Goal: Task Accomplishment & Management: Manage account settings

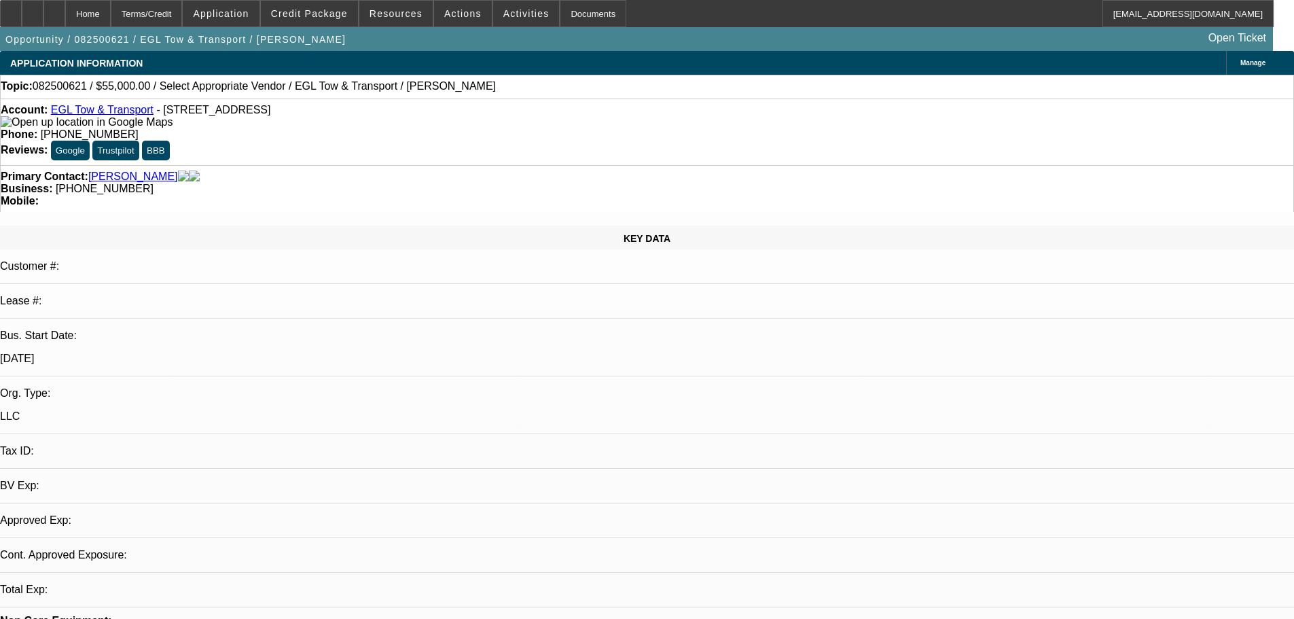
select select "0"
select select "2"
select select "0.1"
select select "4"
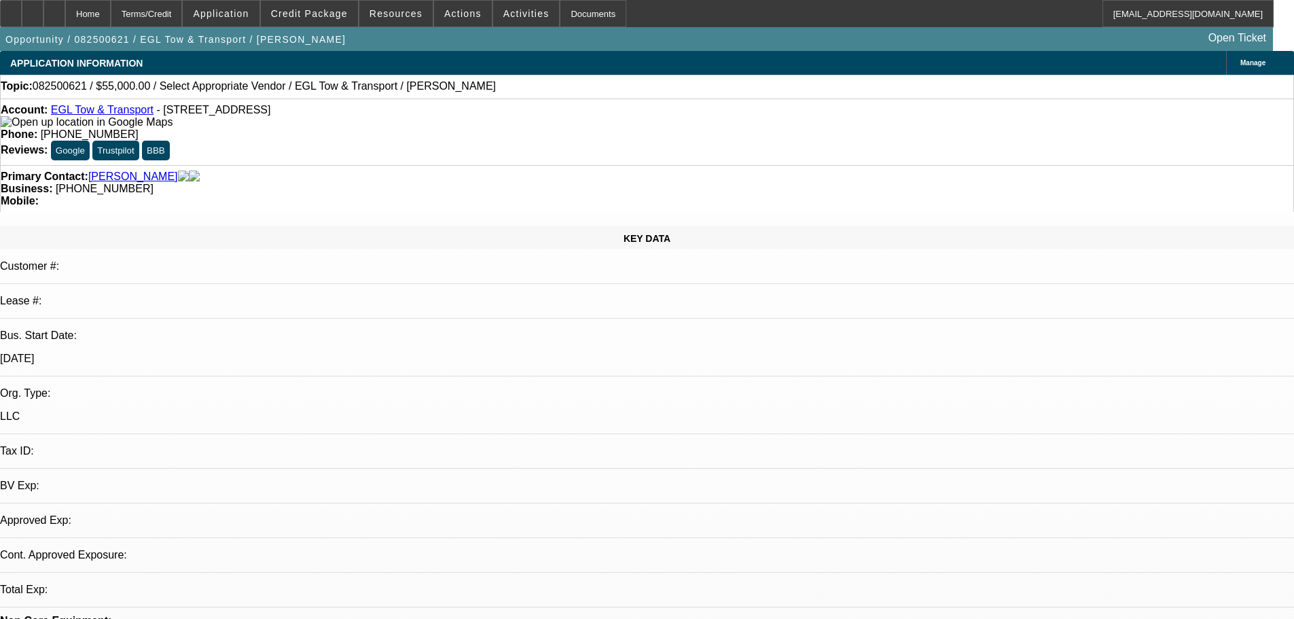
scroll to position [204, 0]
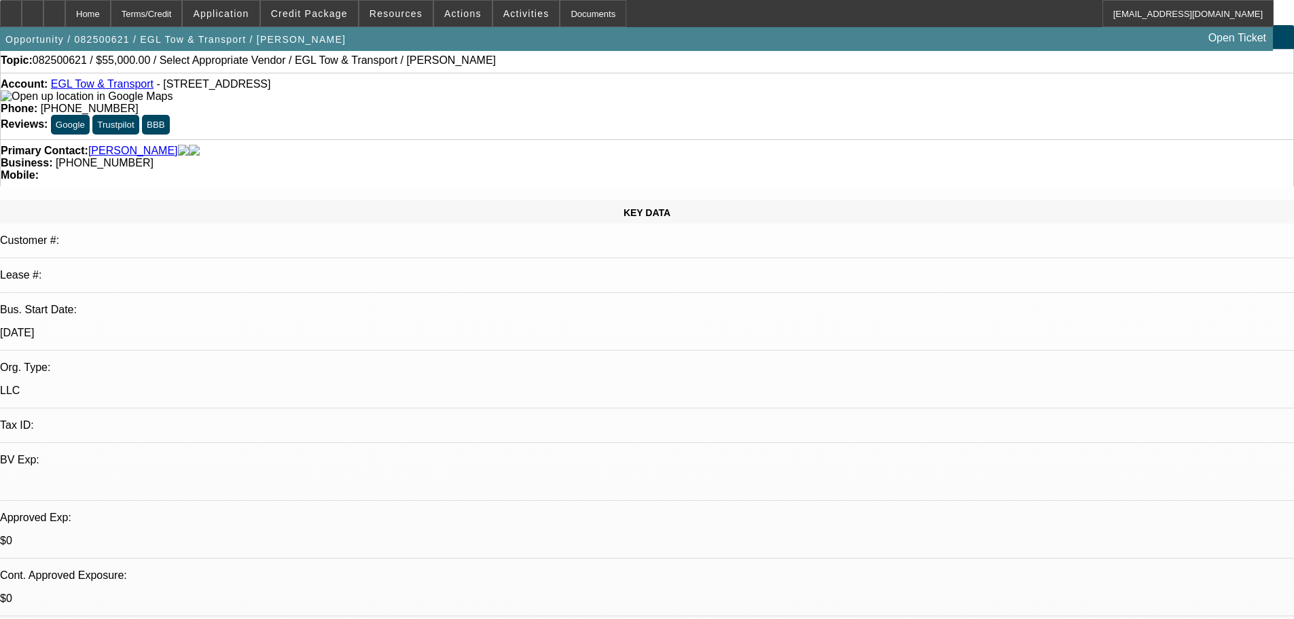
scroll to position [0, 0]
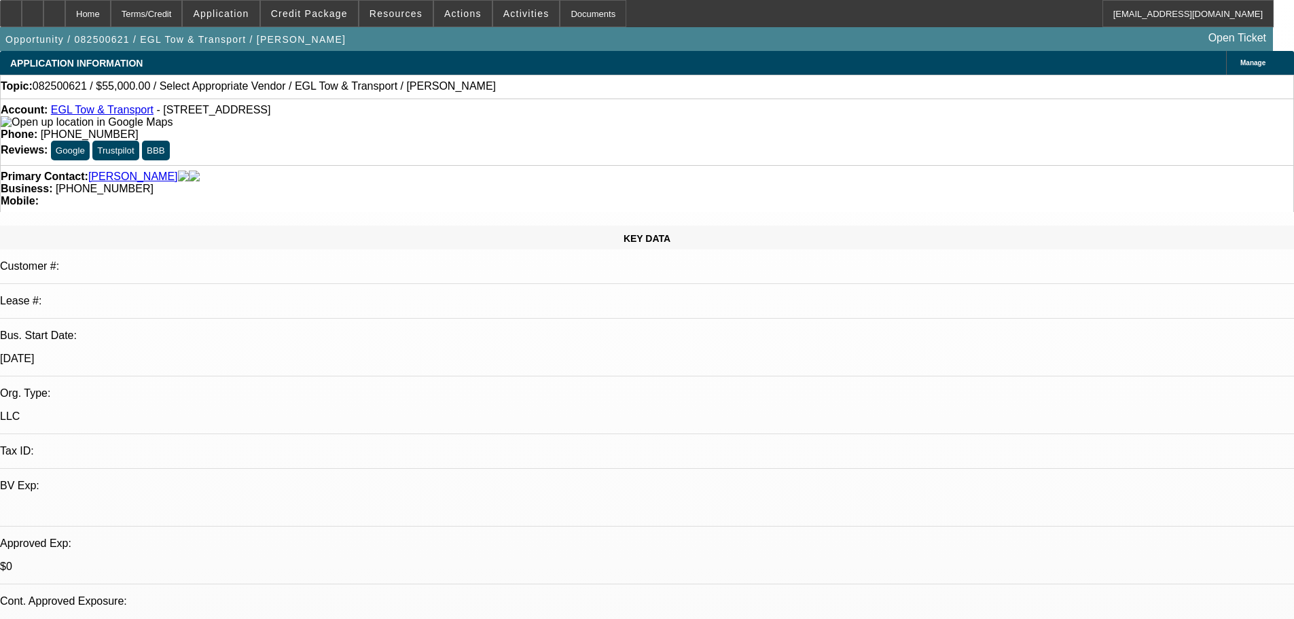
drag, startPoint x: 1019, startPoint y: 166, endPoint x: 1011, endPoint y: 223, distance: 57.1
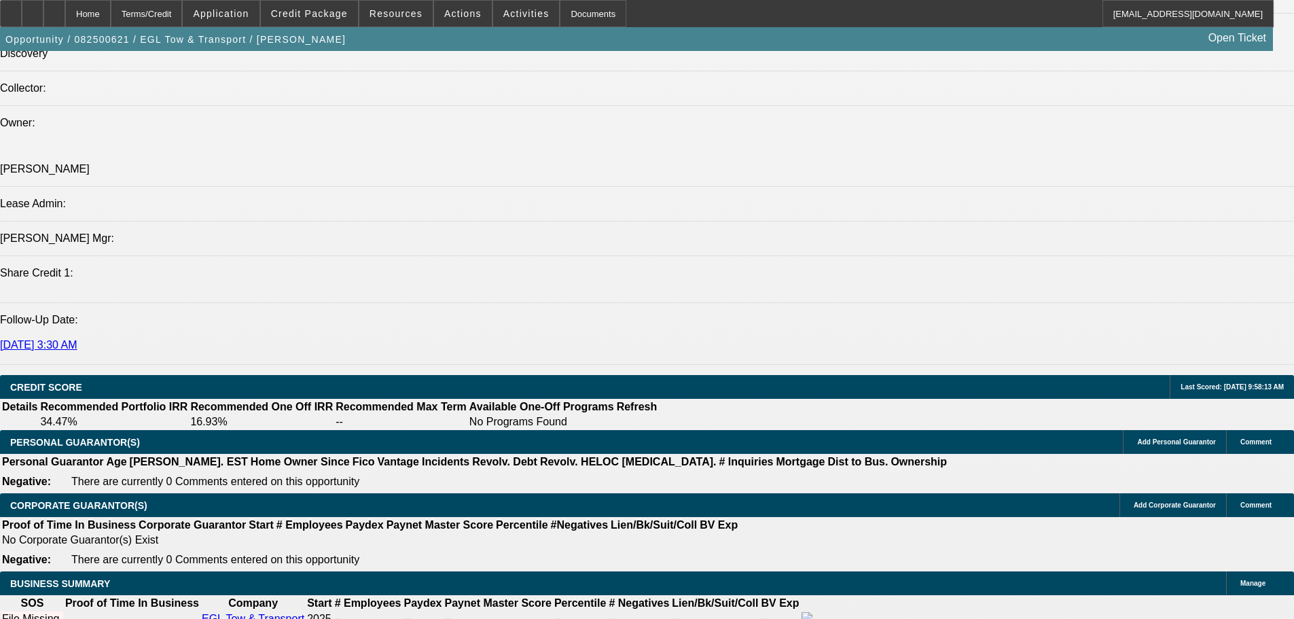
scroll to position [1698, 0]
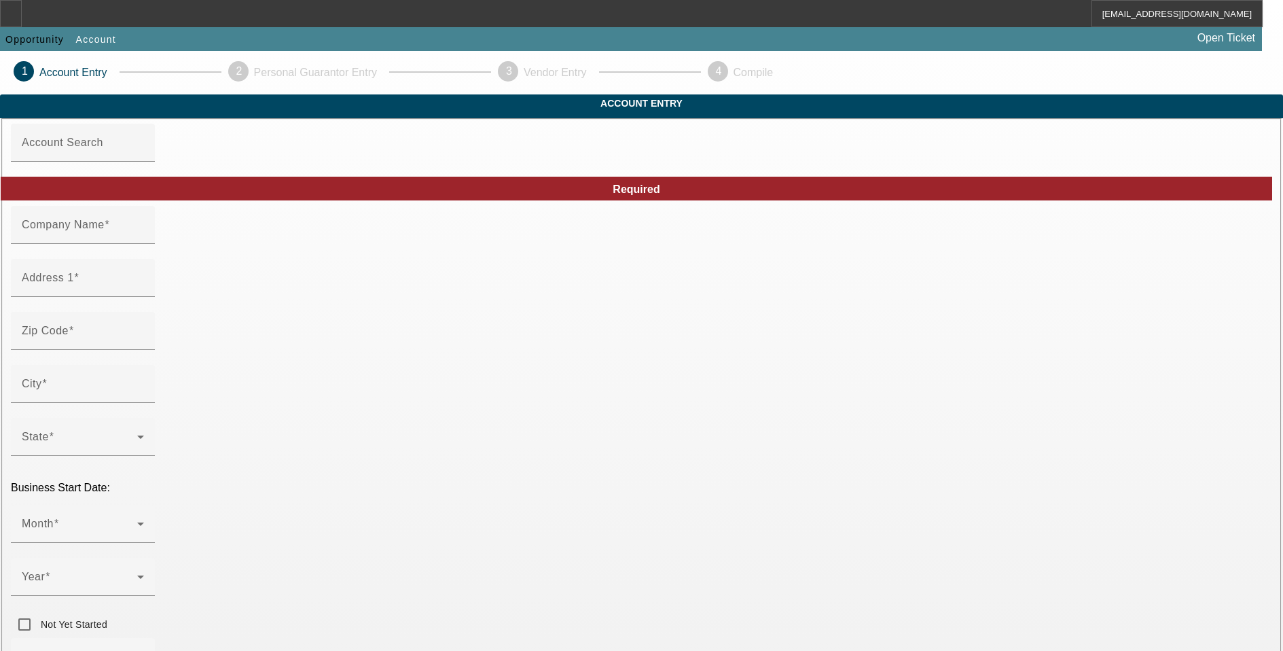
type input "EGL Tow & Transport"
type input "128 W Plymouth St"
type input "90302"
type input "Inglewood"
type input "[PHONE_NUMBER]"
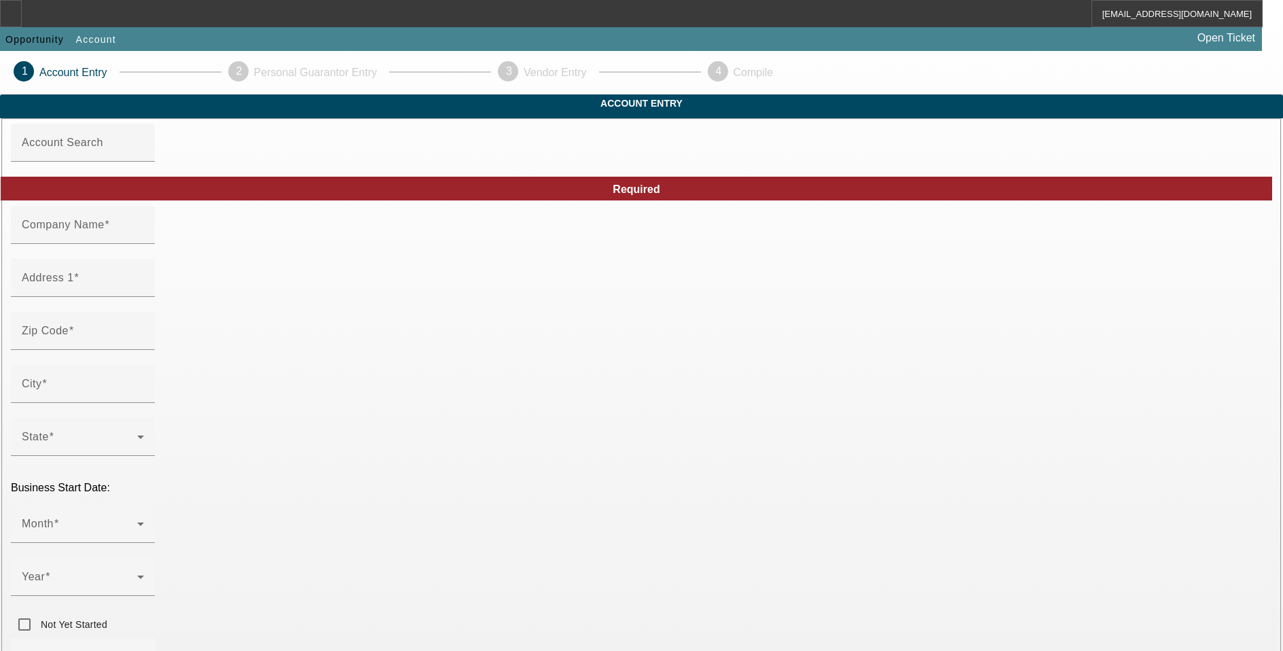
type input "egltowing310@gmail.com"
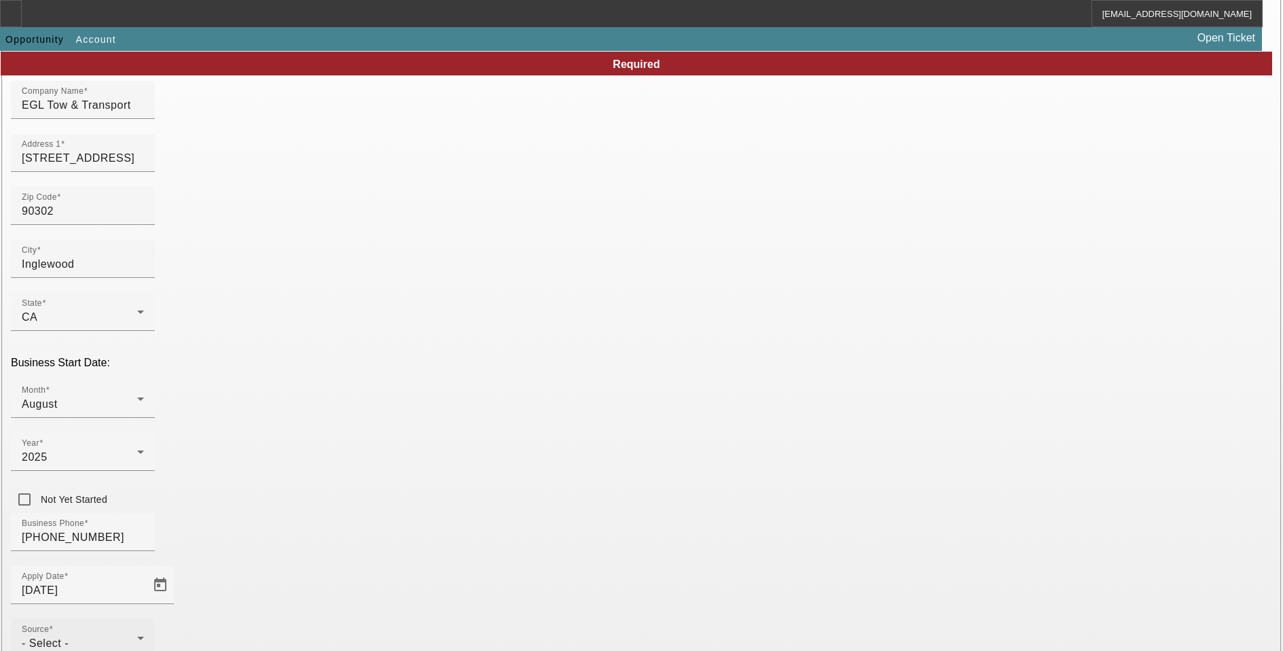
scroll to position [136, 0]
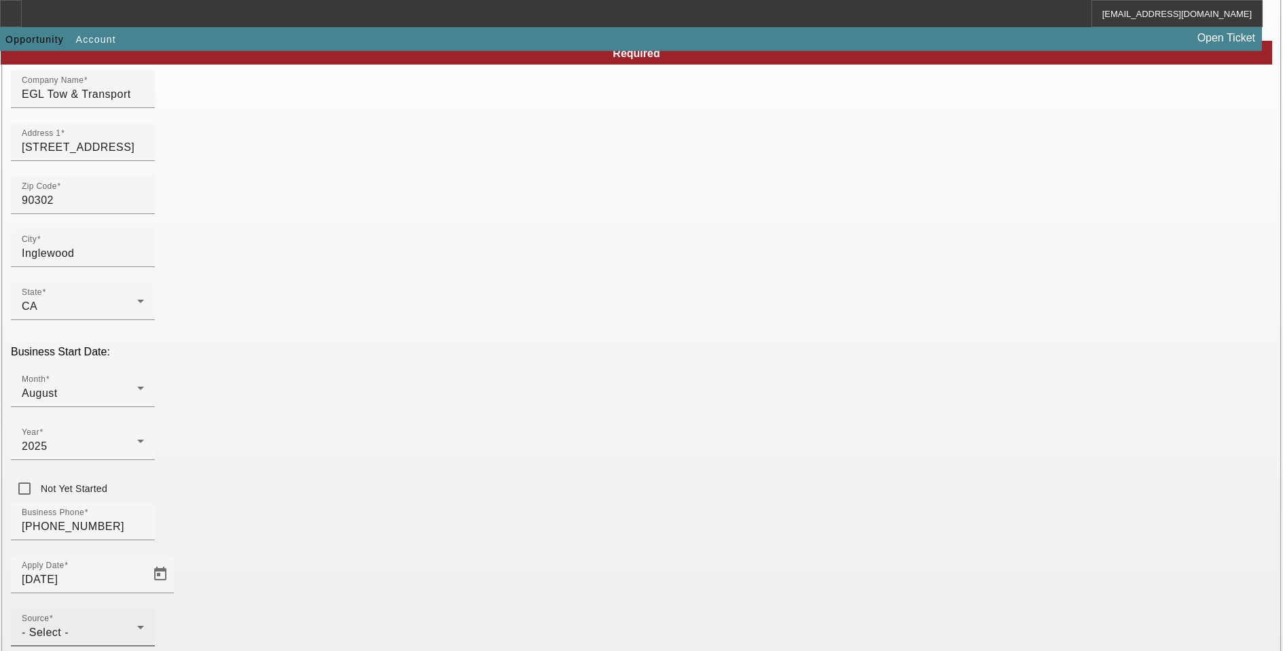
click at [144, 608] on div "Source - Select -" at bounding box center [83, 627] width 122 height 38
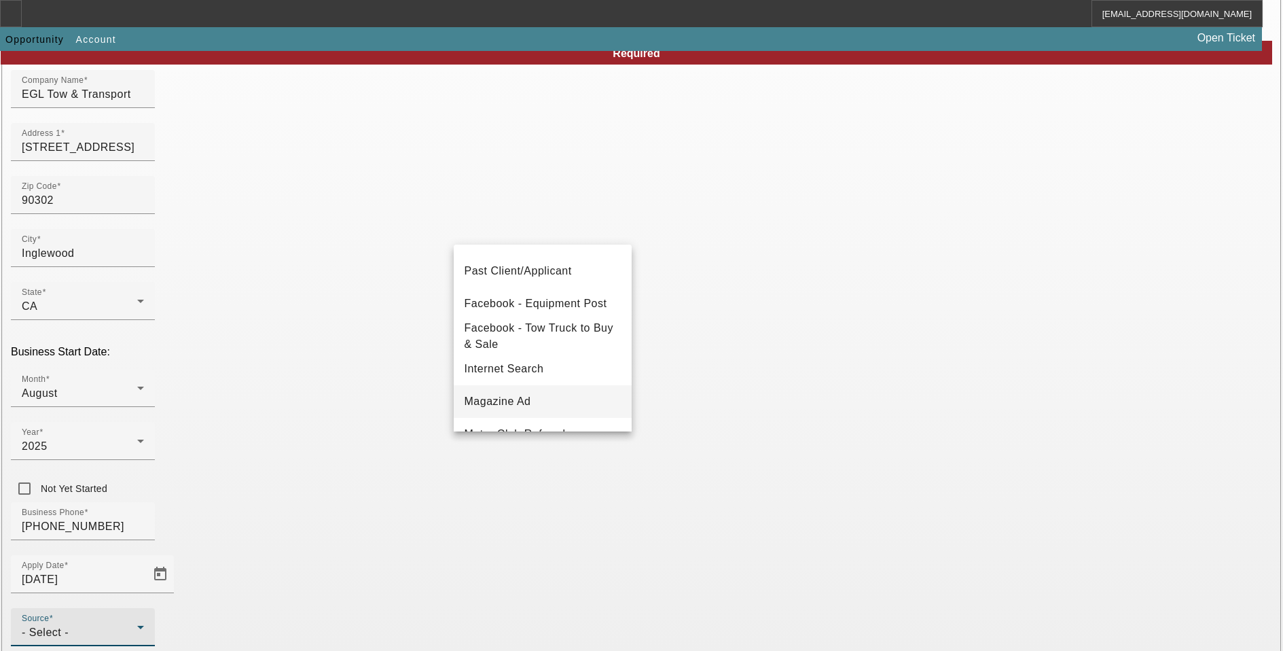
scroll to position [204, 0]
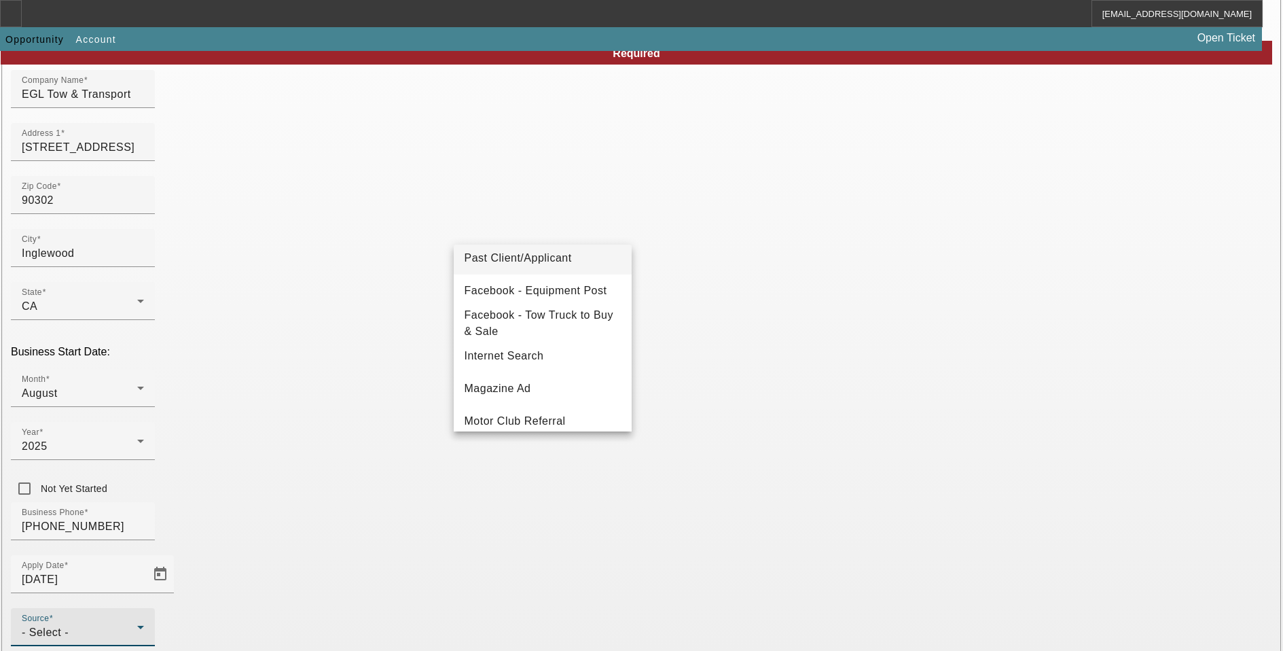
click at [562, 256] on span "Past Client/Applicant" at bounding box center [518, 258] width 107 height 16
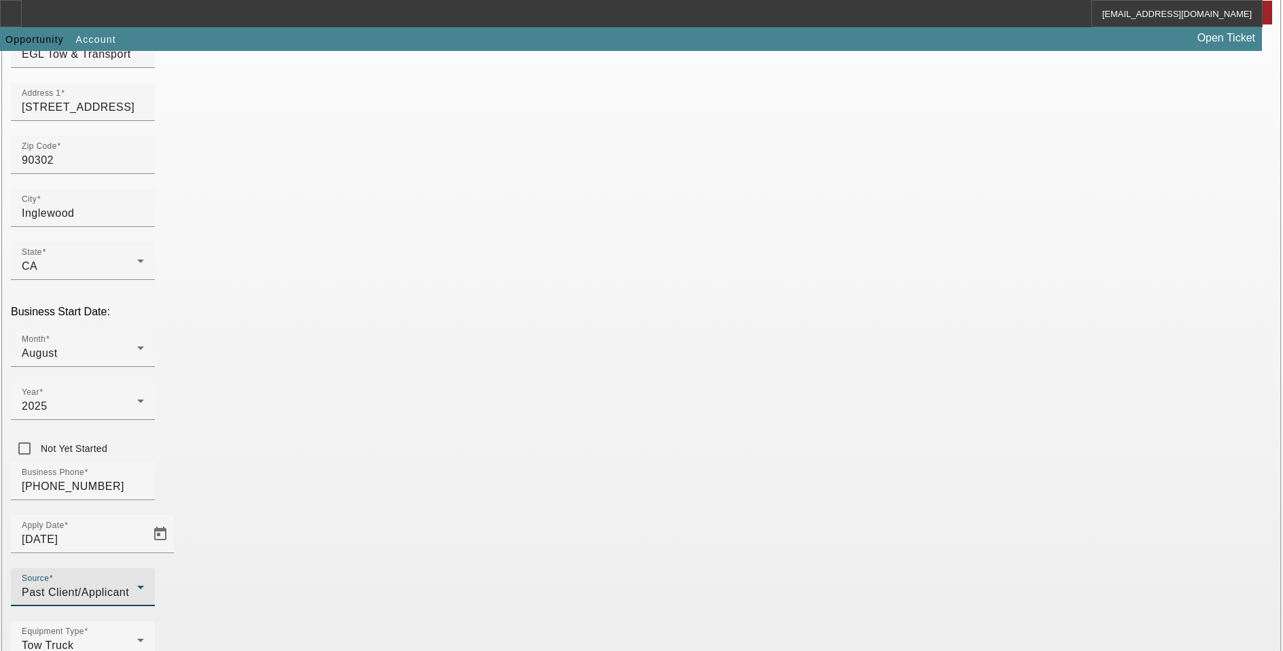
scroll to position [206, 0]
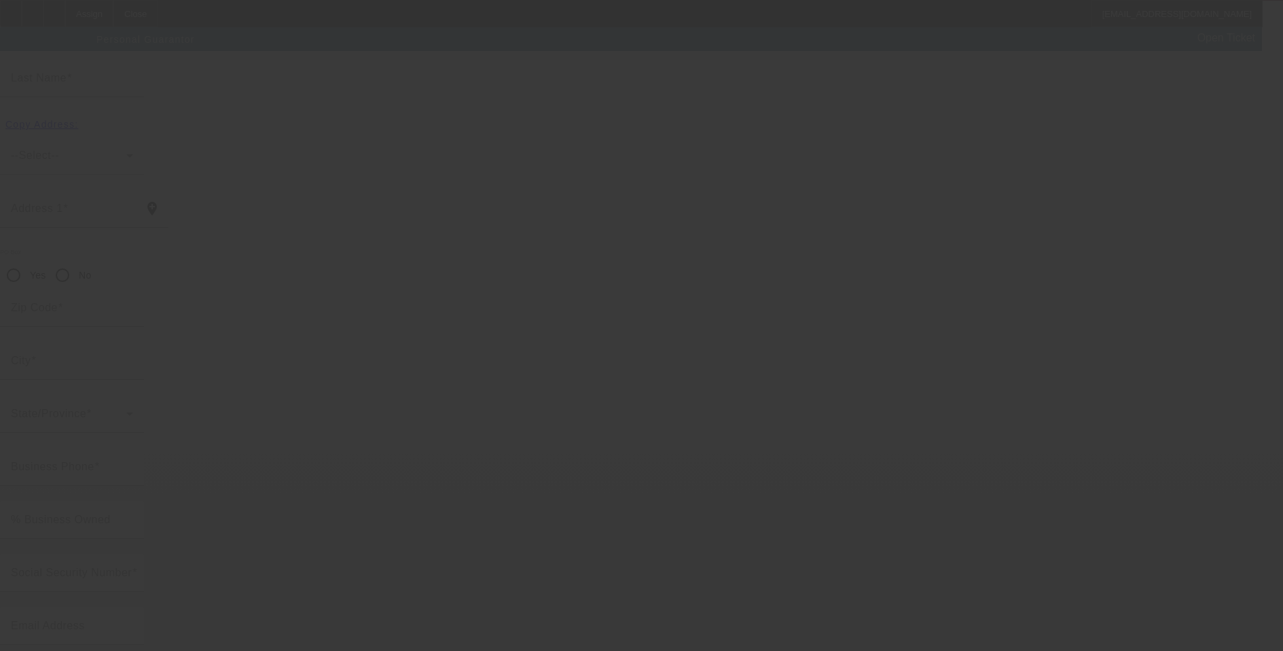
scroll to position [14, 0]
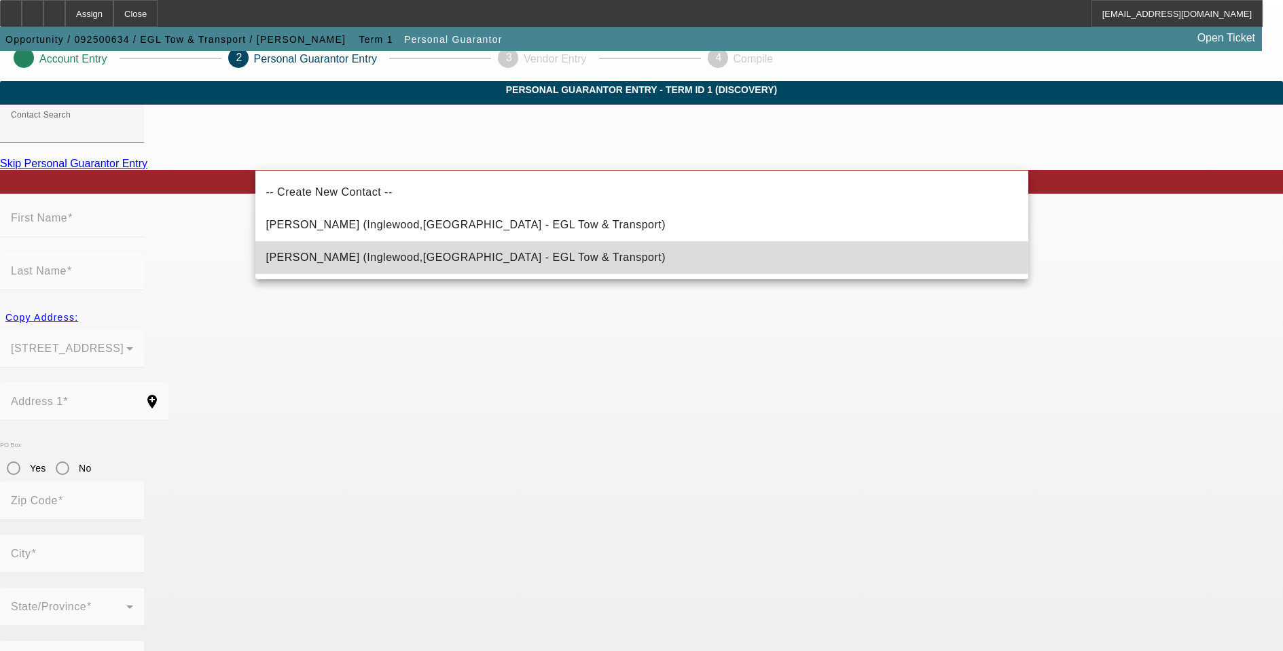
click at [485, 255] on mat-option "Lopez, Erasmo (Inglewood,CA - EGL Tow & Transport)" at bounding box center [641, 257] width 773 height 33
type input "Lopez, Erasmo (Inglewood,CA - EGL Tow & Transport)"
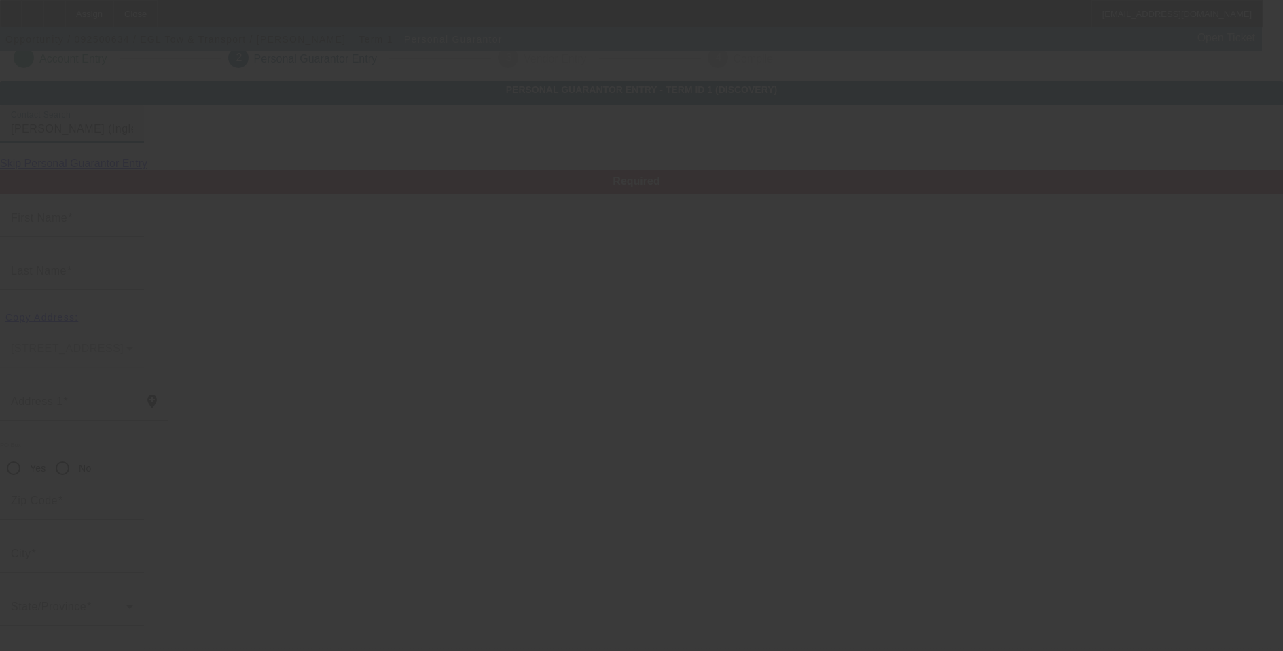
type input "Erasmo"
type input "Lopez"
type input "128 W Plymouth Street"
radio input "true"
type input "90302"
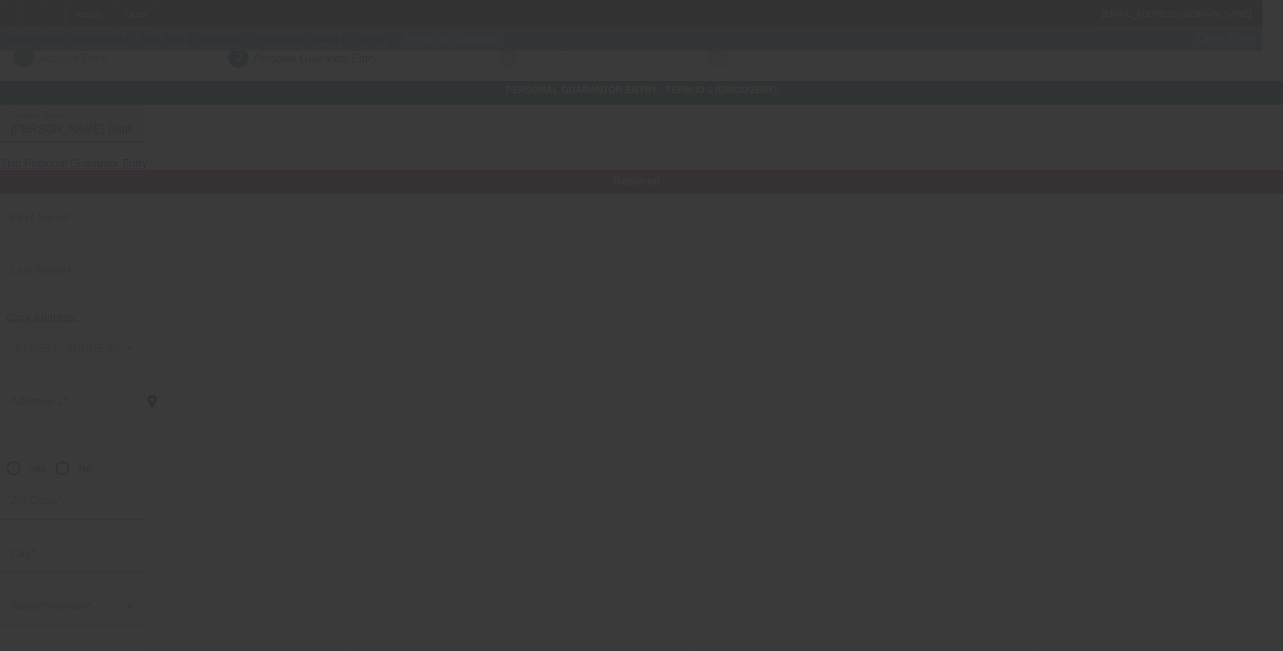
type input "Inglewood"
type input "(424) 655-6696"
type input "100"
type input "564-67-0280"
type input "egltowing310@gmail.com"
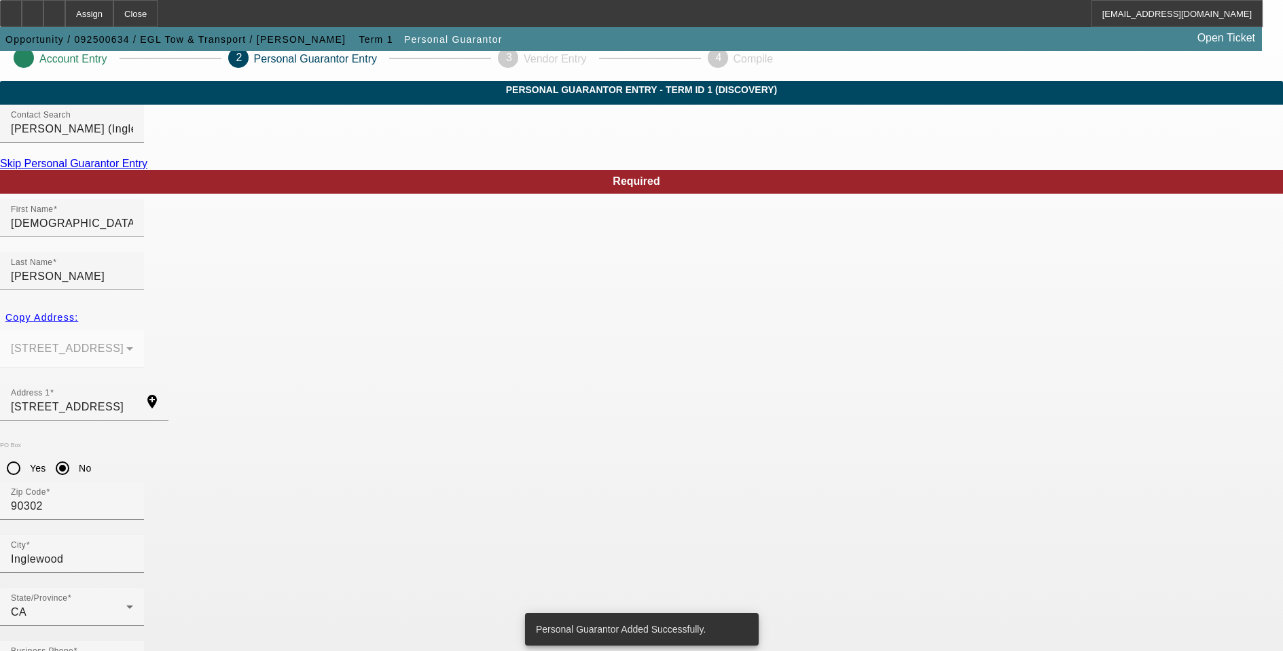
scroll to position [0, 0]
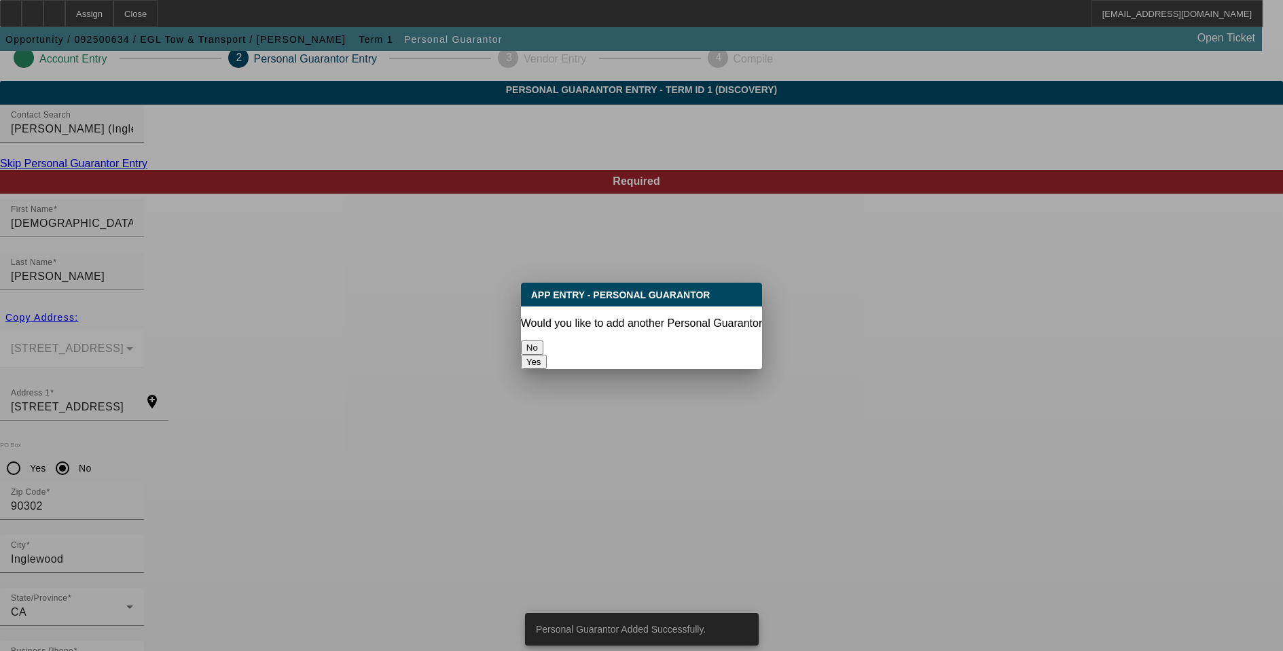
click at [543, 340] on button "No" at bounding box center [532, 347] width 22 height 14
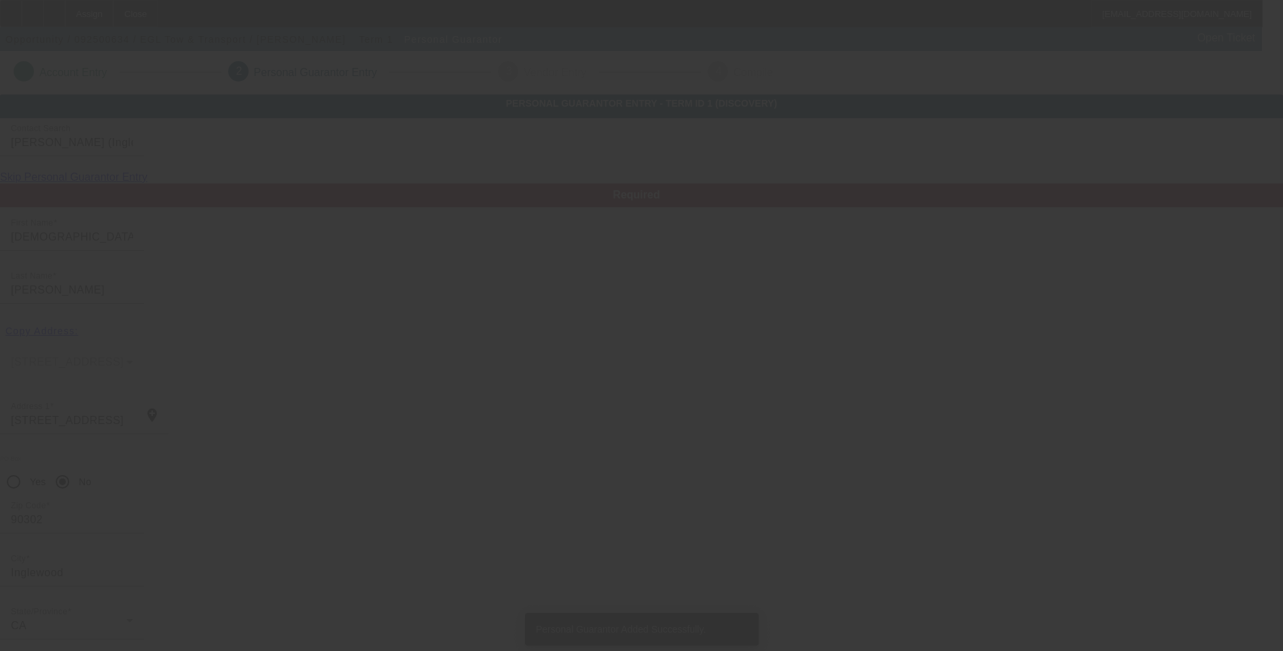
scroll to position [14, 0]
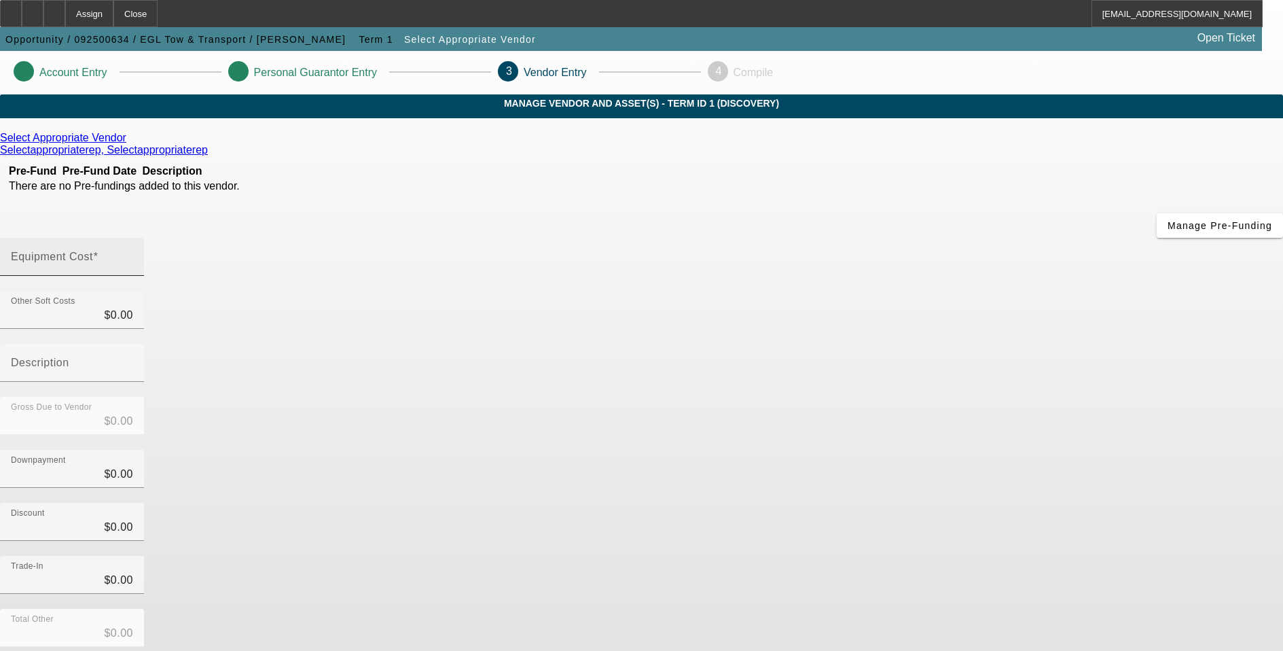
click at [133, 254] on input "Equipment Cost" at bounding box center [72, 262] width 122 height 16
type input "5"
type input "$5.00"
type input "55"
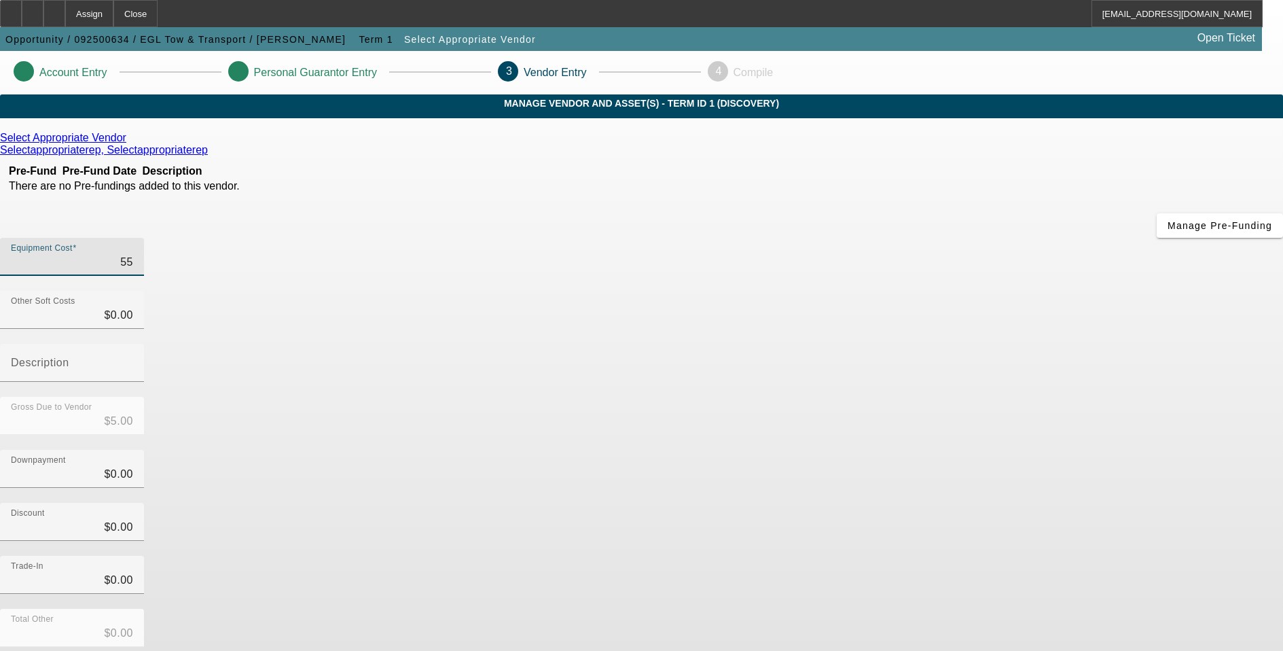
type input "$55.00"
type input "550"
type input "$550.00"
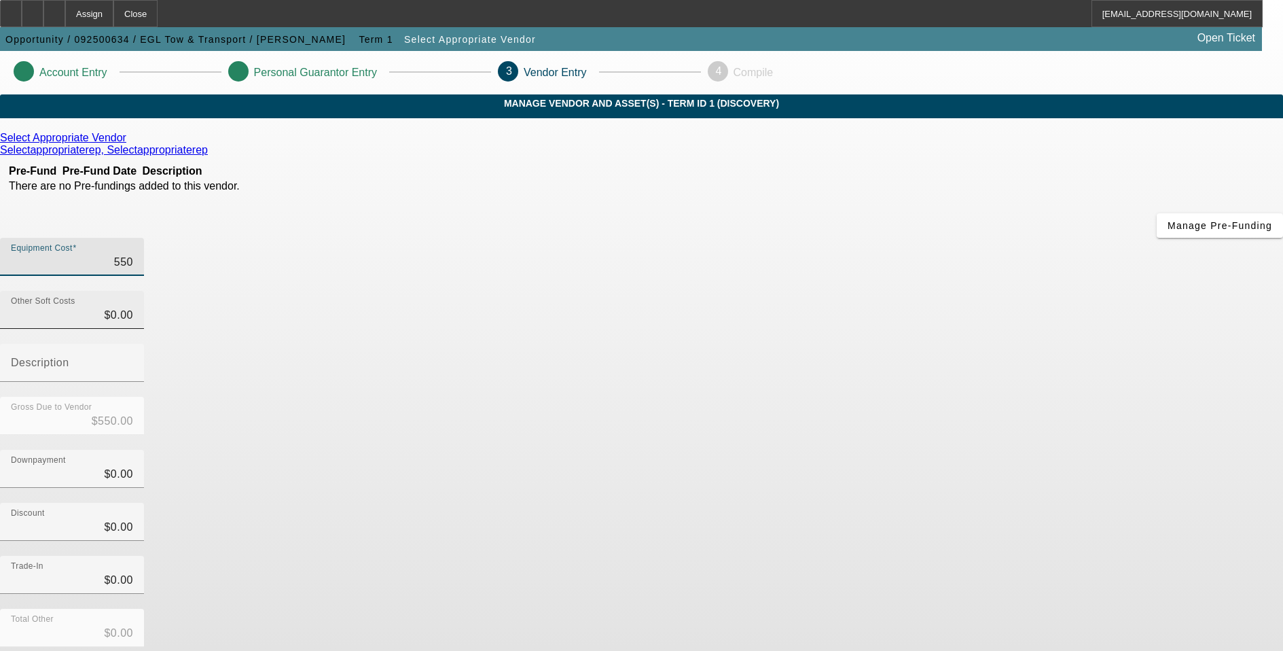
type input "5500"
type input "$5,500.00"
type input "55000"
type input "$55,000.00"
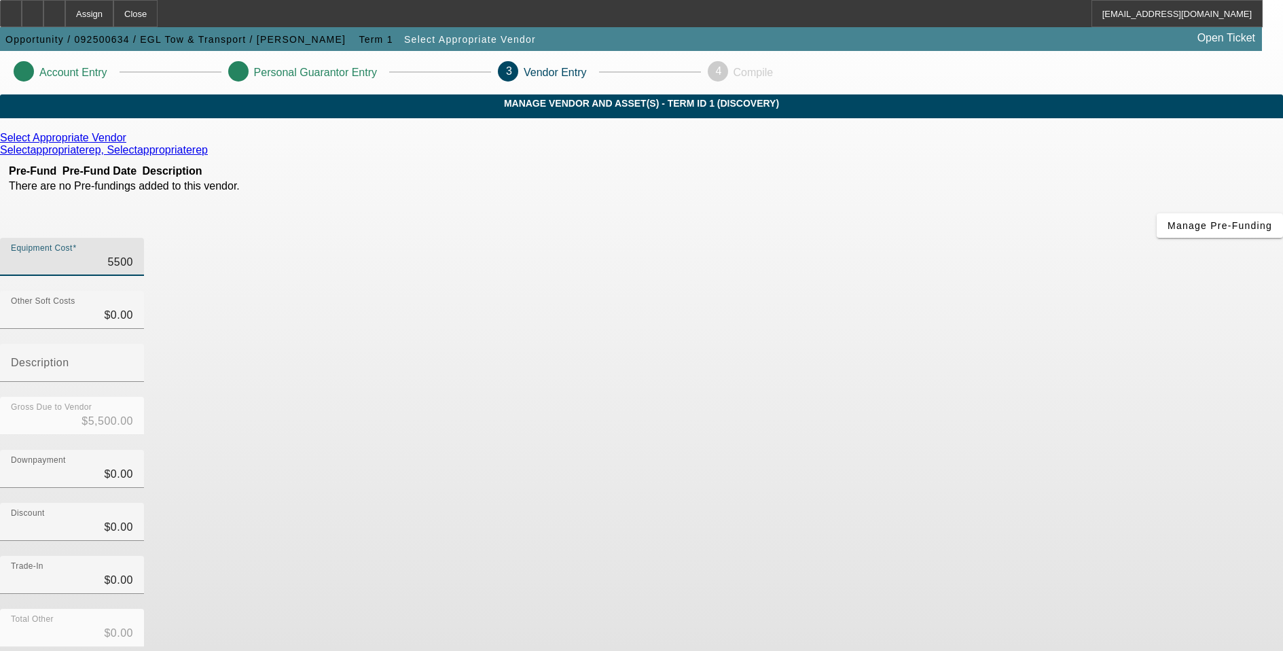
type input "$55,000.00"
click at [966, 608] on div "Total Other $0.00" at bounding box center [641, 634] width 1283 height 53
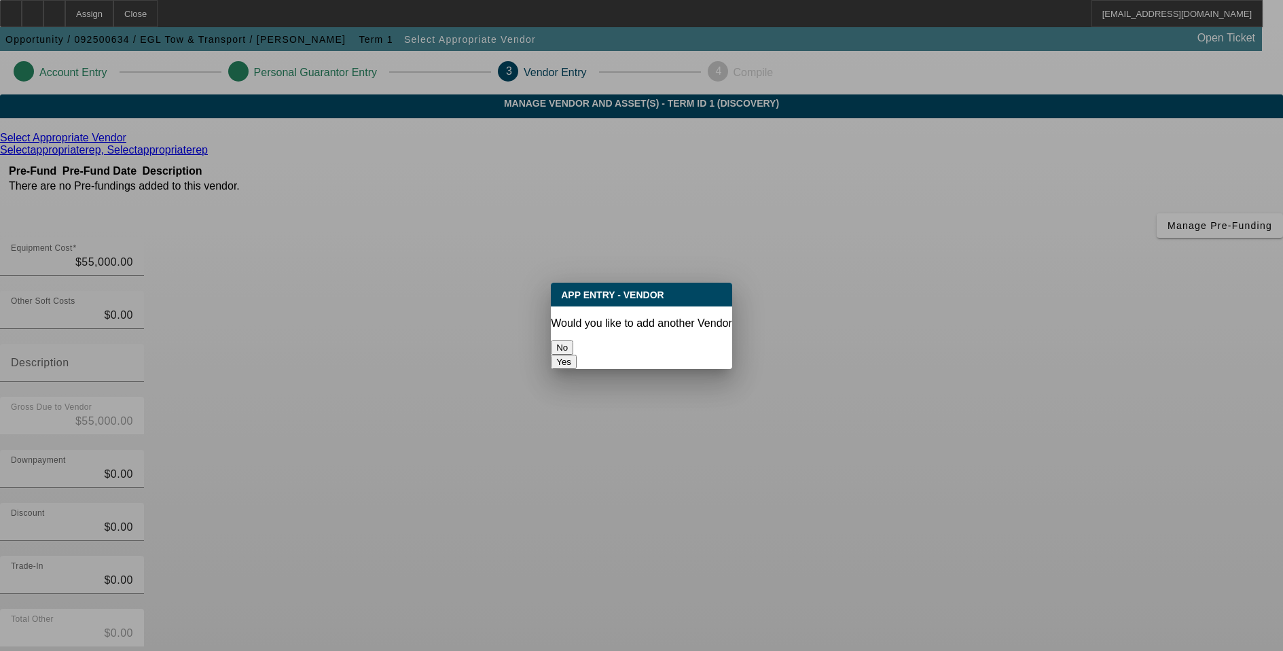
click at [573, 342] on button "No" at bounding box center [562, 347] width 22 height 14
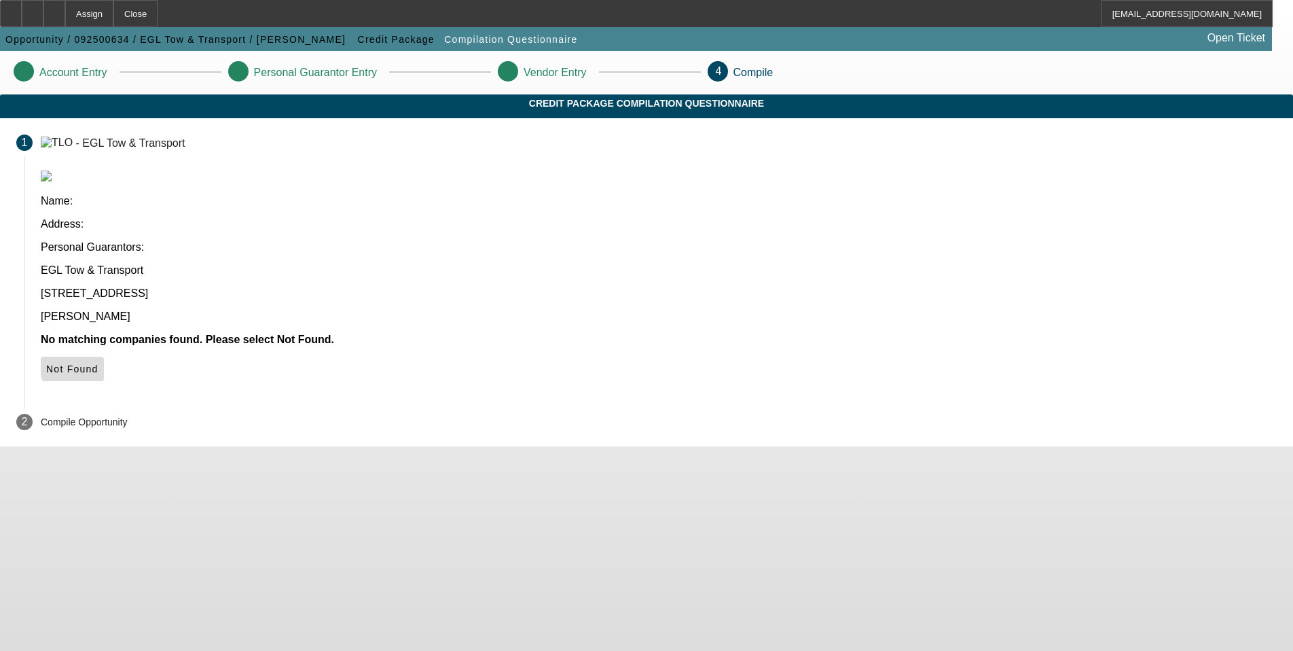
click at [98, 363] on span "Not Found" at bounding box center [72, 368] width 52 height 11
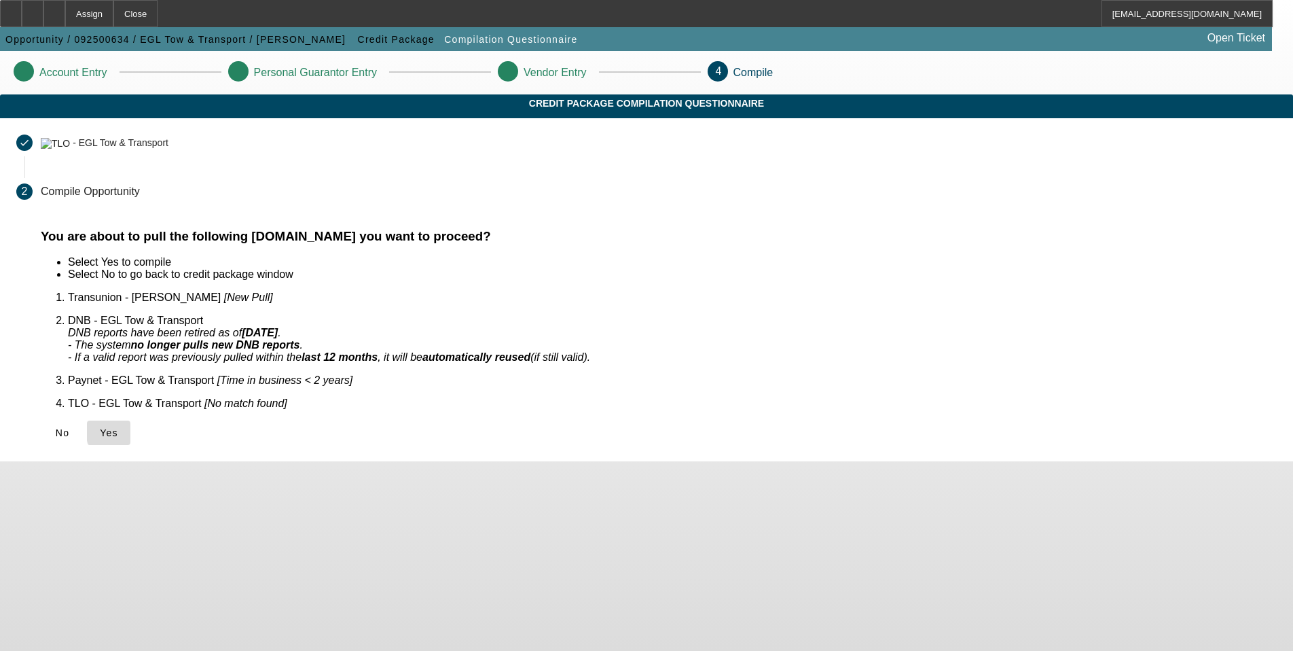
click at [118, 427] on span "Yes" at bounding box center [109, 432] width 18 height 11
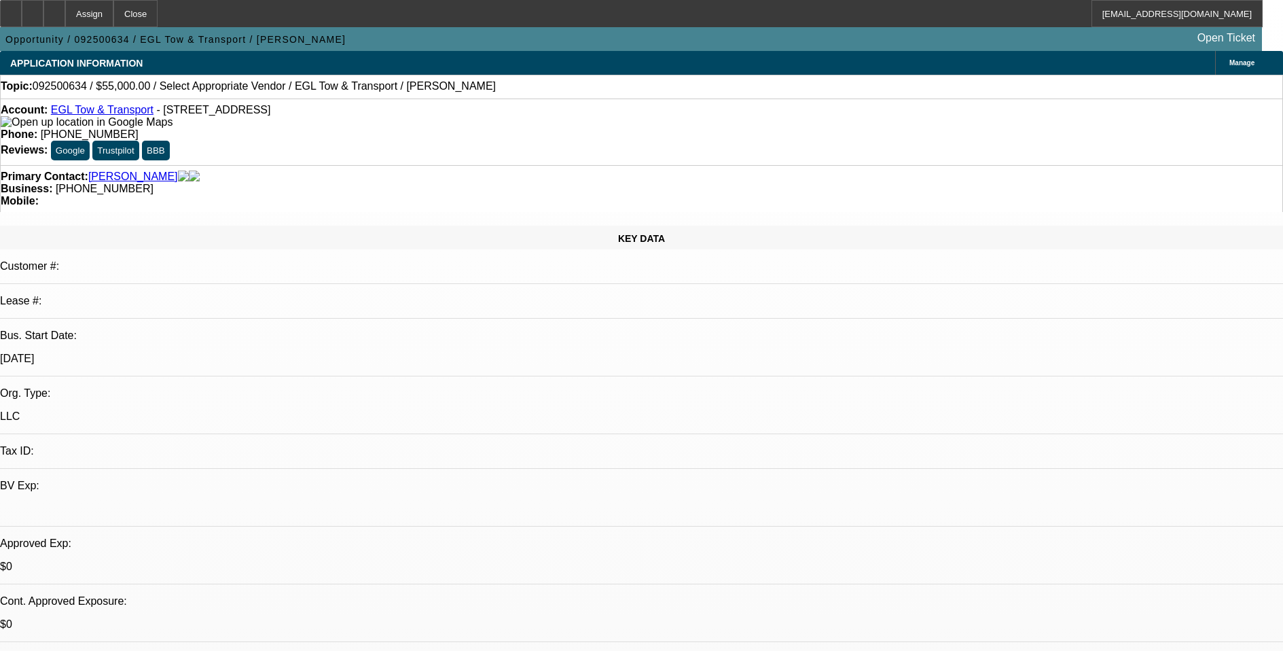
select select "0"
select select "2"
select select "0.1"
select select "4"
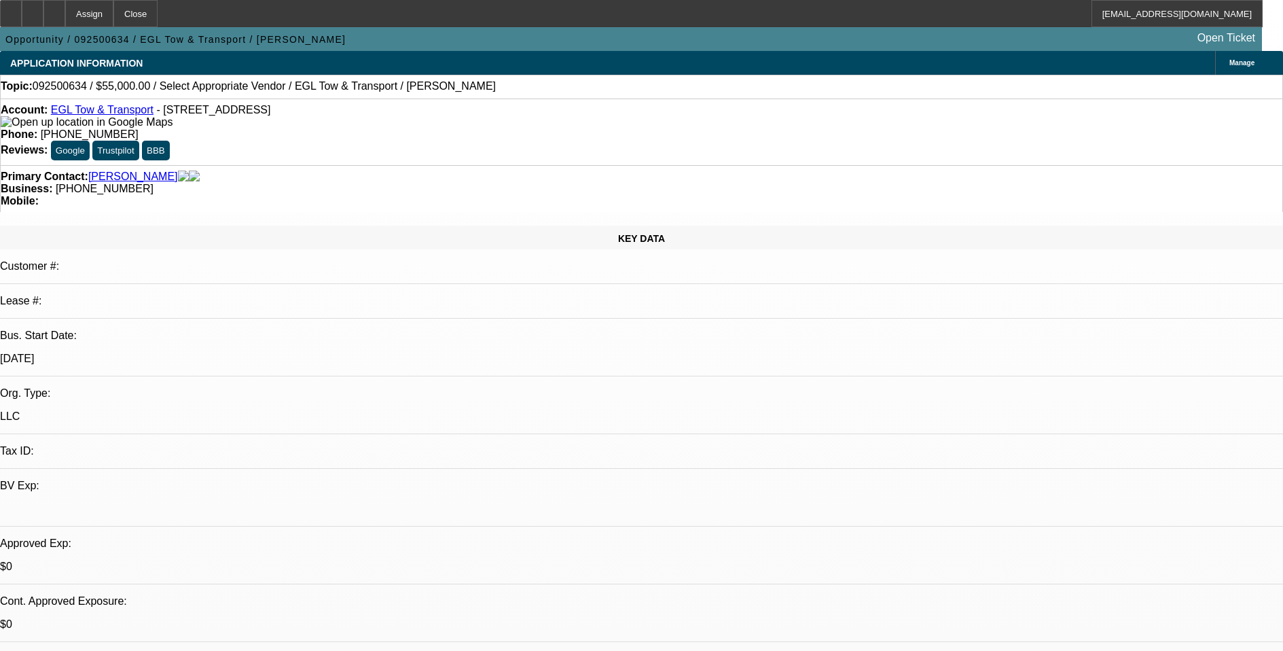
radio input "true"
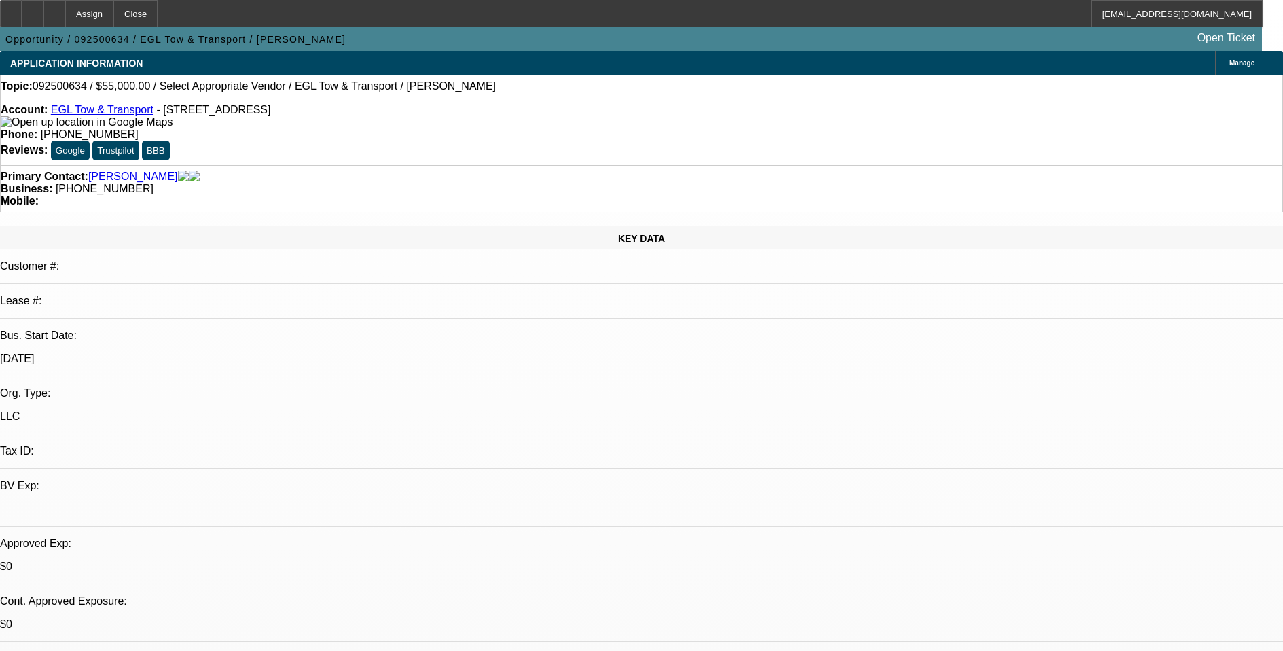
type textarea "9-29: Said he built up a real nice DP and wanted to see if it was too soon to t…"
radio input "true"
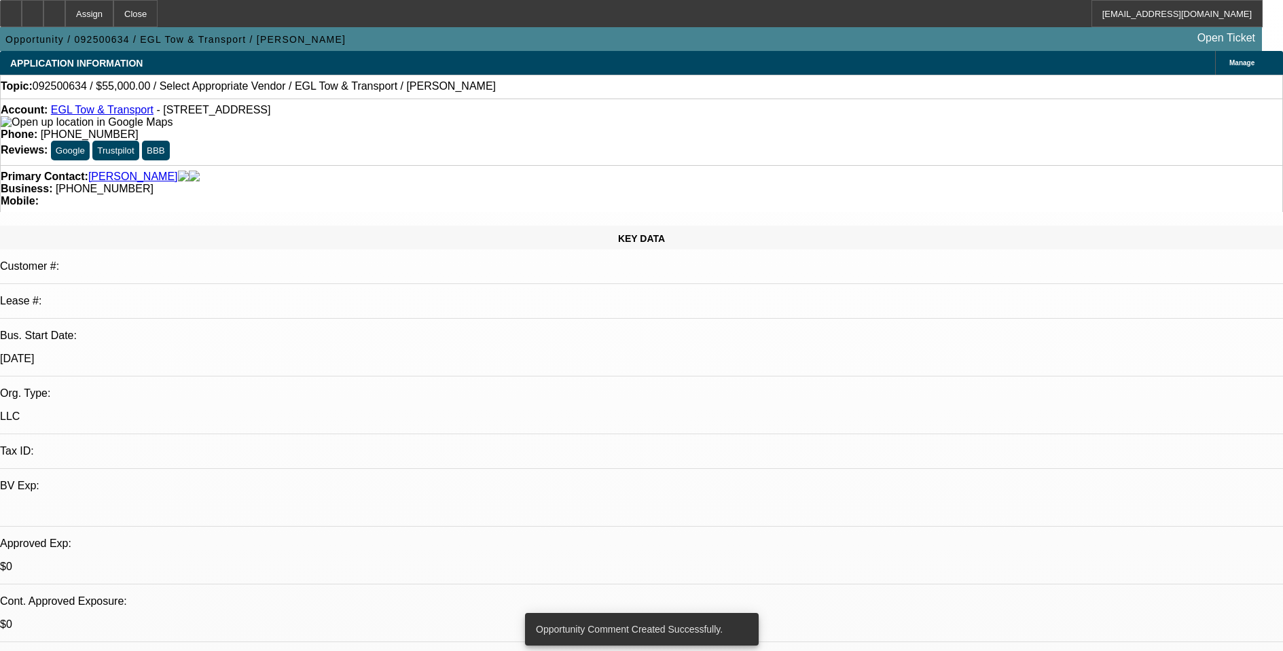
scroll to position [136, 0]
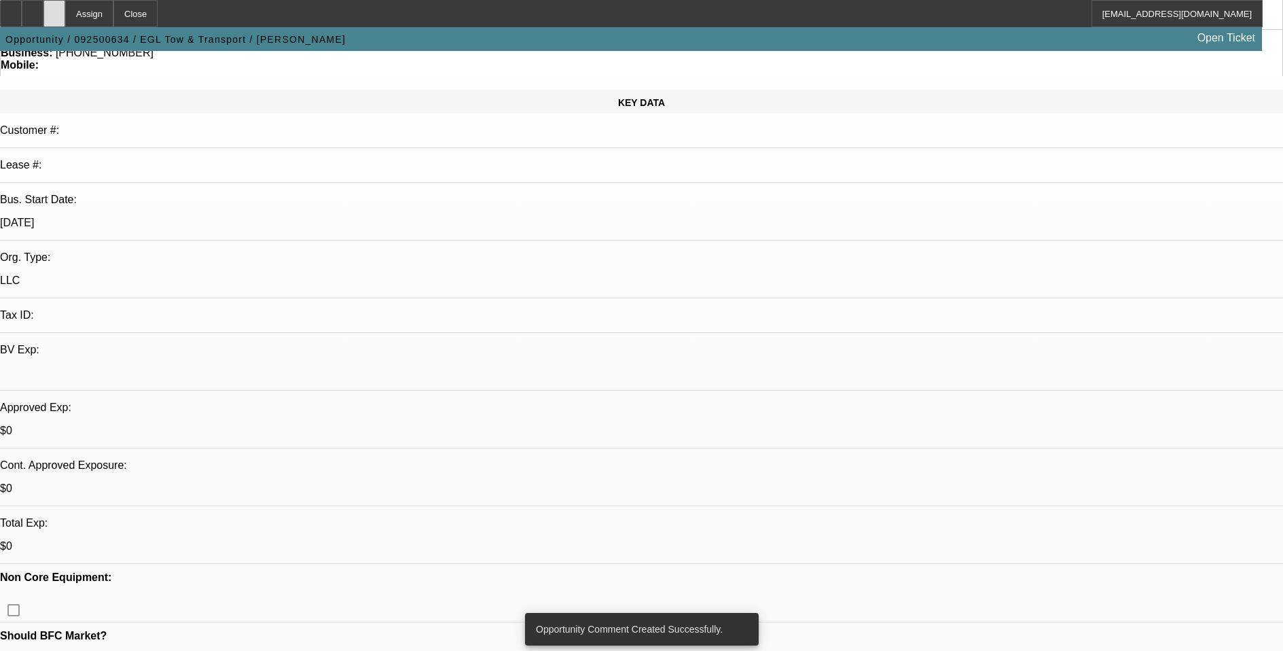
click at [65, 12] on div at bounding box center [54, 13] width 22 height 27
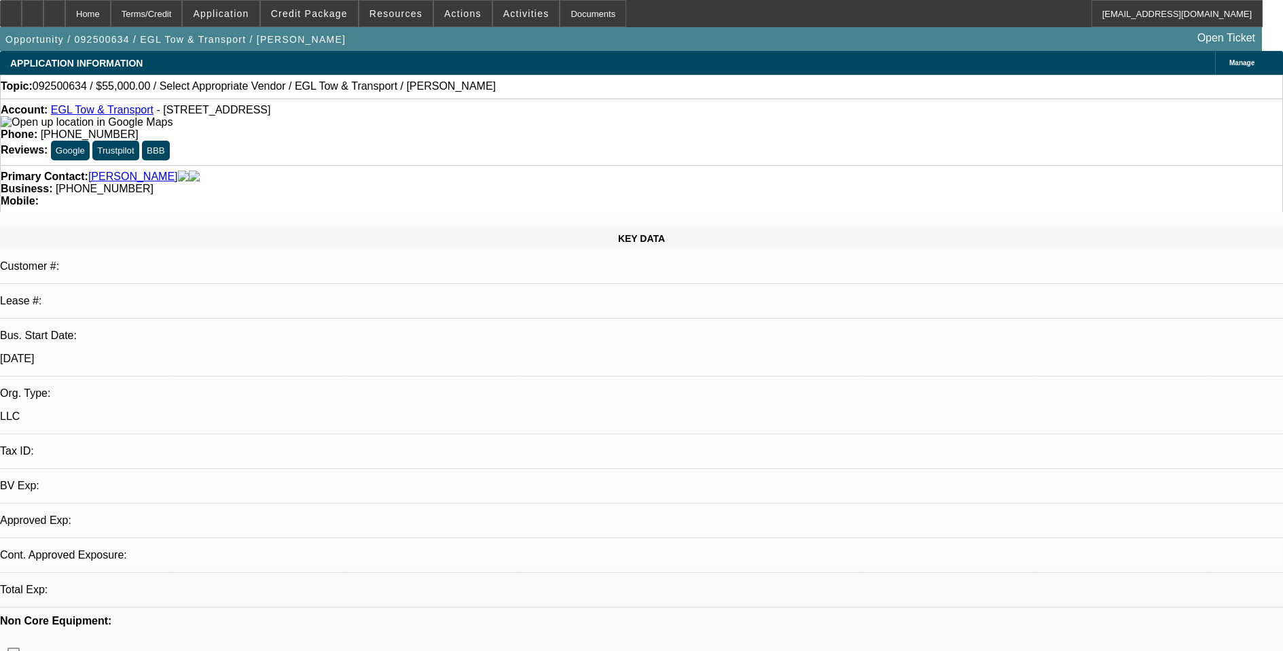
select select "0"
select select "2"
select select "0.1"
select select "4"
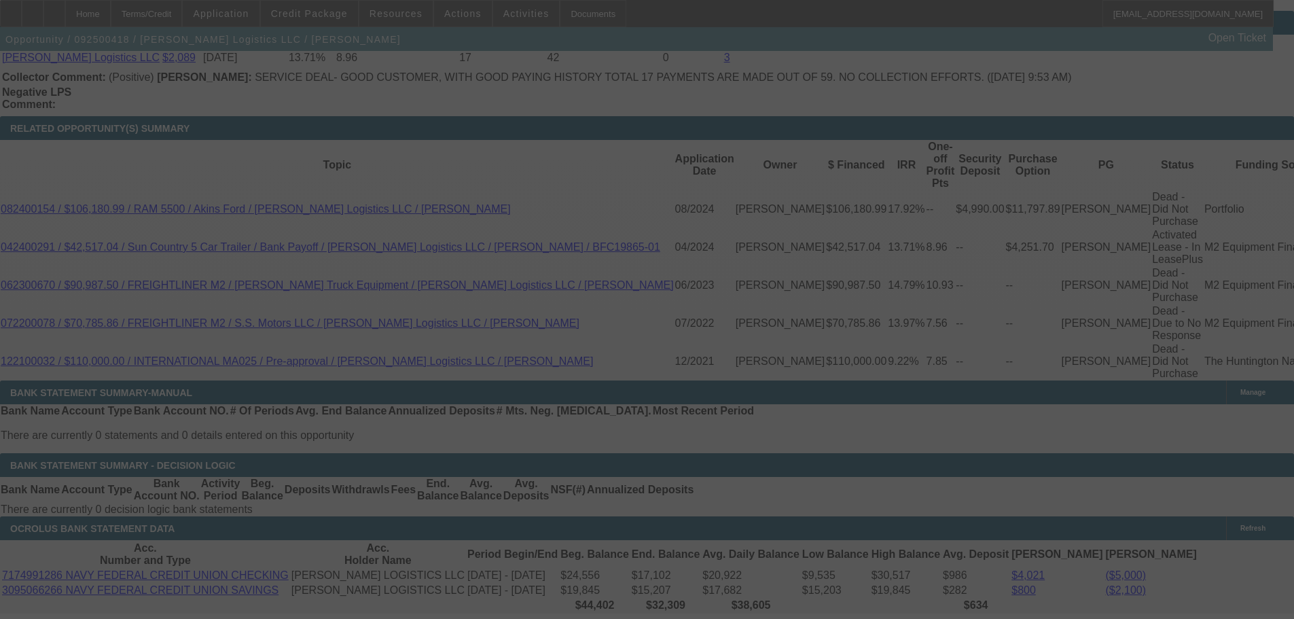
scroll to position [2295, 0]
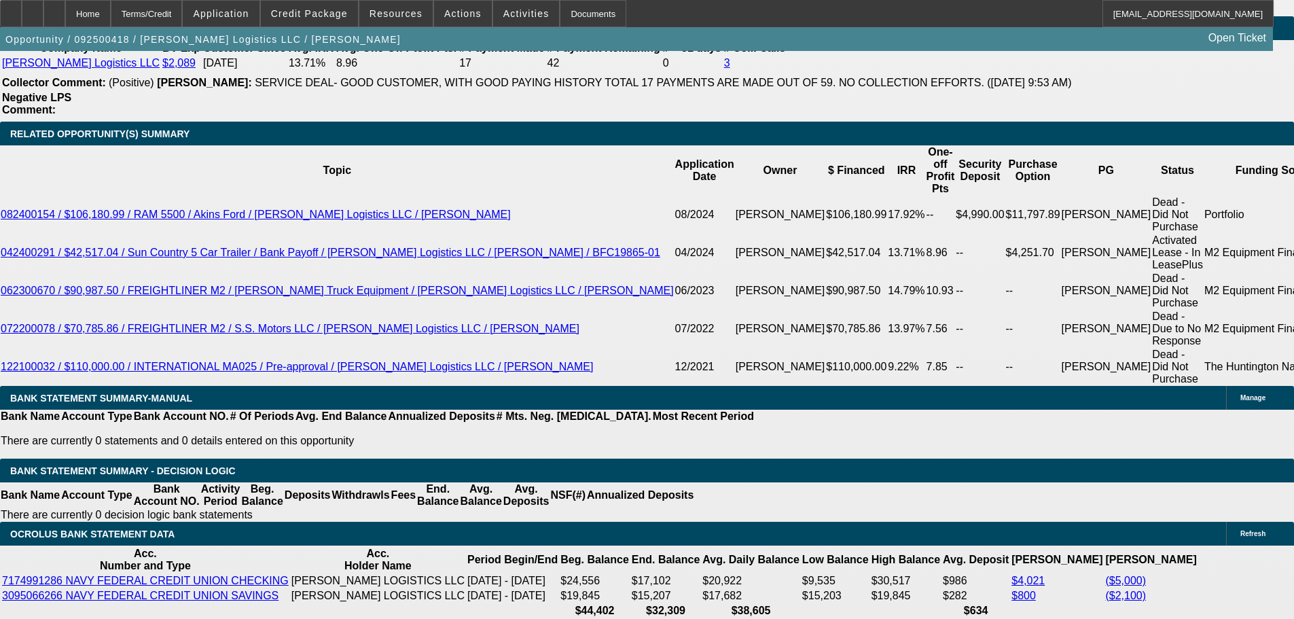
select select "0"
select select "2"
select select "0"
select select "6"
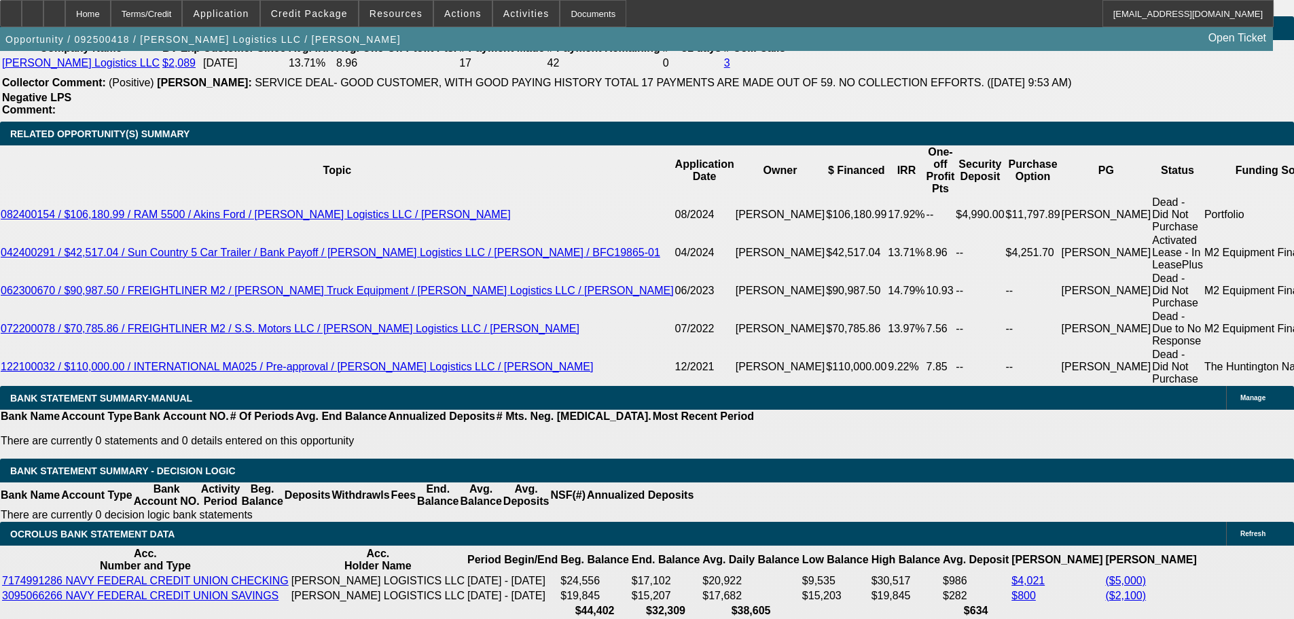
select select "0"
select select "2"
select select "0"
select select "6"
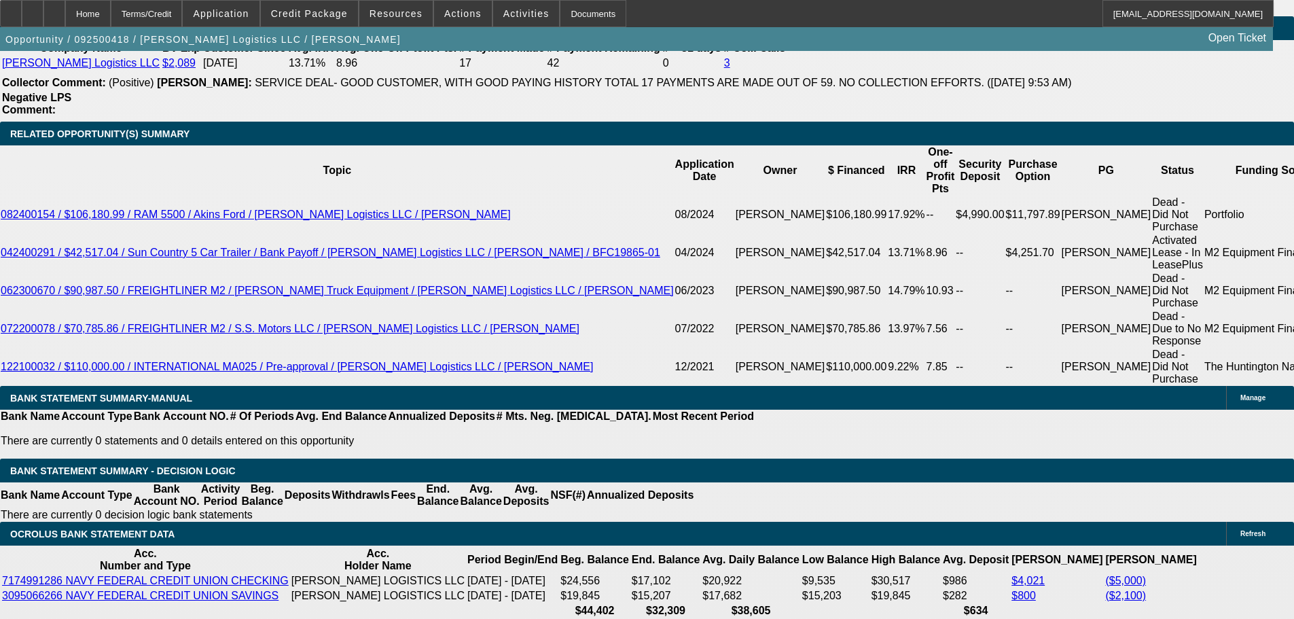
select select "0"
select select "2"
select select "0"
select select "6"
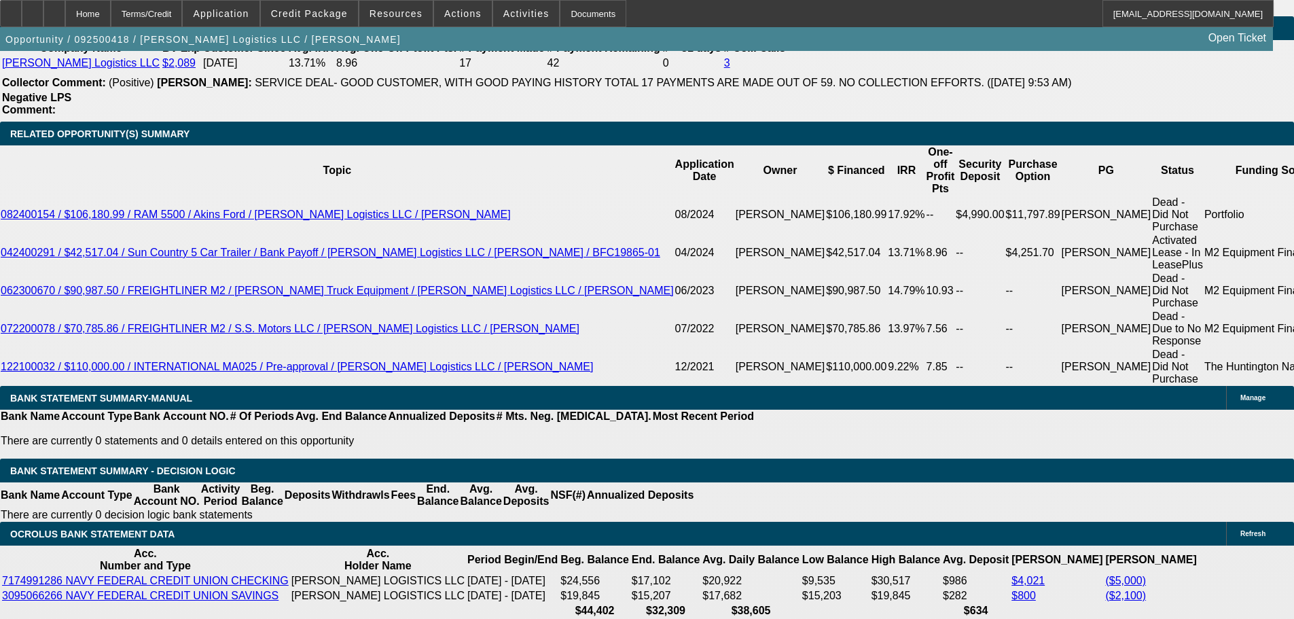
select select "0"
select select "2"
select select "0"
select select "6"
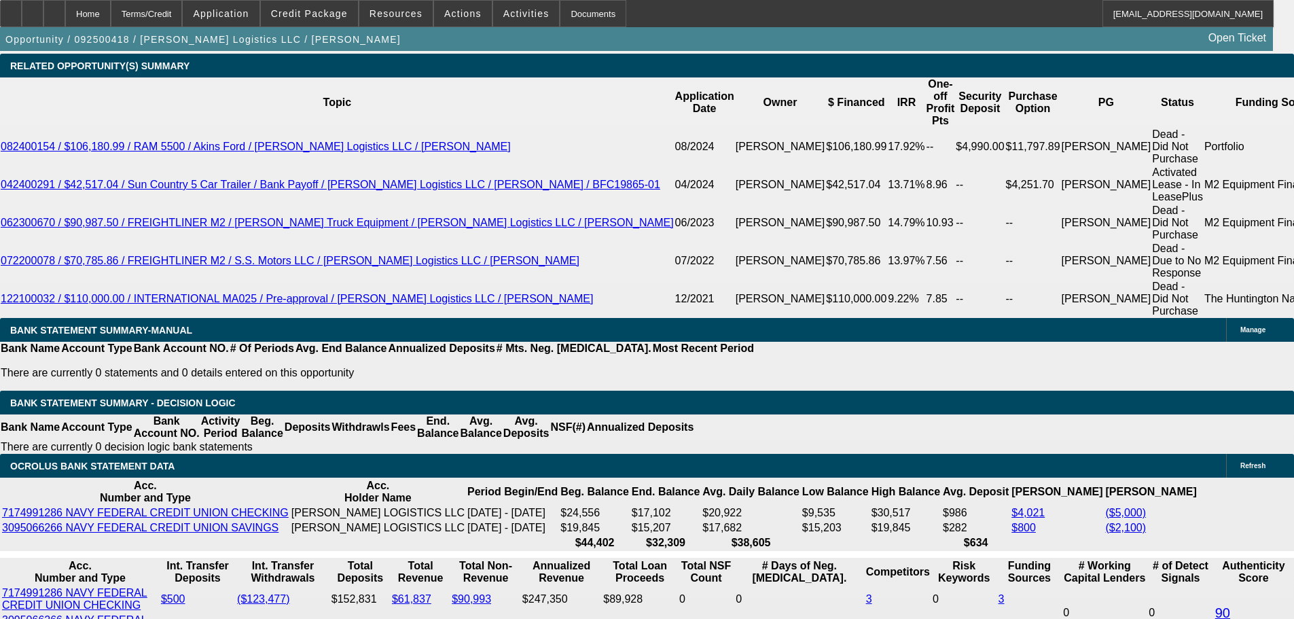
scroll to position [2473, 0]
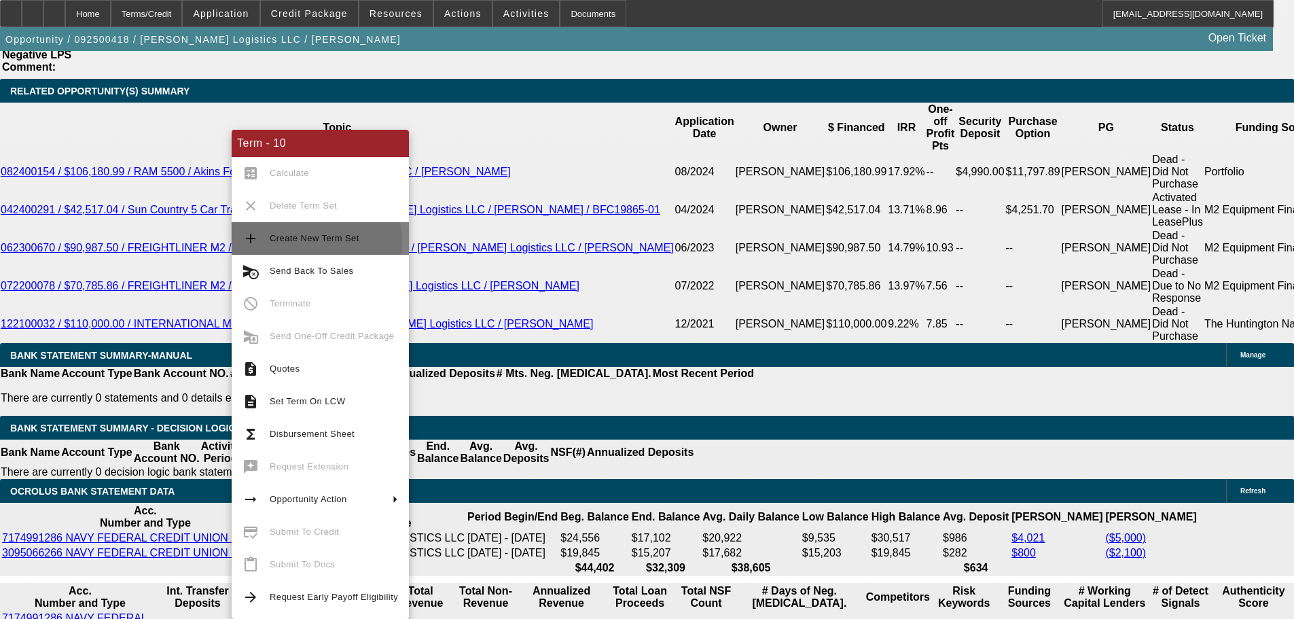
click at [301, 242] on span "Create New Term Set" at bounding box center [315, 238] width 90 height 10
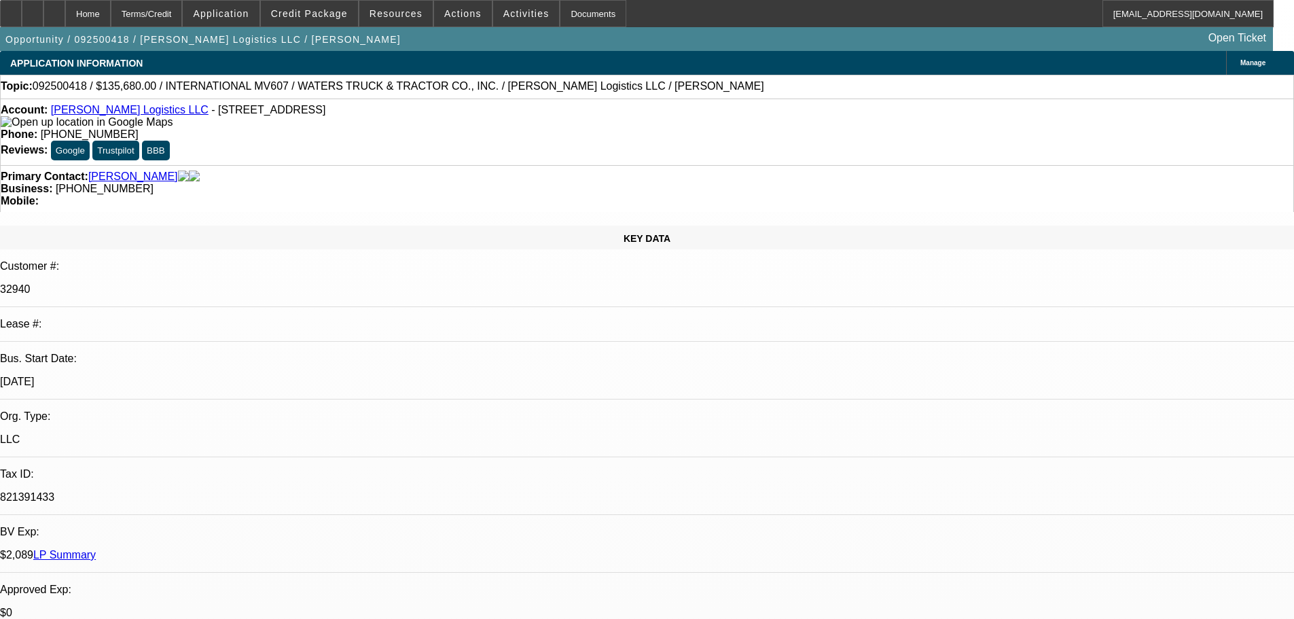
select select "0"
select select "2"
select select "0"
select select "6"
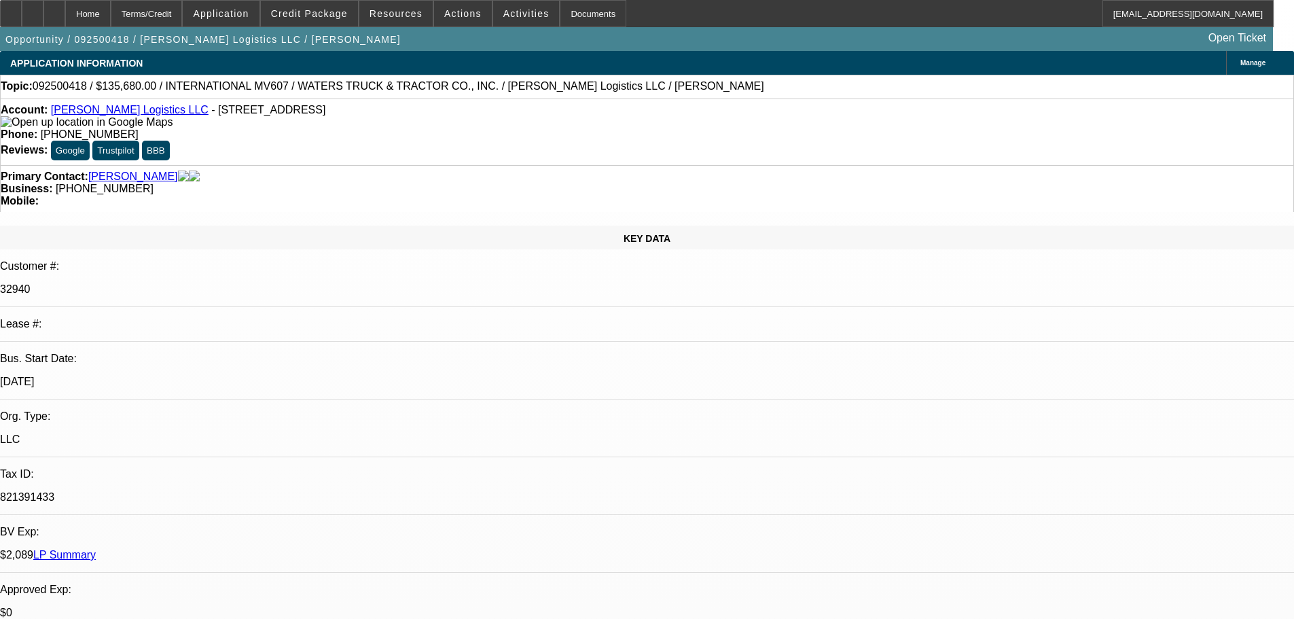
select select "0"
select select "2"
select select "0"
select select "6"
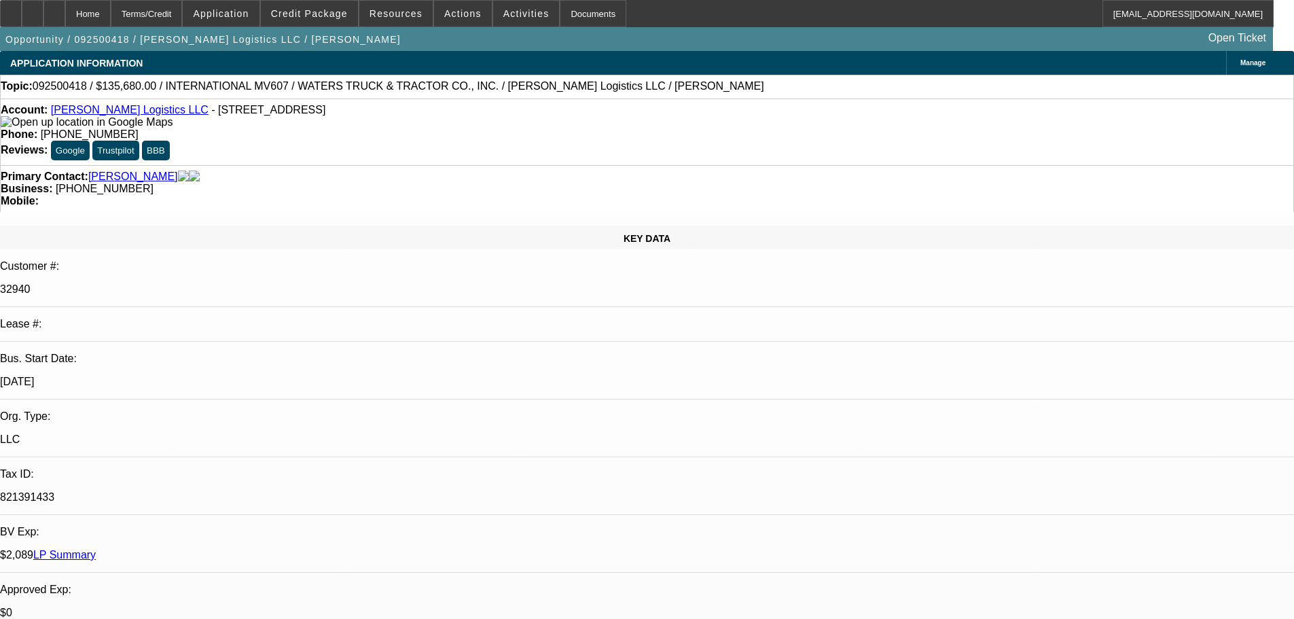
select select "0"
select select "2"
select select "0"
select select "6"
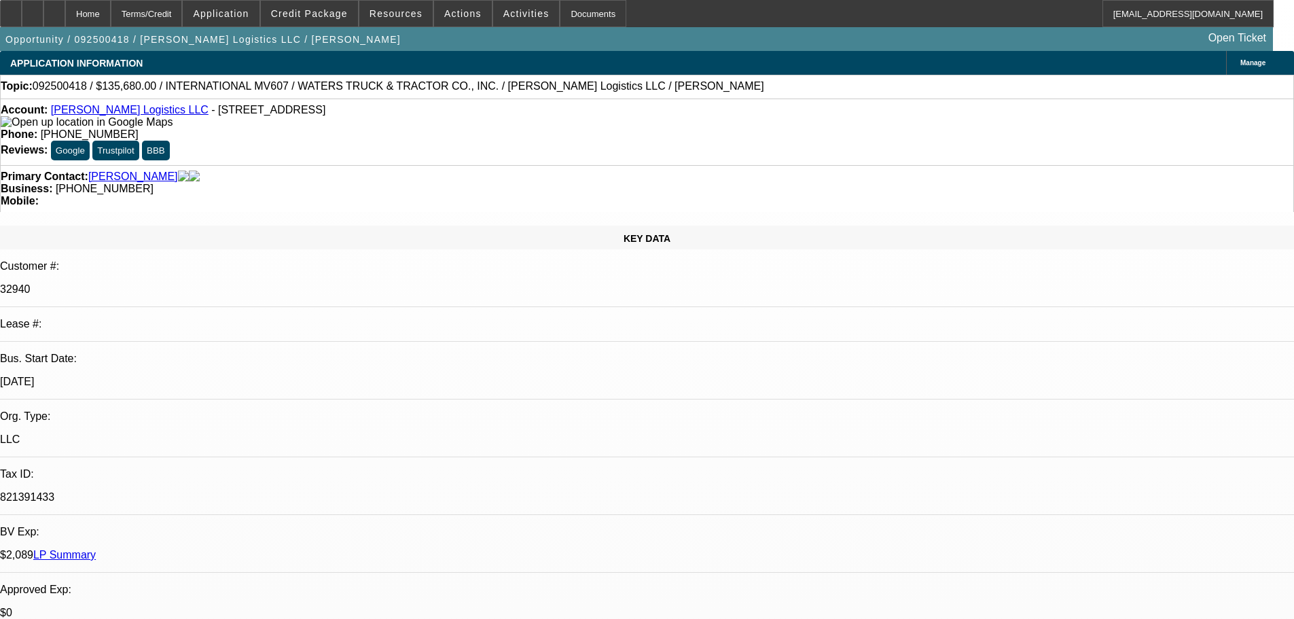
select select "0"
select select "2"
select select "0"
select select "6"
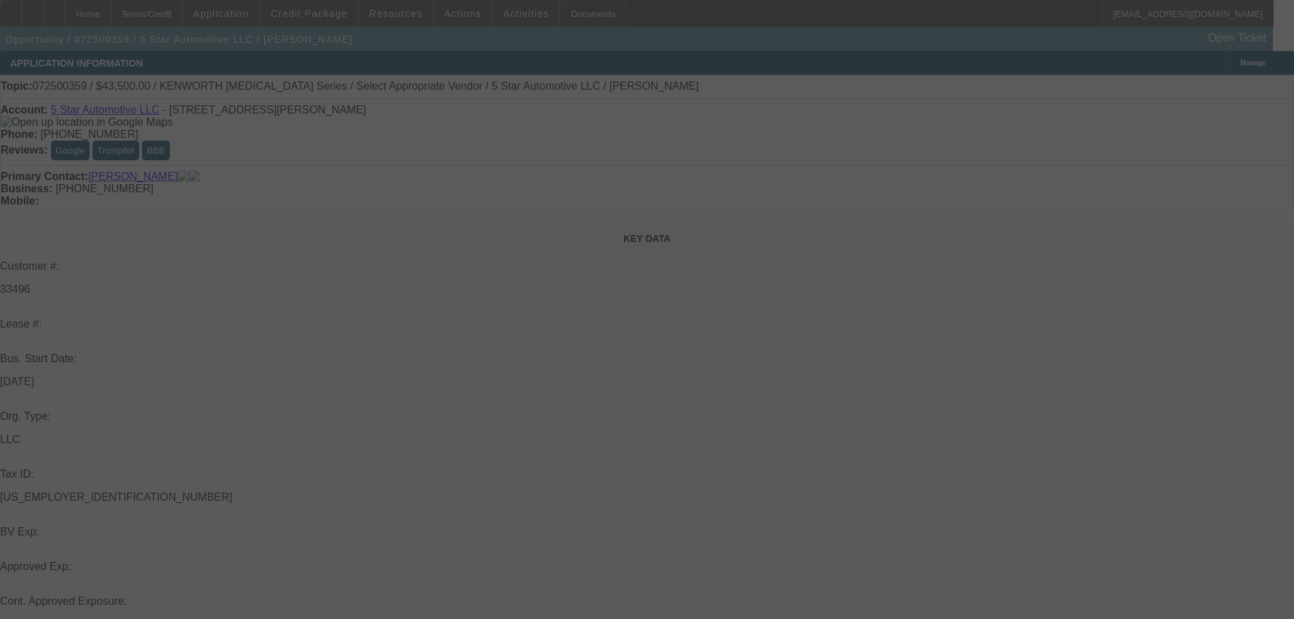
select select "0"
select select "2"
select select "0.1"
select select "4"
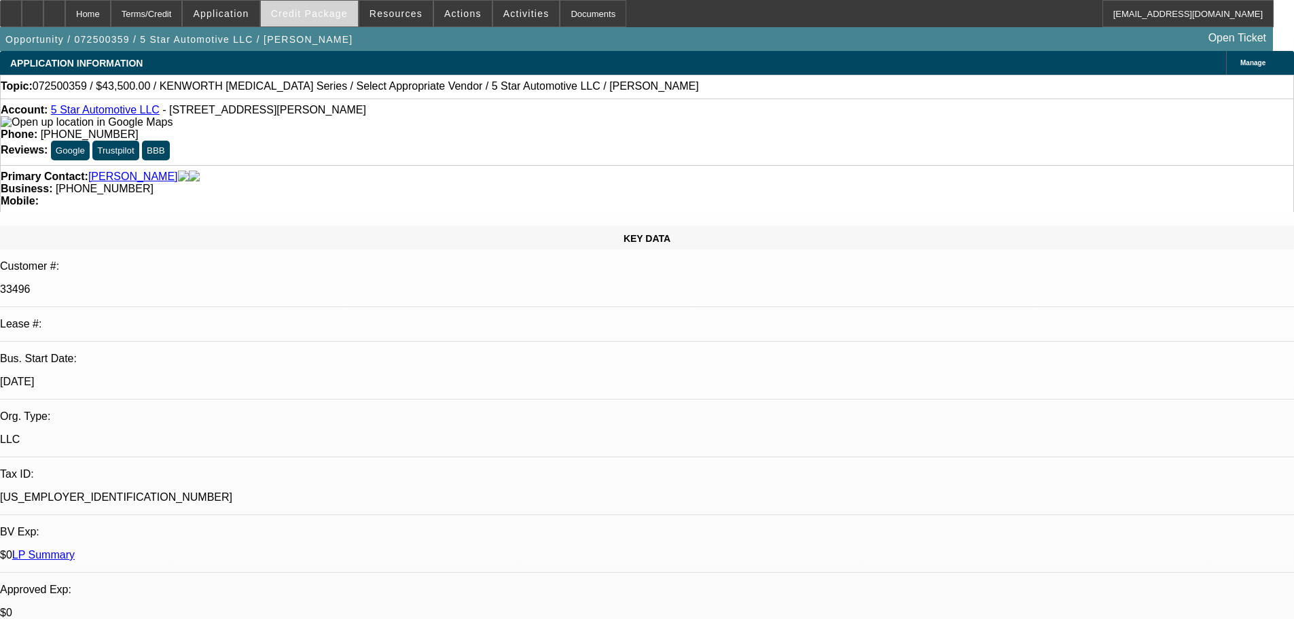
click at [323, 7] on span at bounding box center [309, 13] width 97 height 33
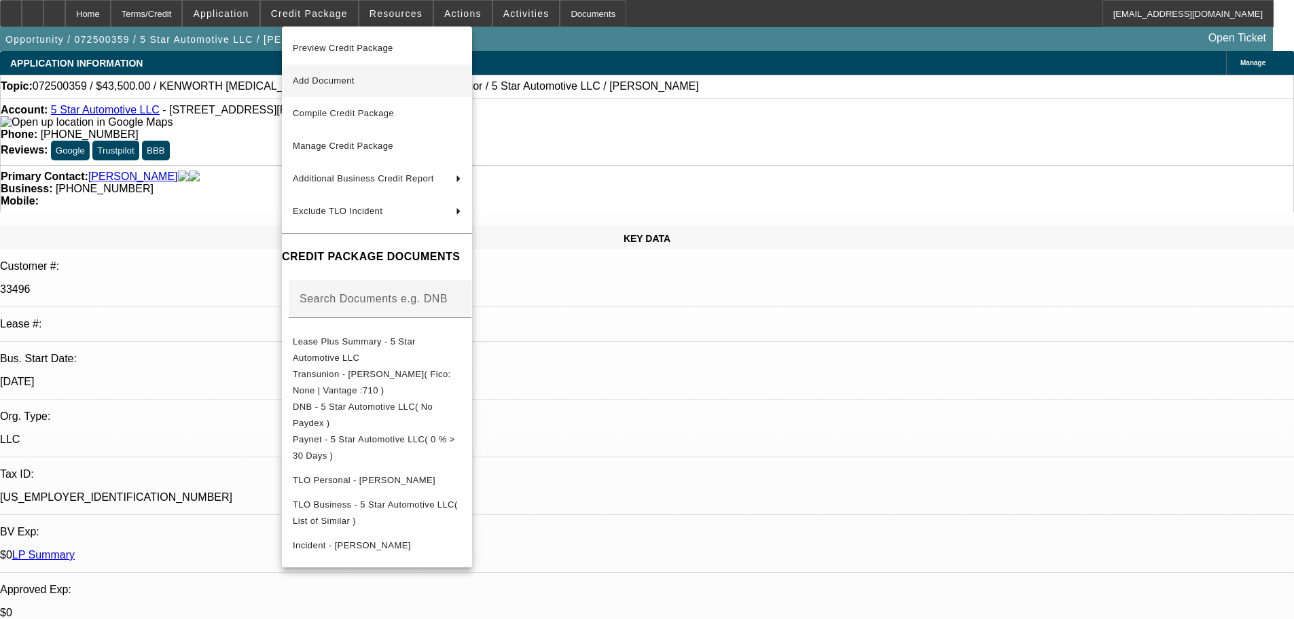
click at [455, 77] on span "Add Document" at bounding box center [377, 81] width 168 height 16
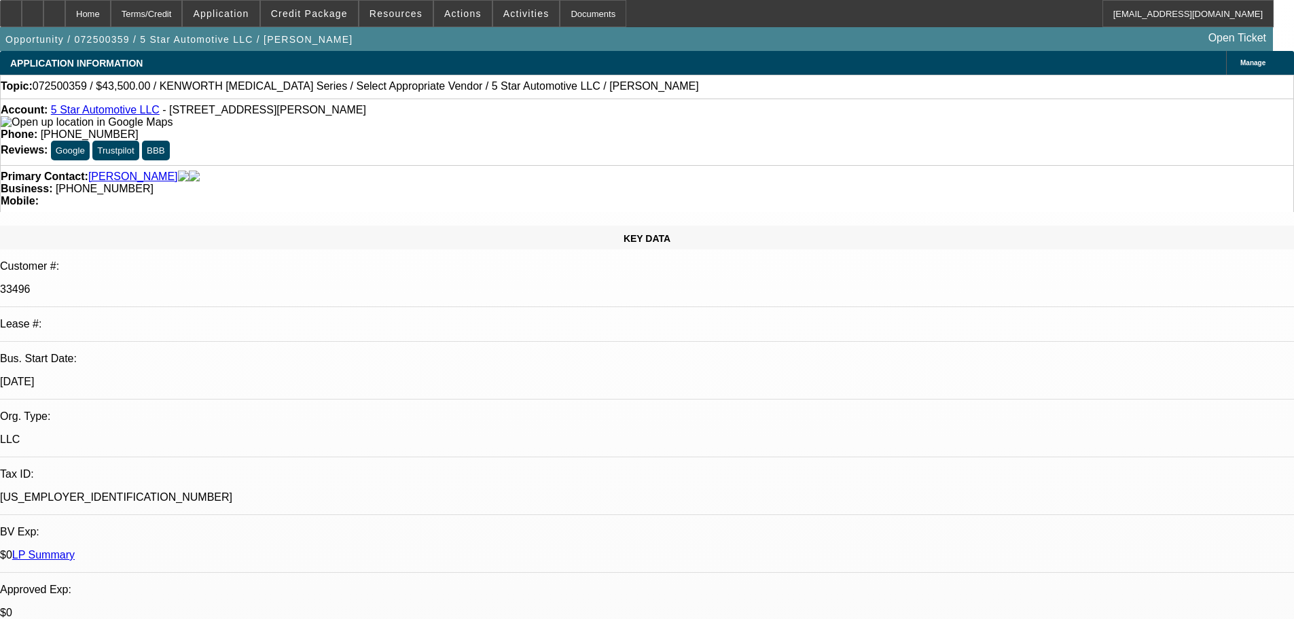
radio input "true"
type textarea "Got banks, app, pics, and SOS in.// Tt seller, (917) 391-9368, sasso911@aol.com…"
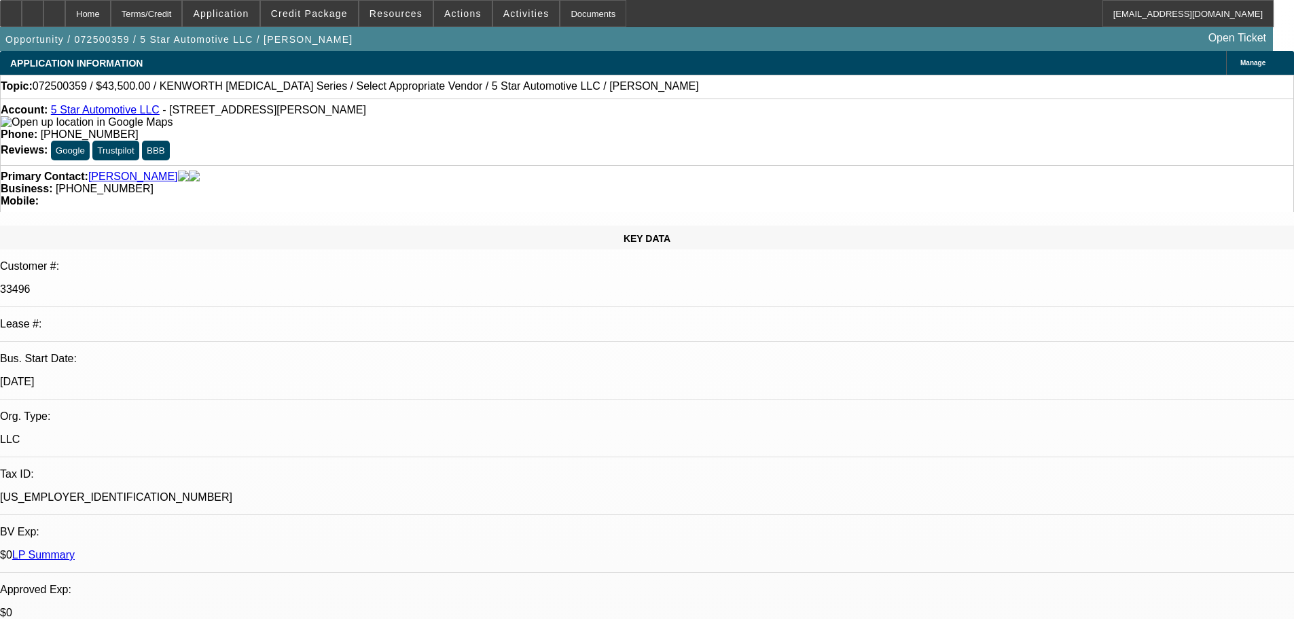
radio input "true"
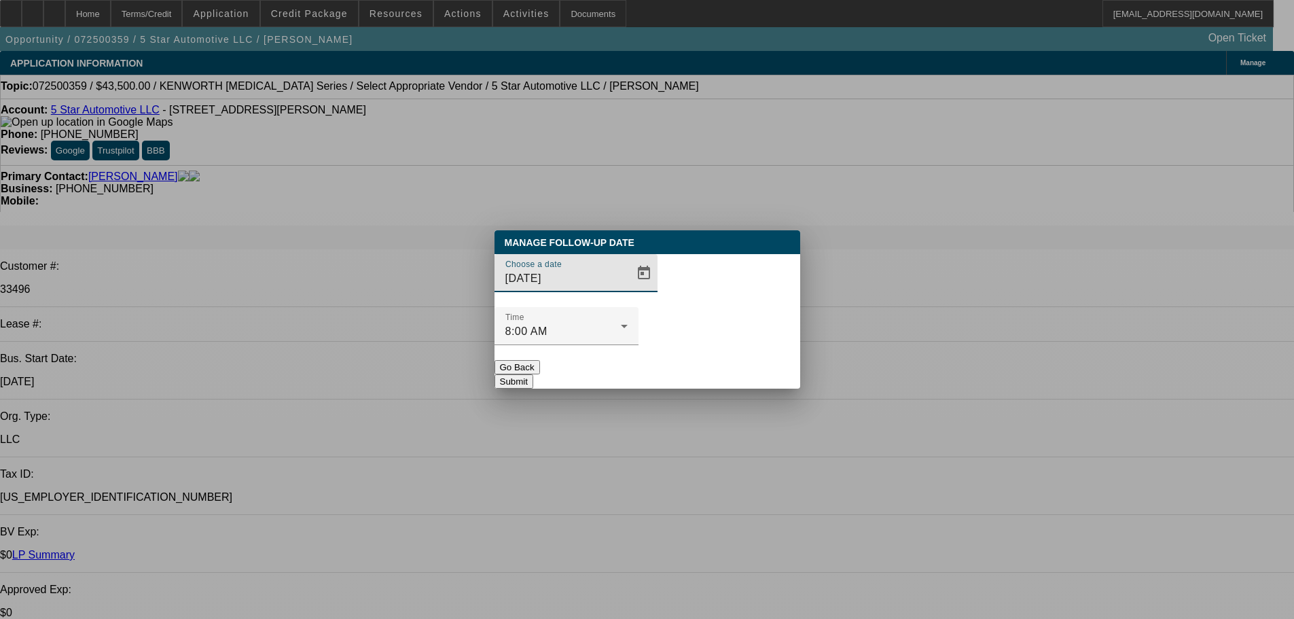
click at [540, 360] on button "Go Back" at bounding box center [517, 367] width 46 height 14
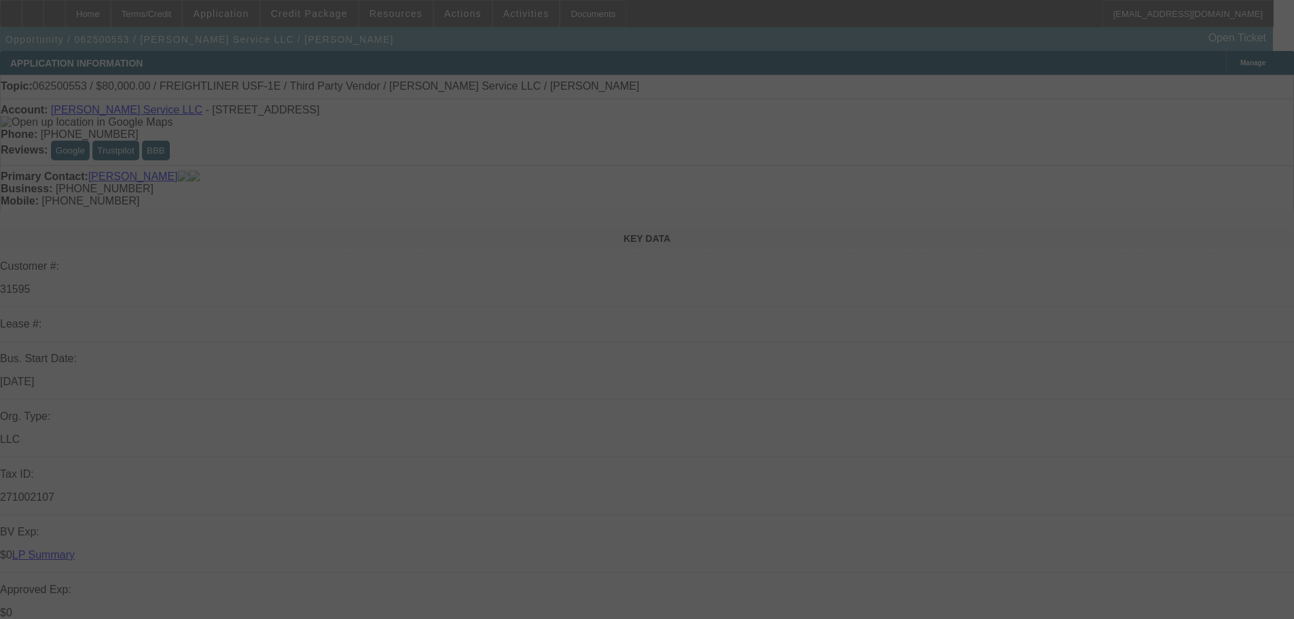
scroll to position [340, 0]
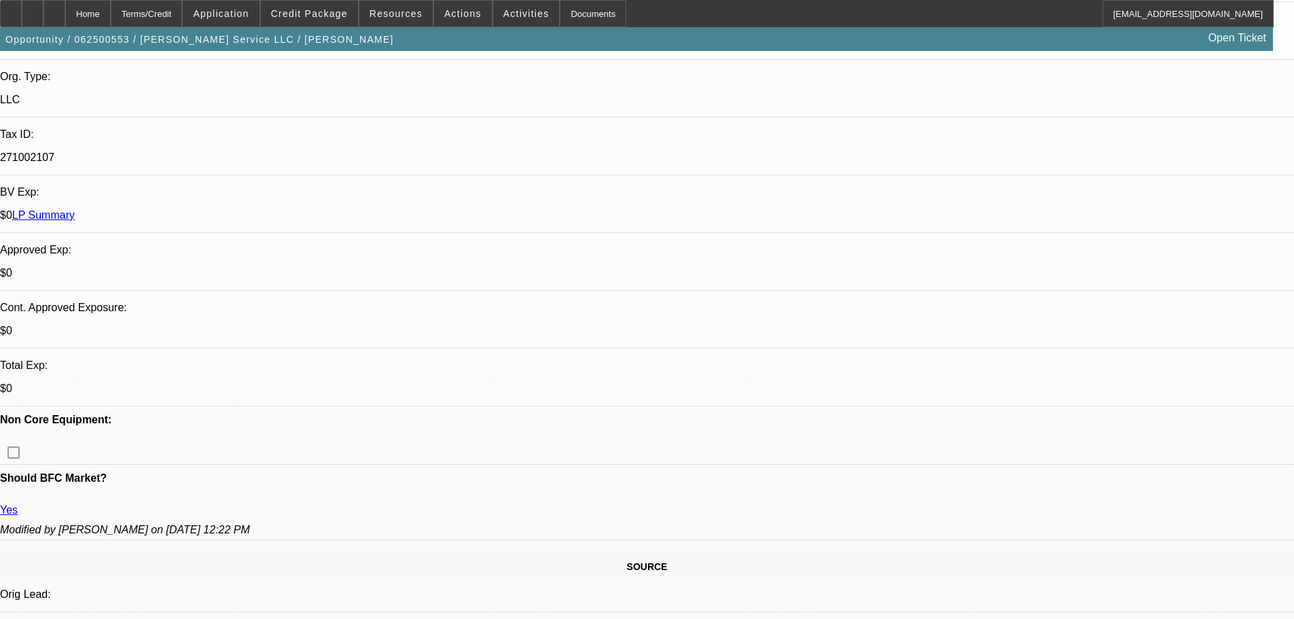
select select "0"
select select "6"
select select "0"
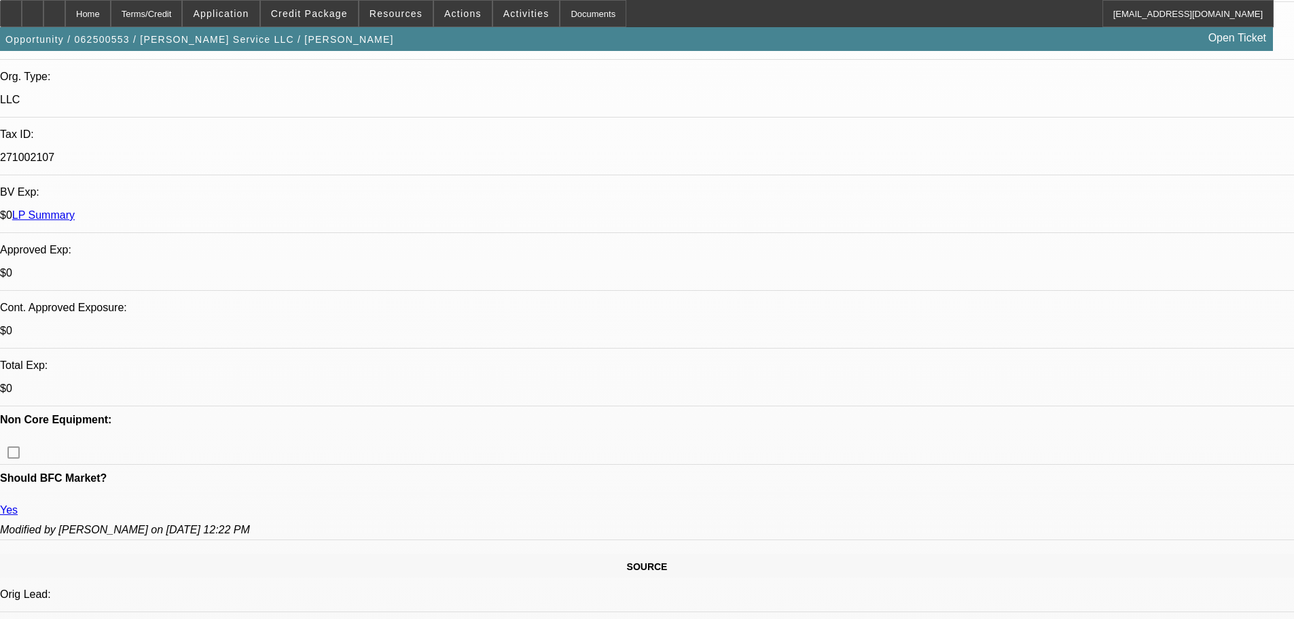
select select "0"
select select "3"
select select "0"
select select "6"
select select "0"
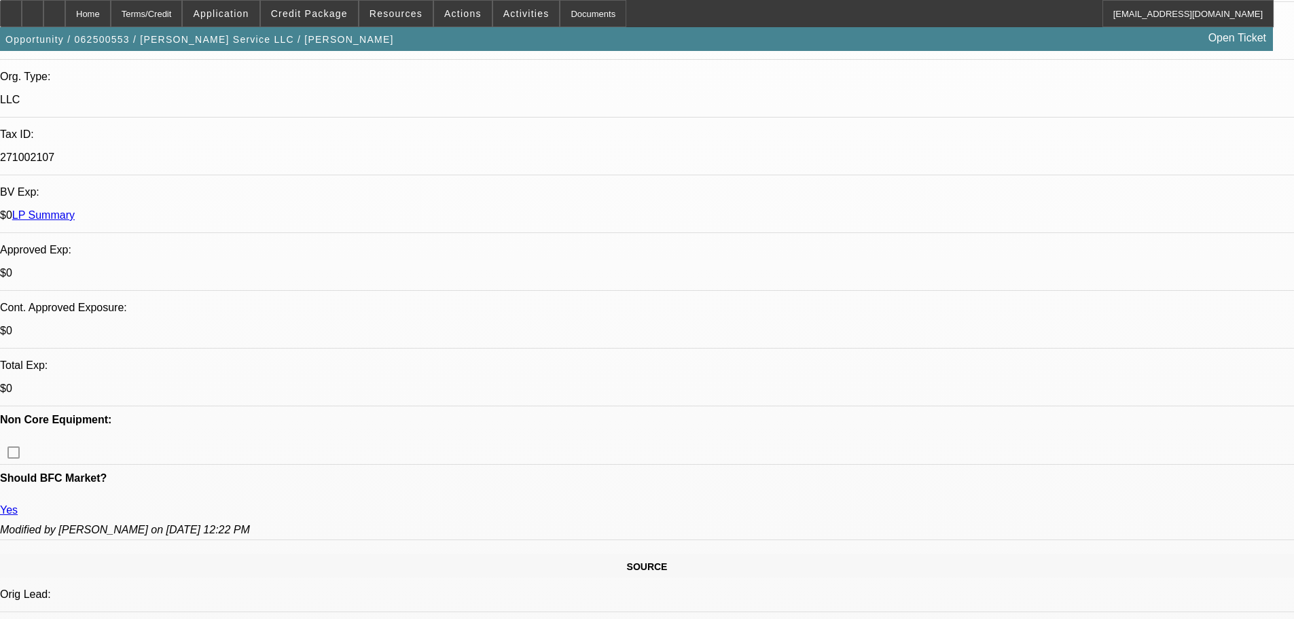
select select "0"
select select "3"
select select "0"
select select "6"
select select "0"
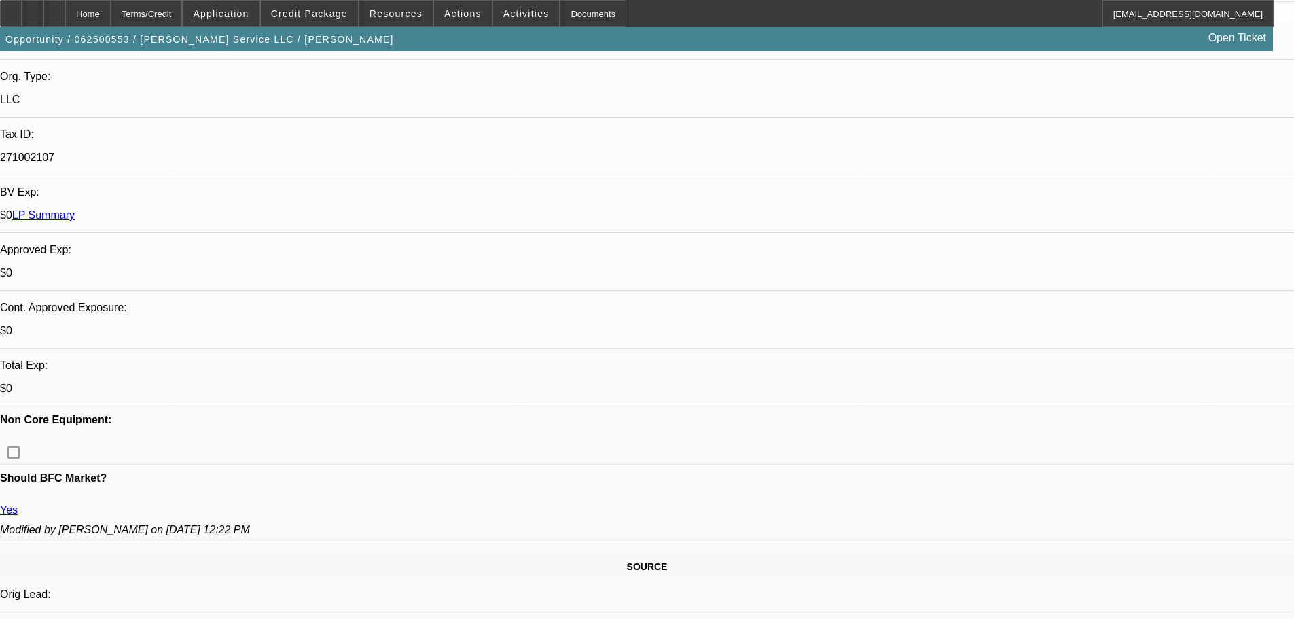
select select "0"
select select "3"
select select "0"
select select "6"
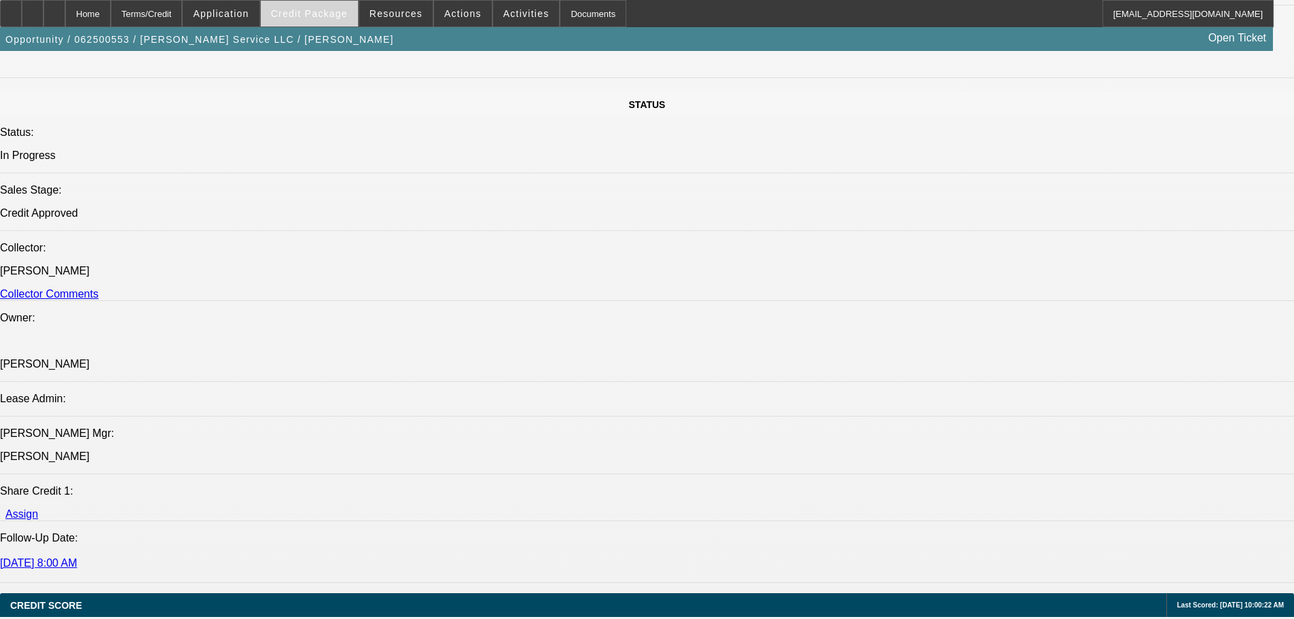
click at [342, 10] on span "Credit Package" at bounding box center [309, 13] width 77 height 11
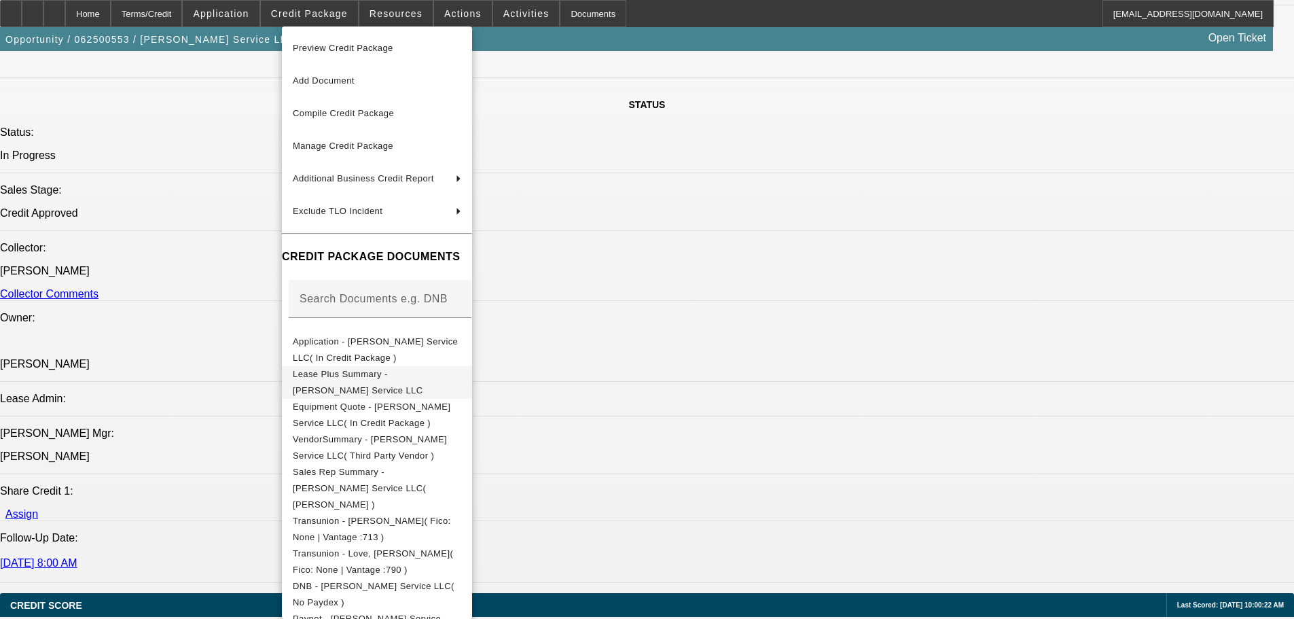
click at [450, 410] on span "Equipment Quote - [PERSON_NAME] Service LLC( In Credit Package )" at bounding box center [372, 414] width 158 height 26
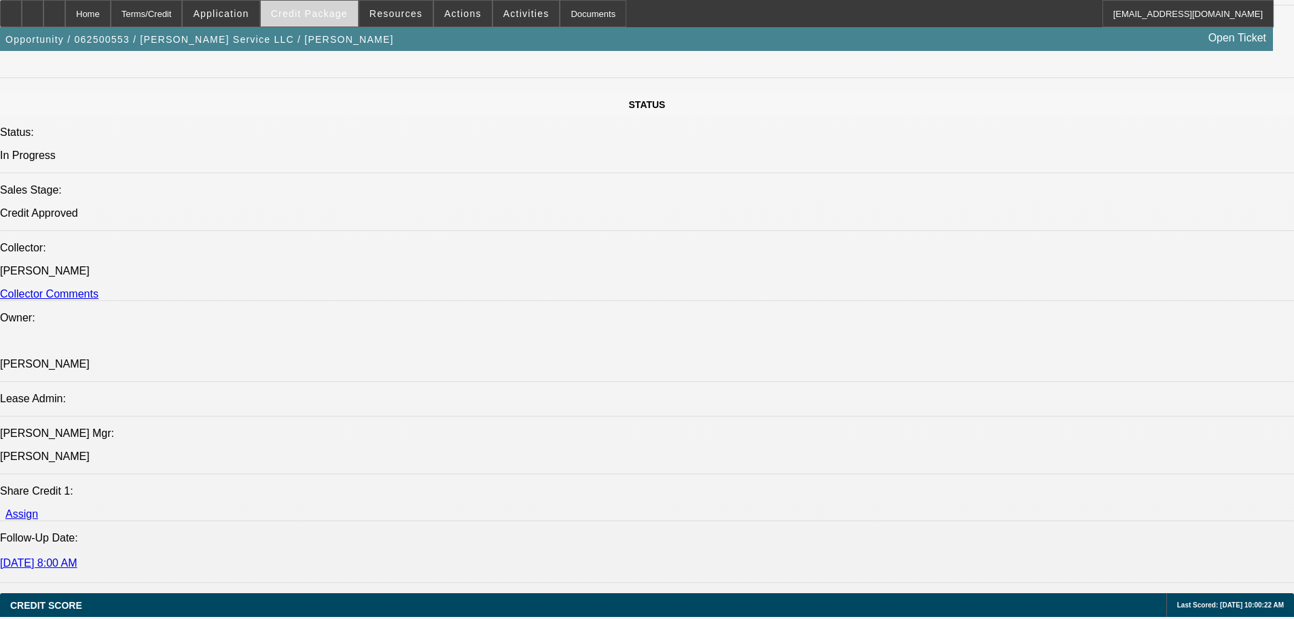
click at [314, 16] on span "Credit Package" at bounding box center [309, 13] width 77 height 11
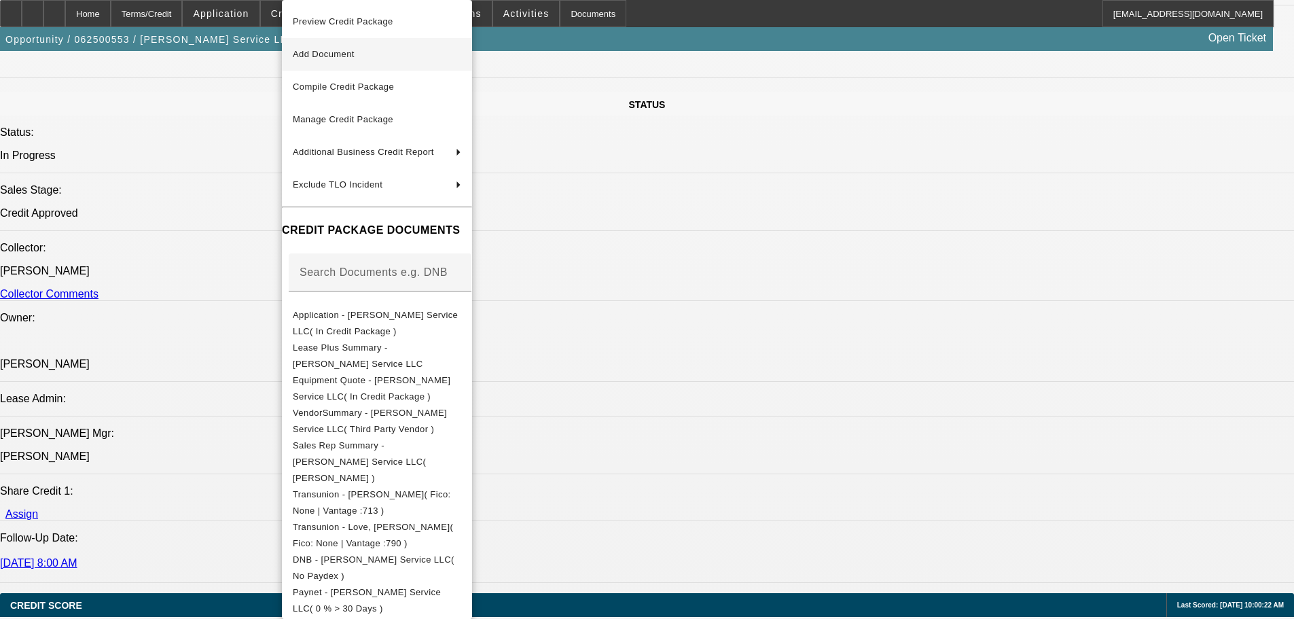
click at [384, 43] on button "Add Document" at bounding box center [377, 54] width 190 height 33
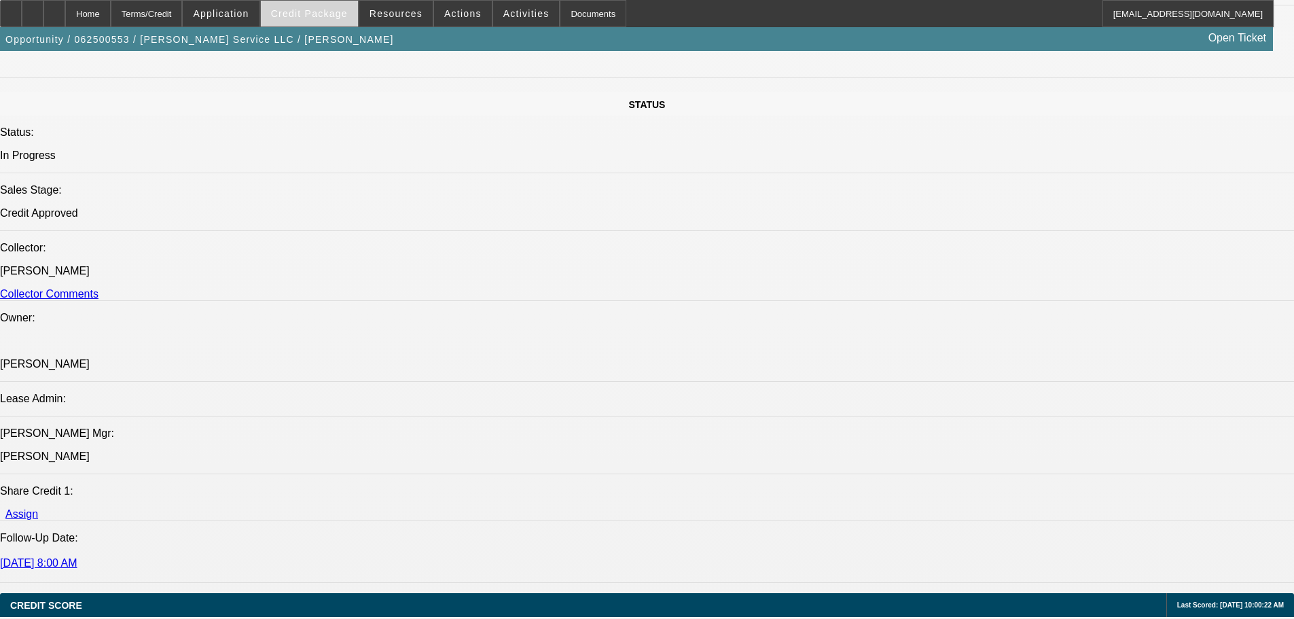
click at [324, 16] on span "Credit Package" at bounding box center [309, 13] width 77 height 11
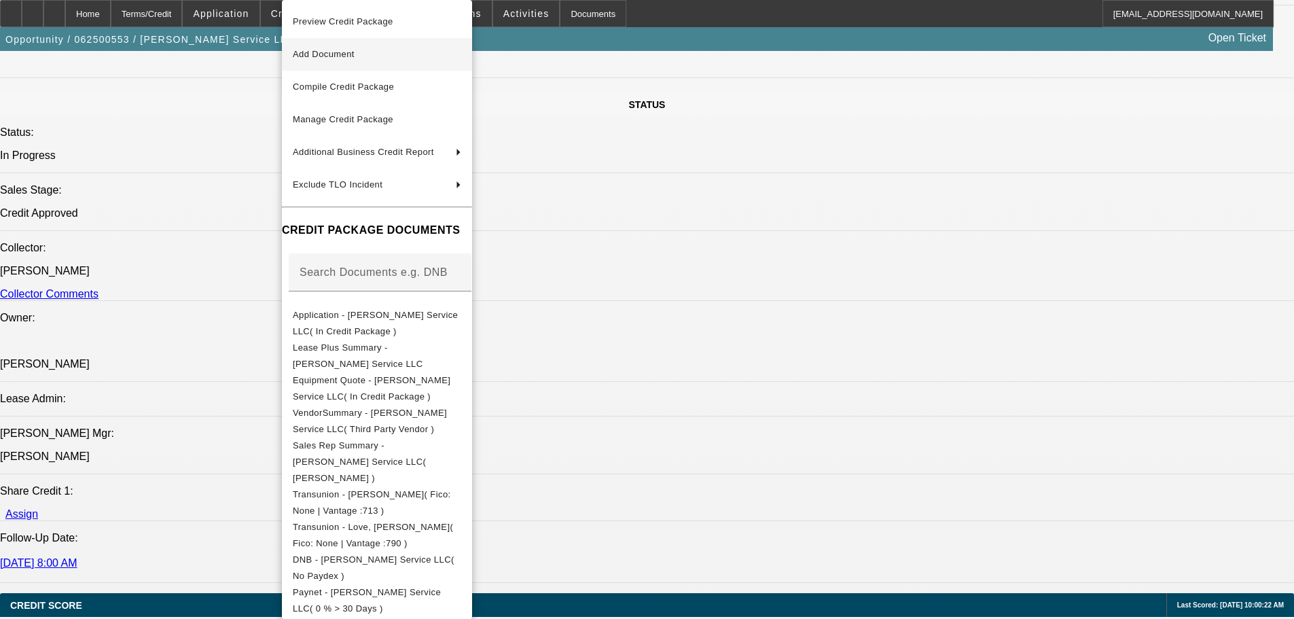
click at [450, 381] on span "Equipment Quote - [PERSON_NAME] Service LLC( In Credit Package )" at bounding box center [372, 388] width 158 height 26
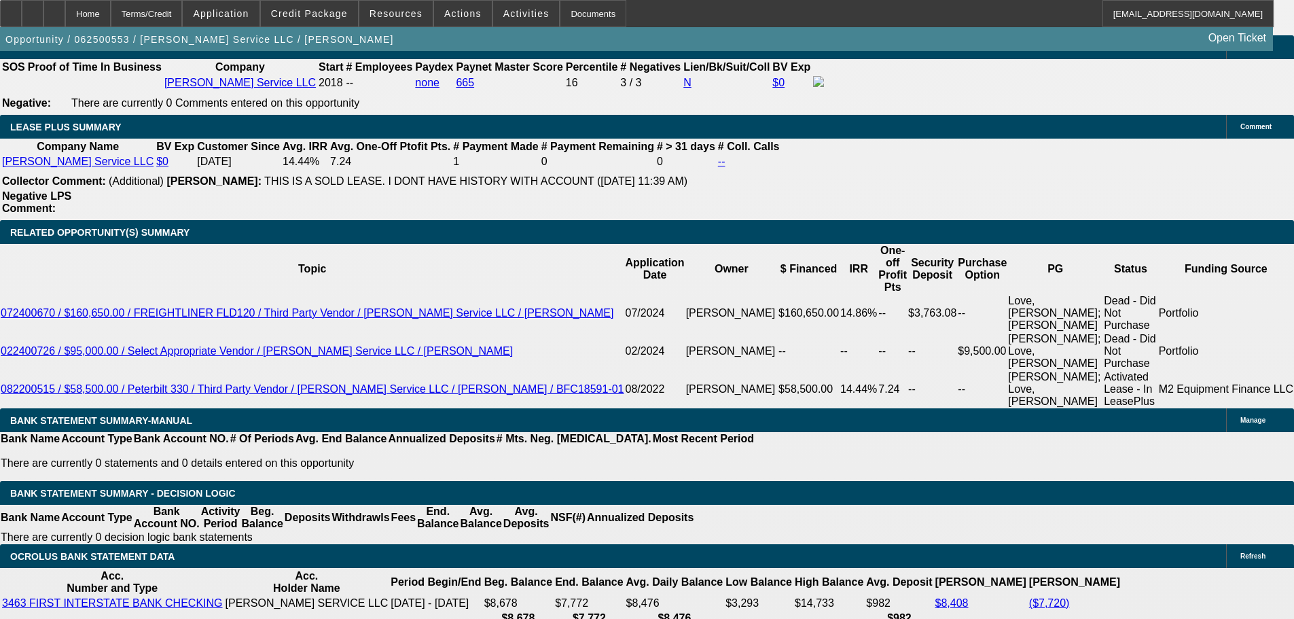
scroll to position [2037, 0]
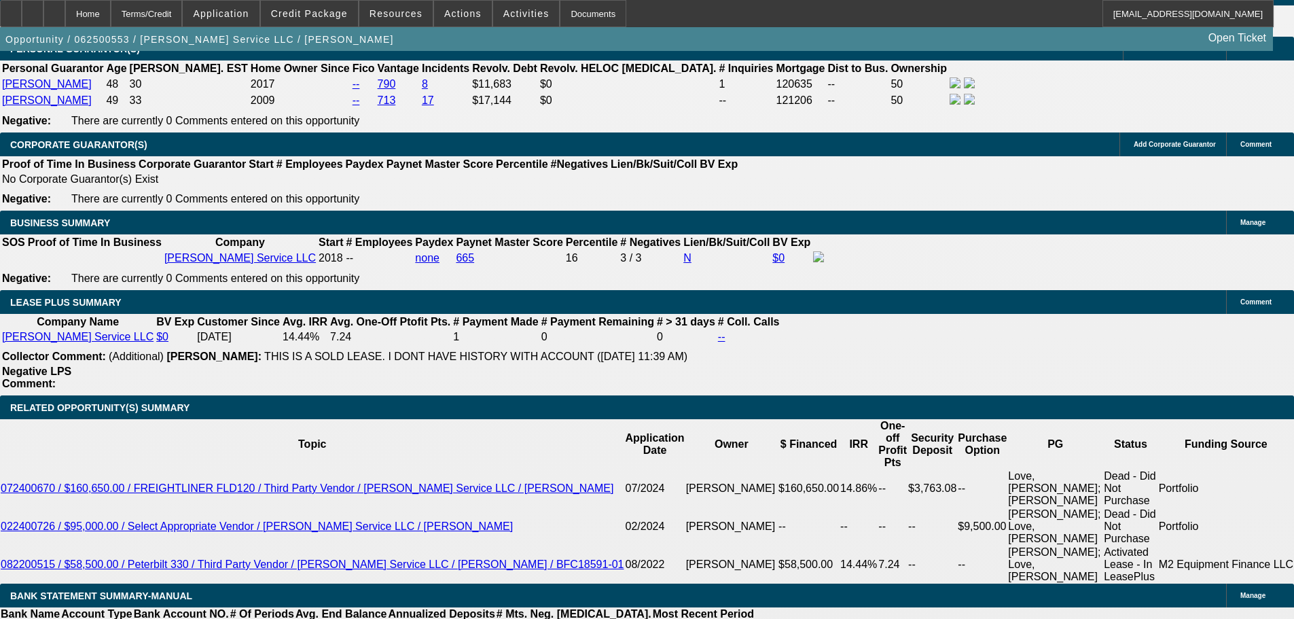
select select "0"
select select "3"
select select "0"
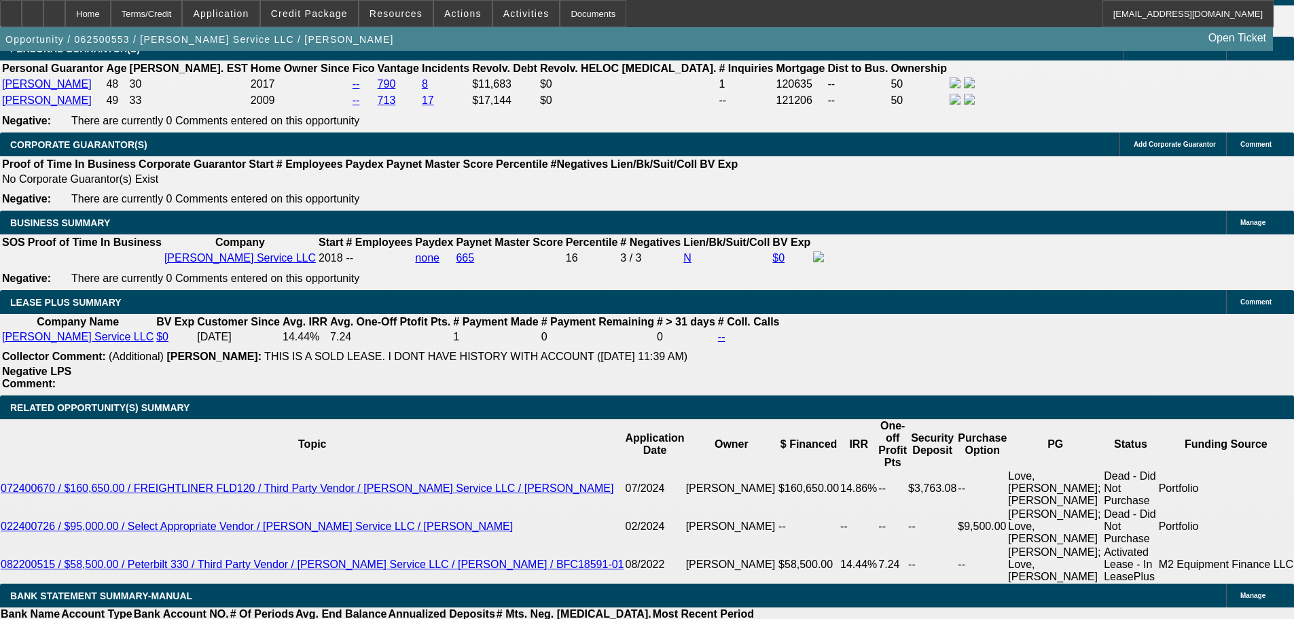
select select "6"
select select "0"
select select "6"
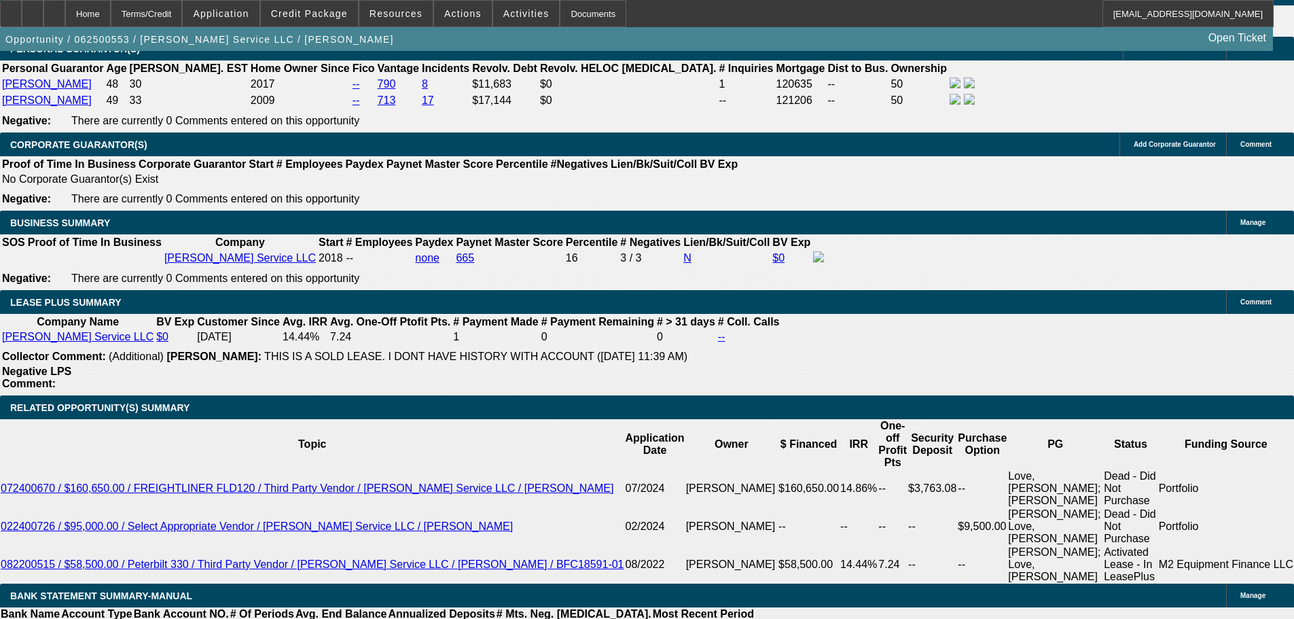
select select "0"
select select "6"
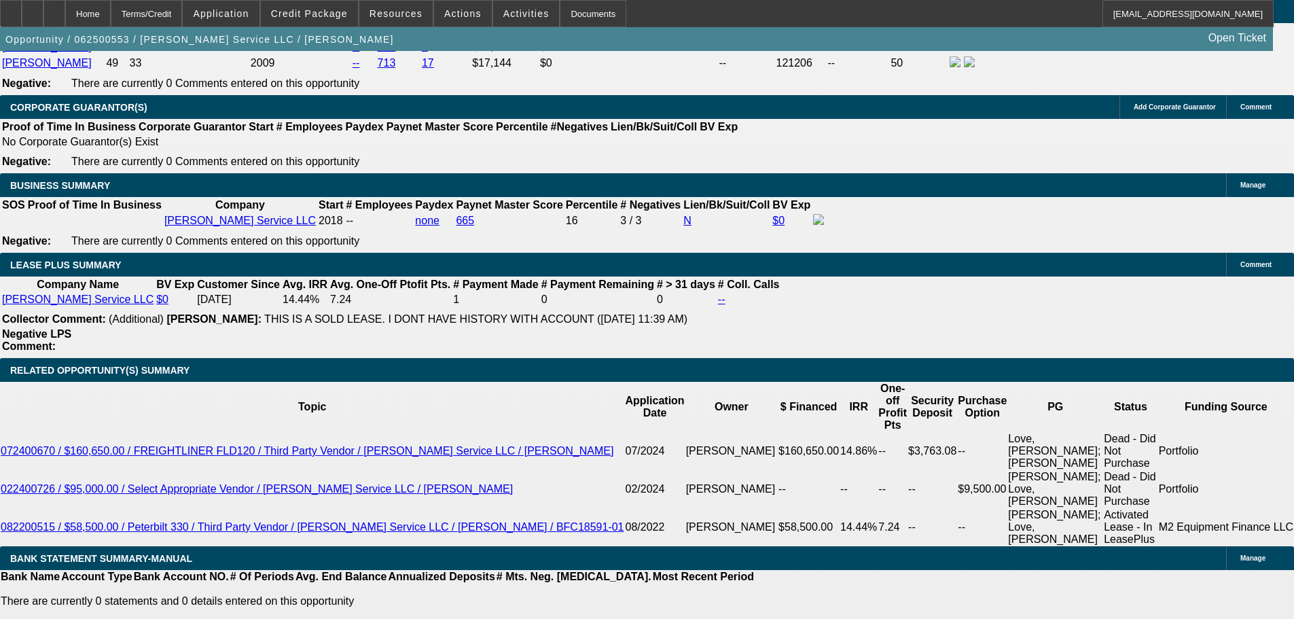
scroll to position [2105, 0]
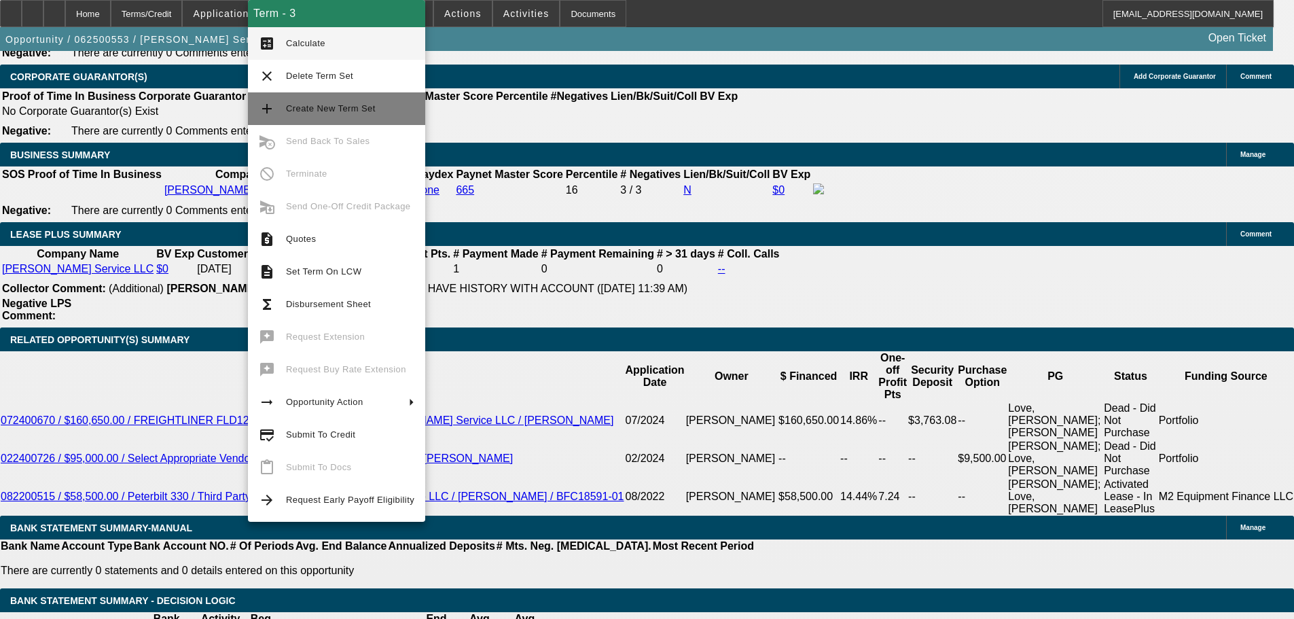
click at [330, 115] on span "Create New Term Set" at bounding box center [350, 109] width 128 height 16
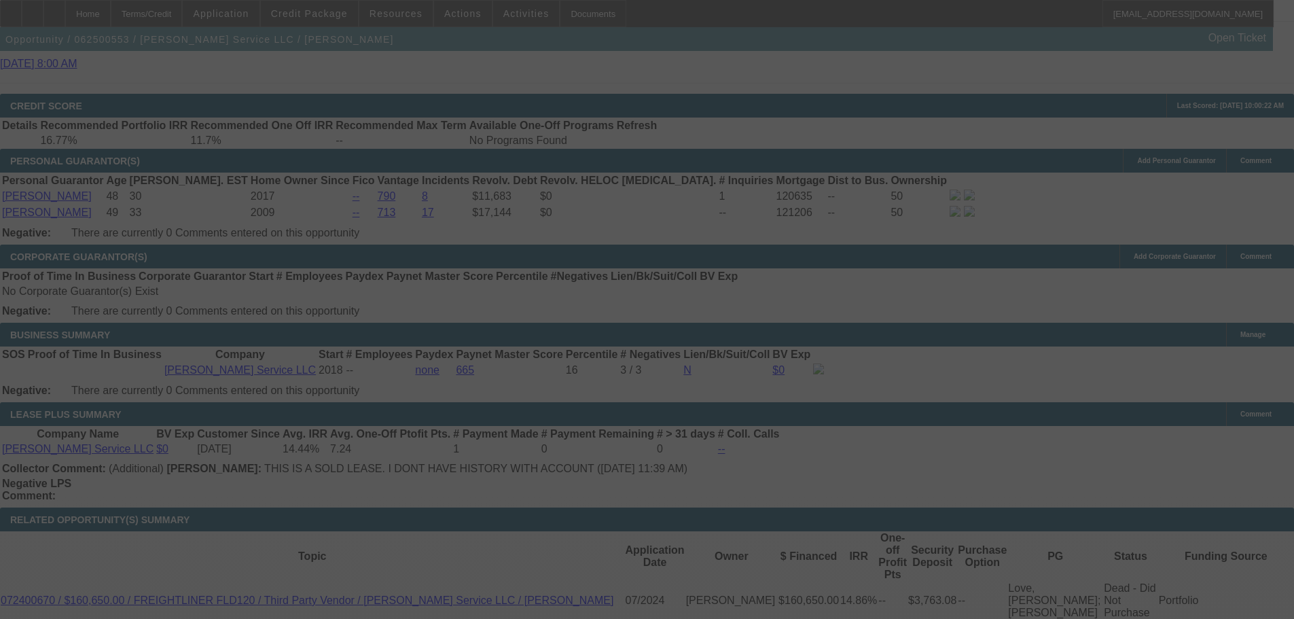
scroll to position [2058, 0]
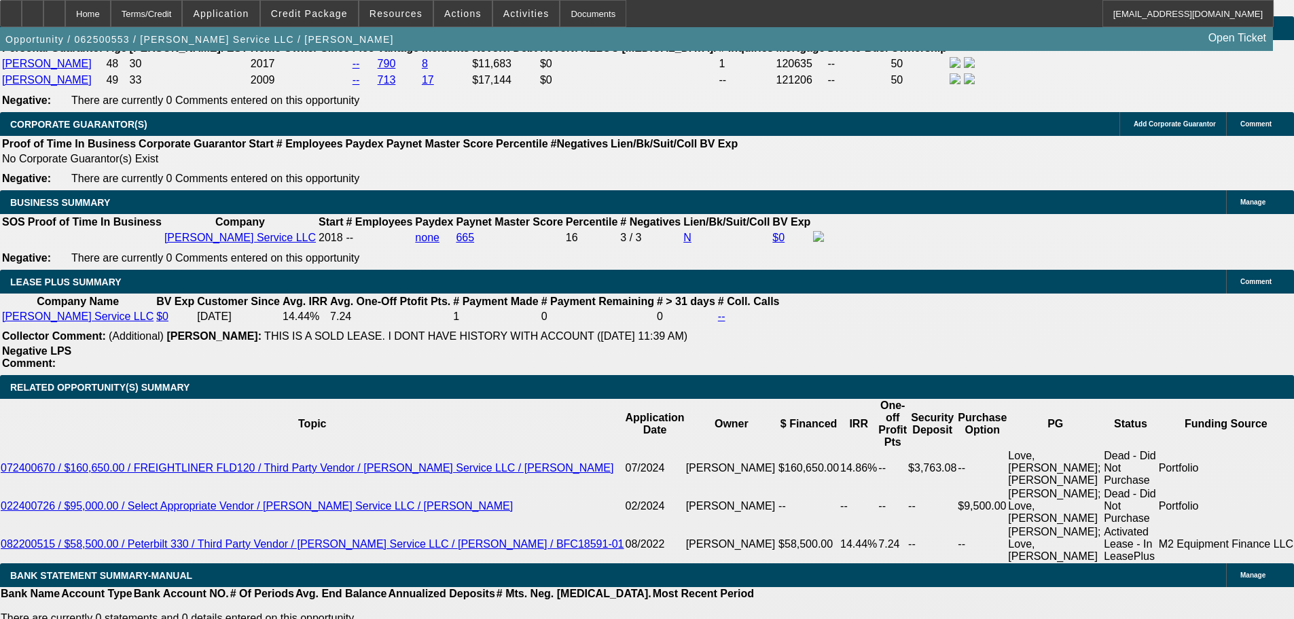
select select "0"
select select "3"
select select "0"
select select "6"
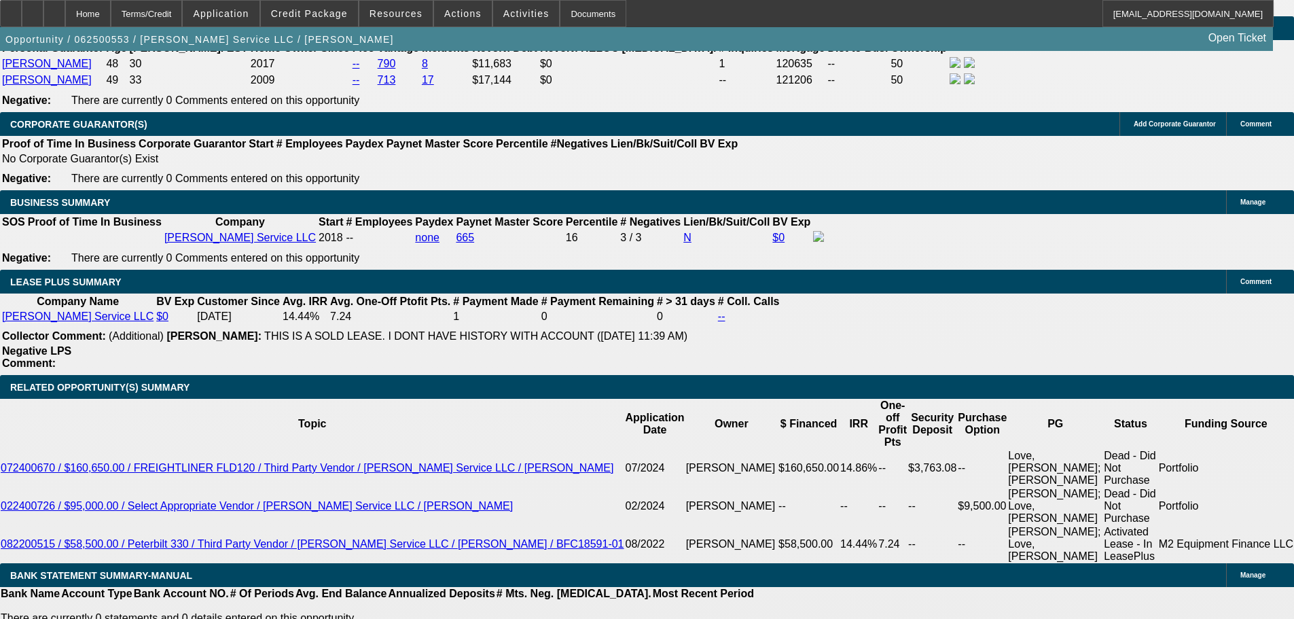
select select "0"
select select "6"
select select "0"
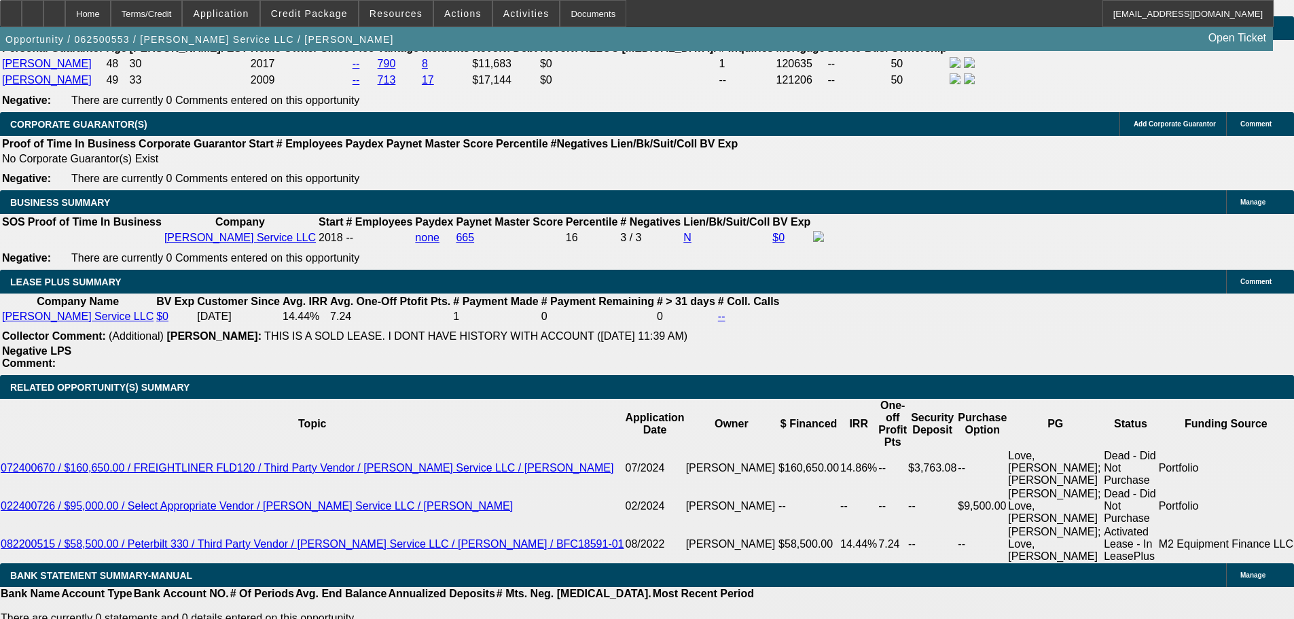
select select "0"
select select "3"
select select "0"
select select "6"
select select "0"
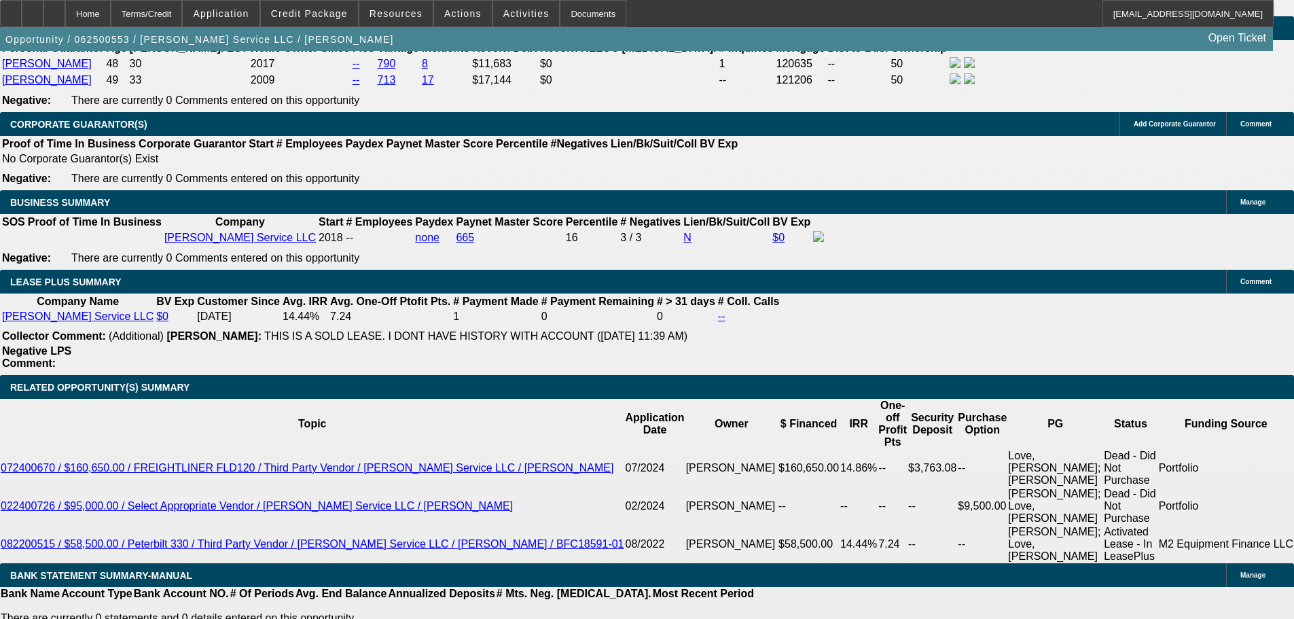
select select "0"
select select "3"
select select "0"
select select "6"
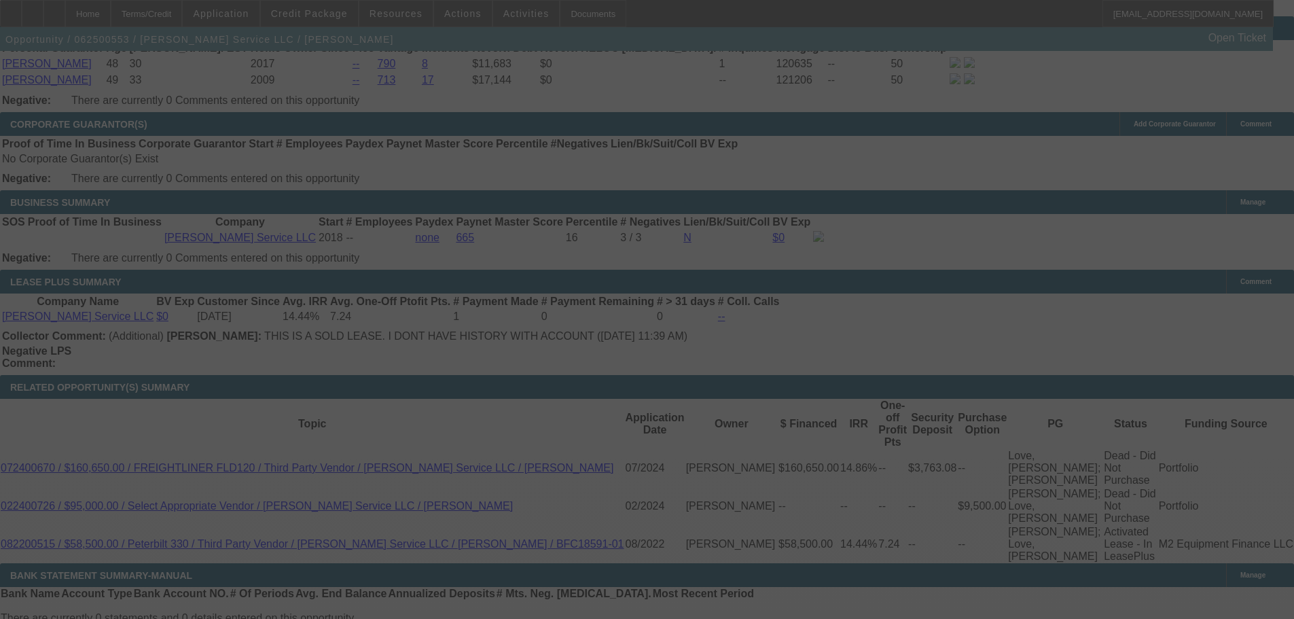
scroll to position [2136, 0]
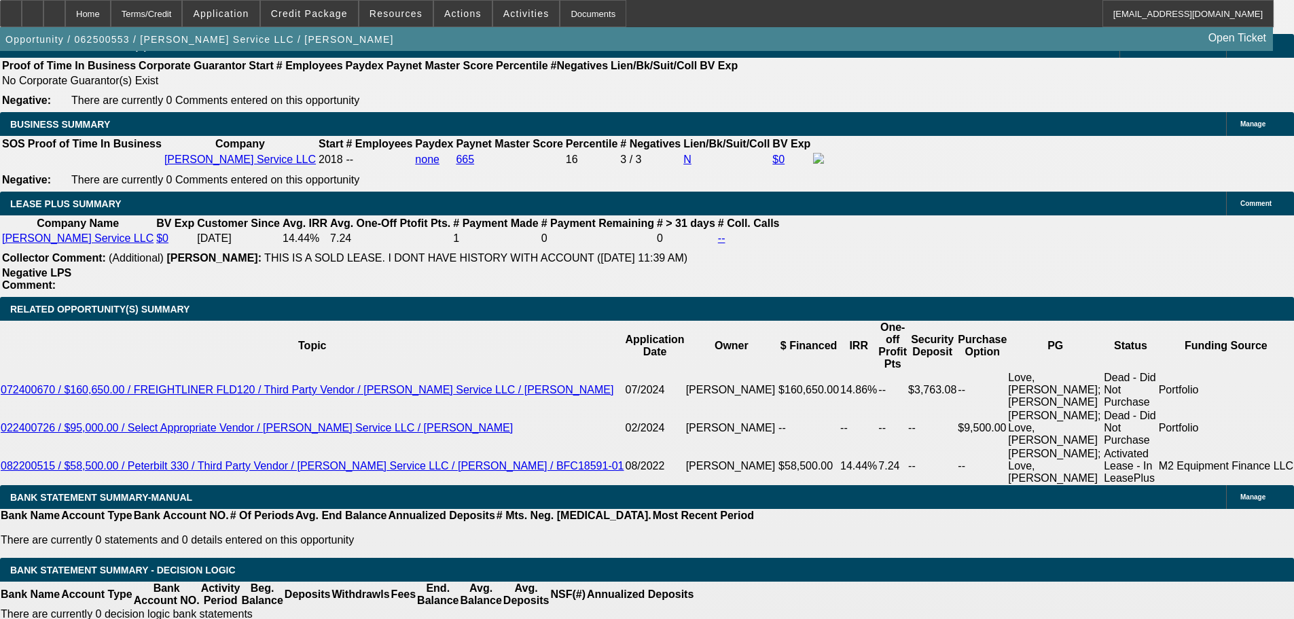
select select "0"
select select "3"
select select "0"
select select "6"
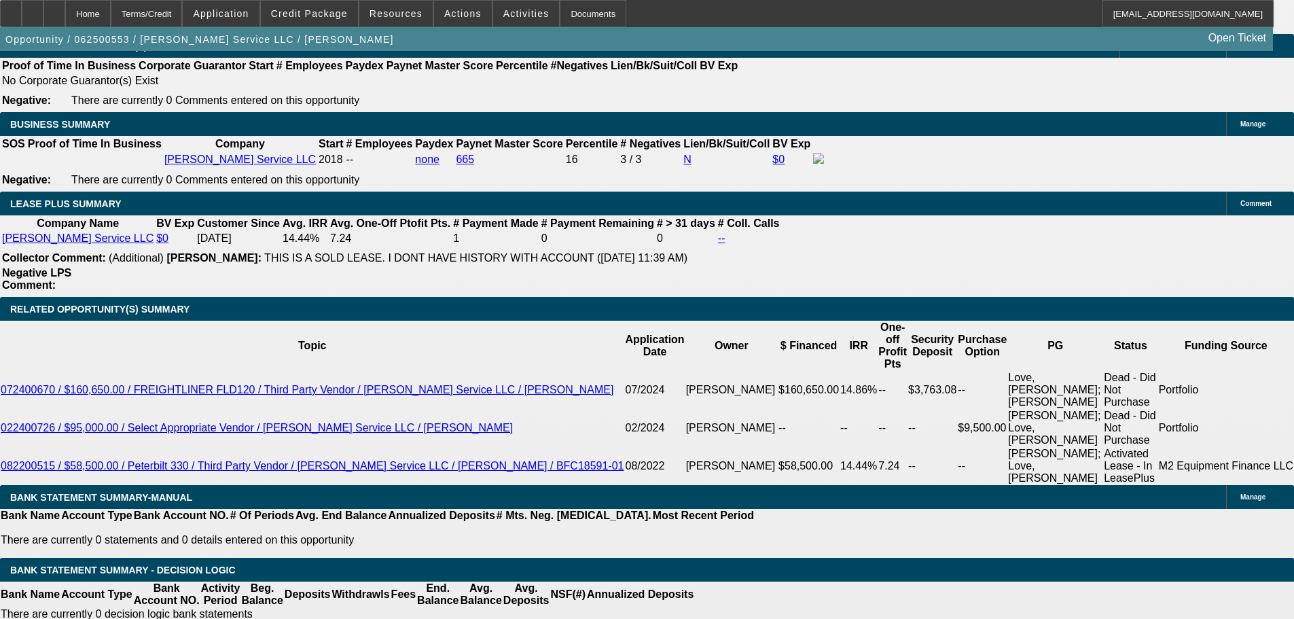
select select "0"
select select "3"
select select "0"
select select "6"
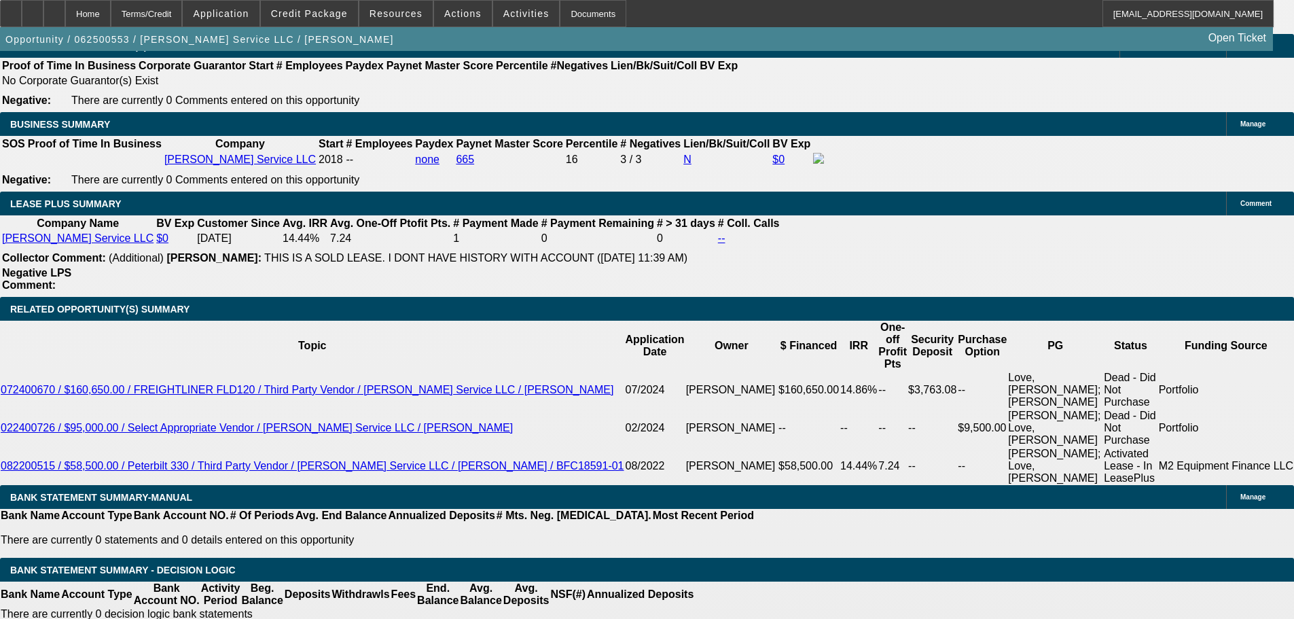
select select "0"
select select "6"
select select "0"
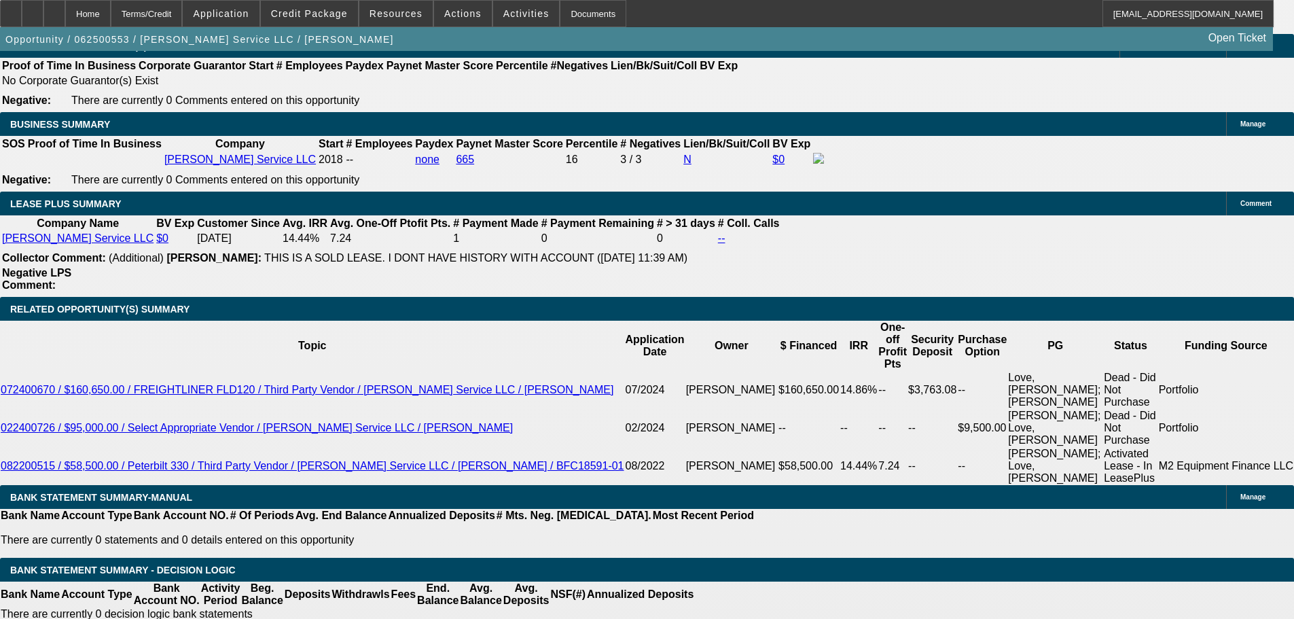
select select "0"
select select "6"
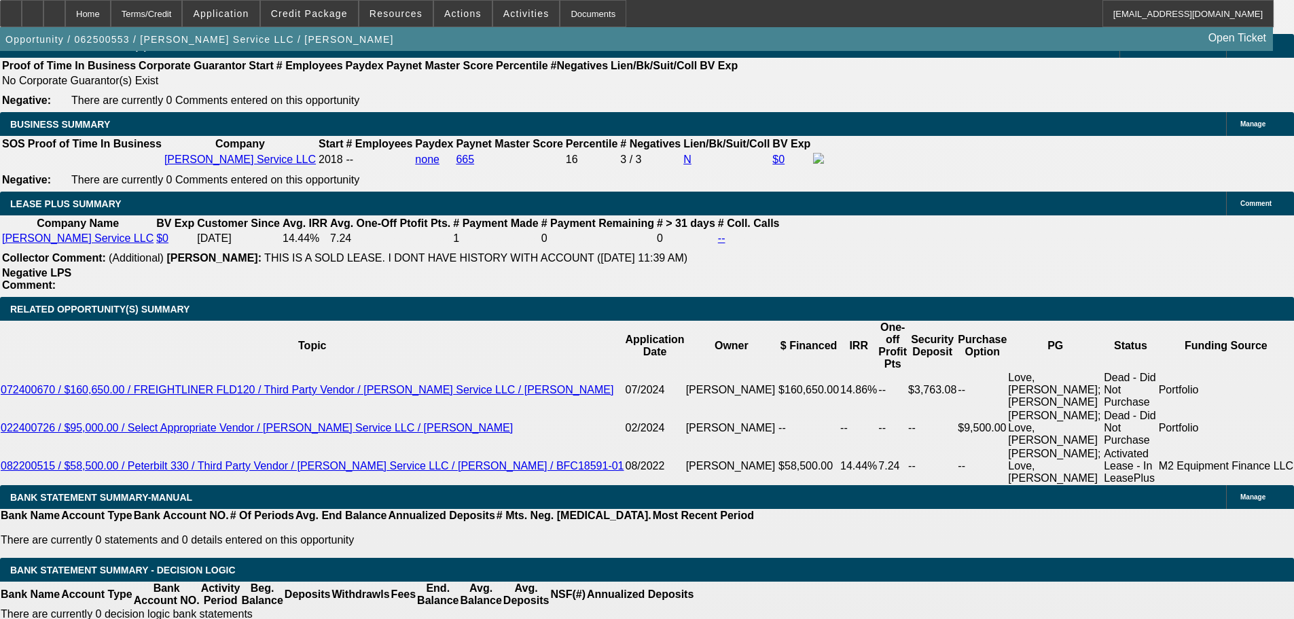
select select "0"
select select "3"
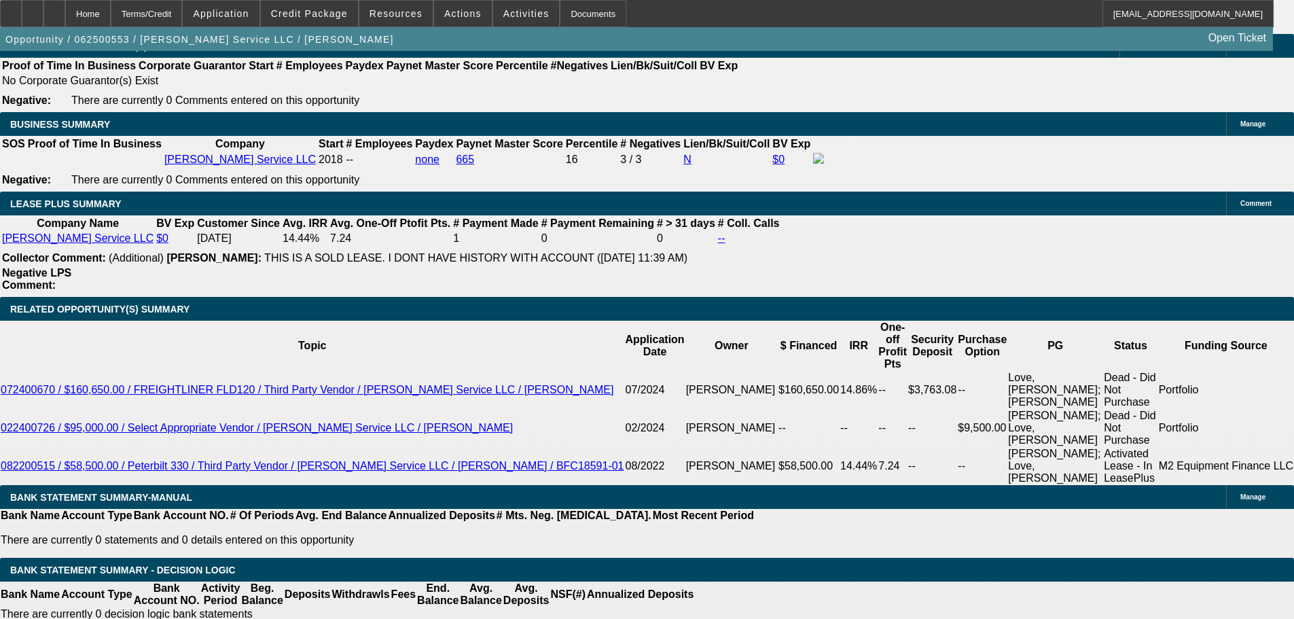
select select "0"
select select "6"
select select "0"
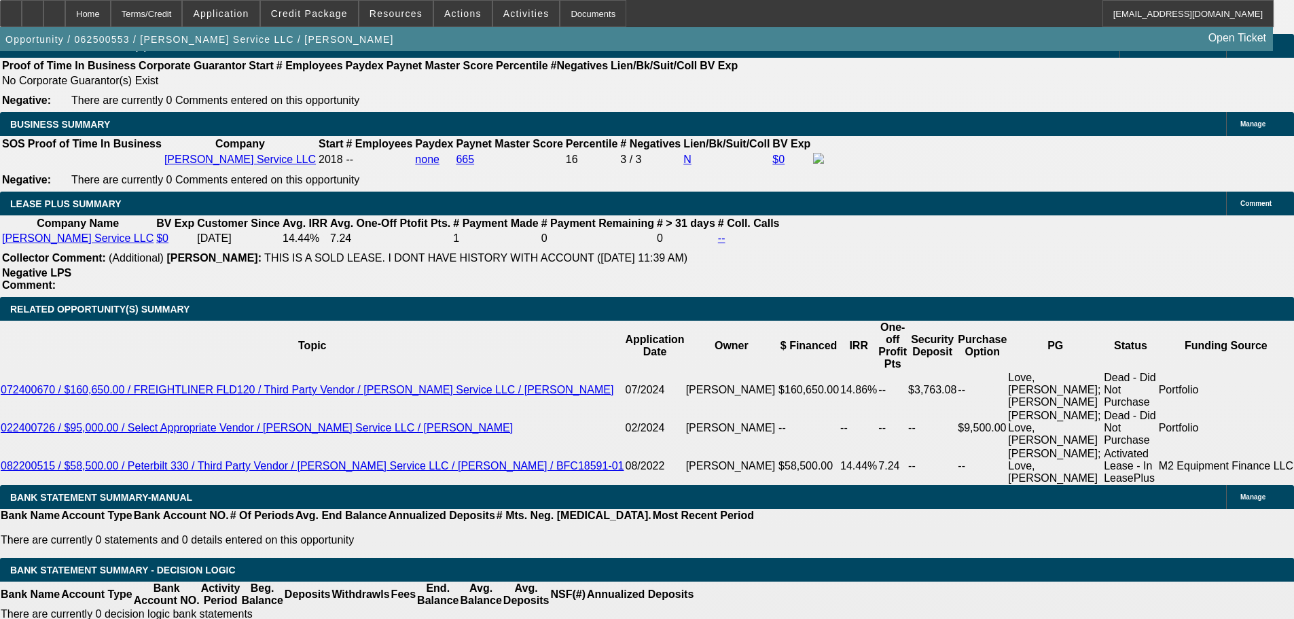
select select "6"
select select "0"
select select "3"
select select "0"
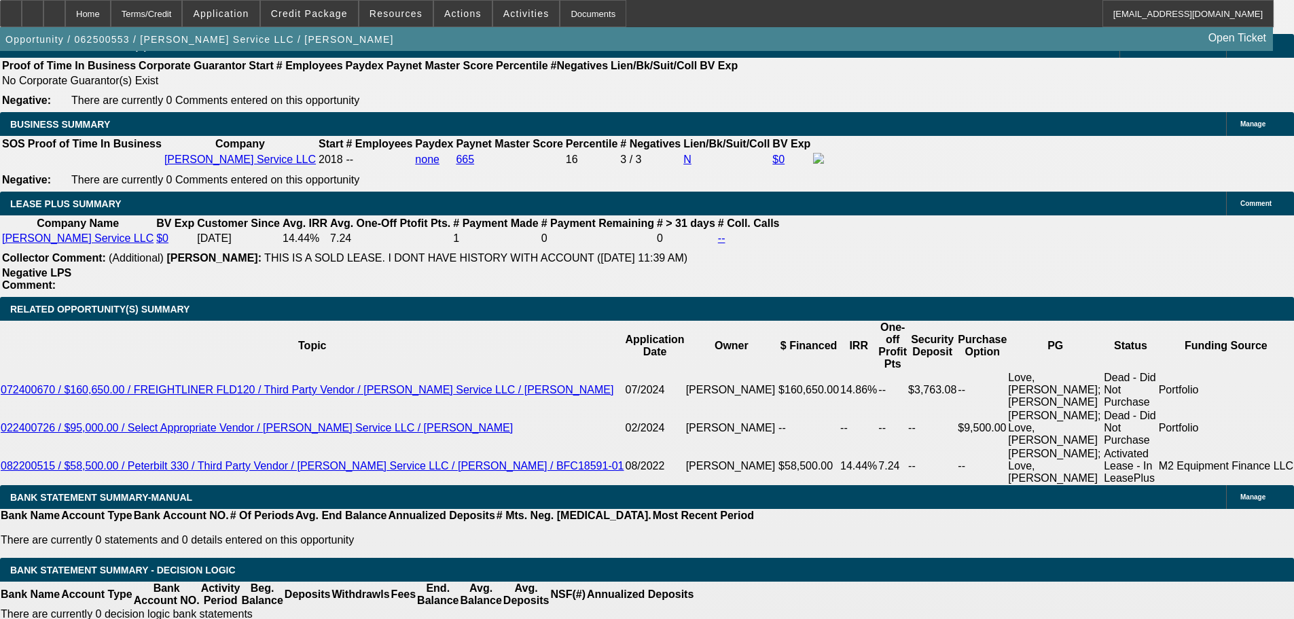
select select "6"
select select "0"
select select "3"
select select "0"
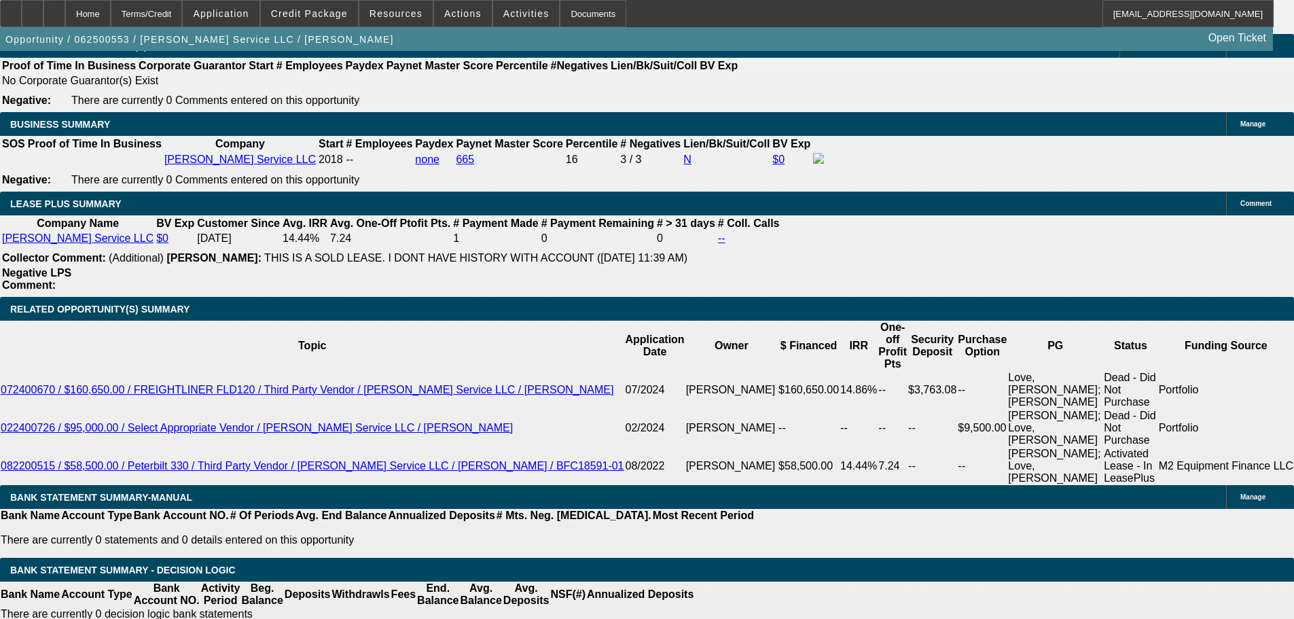
select select "6"
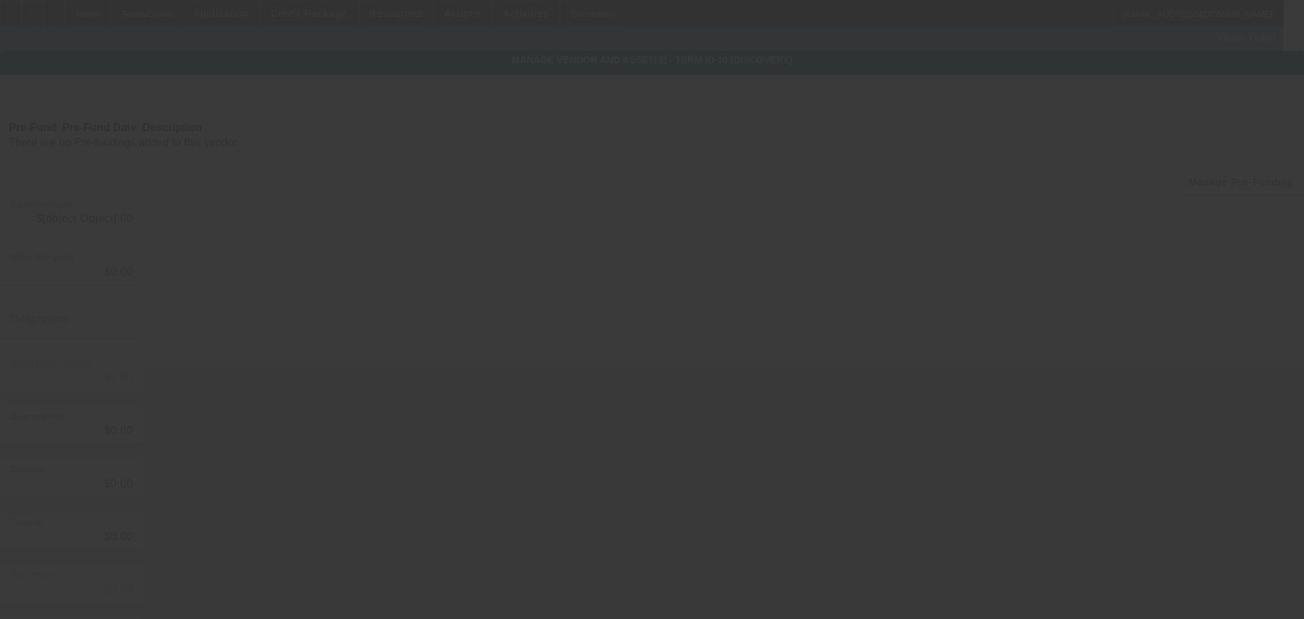
type input "$98,000.00"
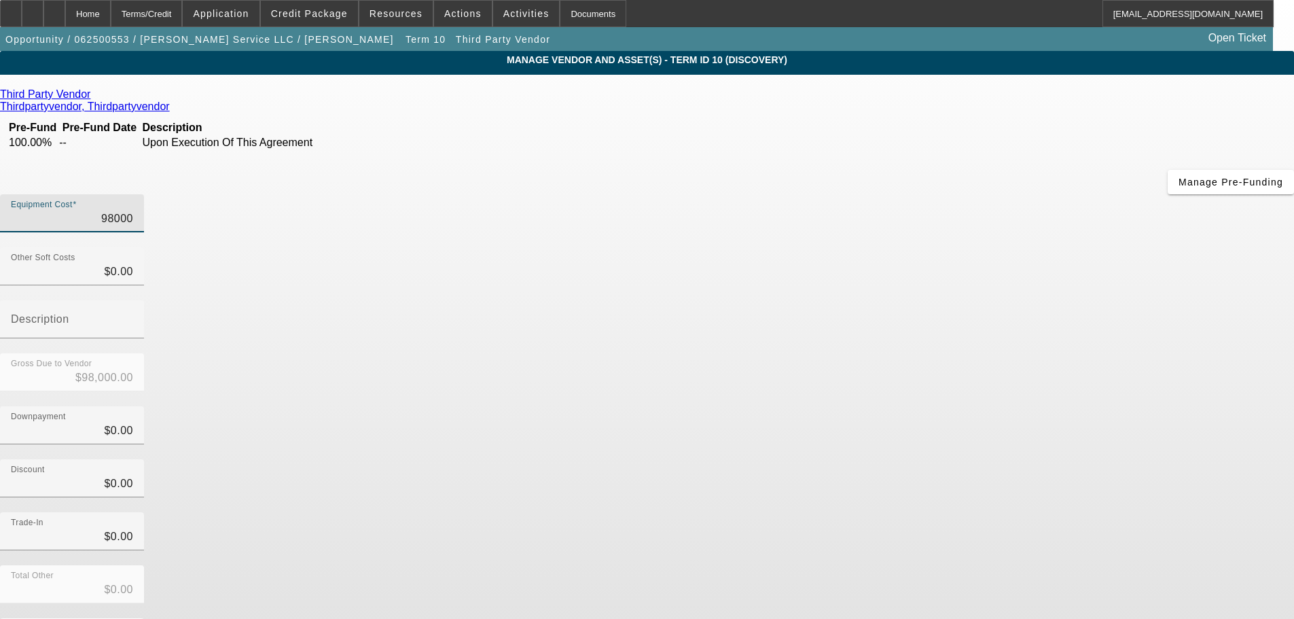
drag, startPoint x: 866, startPoint y: 139, endPoint x: 911, endPoint y: 139, distance: 44.8
click at [911, 194] on div "Equipment Cost 98000" at bounding box center [647, 220] width 1294 height 53
type input "9"
type input "$9.00"
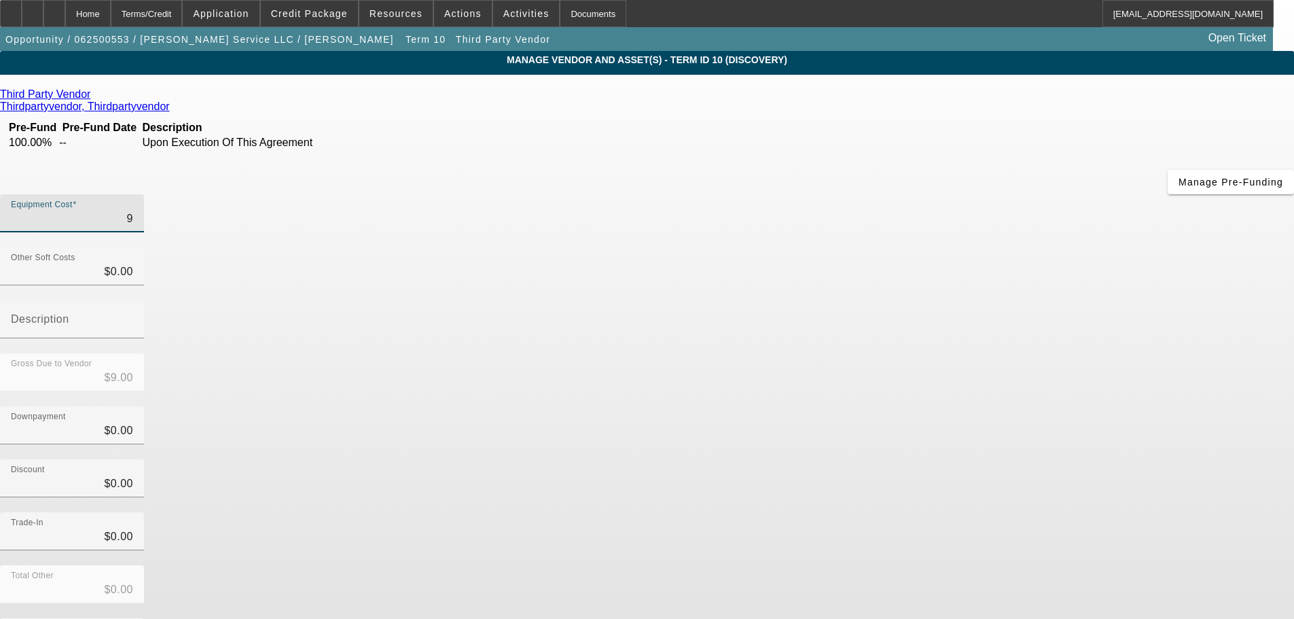
type input "93"
type input "$93.00"
type input "930"
type input "$930.00"
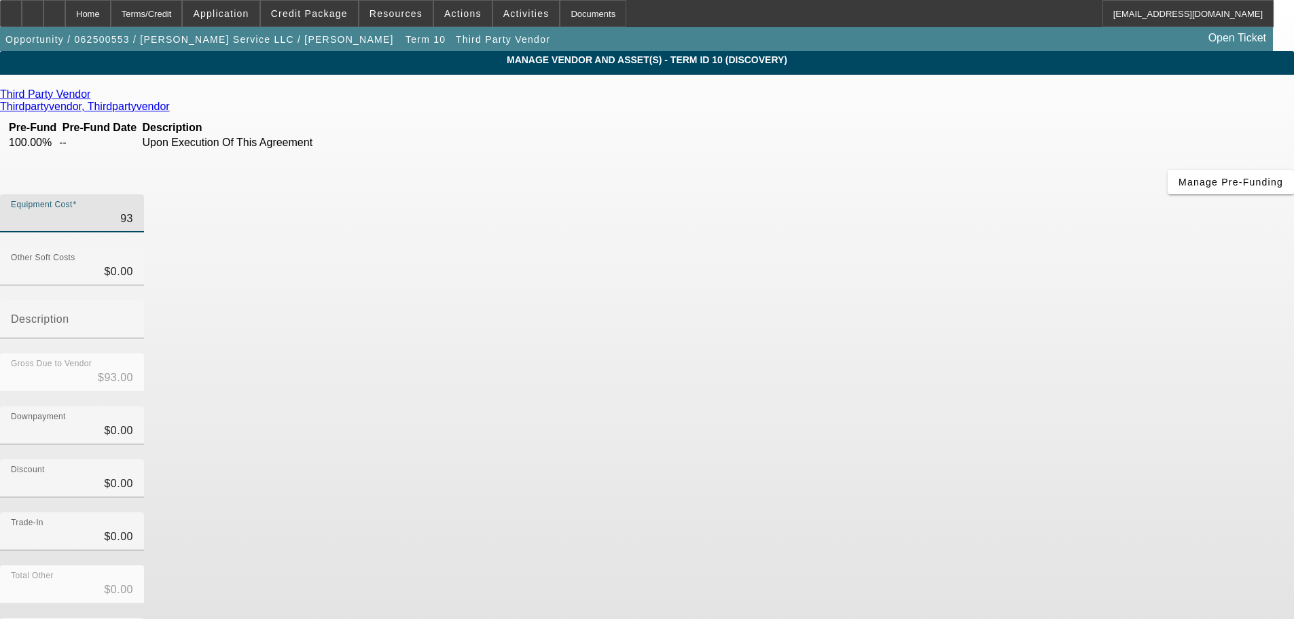
type input "$930.00"
type input "9300"
type input "$9,300.00"
type input "93000"
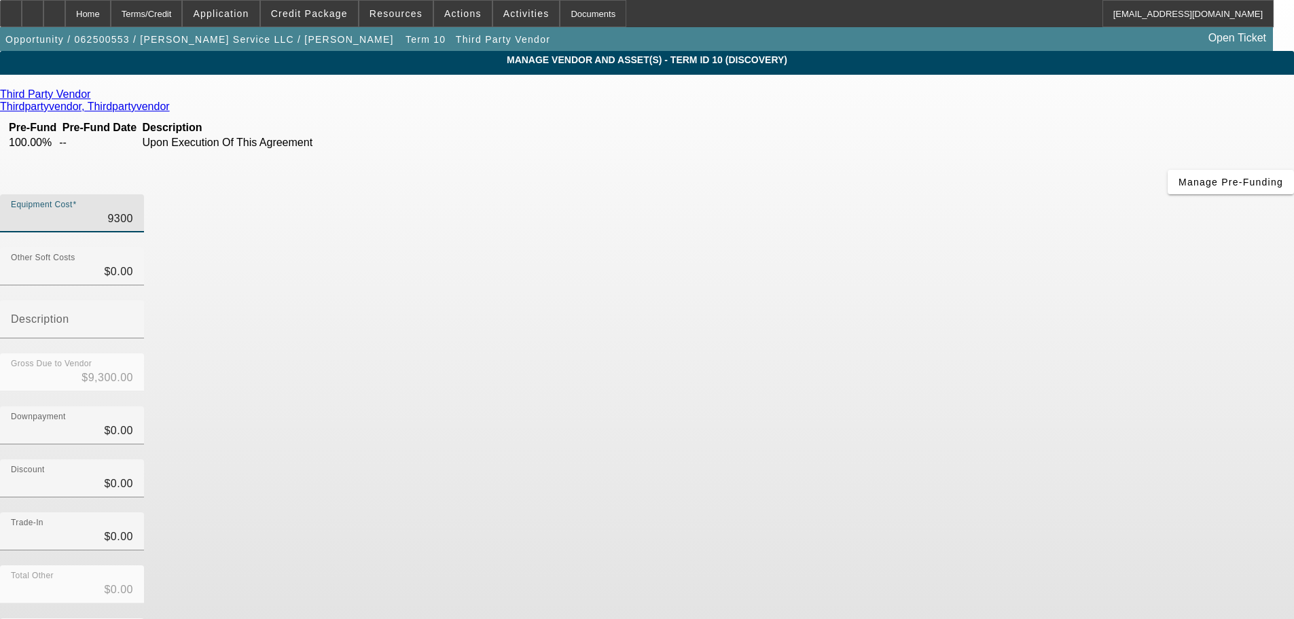
type input "$93,000.00"
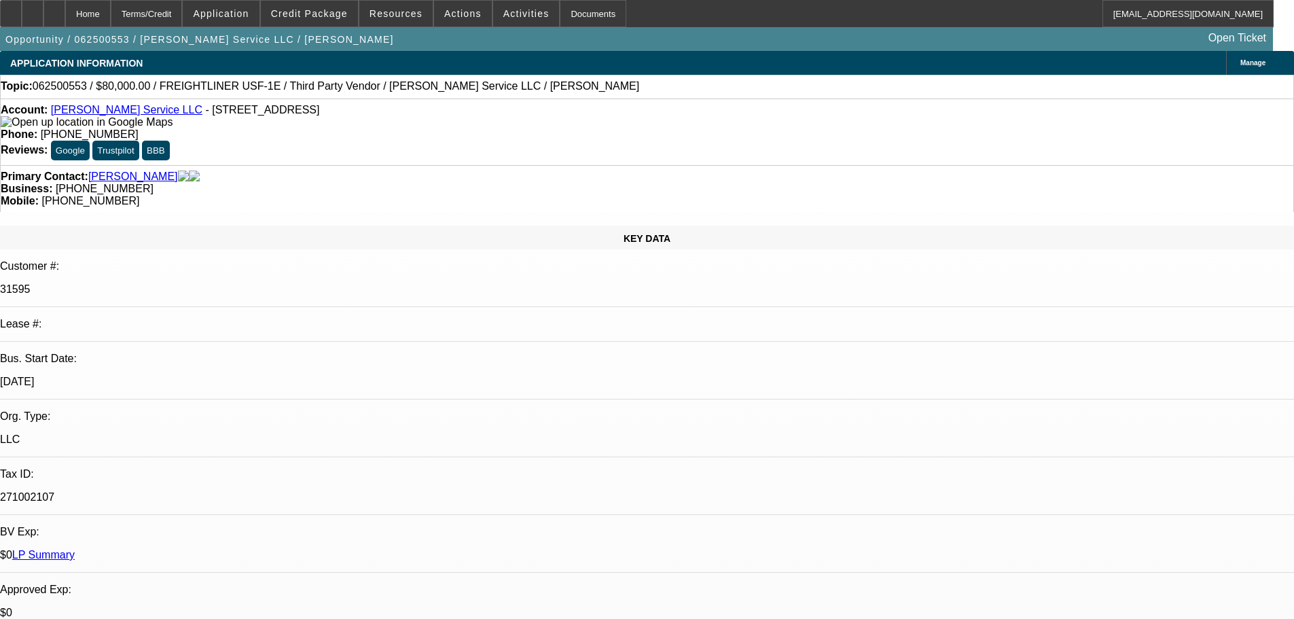
select select "0"
select select "3"
select select "0"
select select "6"
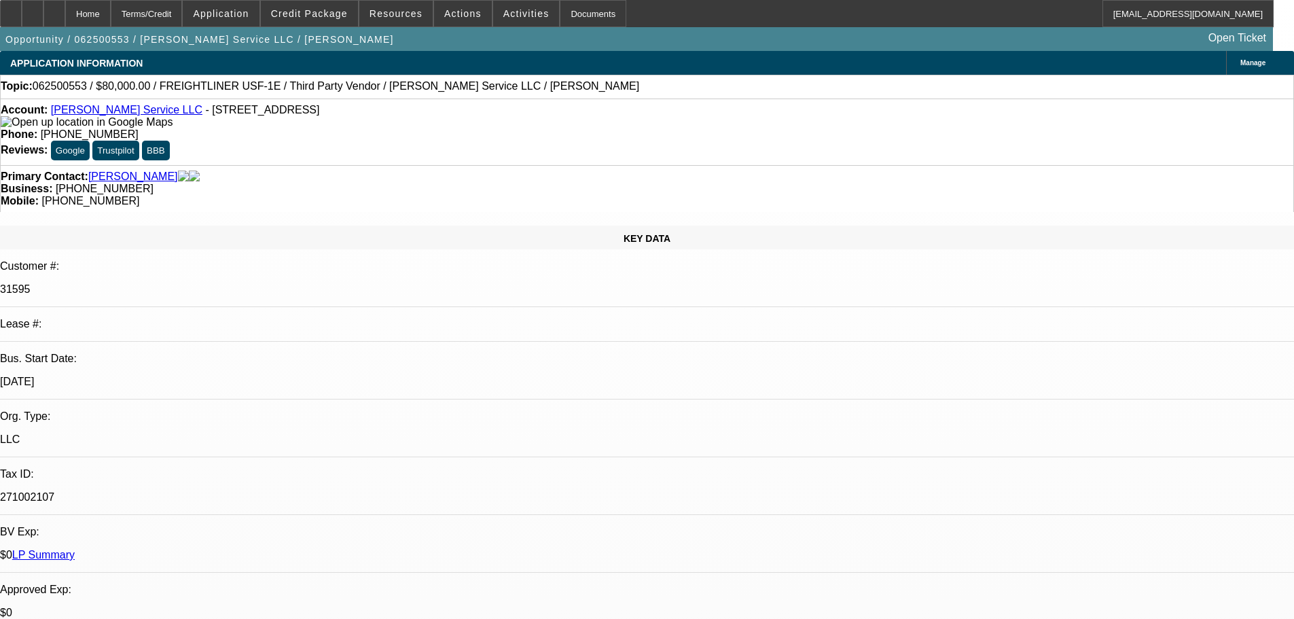
select select "0"
select select "6"
select select "0"
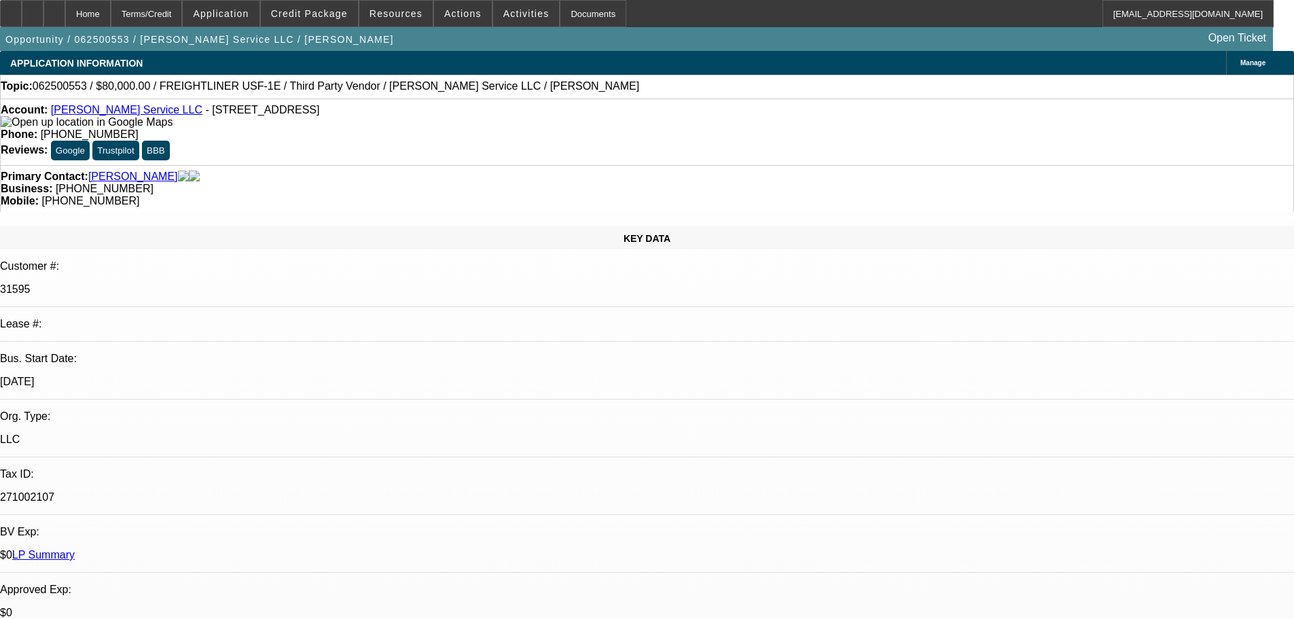
select select "0"
select select "3"
select select "0"
select select "6"
select select "0"
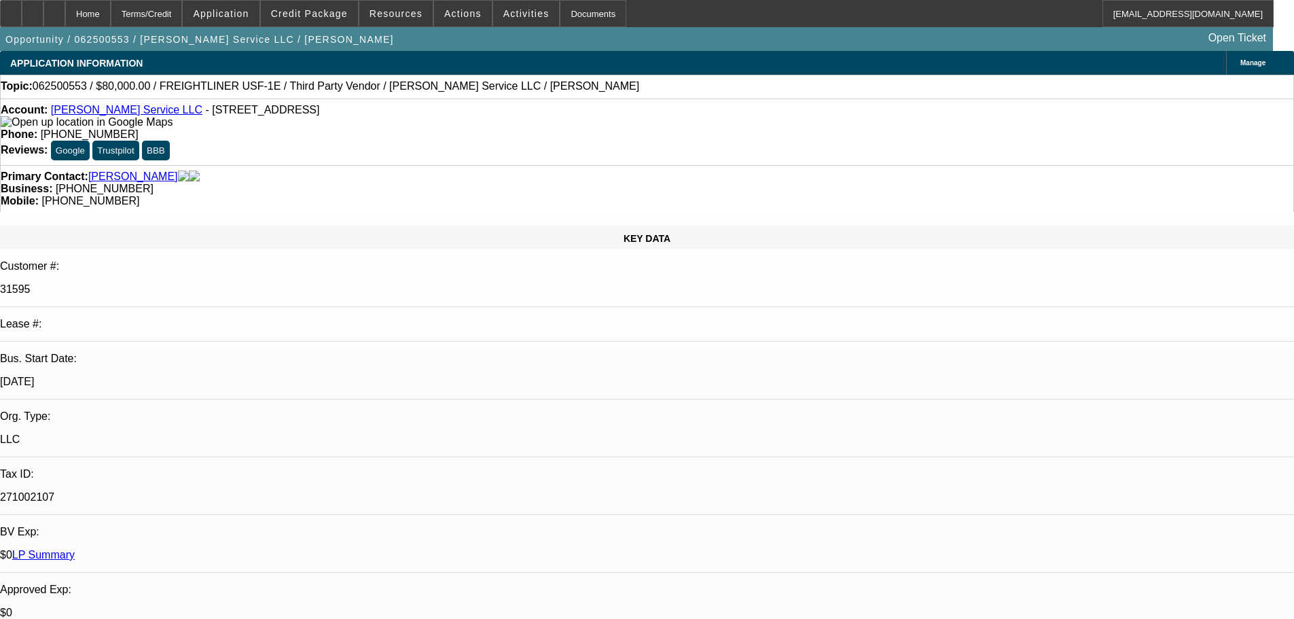
select select "0"
select select "3"
select select "0"
select select "6"
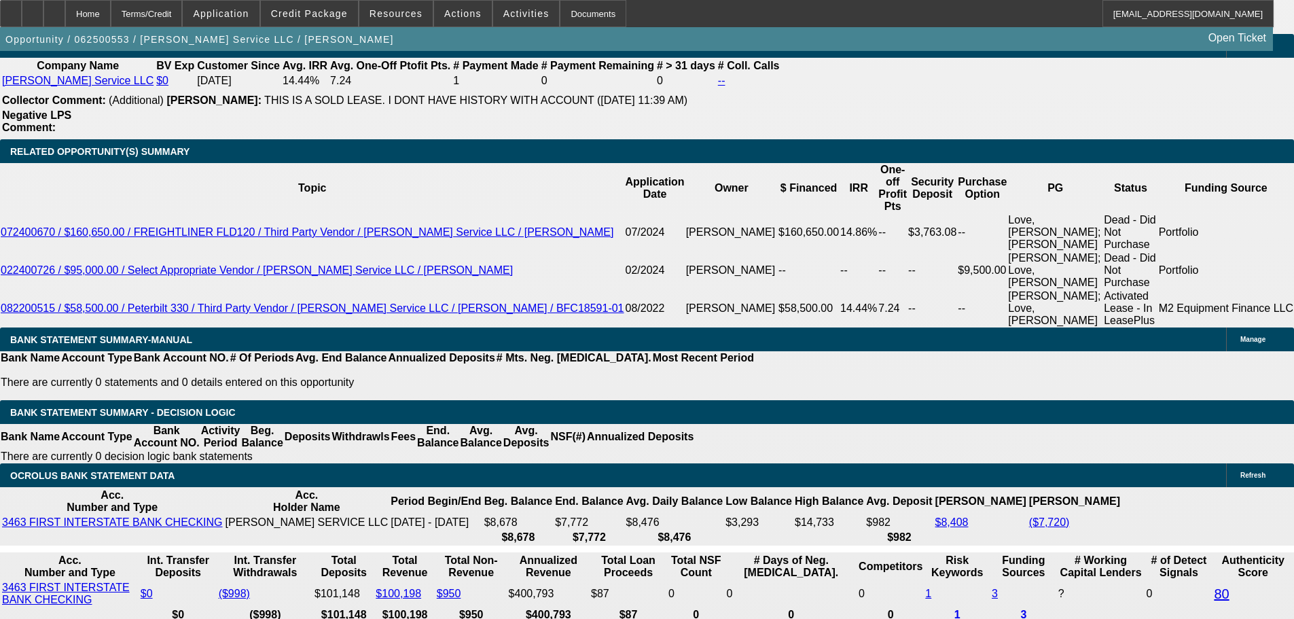
scroll to position [2309, 0]
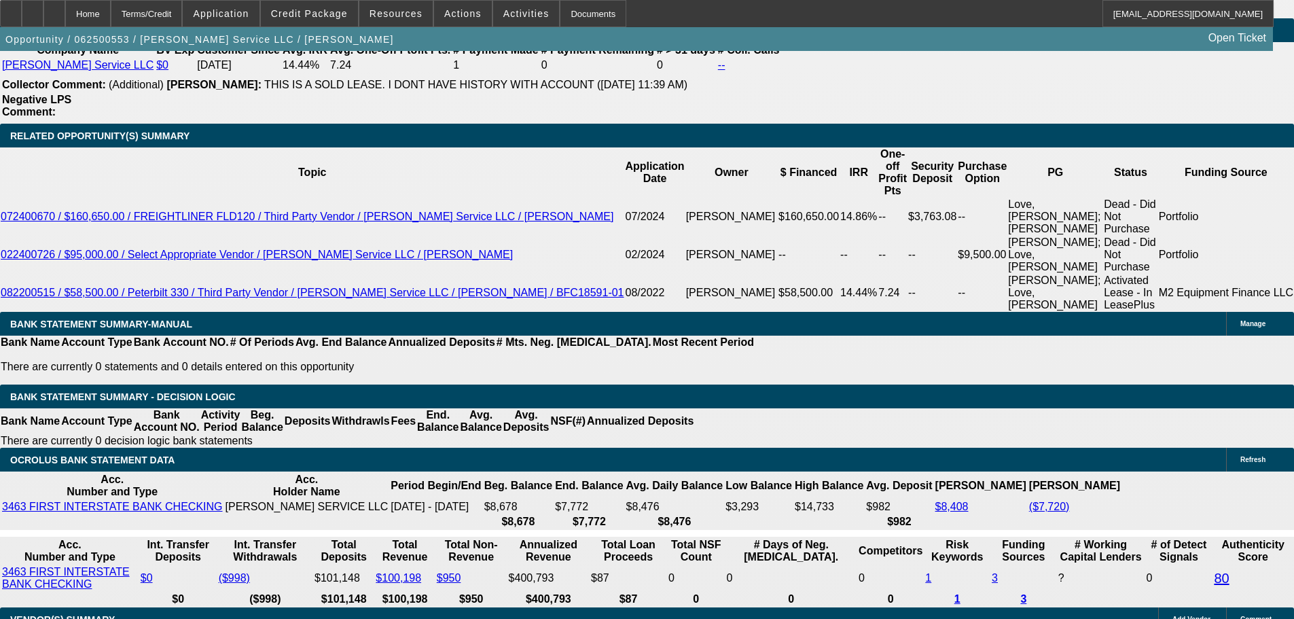
drag, startPoint x: 575, startPoint y: 219, endPoint x: 690, endPoint y: 225, distance: 115.6
type input "$12,000.00"
type input "UNKNOWN"
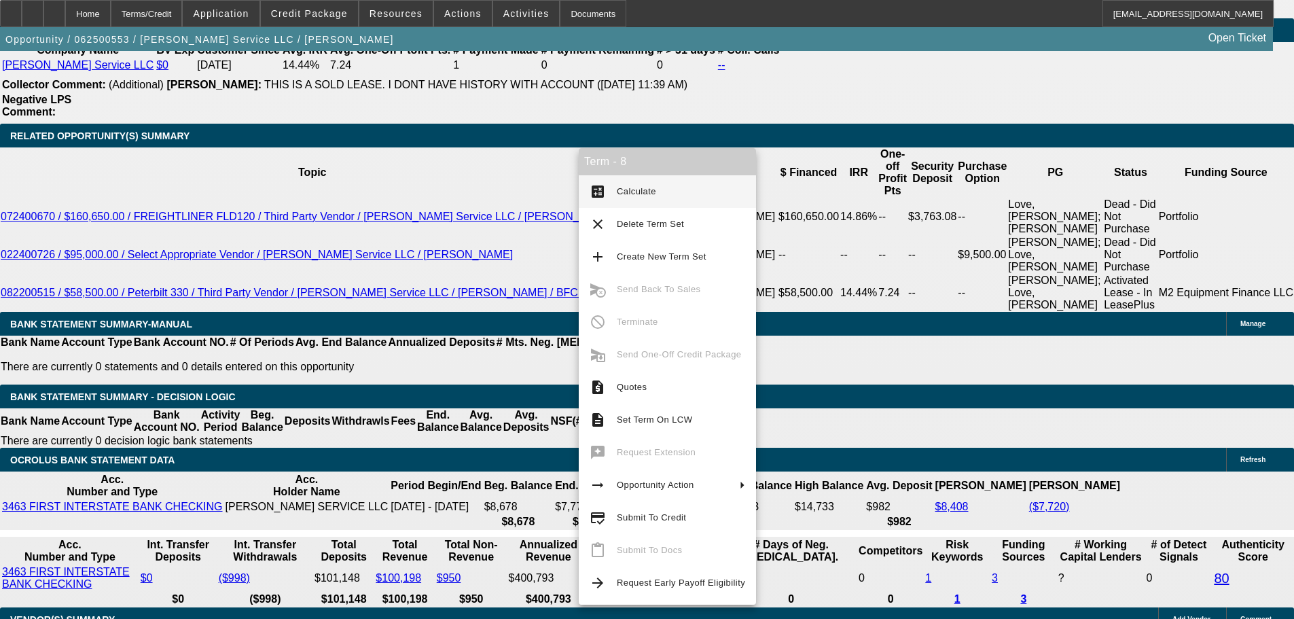
type input "$1,858.71"
click at [652, 185] on span "Calculate" at bounding box center [681, 191] width 128 height 16
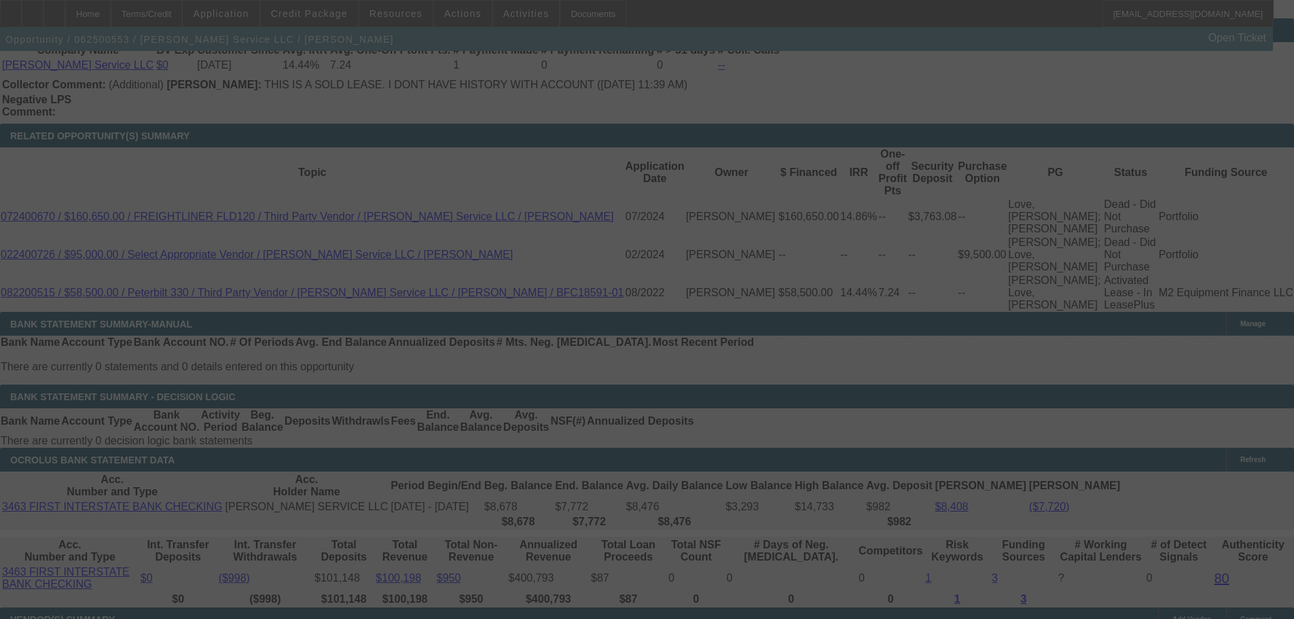
select select "0"
select select "3"
select select "0"
select select "6"
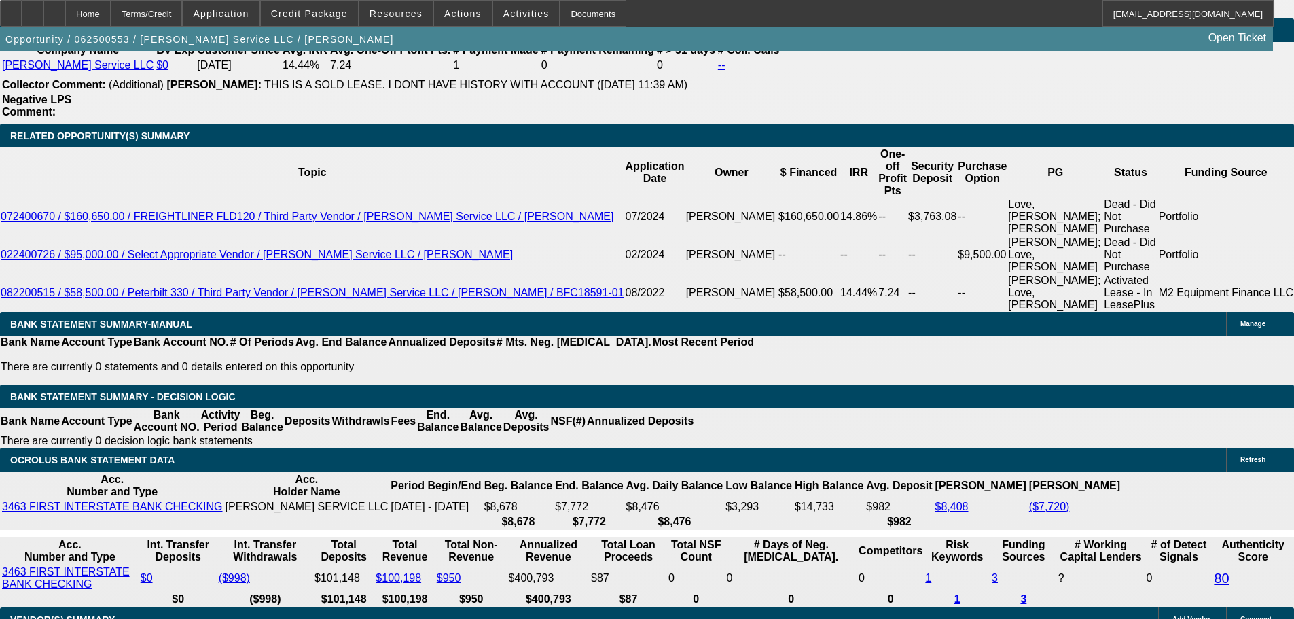
drag, startPoint x: 602, startPoint y: 325, endPoint x: 636, endPoint y: 328, distance: 34.1
type input "5"
type input "UNKNOWN"
type input "54"
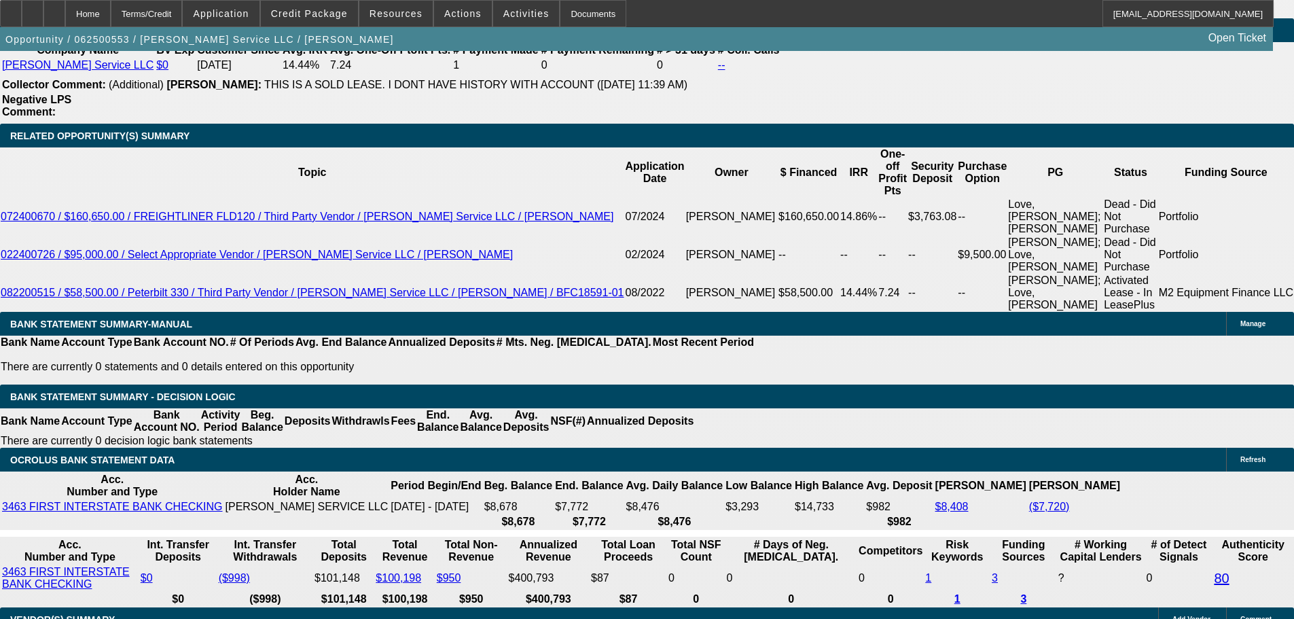
type input "$2,004.64"
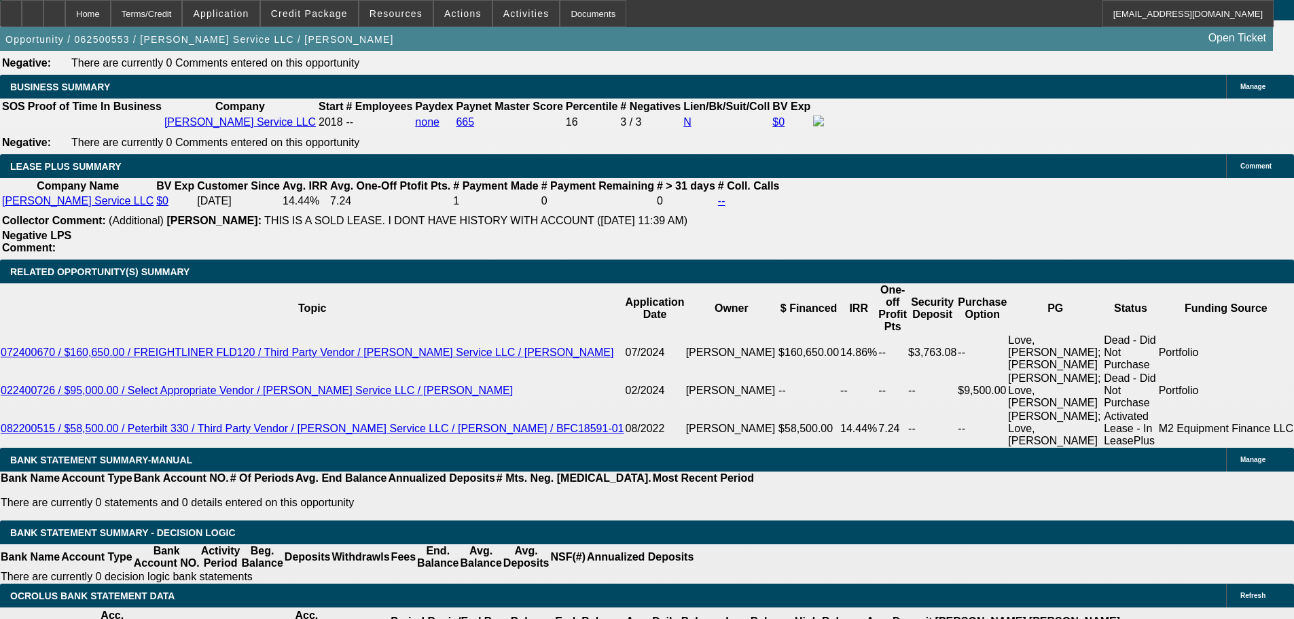
type input "54"
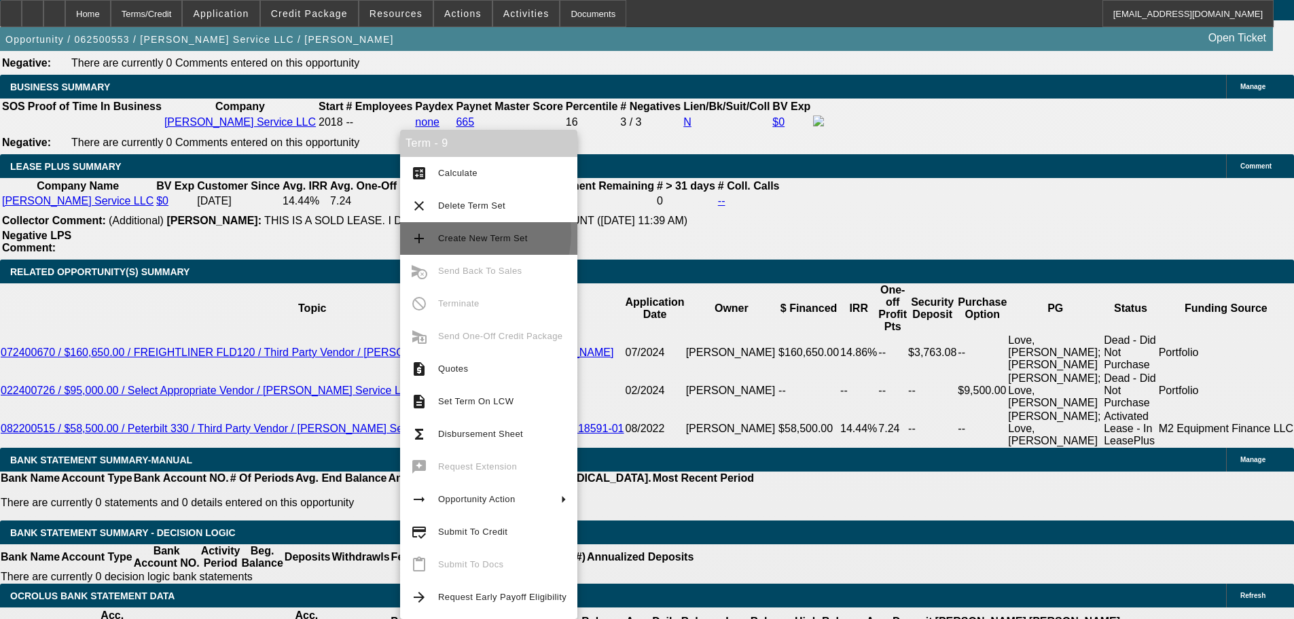
click at [470, 233] on span "Create New Term Set" at bounding box center [483, 238] width 90 height 10
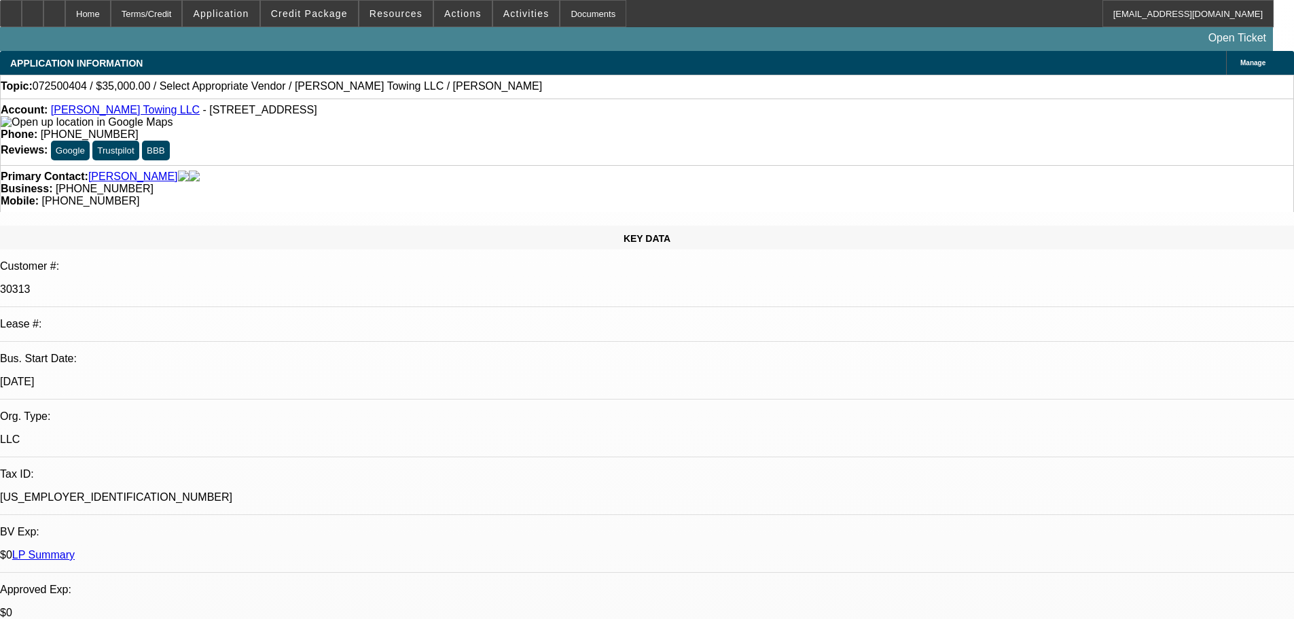
select select "0"
select select "1"
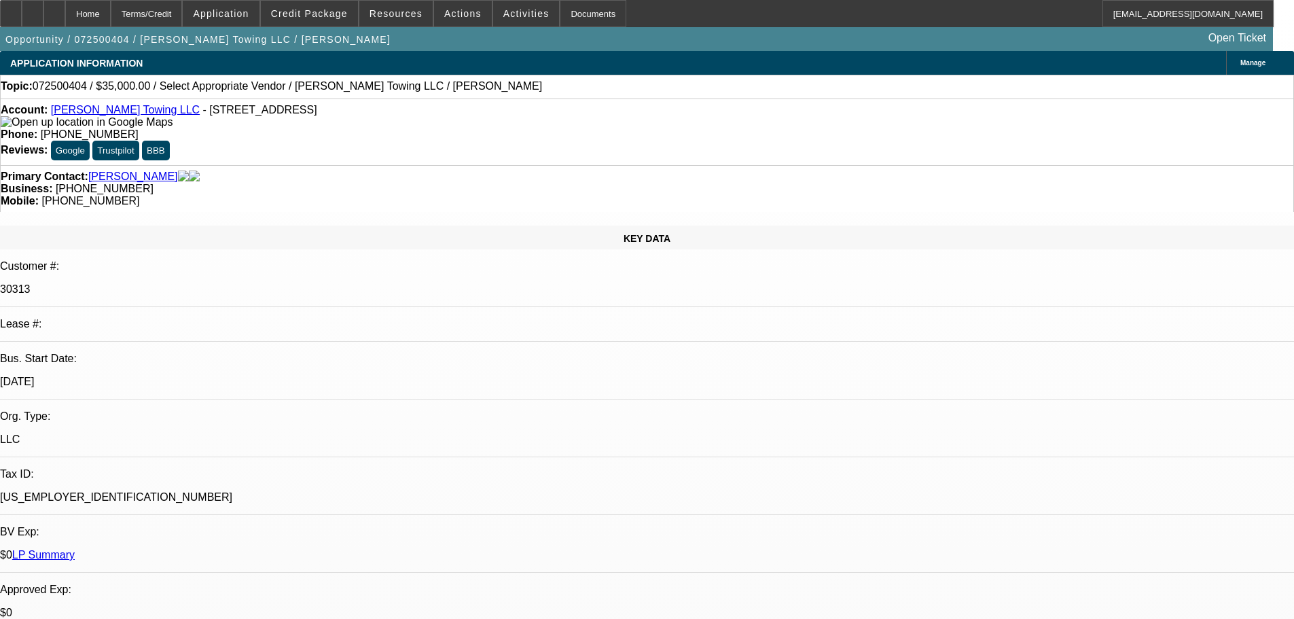
select select "2"
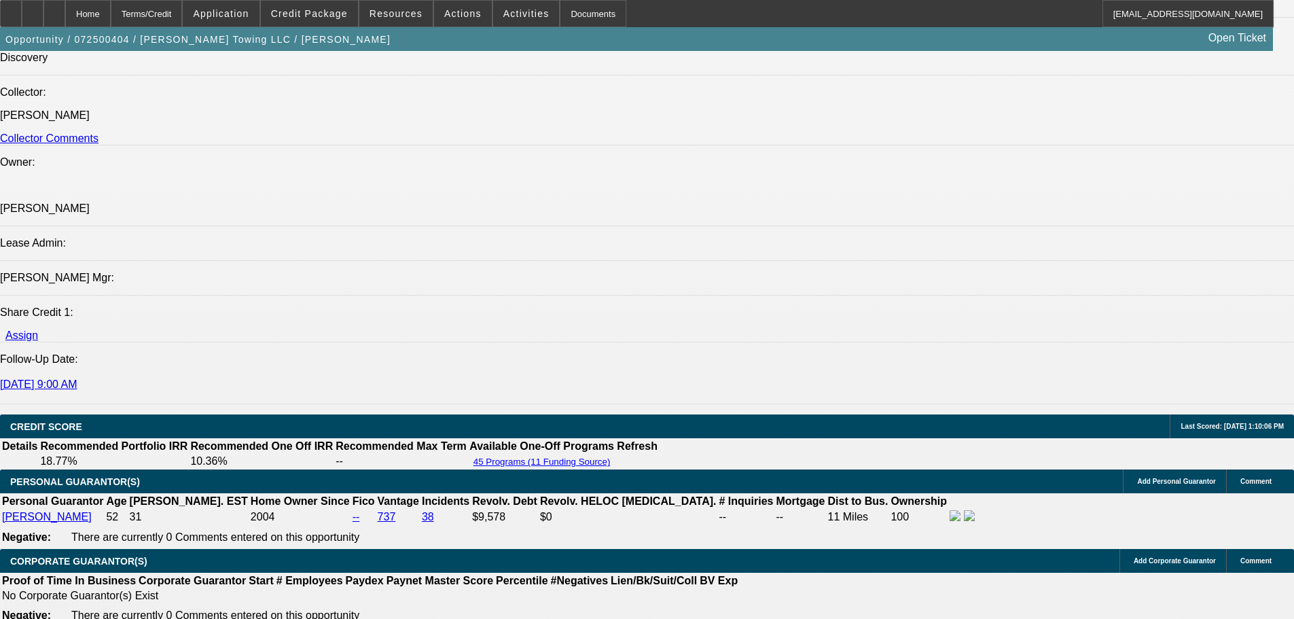
scroll to position [1902, 0]
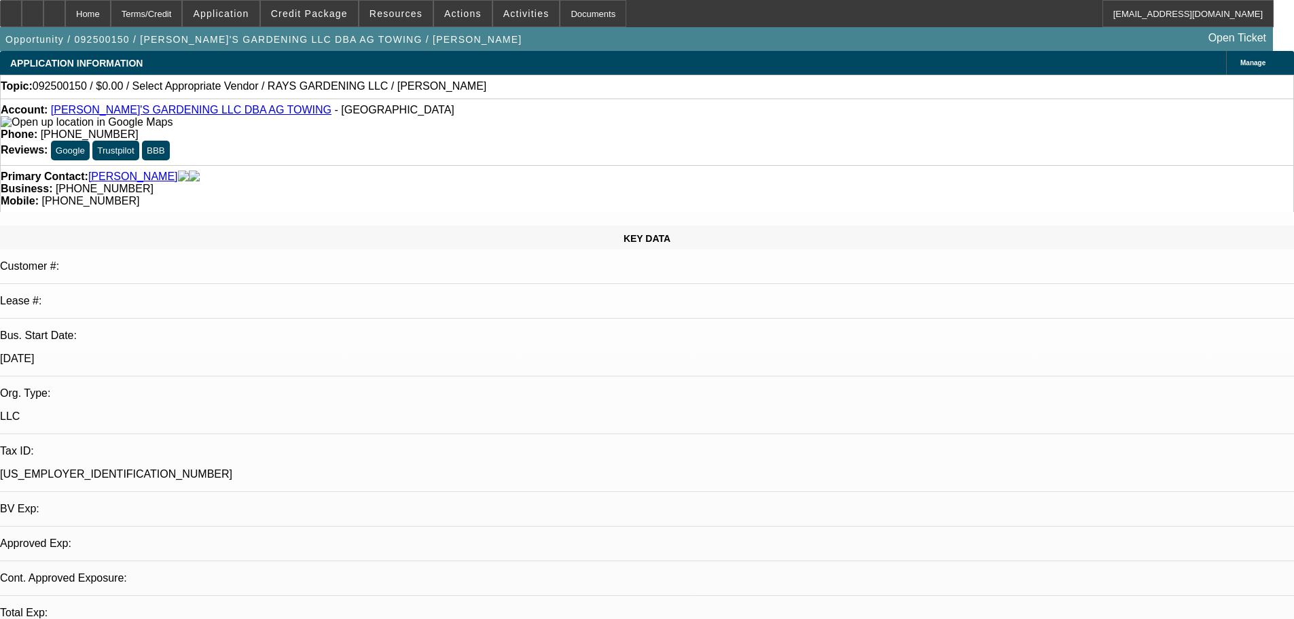
select select "0"
select select "2"
select select "0.1"
select select "4"
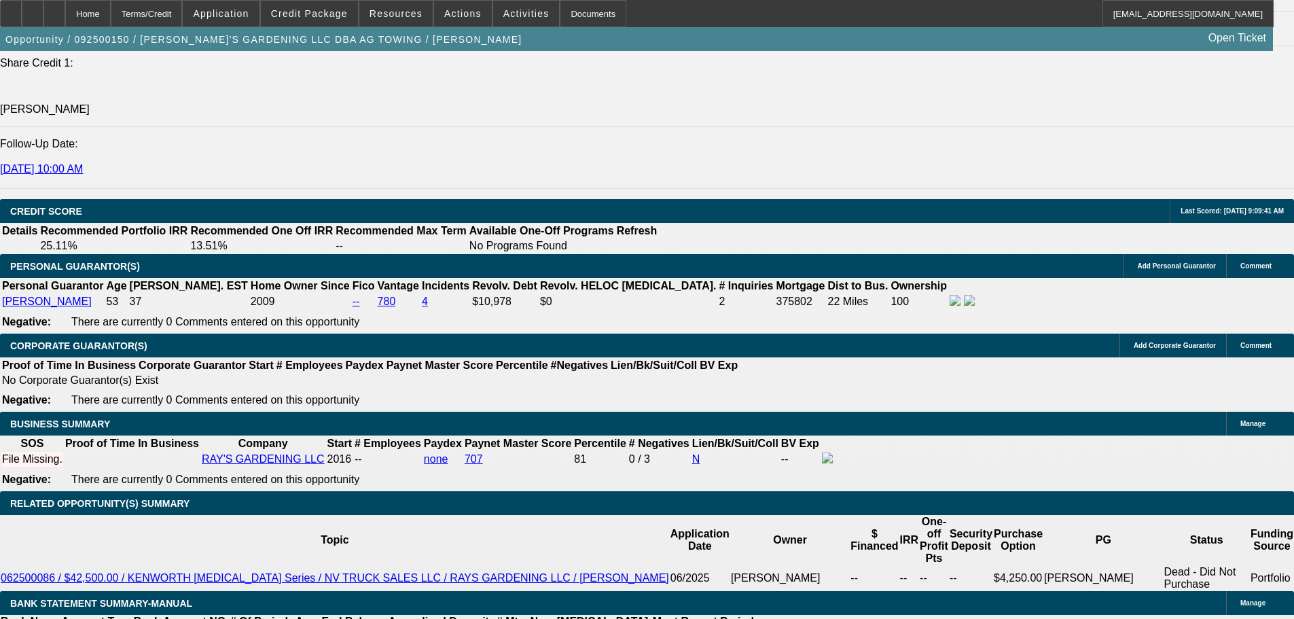
scroll to position [1698, 0]
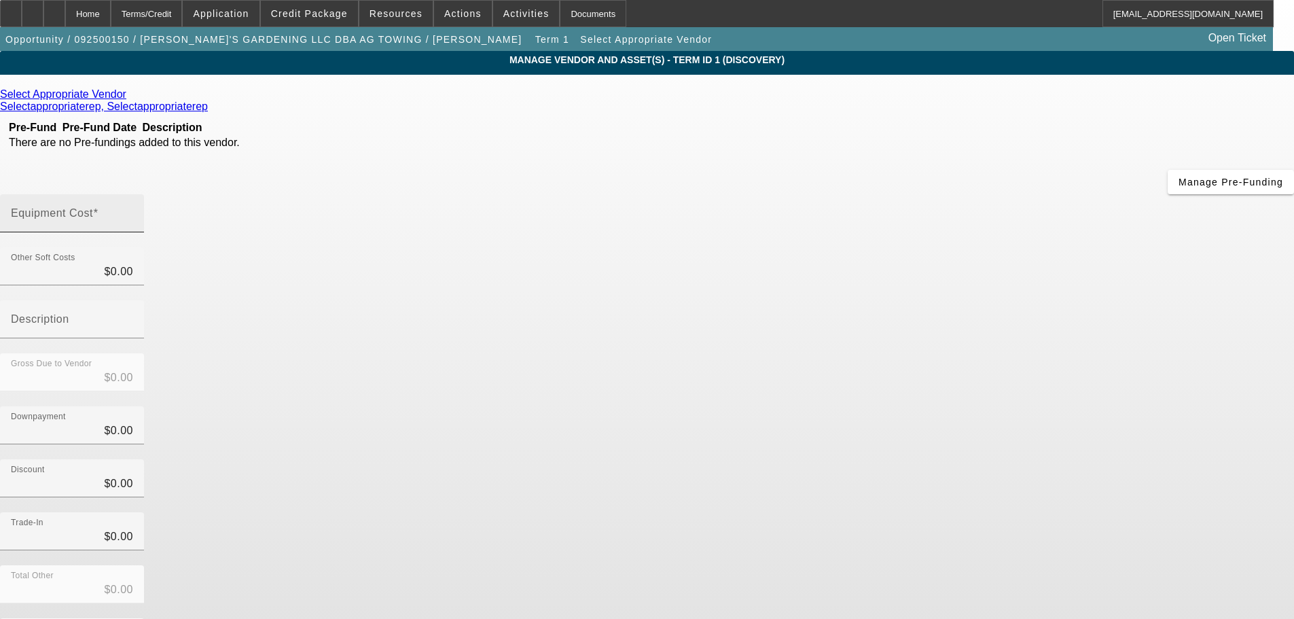
click at [93, 207] on mat-label "Equipment Cost" at bounding box center [52, 213] width 82 height 12
click at [133, 211] on input "Equipment Cost" at bounding box center [72, 219] width 122 height 16
type input "7"
type input "$7.00"
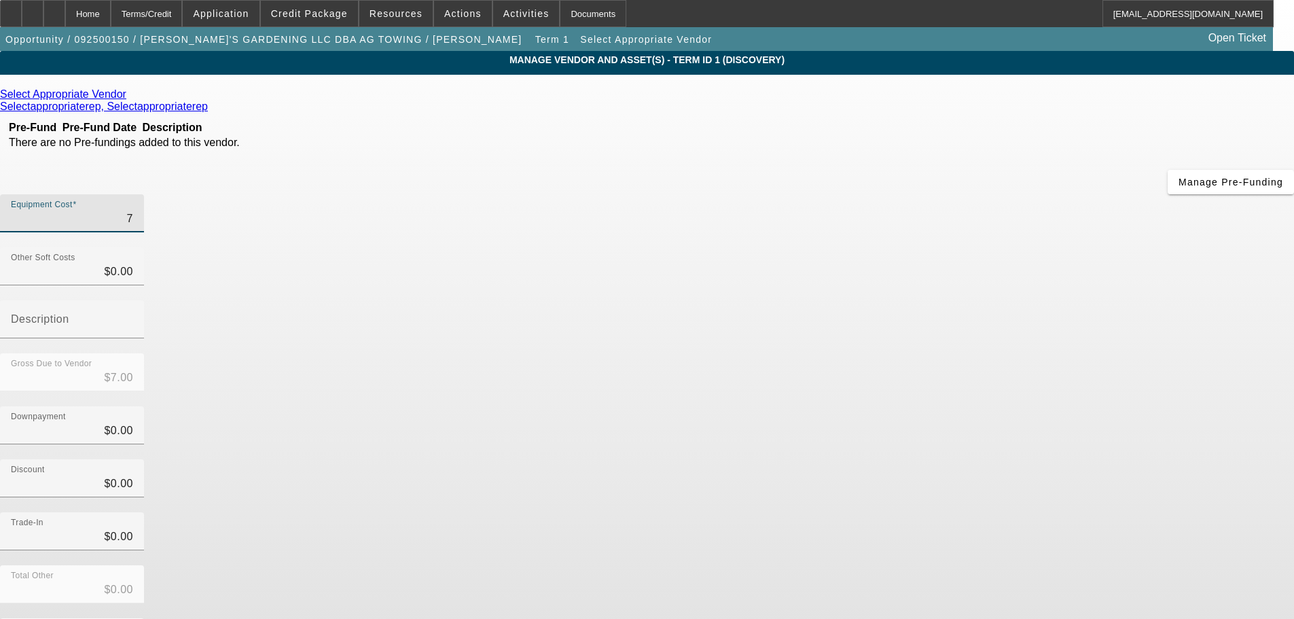
type input "75"
type input "$75.00"
type input "750"
type input "$750.00"
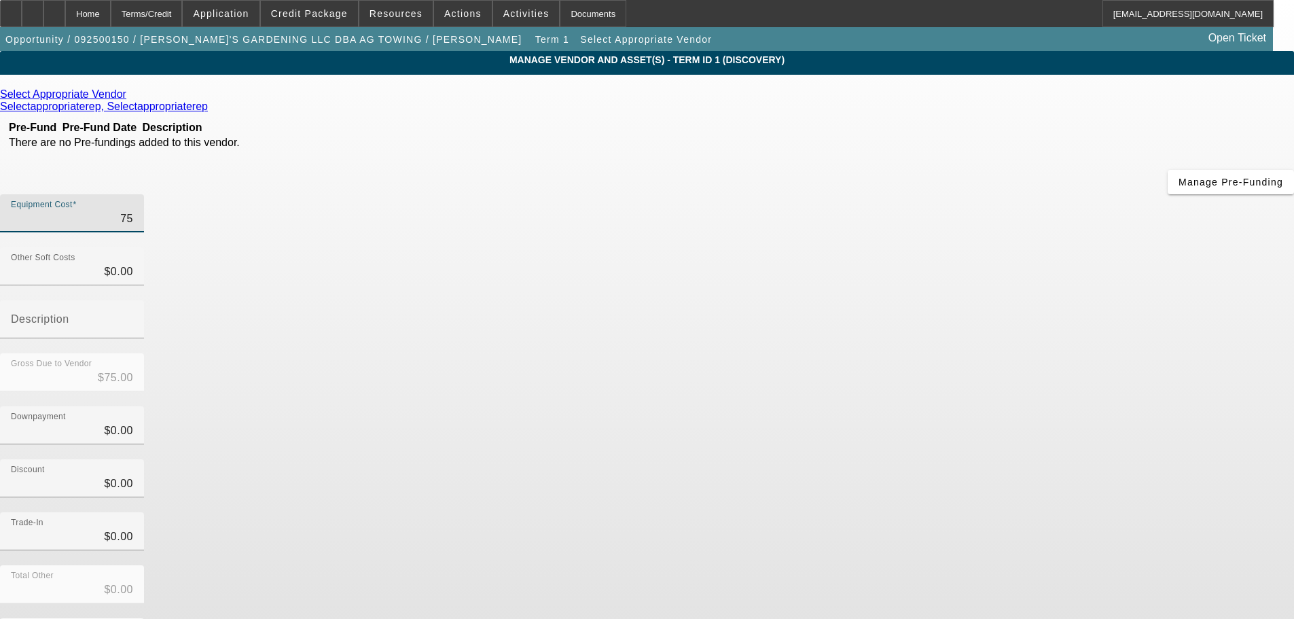
type input "$750.00"
type input "7500"
type input "$7,500.00"
type input "75000"
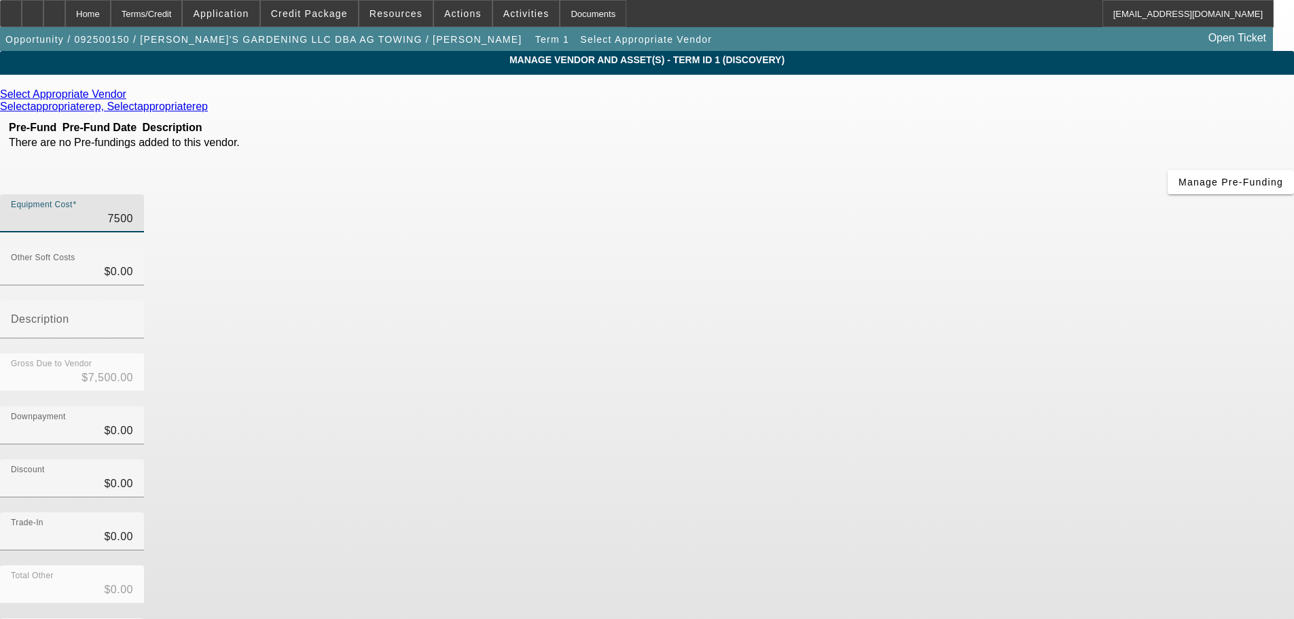
type input "$75,000.00"
type input "750000"
type input "$750,000.00"
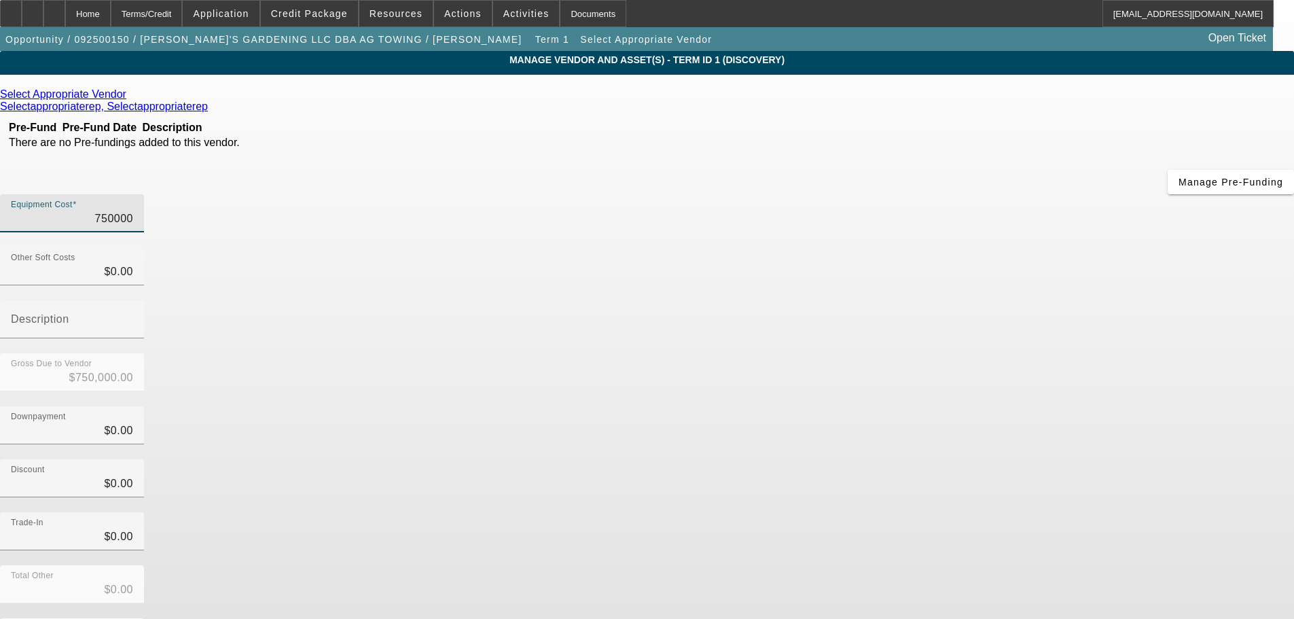
type input "$750,000.00"
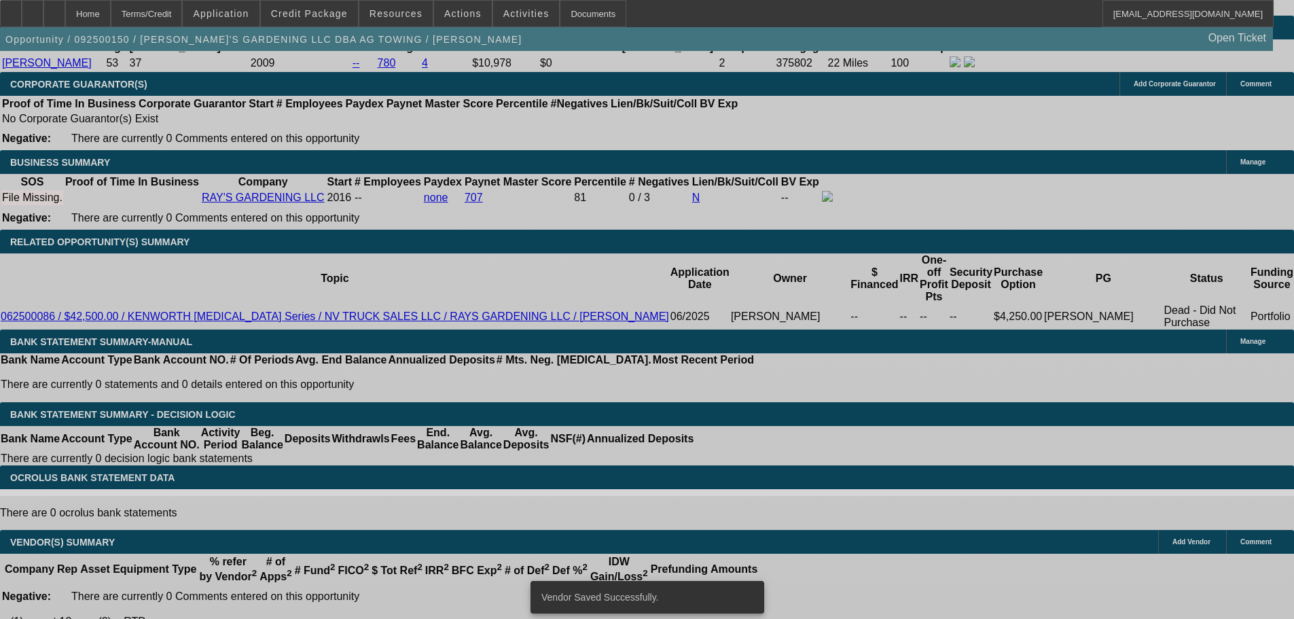
select select "0"
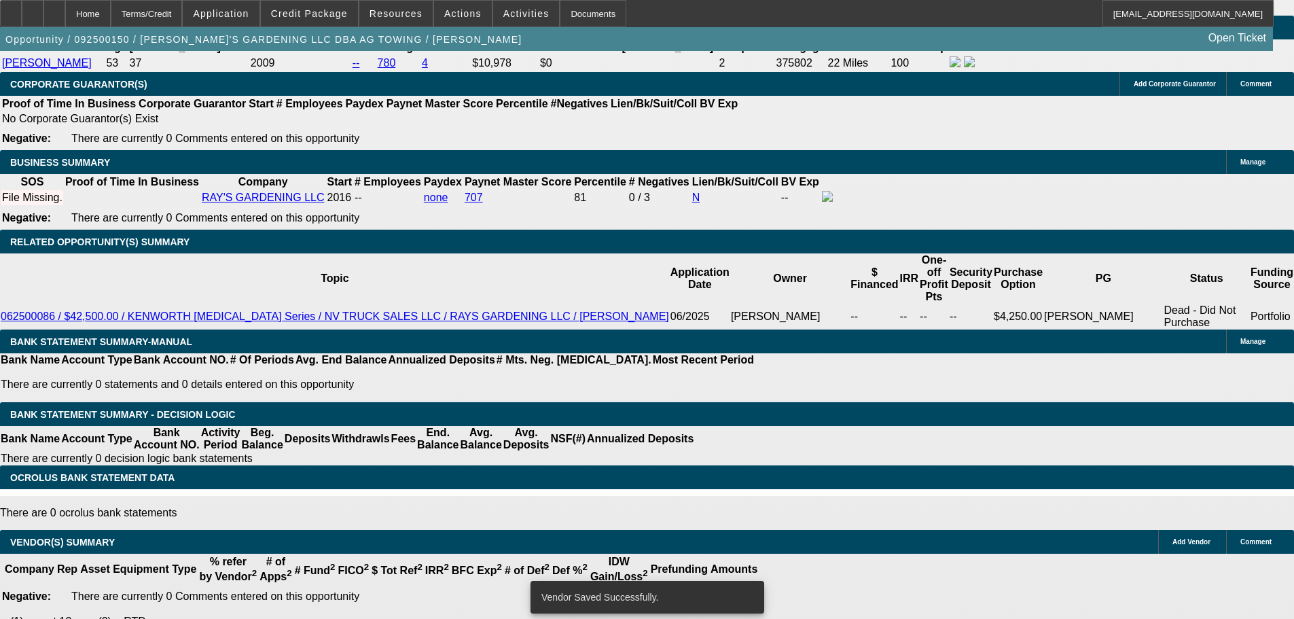
select select "2"
select select "0.1"
select select "4"
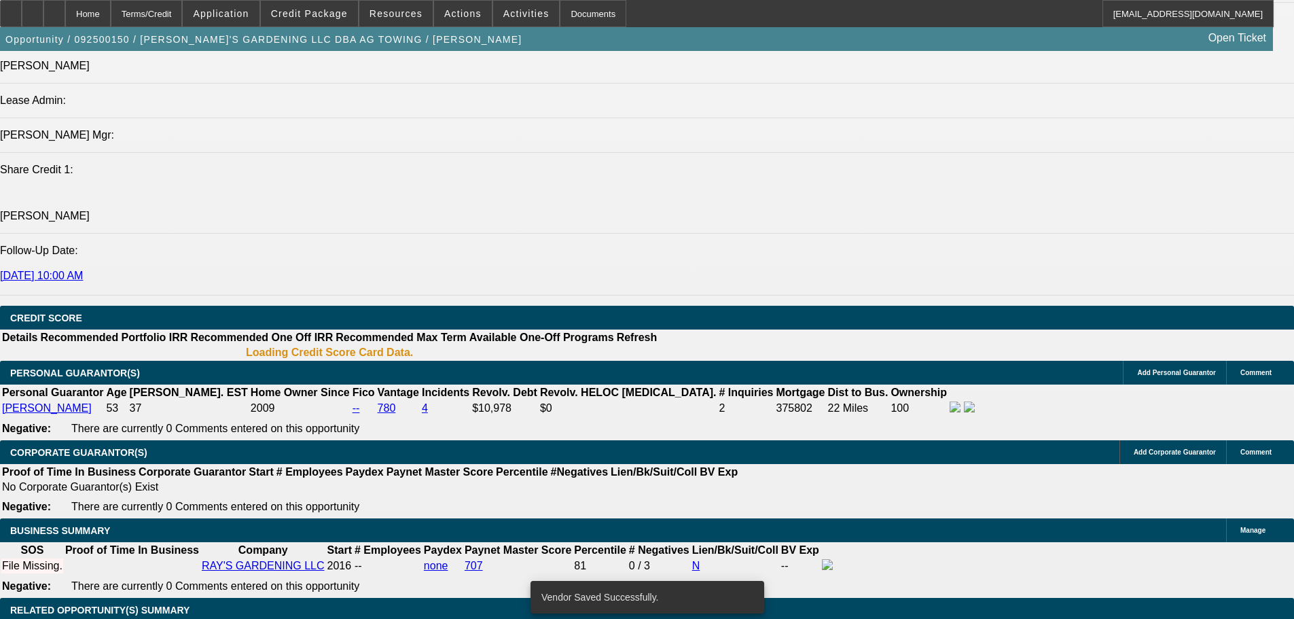
scroll to position [1682, 0]
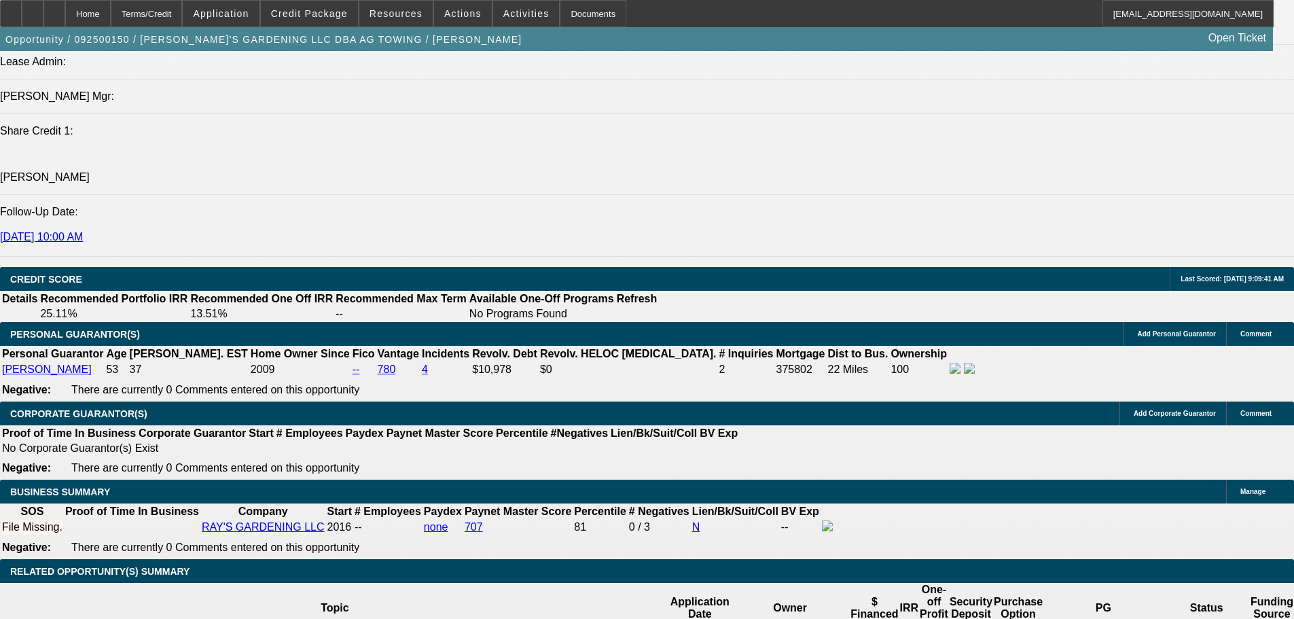
type input "96"
type input "1"
type input "$16,264.84"
type input "$8,132.42"
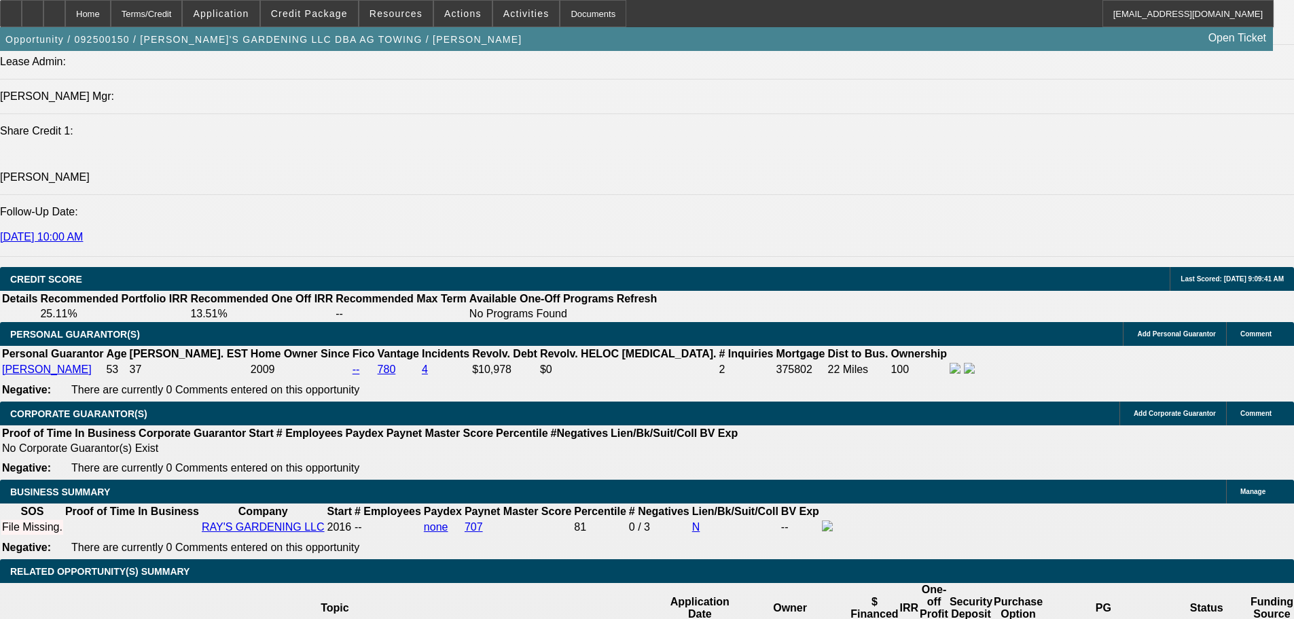
type input "16"
type input "$27,793.18"
type input "$13,896.59"
type input "16.5"
type input "$28,235.96"
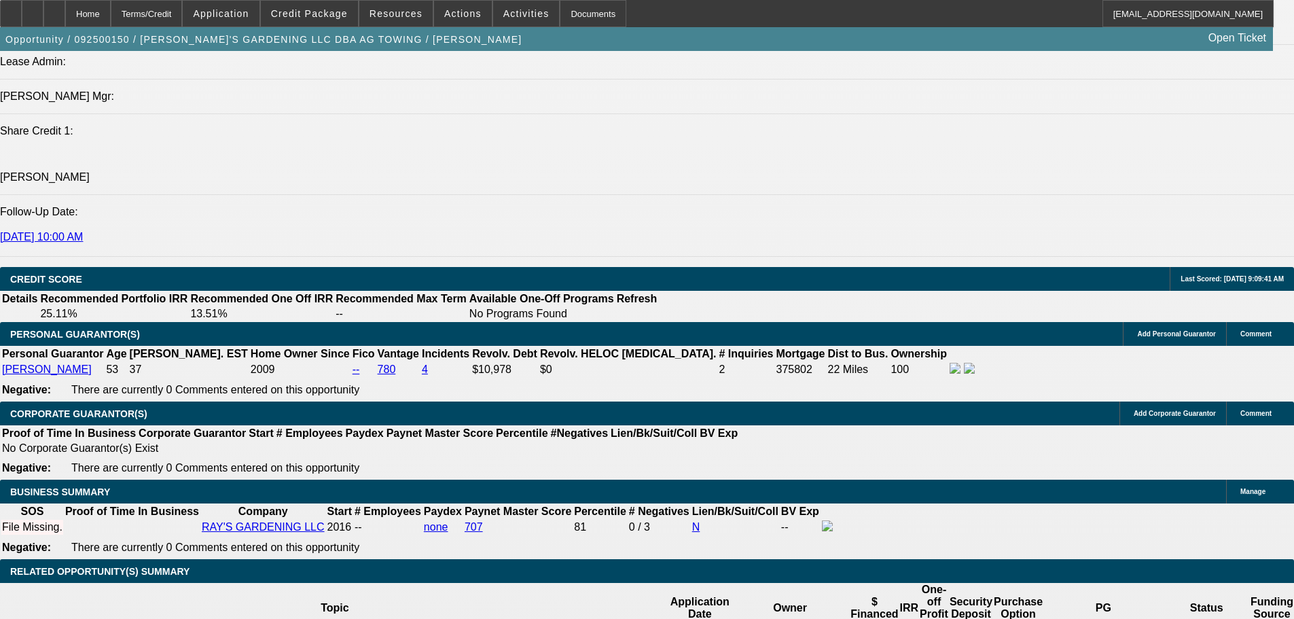
type input "$14,117.98"
type input "16.5"
select select "0.1"
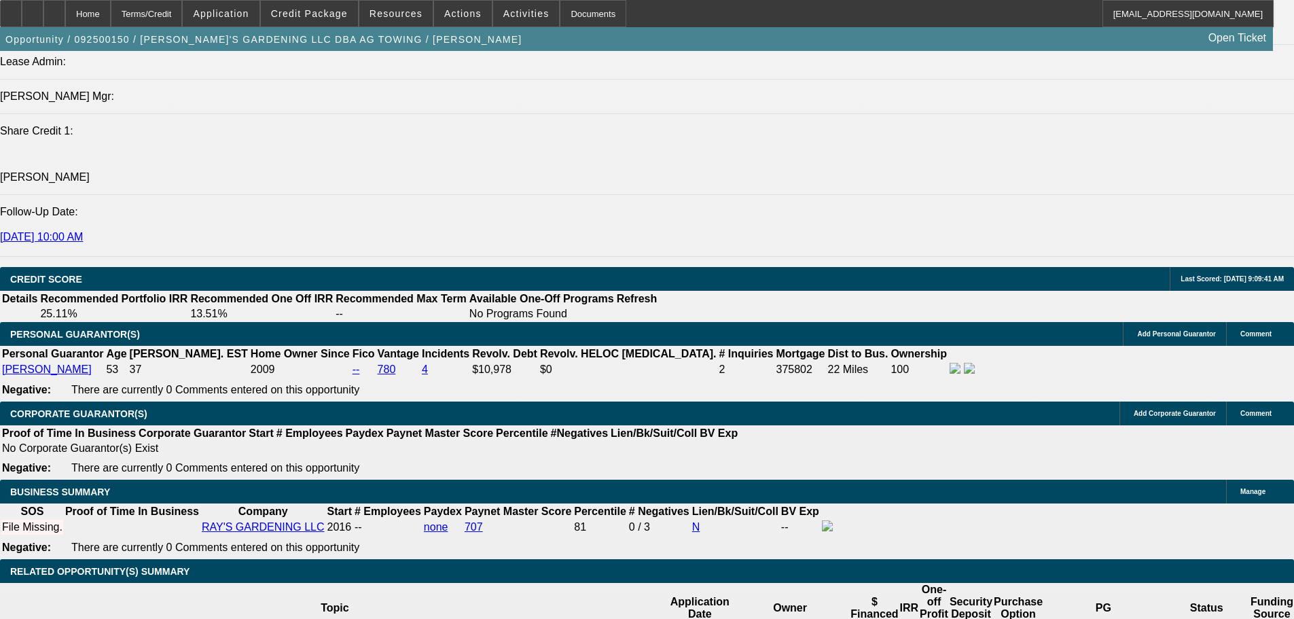
type input "$75,000.00"
type input "$25,412.36"
type input "$12,706.18"
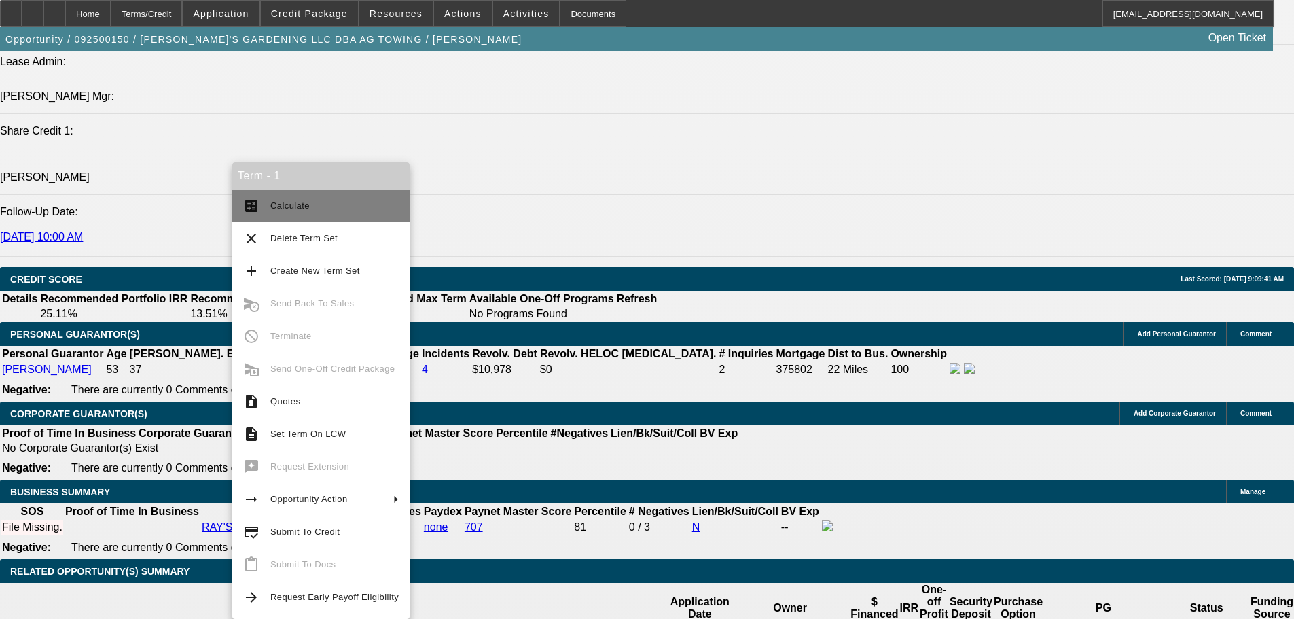
click at [290, 202] on span "Calculate" at bounding box center [334, 206] width 128 height 16
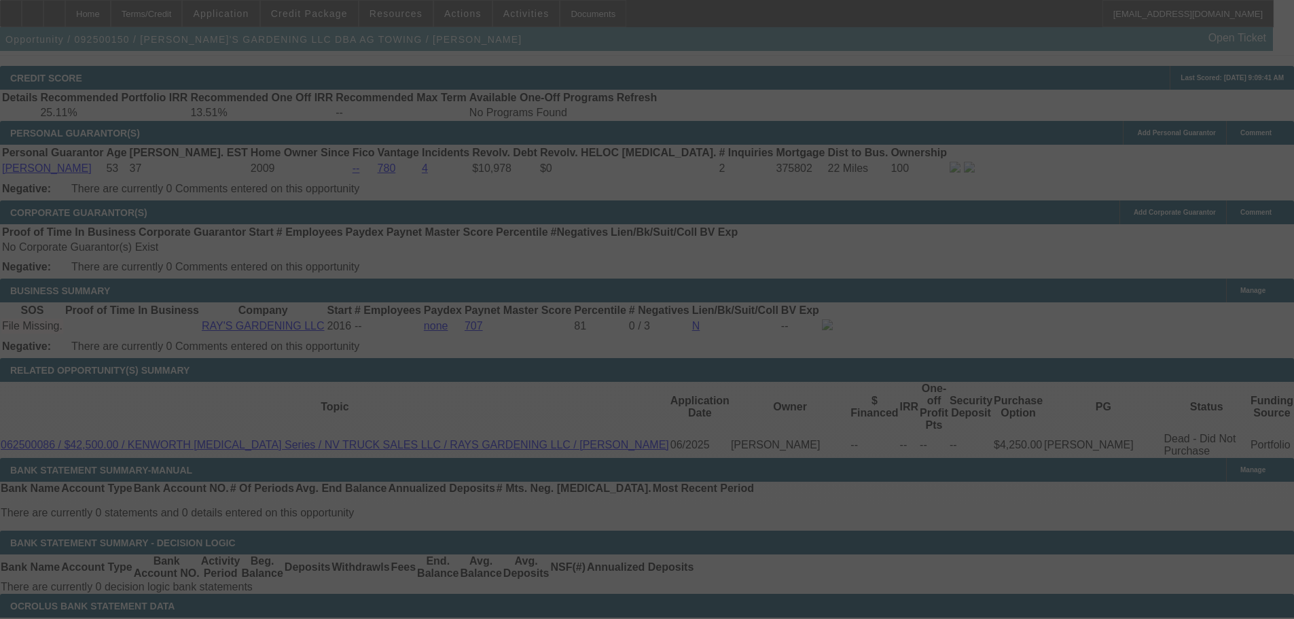
scroll to position [1931, 0]
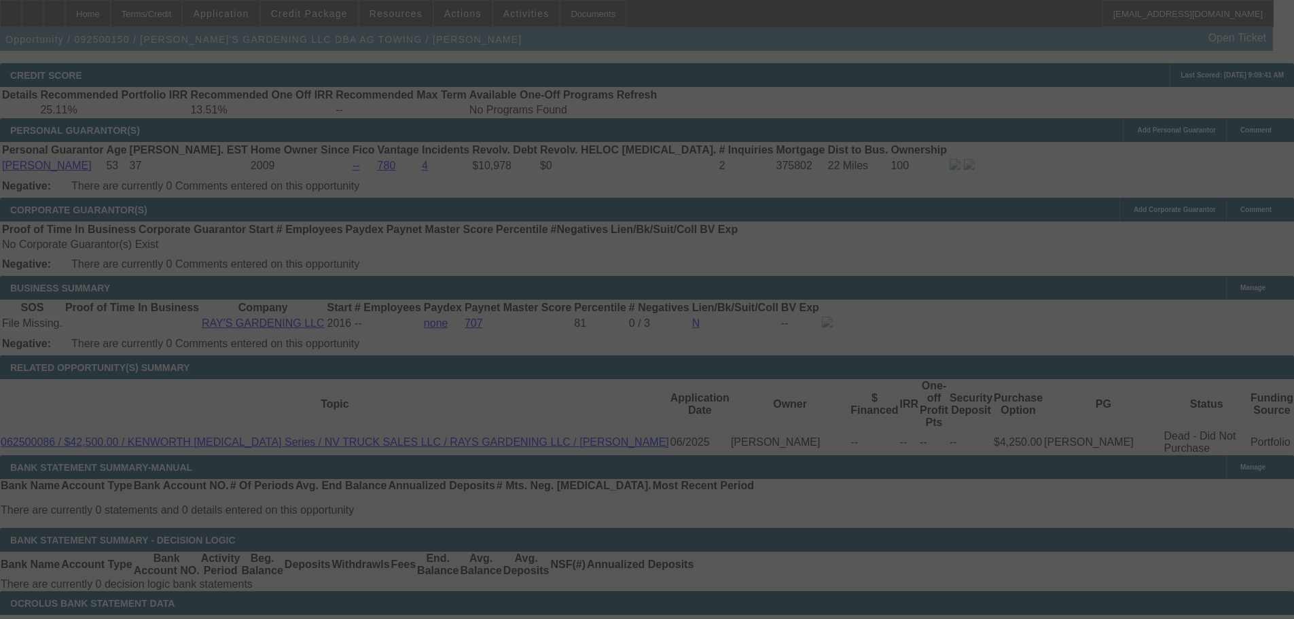
select select "0.1"
select select "2"
select select "0.1"
select select "4"
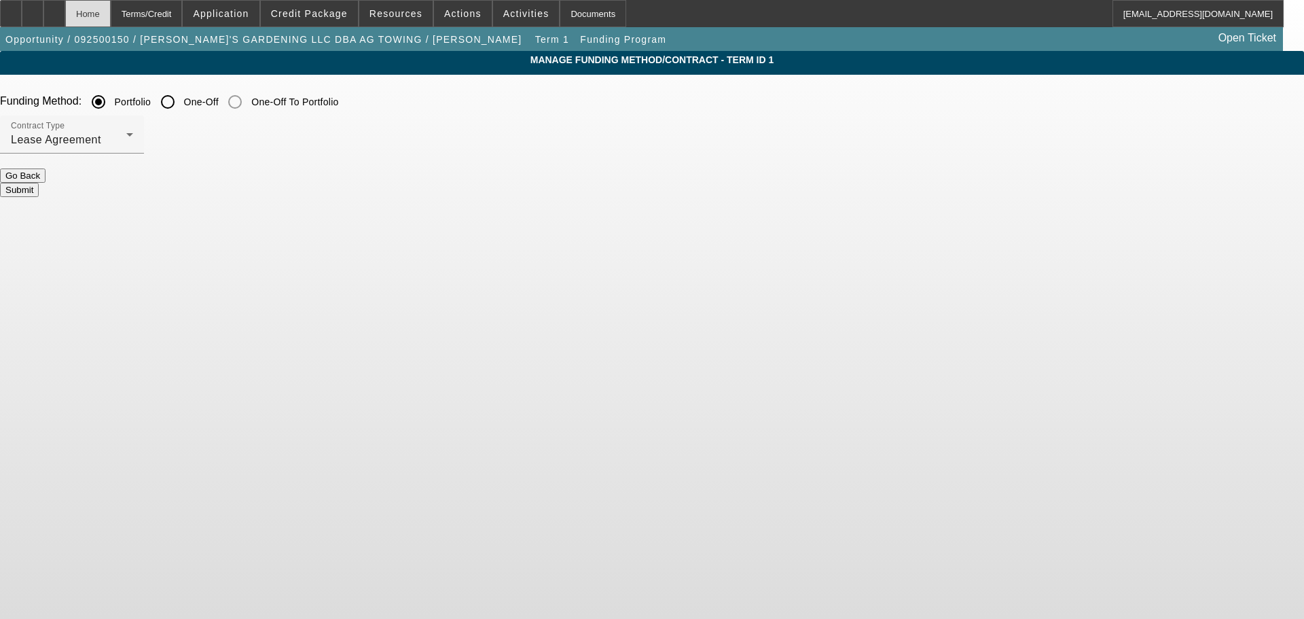
click at [111, 16] on div "Home" at bounding box center [88, 13] width 46 height 27
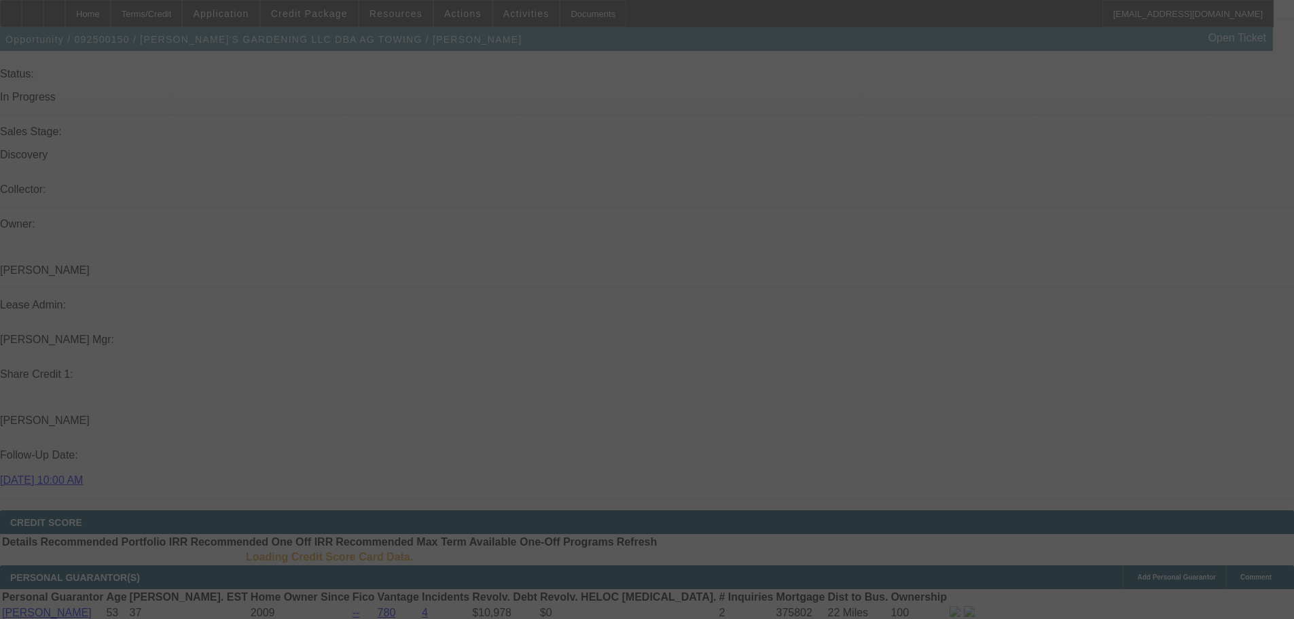
scroll to position [1479, 0]
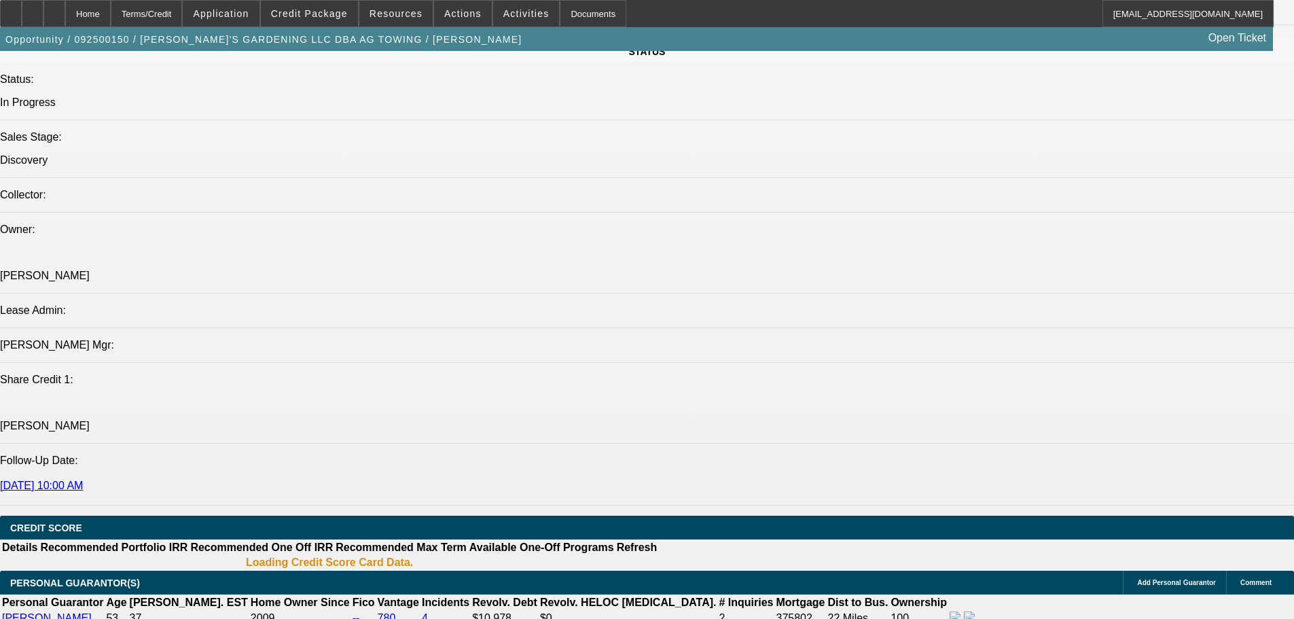
select select "0.1"
select select "2"
select select "0.1"
select select "4"
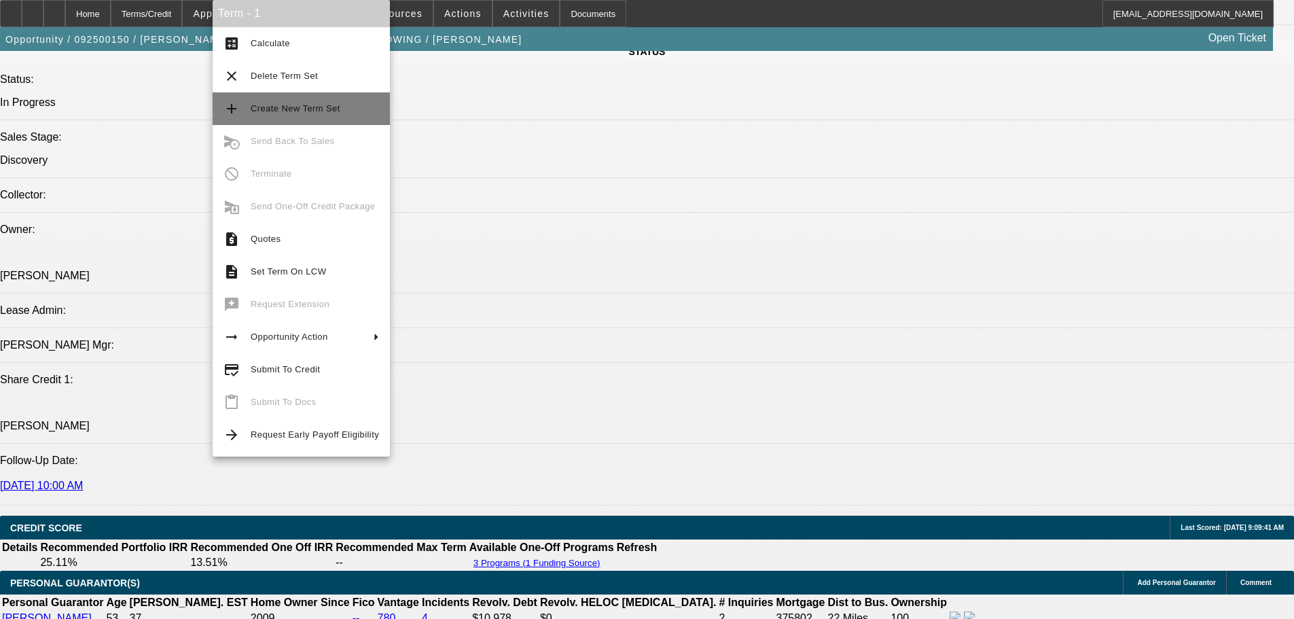
click at [293, 111] on span "Create New Term Set" at bounding box center [296, 108] width 90 height 10
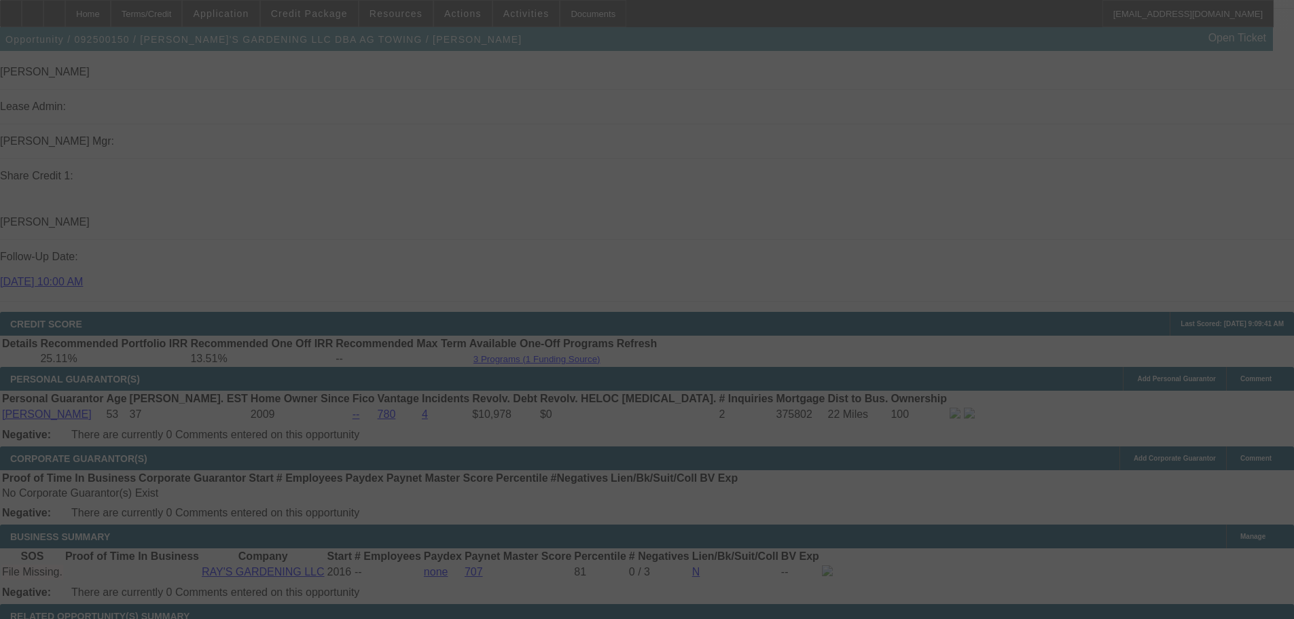
scroll to position [1728, 0]
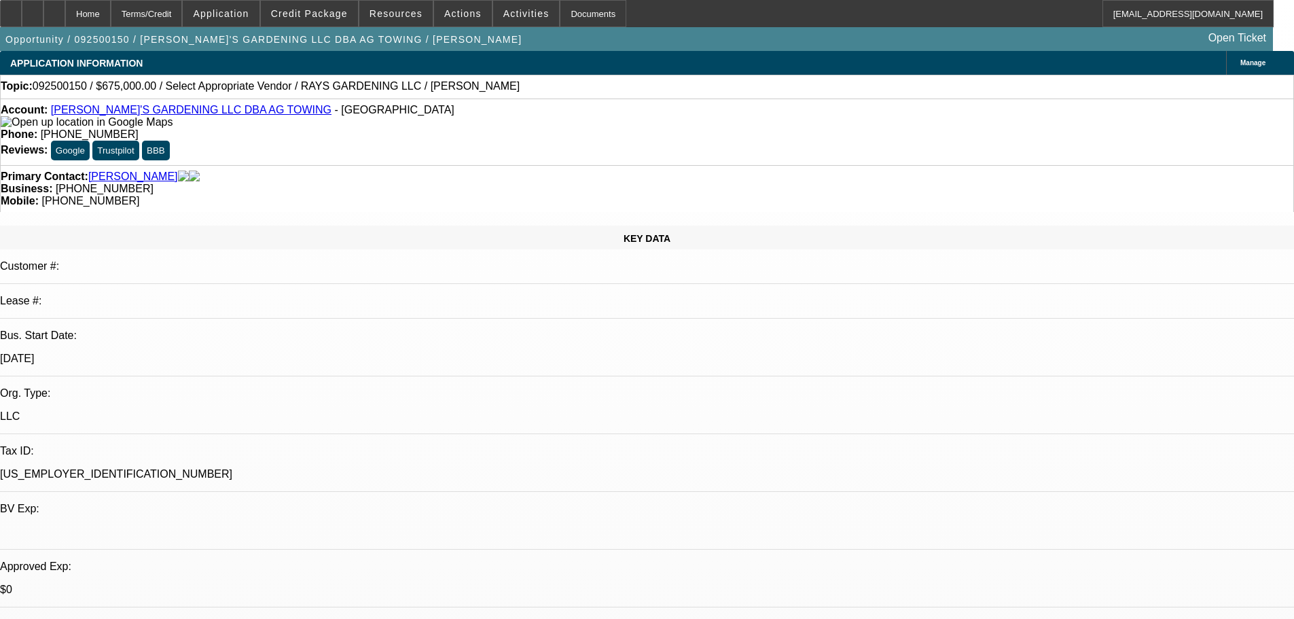
select select "0.1"
select select "2"
select select "0.1"
select select "4"
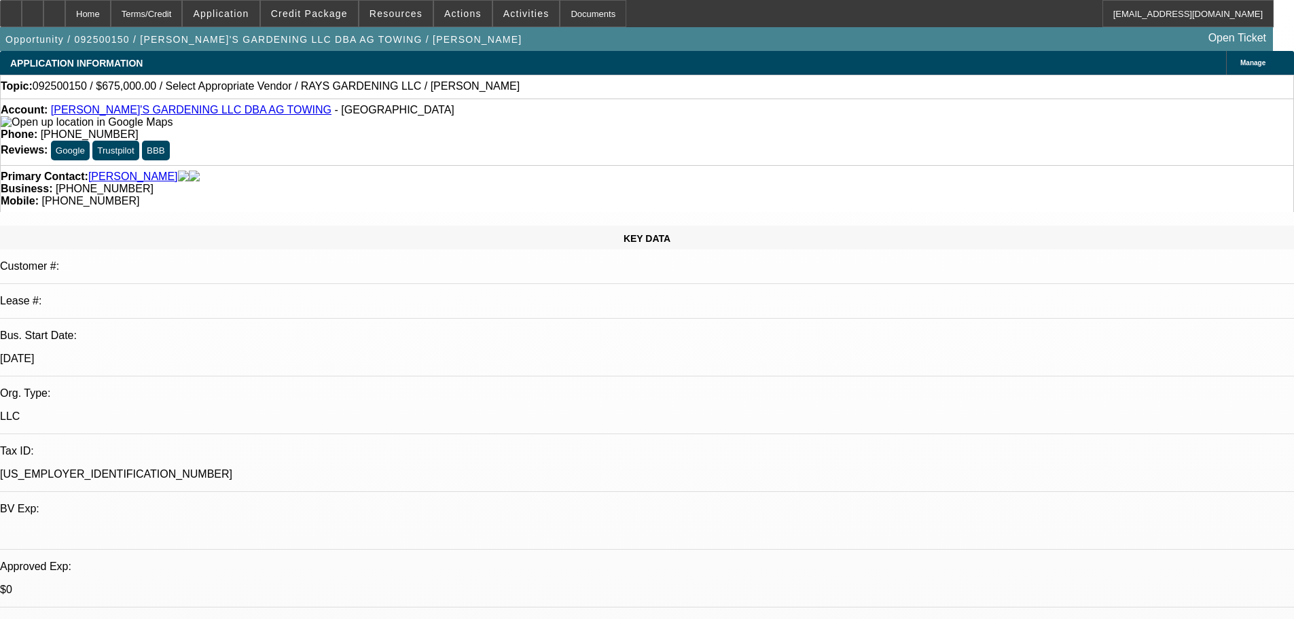
select select "0.1"
select select "2"
select select "0.1"
select select "4"
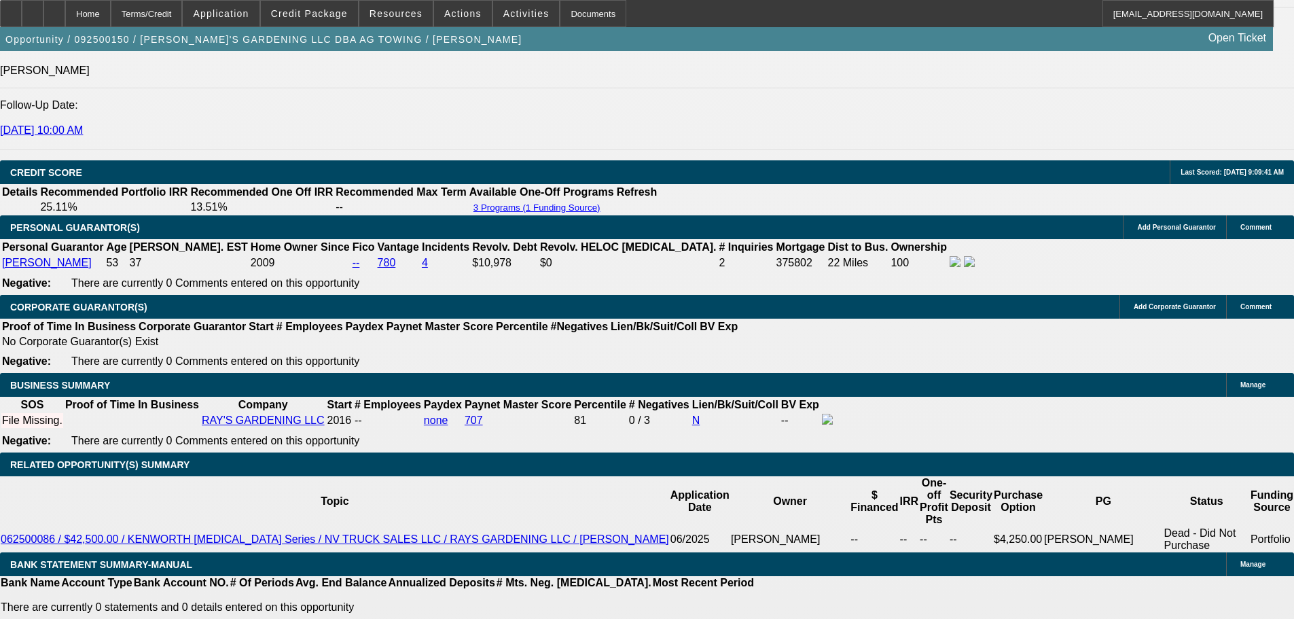
scroll to position [1834, 0]
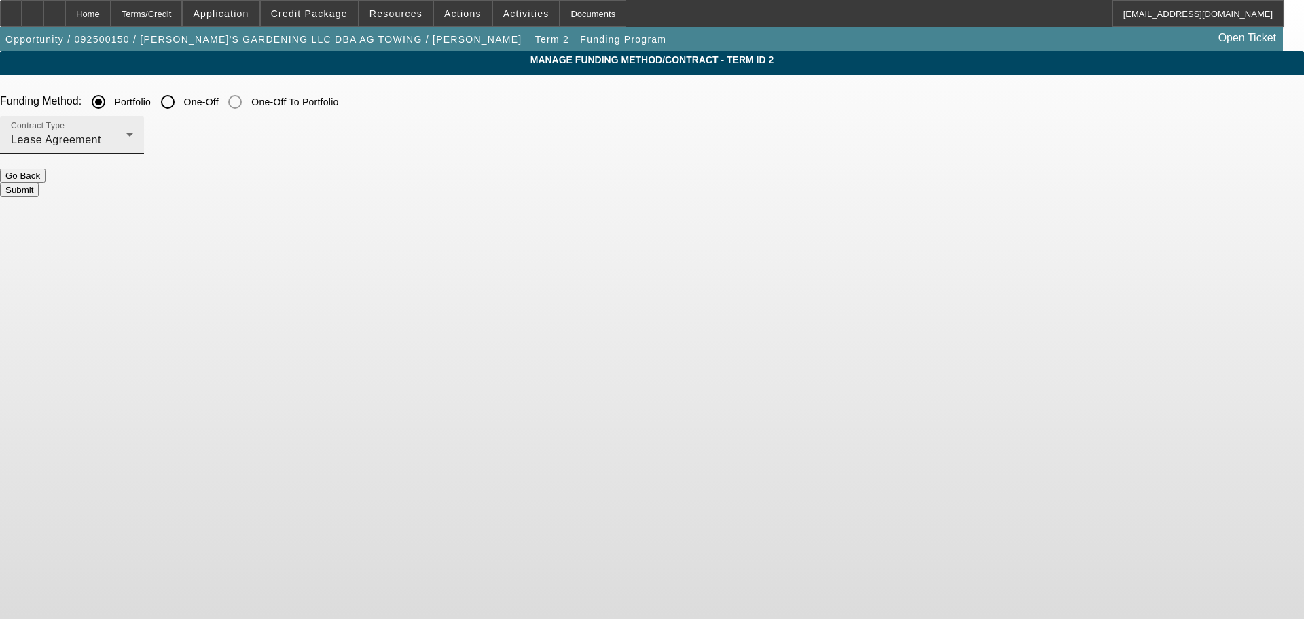
click at [126, 134] on div "Lease Agreement" at bounding box center [68, 140] width 115 height 16
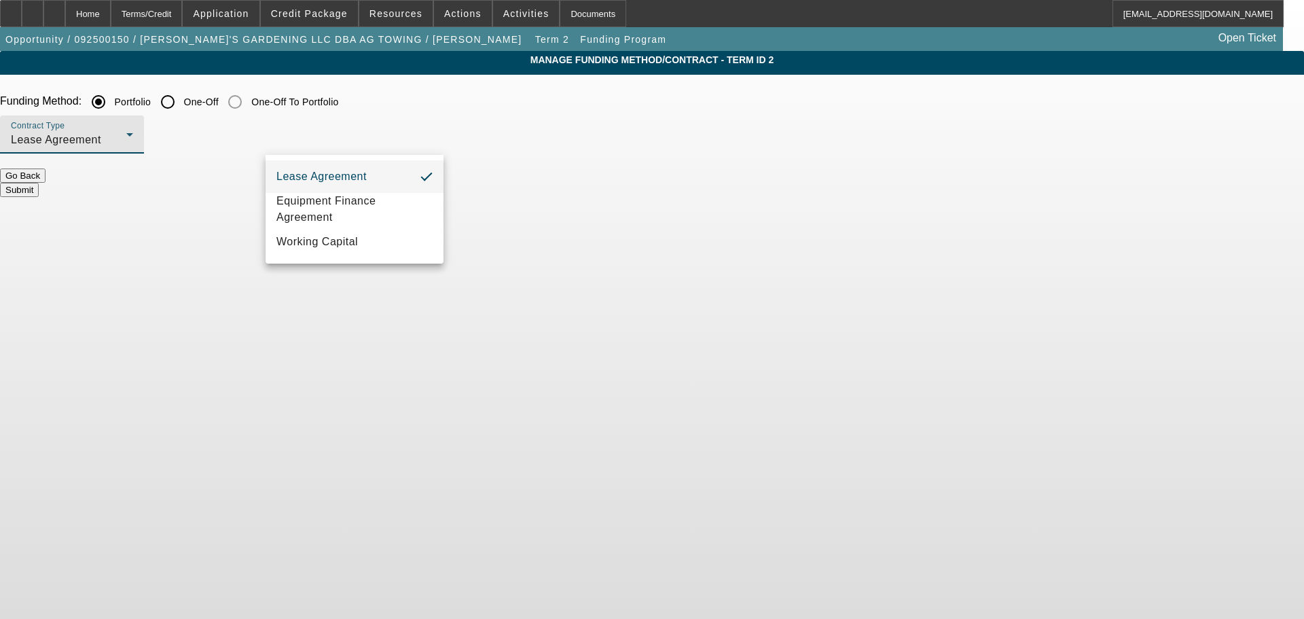
click at [435, 104] on div at bounding box center [652, 309] width 1304 height 619
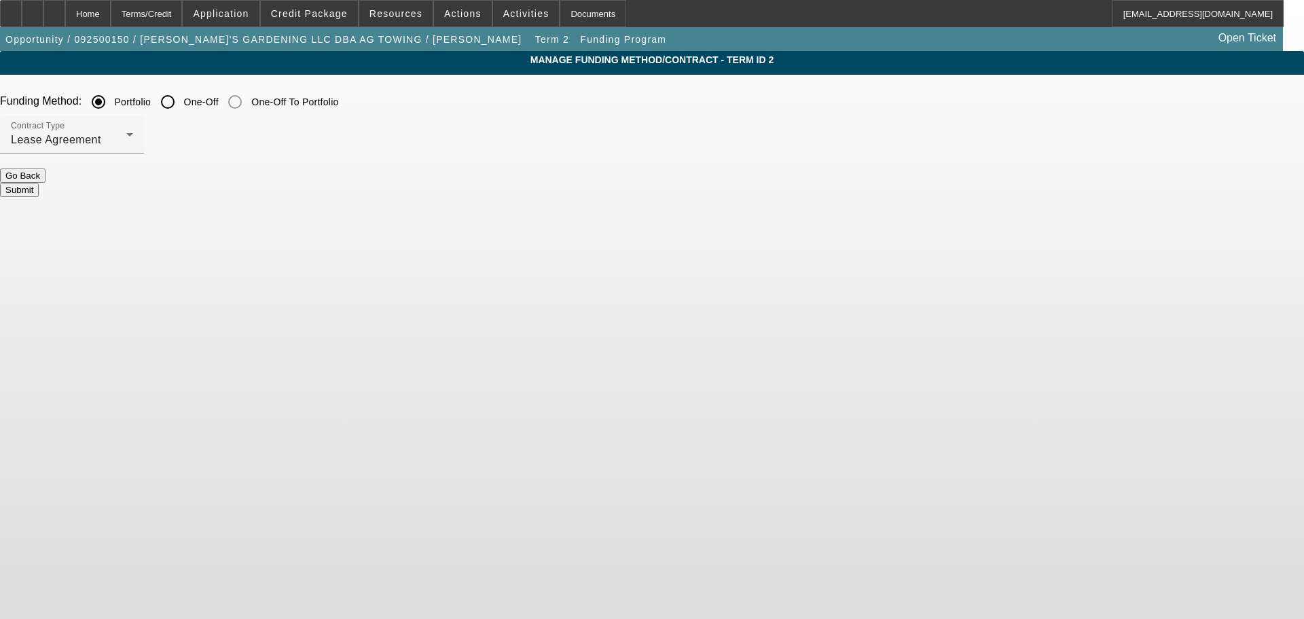
click at [181, 105] on input "One-Off" at bounding box center [167, 101] width 27 height 27
radio input "true"
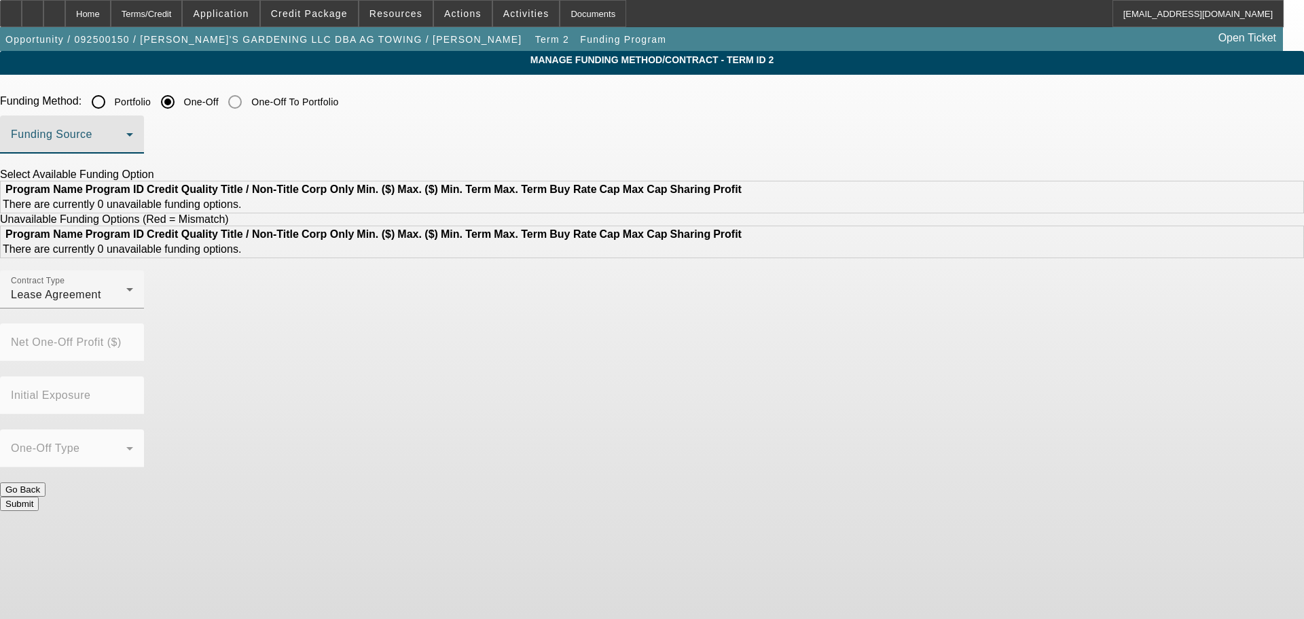
click at [126, 140] on span at bounding box center [68, 140] width 115 height 16
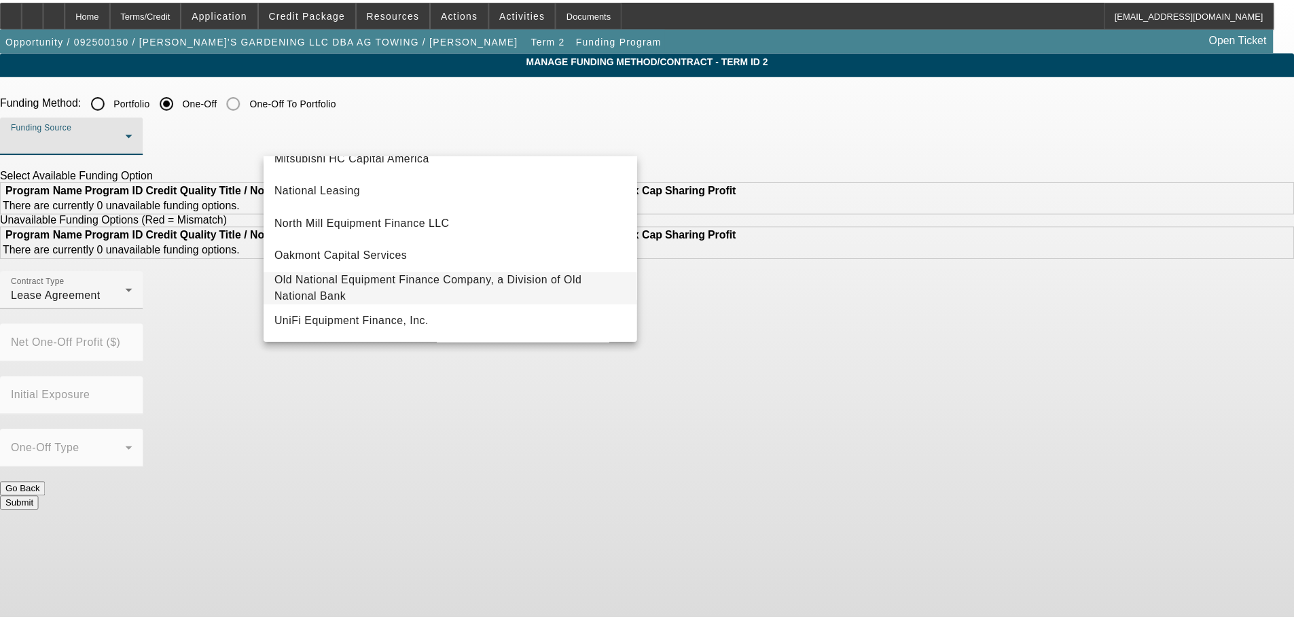
scroll to position [385, 0]
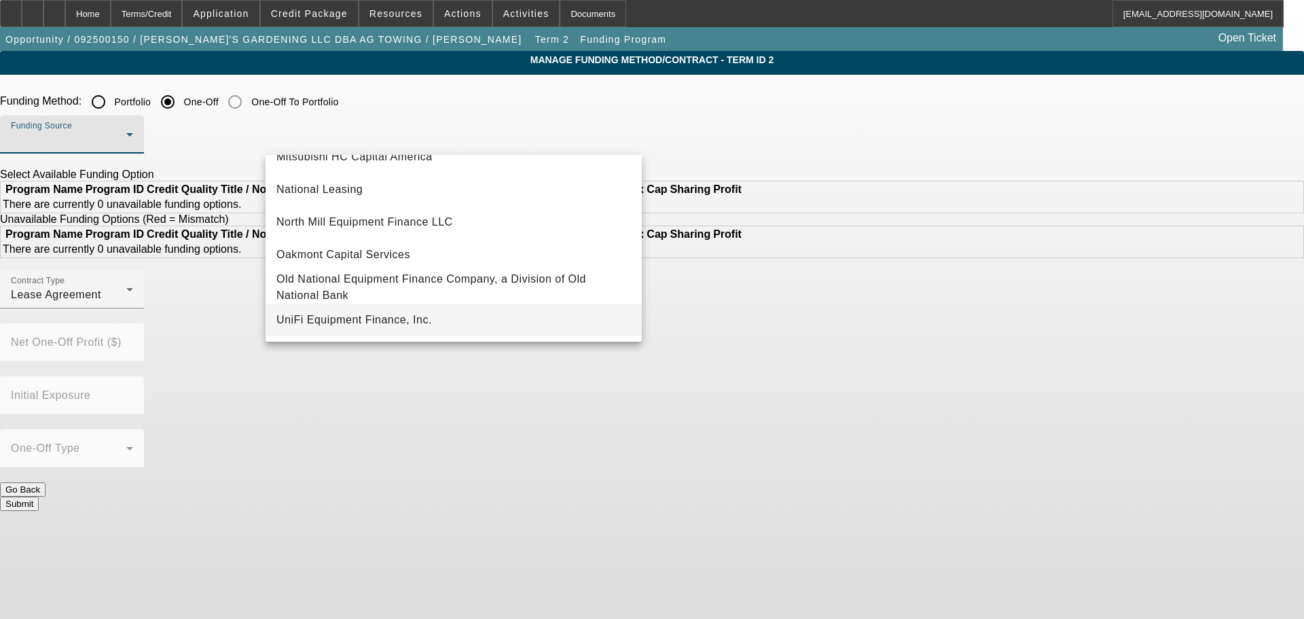
click at [409, 312] on span "UniFi Equipment Finance, Inc." at bounding box center [354, 320] width 156 height 16
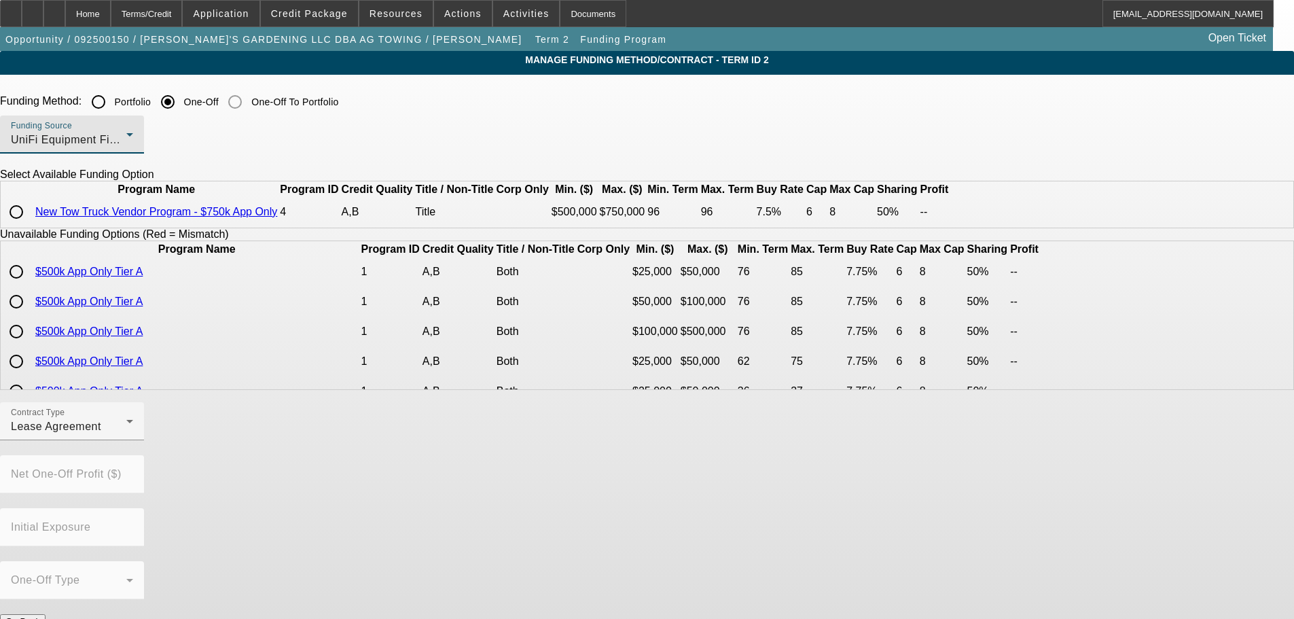
click at [126, 139] on div "UniFi Equipment Finance, Inc." at bounding box center [68, 140] width 115 height 16
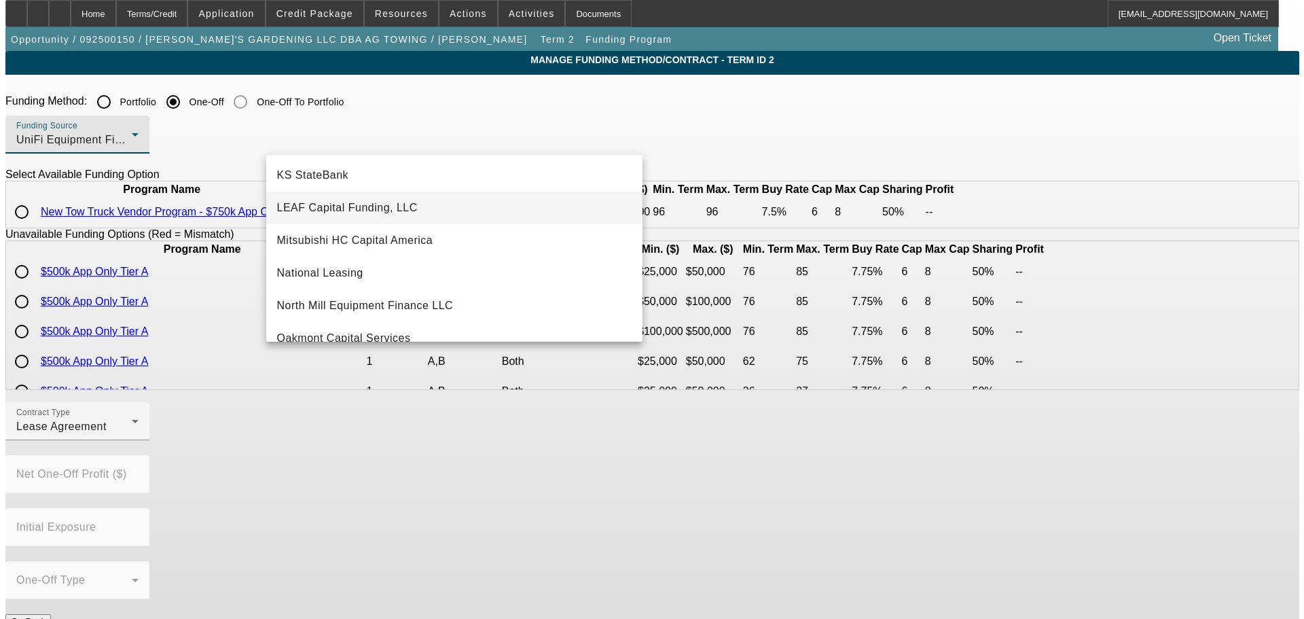
scroll to position [244, 0]
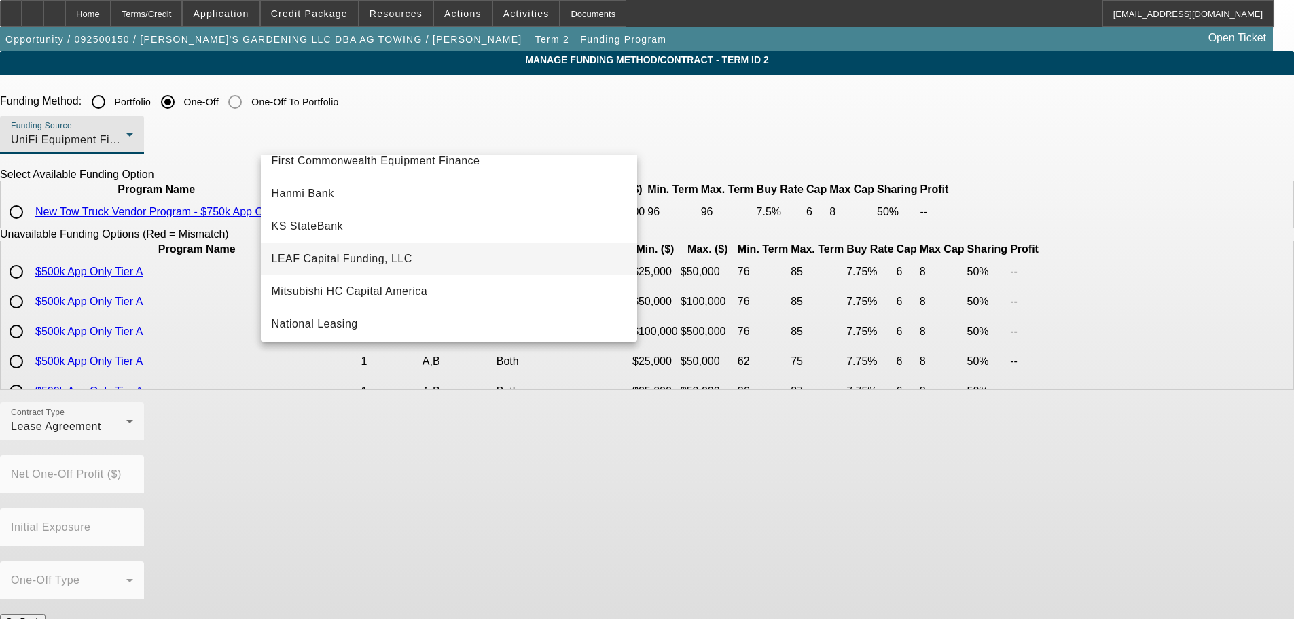
click at [393, 261] on span "LEAF Capital Funding, LLC" at bounding box center [342, 259] width 141 height 16
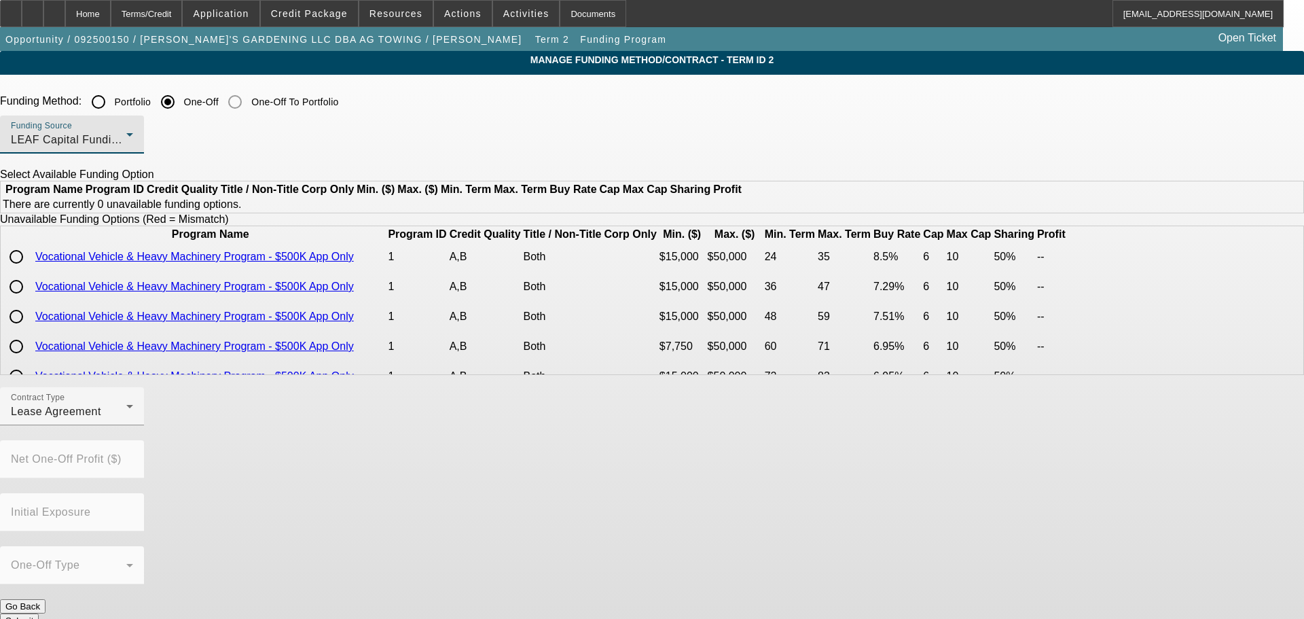
click at [126, 134] on div "LEAF Capital Funding, LLC" at bounding box center [68, 140] width 115 height 16
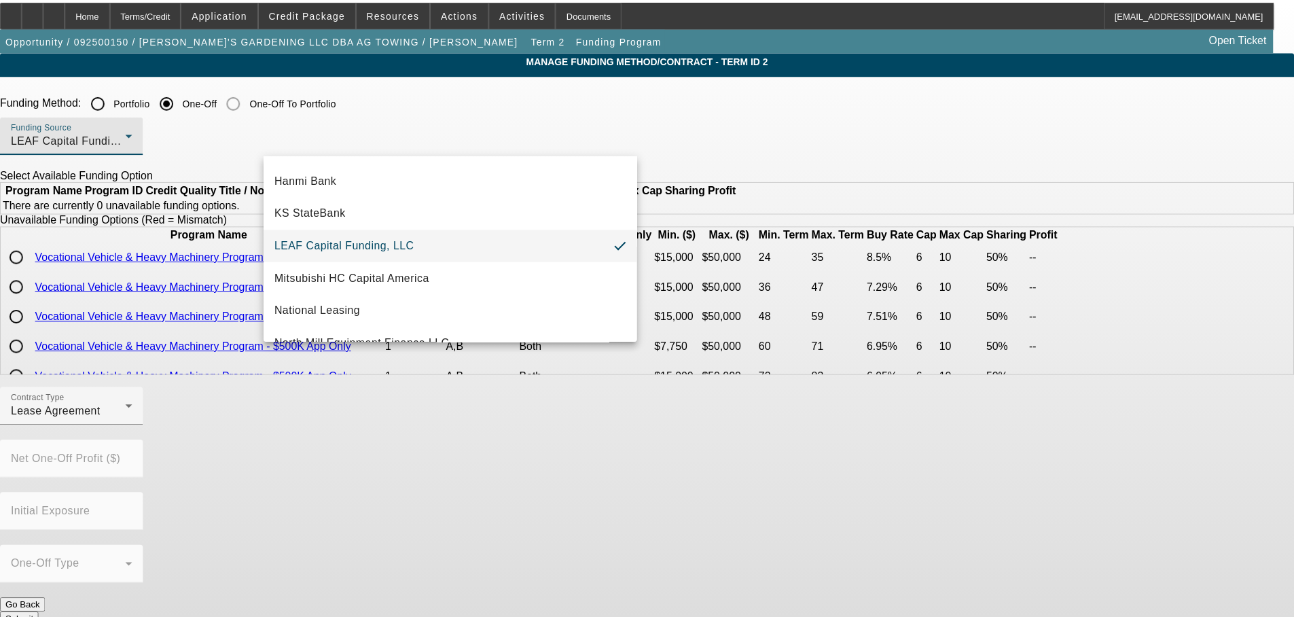
scroll to position [381, 0]
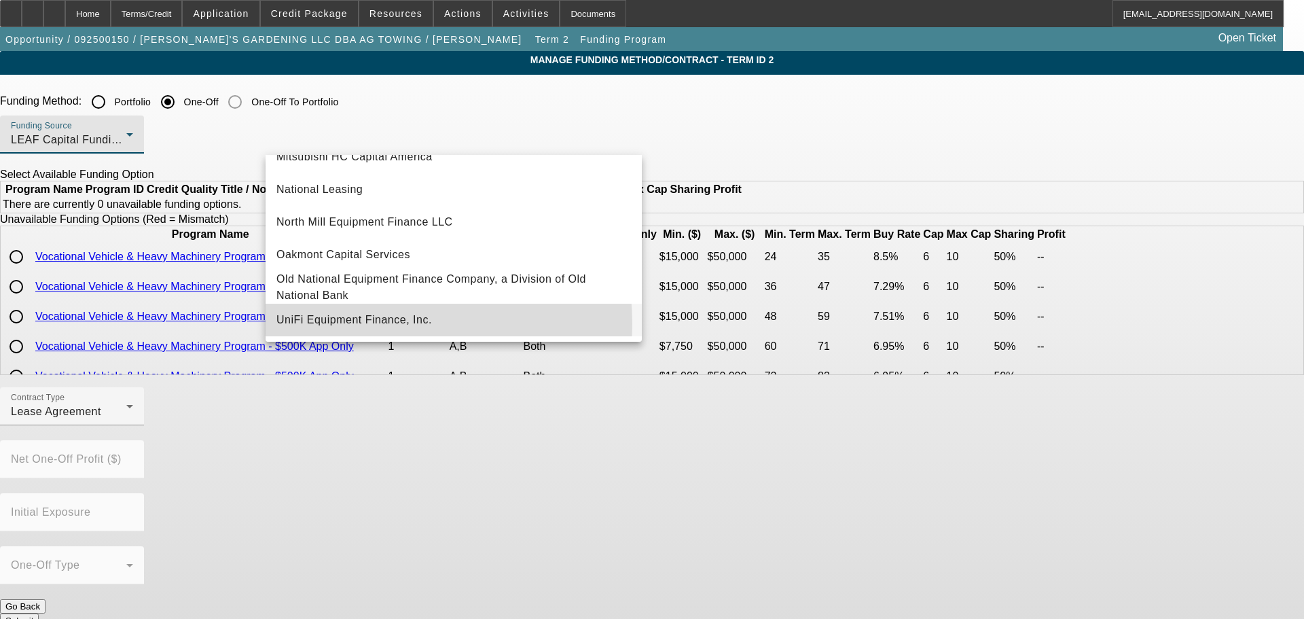
click at [373, 328] on span "UniFi Equipment Finance, Inc." at bounding box center [354, 320] width 156 height 16
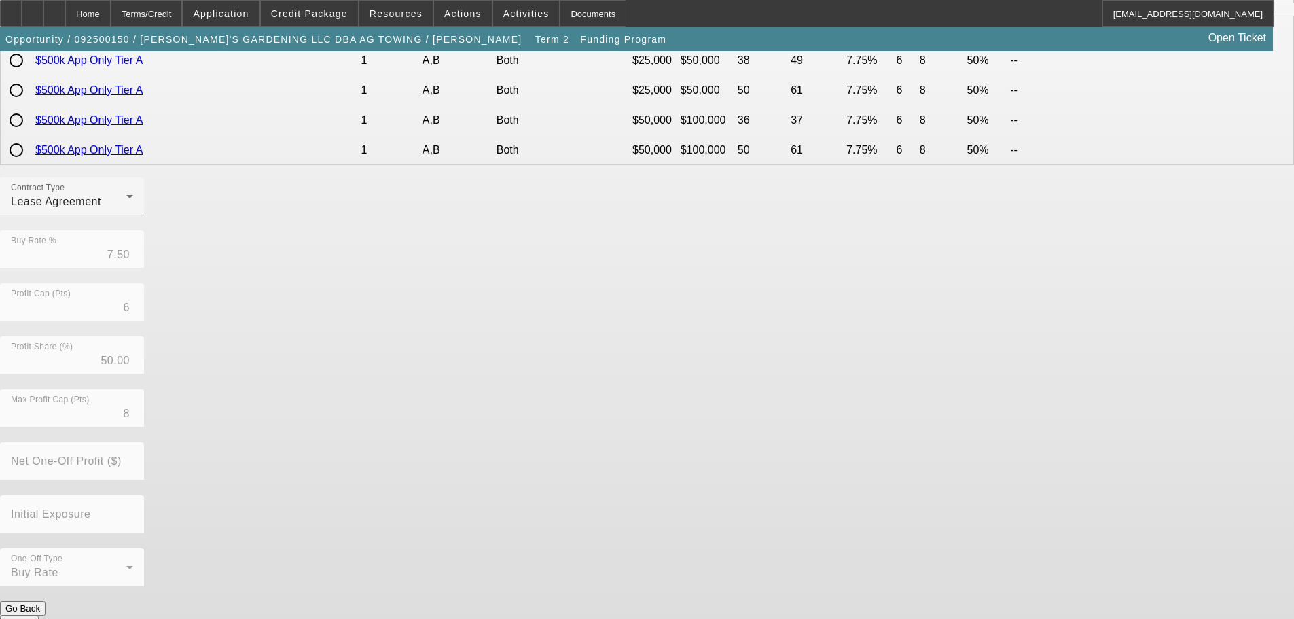
scroll to position [229, 0]
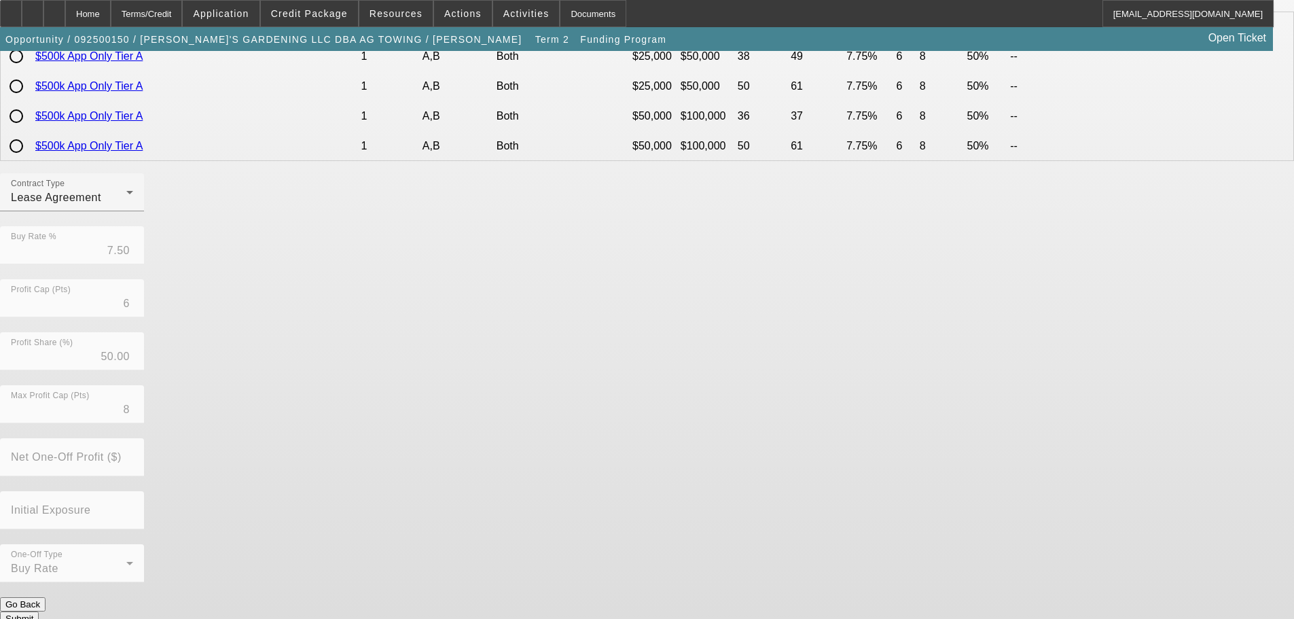
click at [39, 611] on button "Submit" at bounding box center [19, 618] width 39 height 14
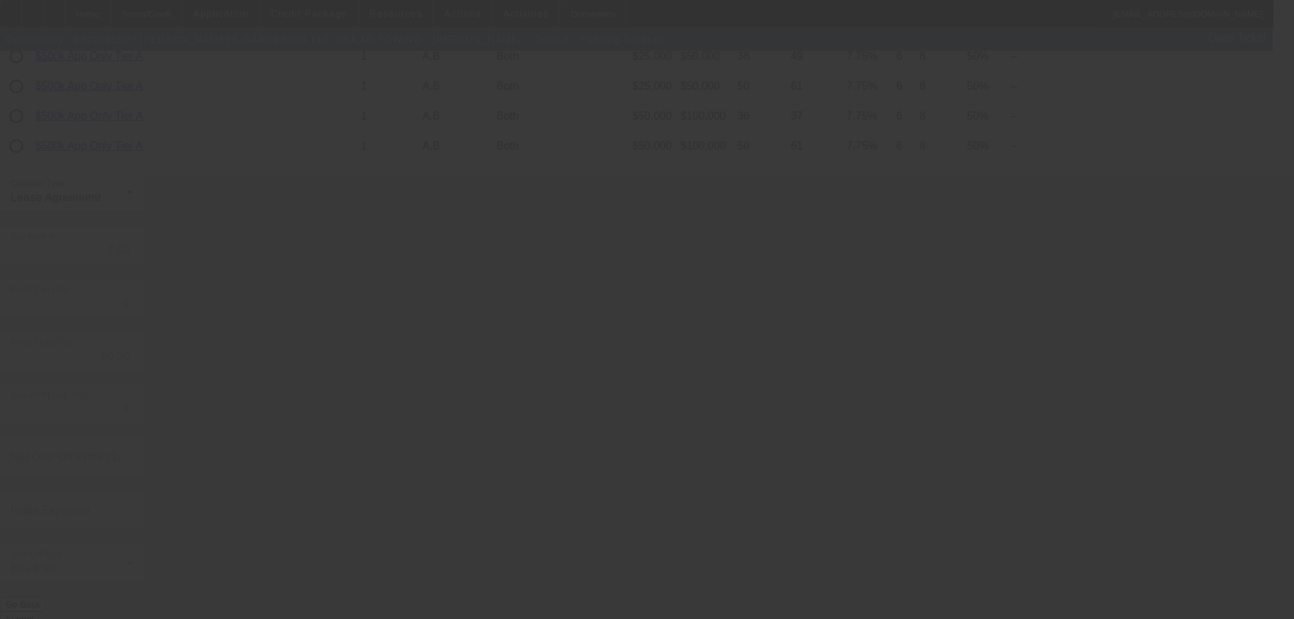
radio input "true"
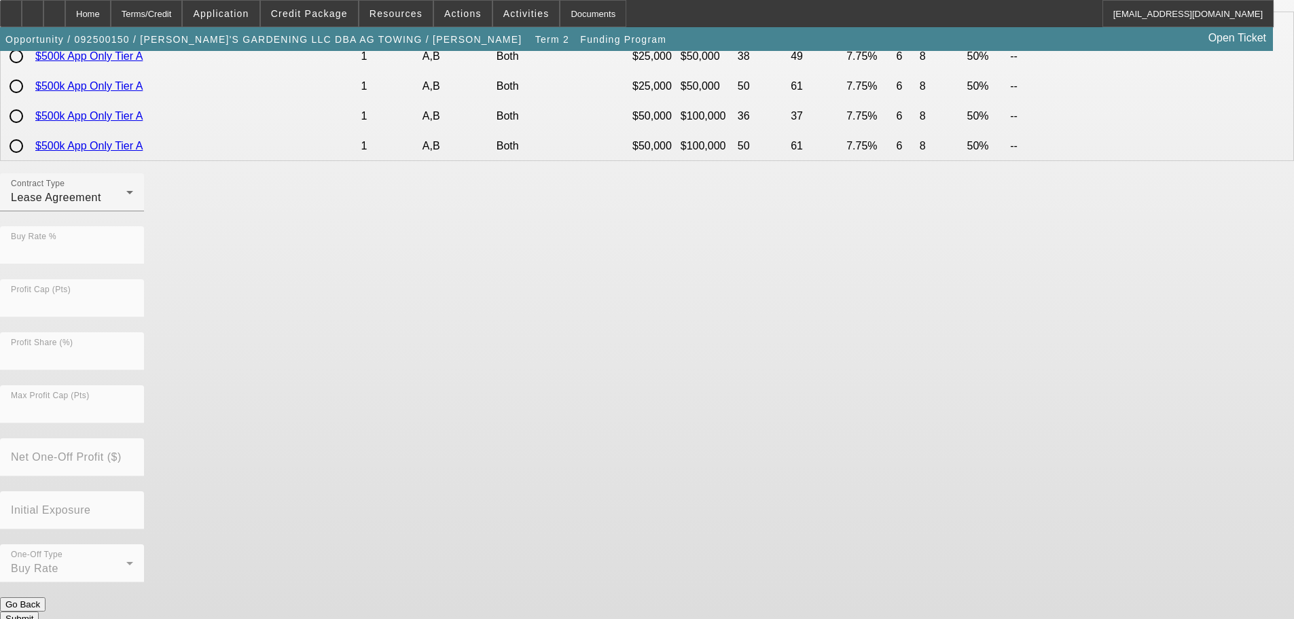
scroll to position [0, 0]
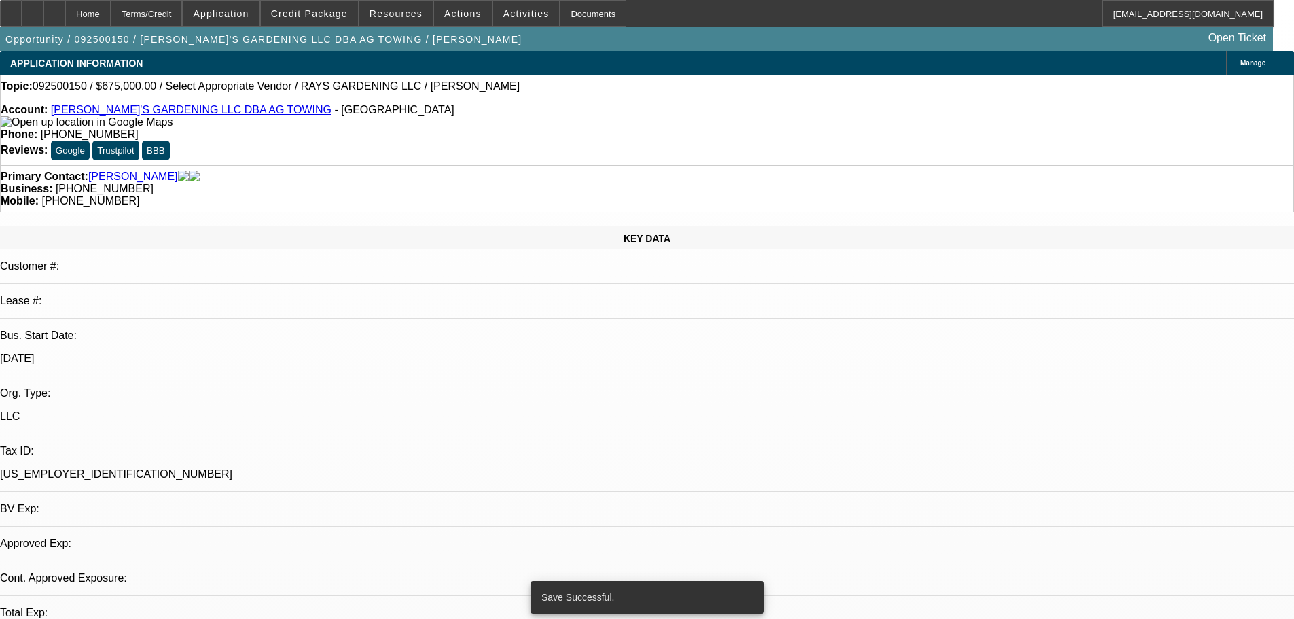
select select "0.1"
select select "2"
select select "0.1"
select select "4"
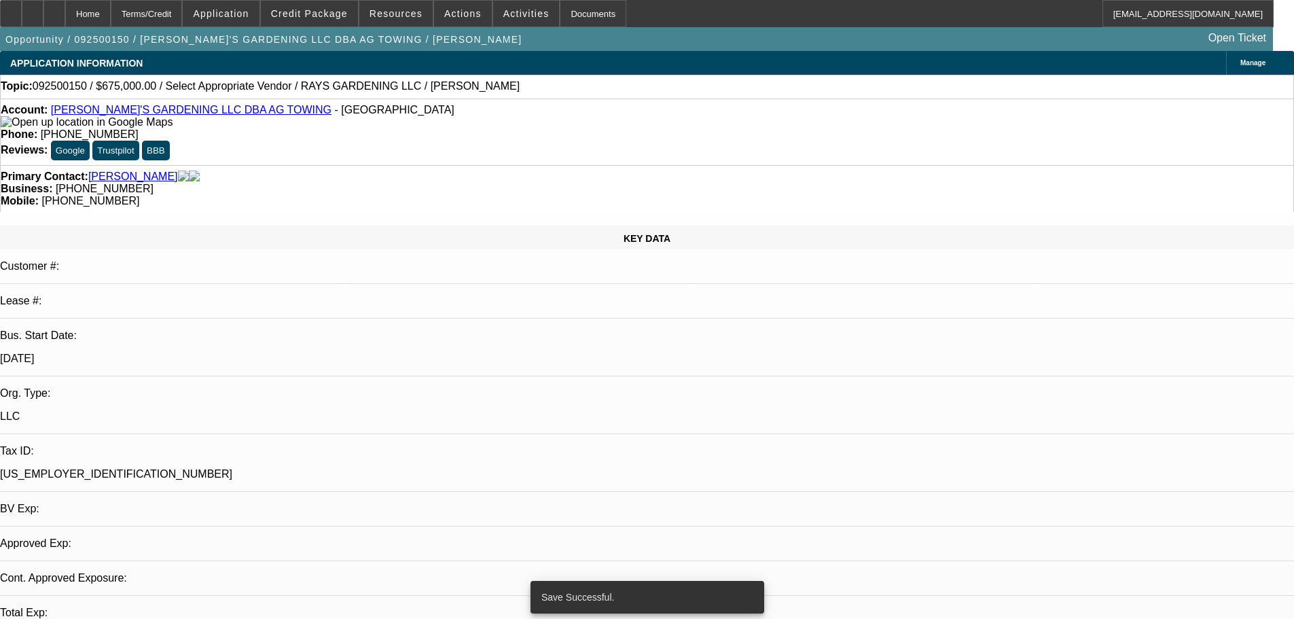
select select "0.1"
select select "2"
select select "0.1"
select select "4"
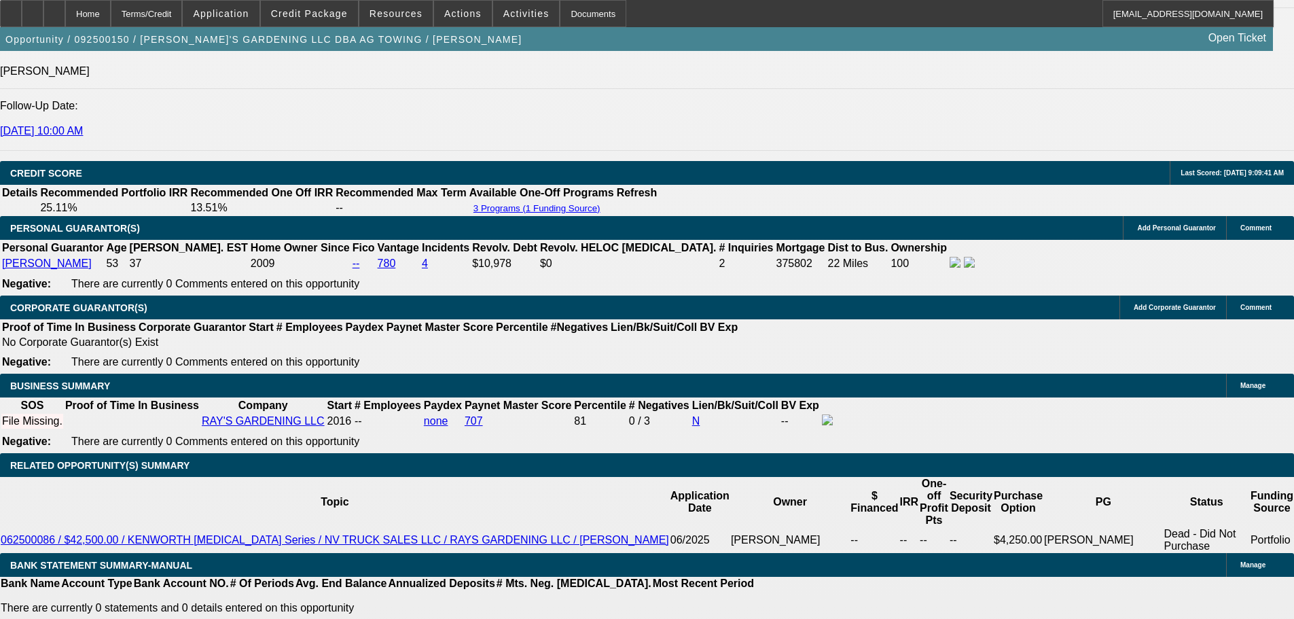
scroll to position [1766, 0]
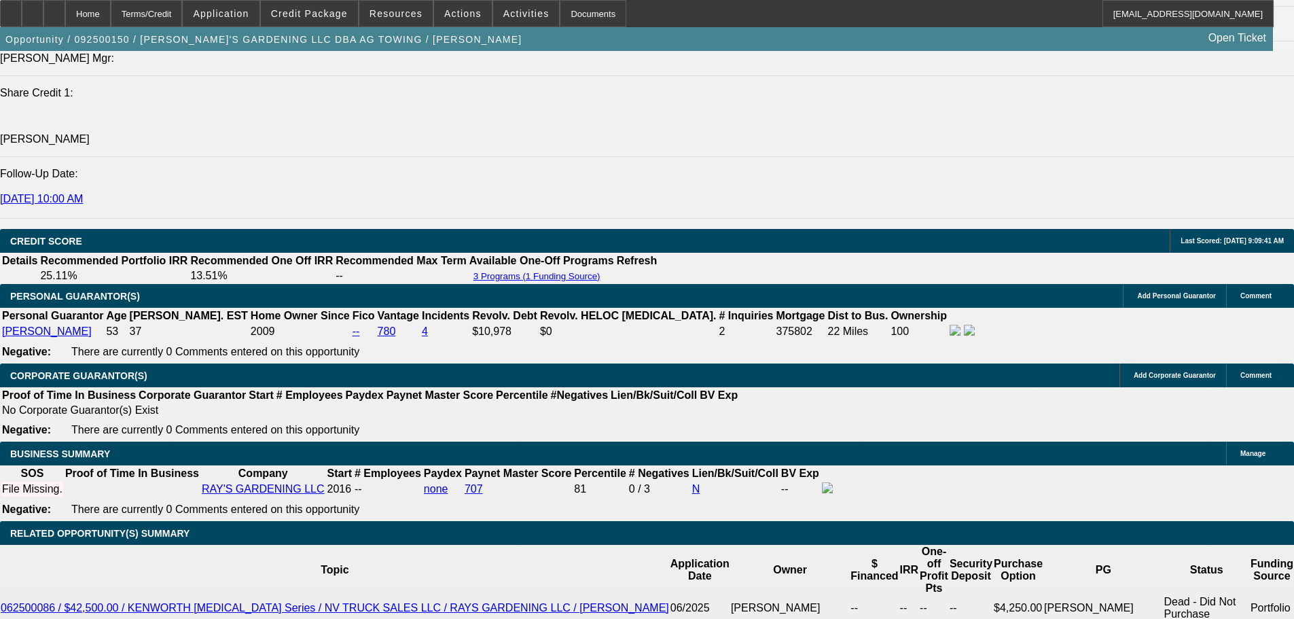
drag, startPoint x: 293, startPoint y: 323, endPoint x: 378, endPoint y: 334, distance: 85.6
type input "1"
type input "UNKNOWN"
type input "17.5"
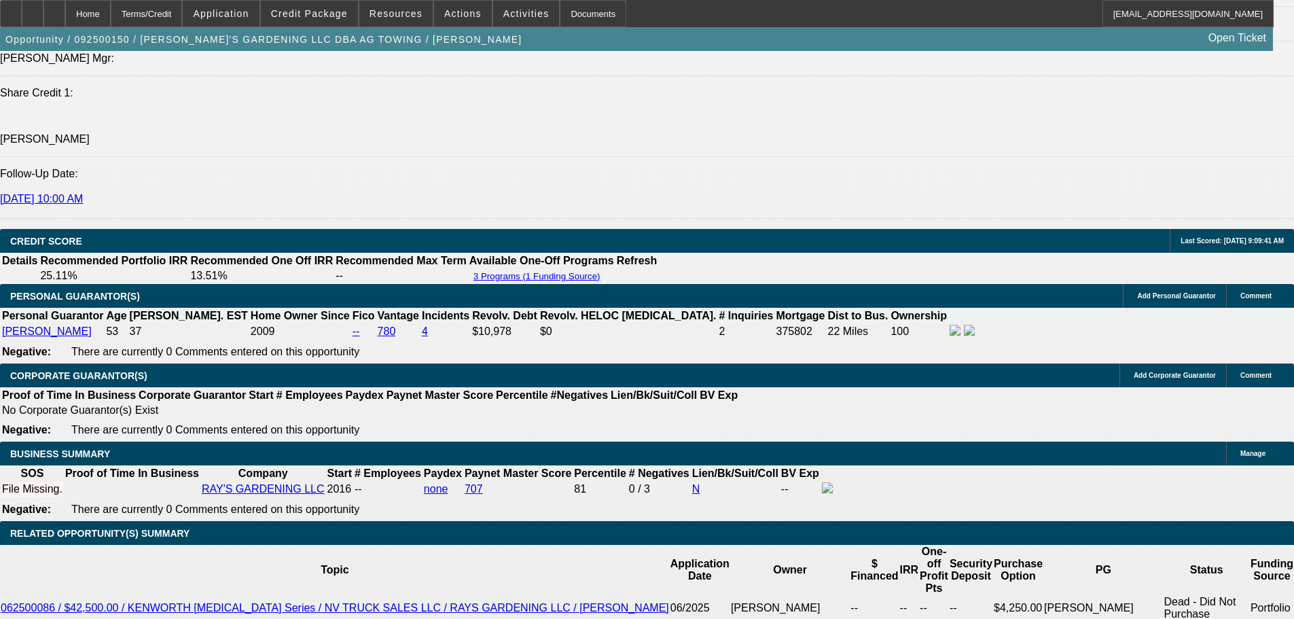
type input "$7,319.18"
type input "$14,638.36"
type input "$12,906.98"
type input "$25,813.96"
type input "$13,109.32"
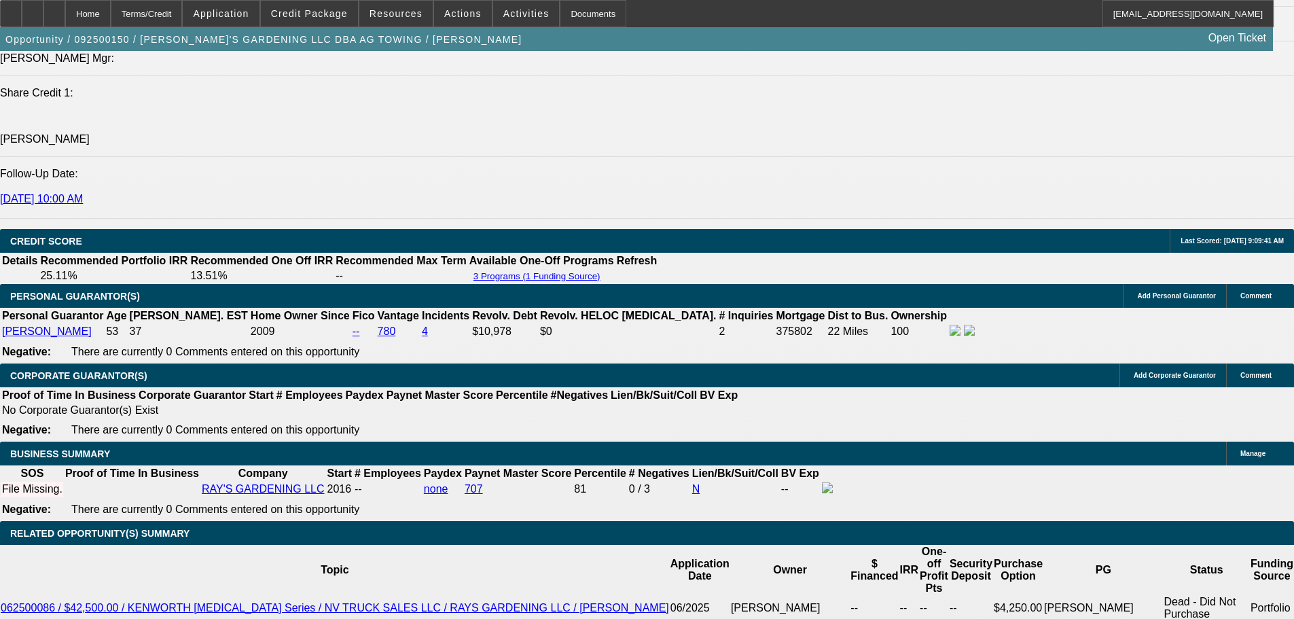
type input "$26,218.64"
type input "17.5"
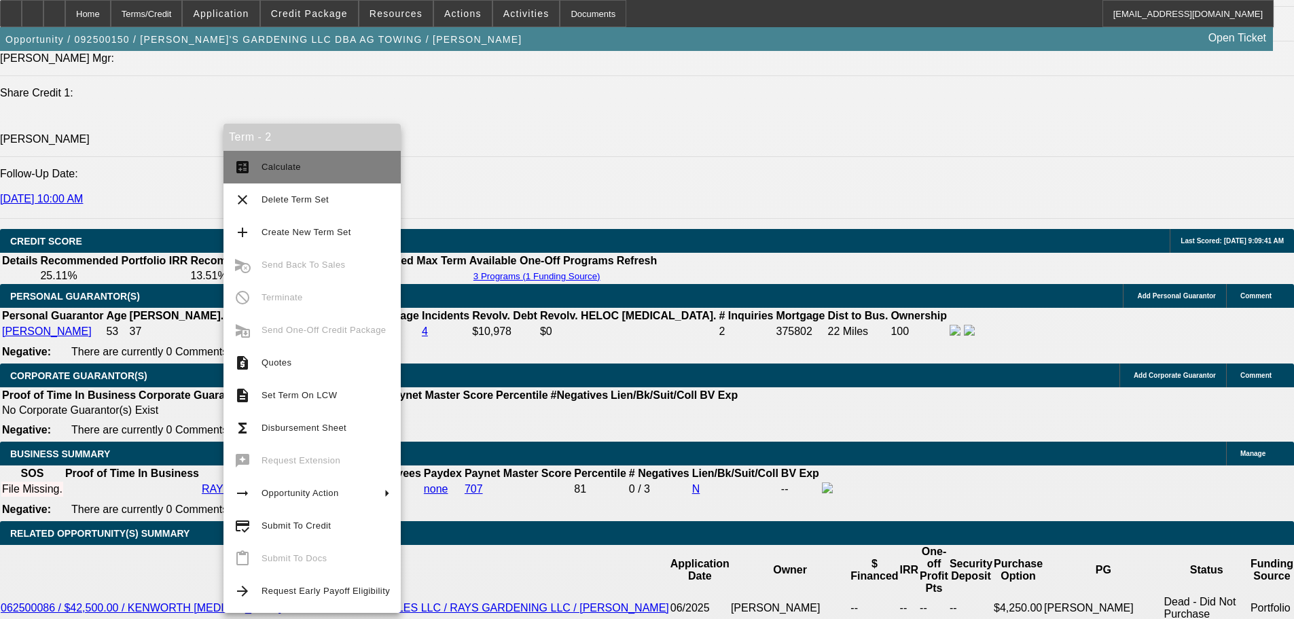
click at [296, 163] on span "Calculate" at bounding box center [280, 167] width 39 height 10
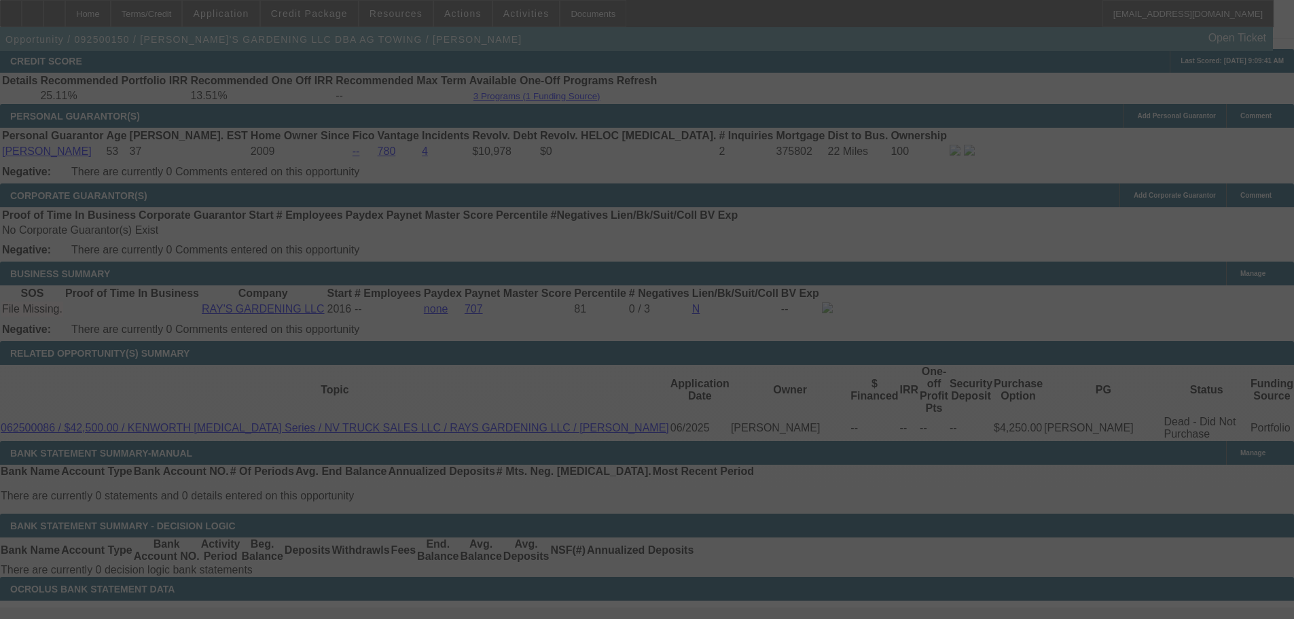
scroll to position [1969, 0]
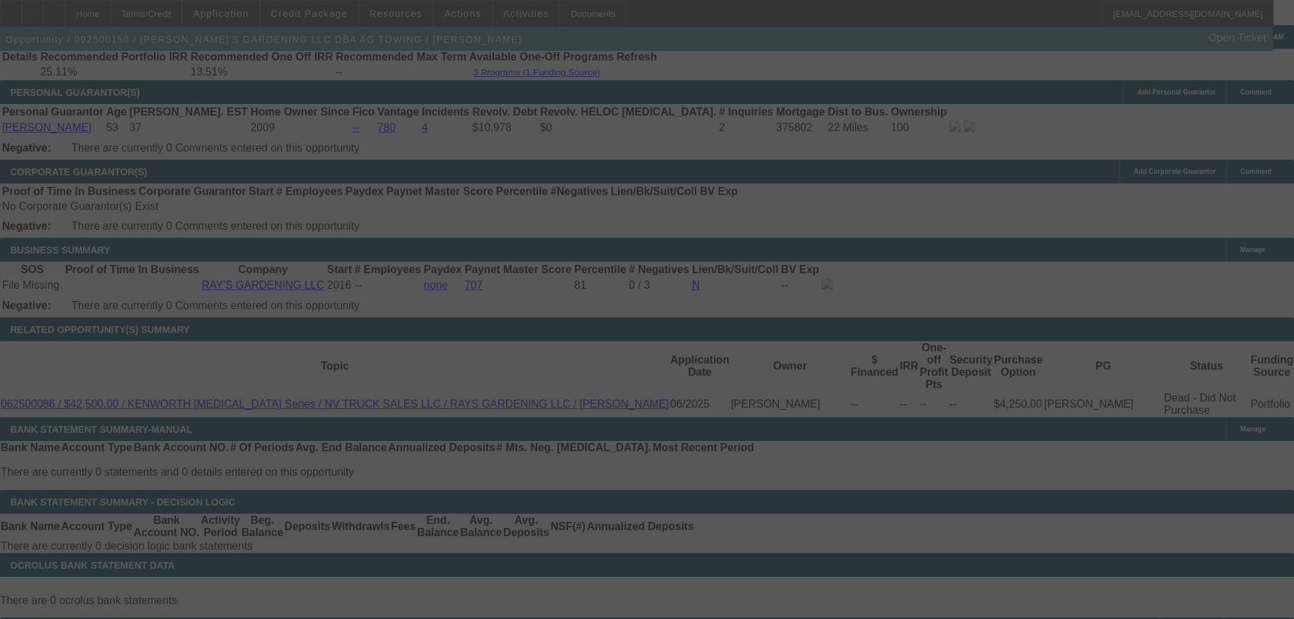
select select "0.1"
select select "2"
select select "0.1"
select select "4"
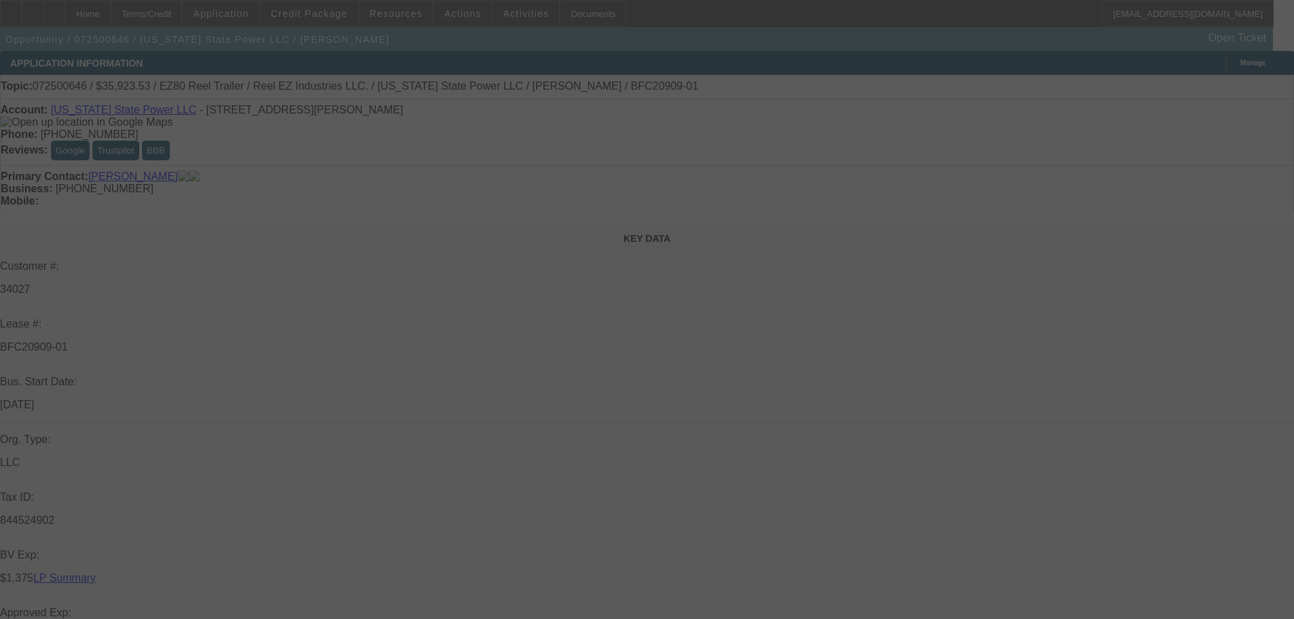
select select "0"
select select "0.1"
select select "4"
select select "0"
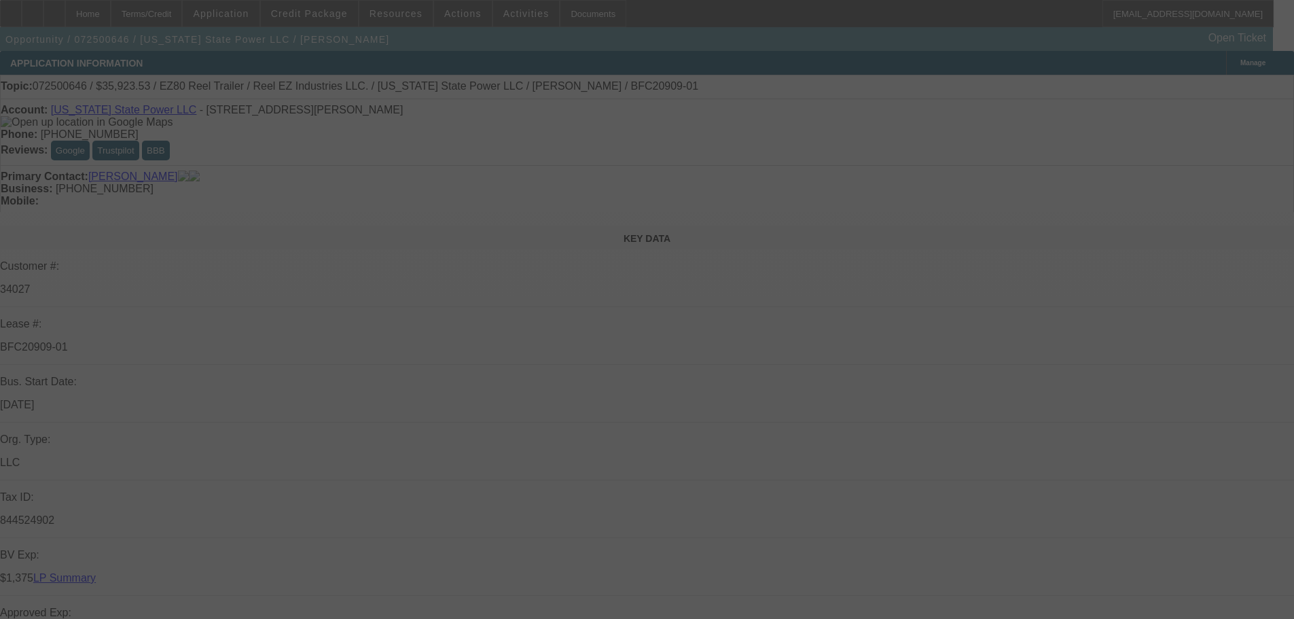
select select "0"
select select "2"
select select "0"
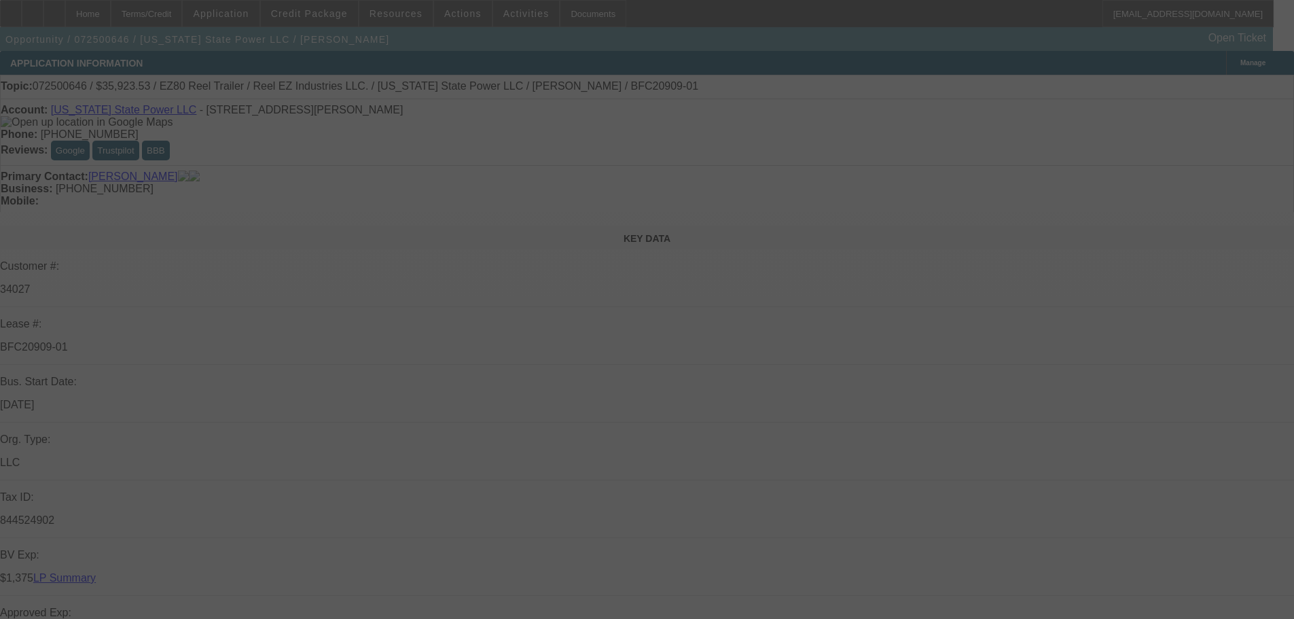
select select "0"
select select "2"
select select "0"
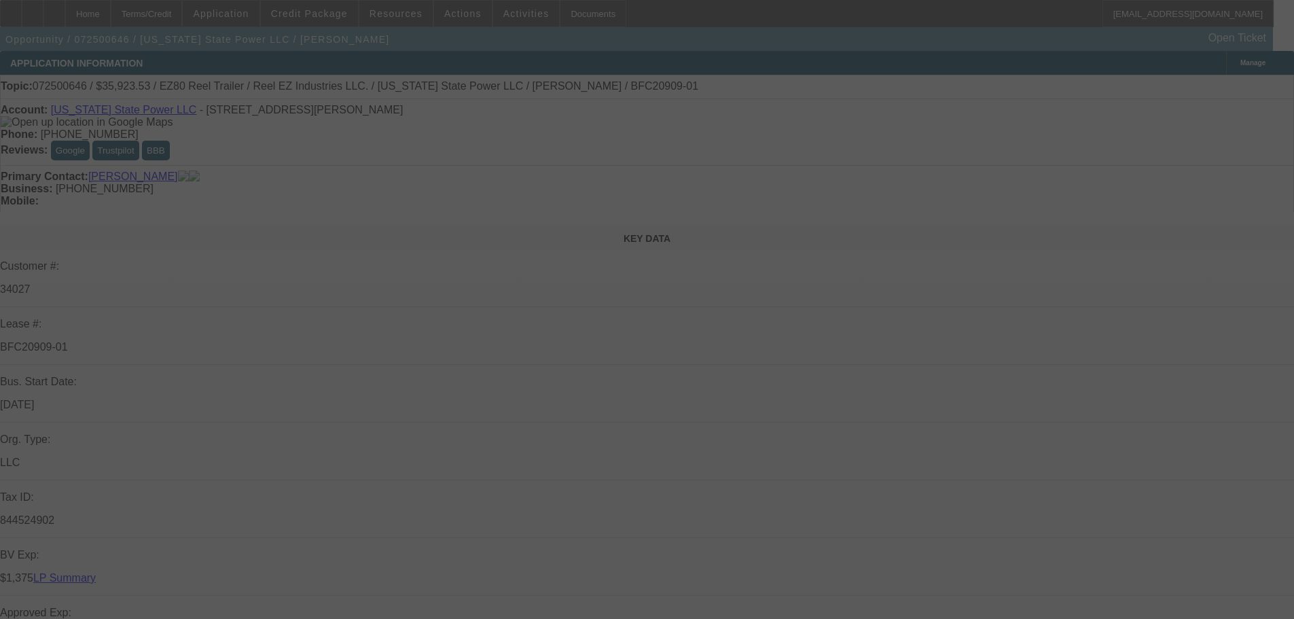
select select "2"
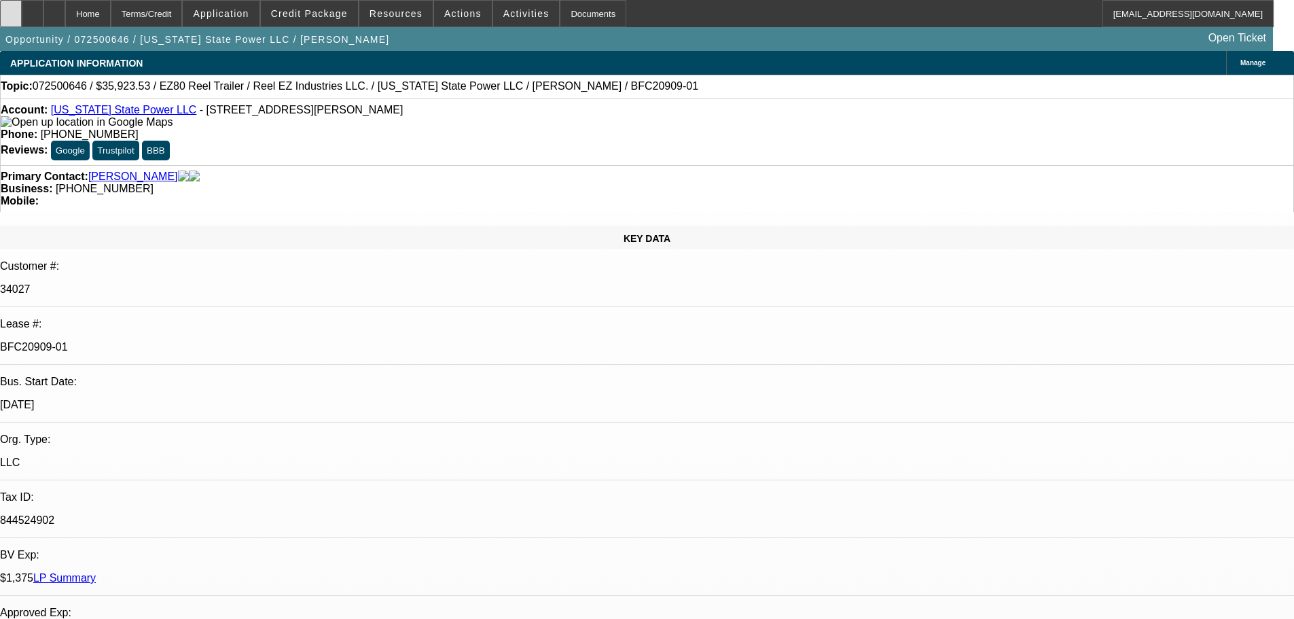
click at [22, 5] on div at bounding box center [11, 13] width 22 height 27
click at [113, 115] on link "[US_STATE] State Power LLC" at bounding box center [124, 110] width 146 height 12
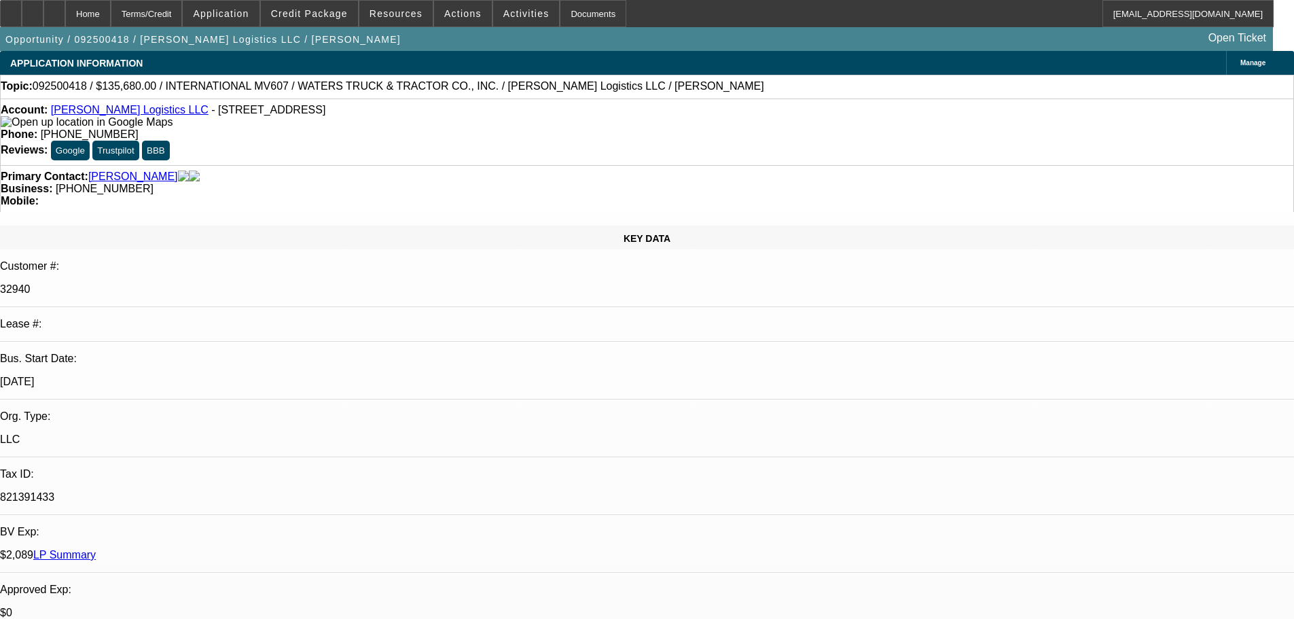
select select "0"
select select "2"
select select "0"
select select "6"
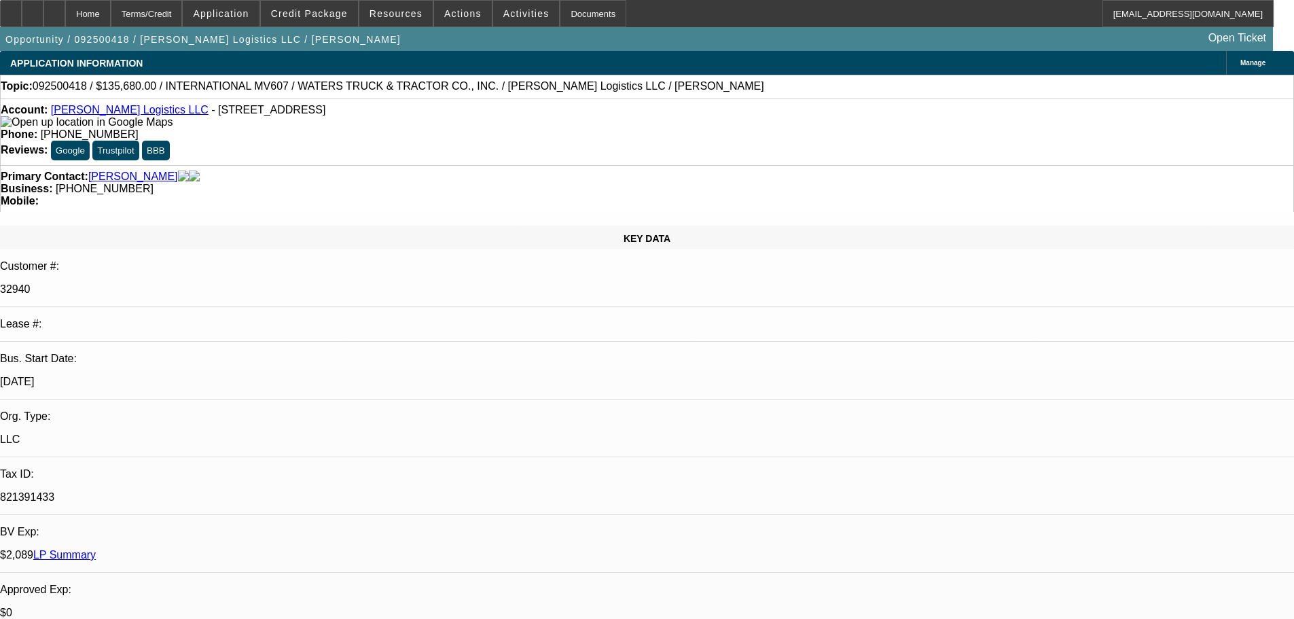
select select "0"
select select "2"
select select "0"
select select "6"
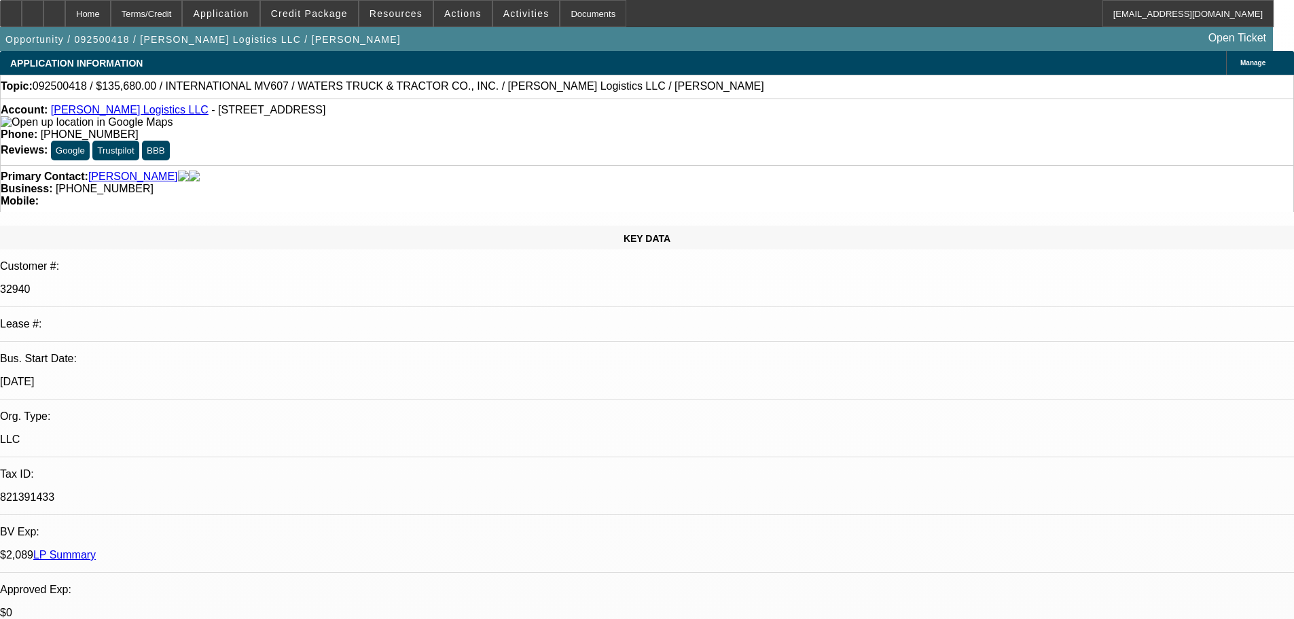
select select "0"
select select "2"
select select "0"
select select "6"
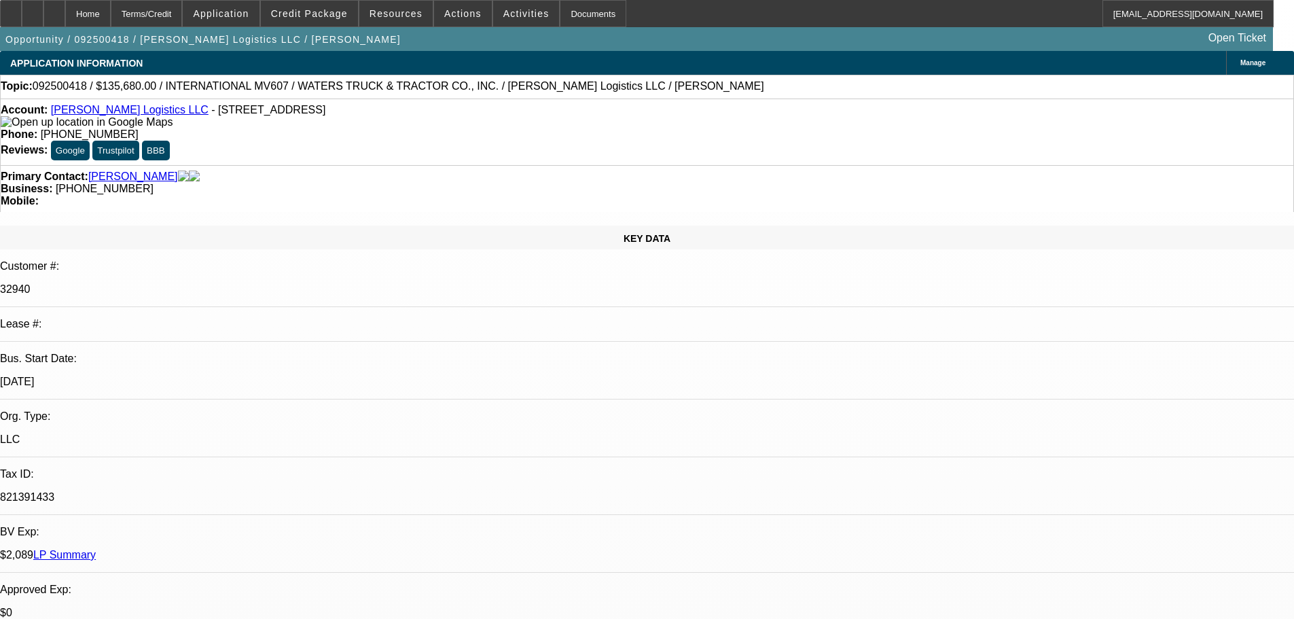
select select "0"
select select "2"
select select "0"
select select "6"
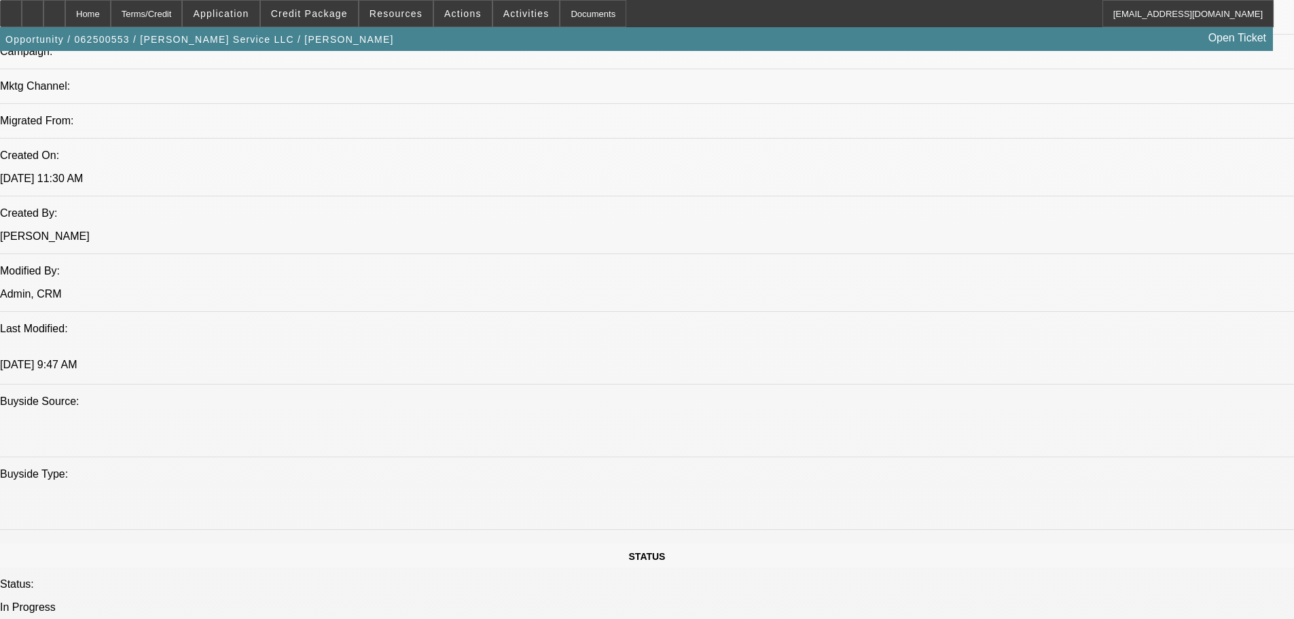
select select "0"
select select "6"
select select "0"
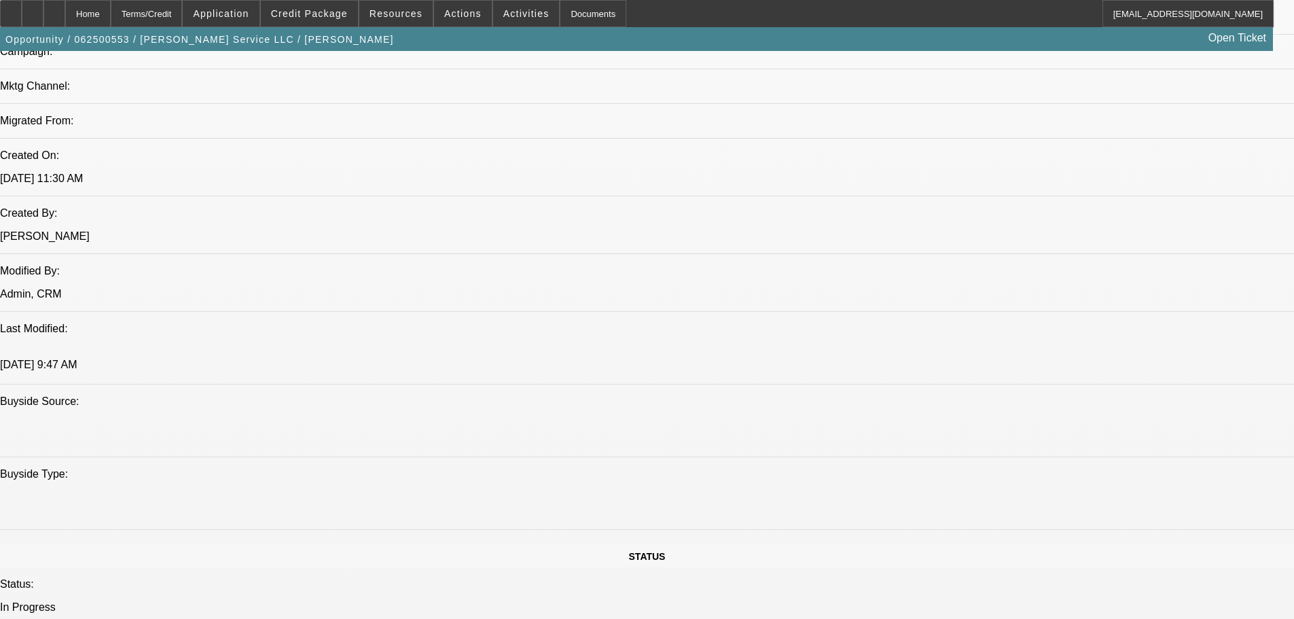
select select "0"
select select "3"
select select "0"
select select "6"
select select "0"
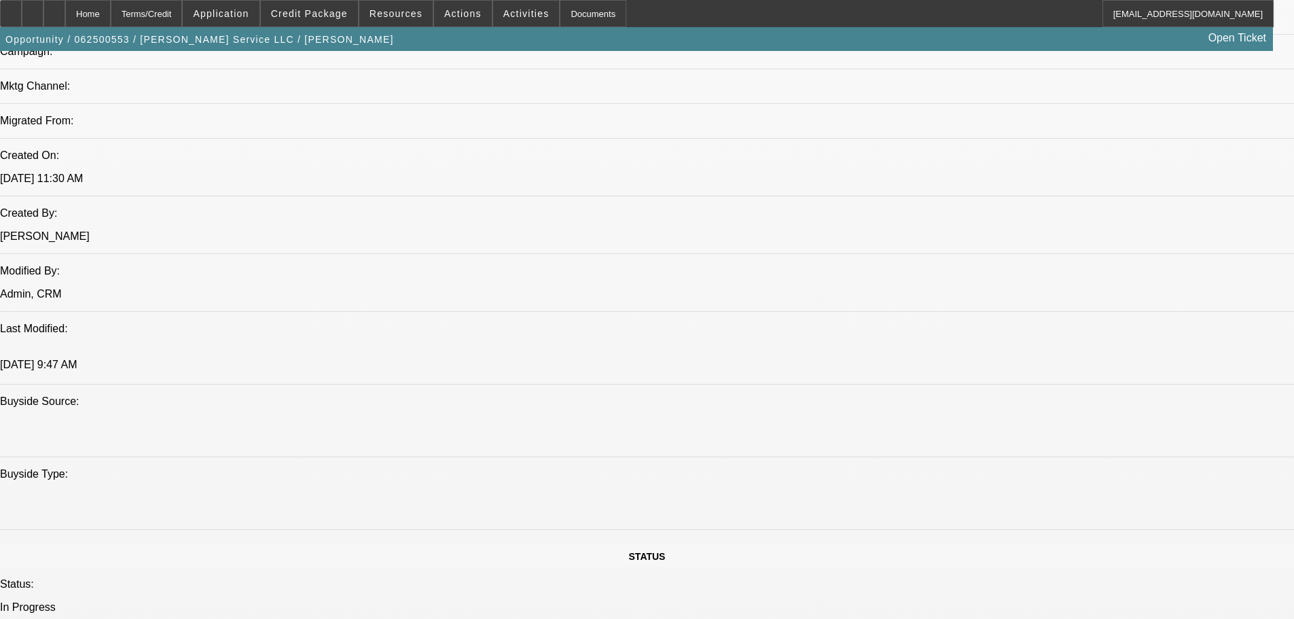
select select "0"
select select "6"
select select "0"
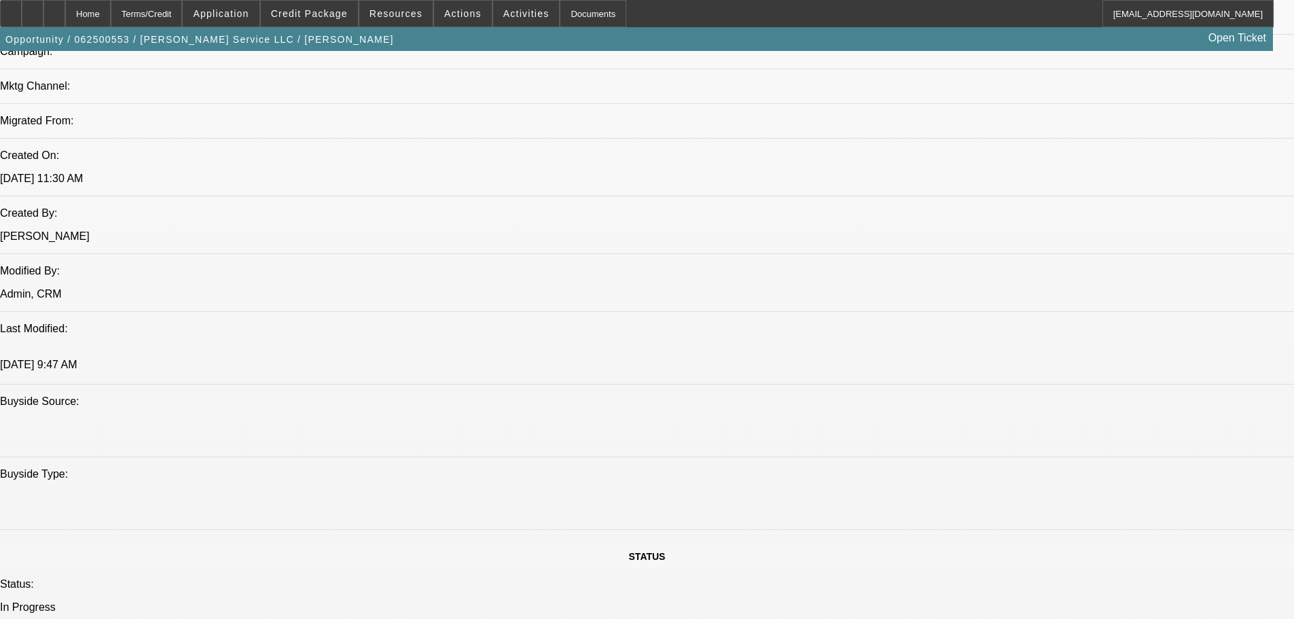
select select "3"
select select "0"
select select "6"
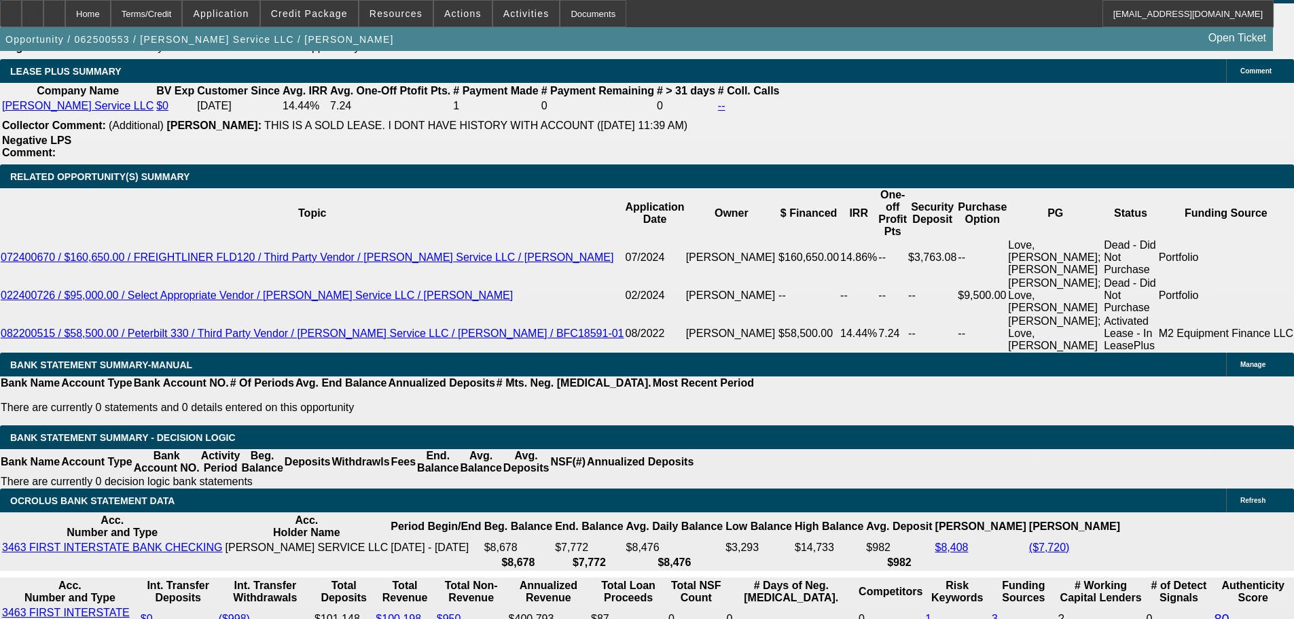
scroll to position [2241, 0]
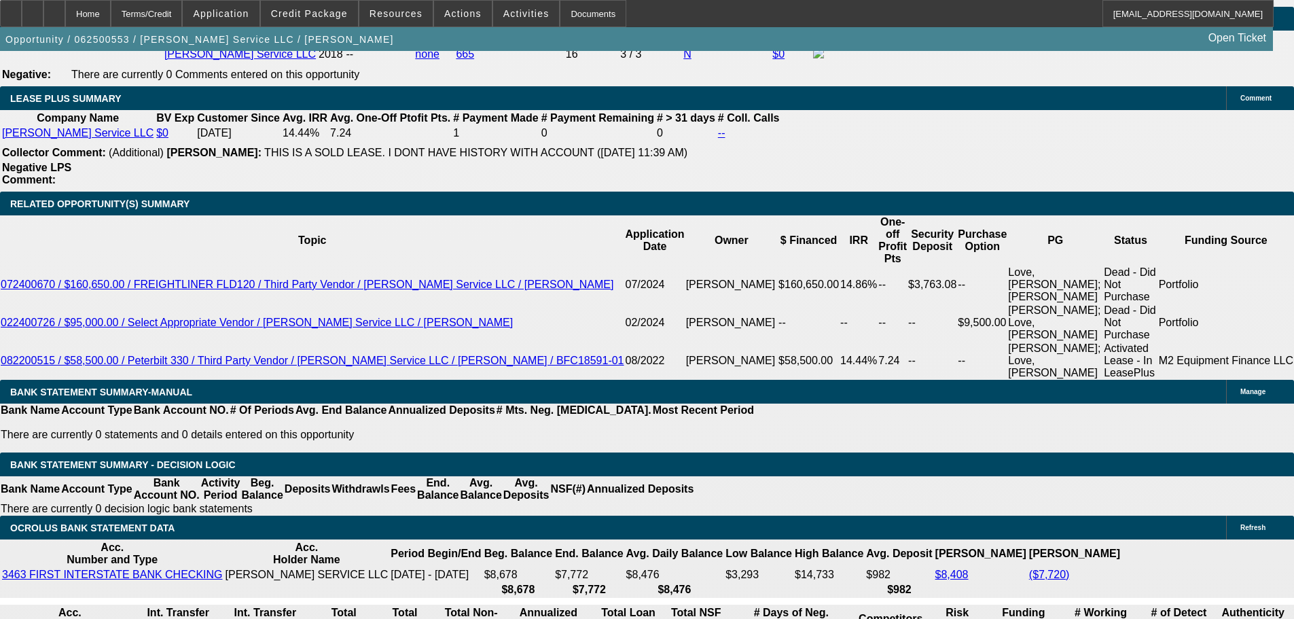
drag, startPoint x: 227, startPoint y: 209, endPoint x: 401, endPoint y: 209, distance: 174.5
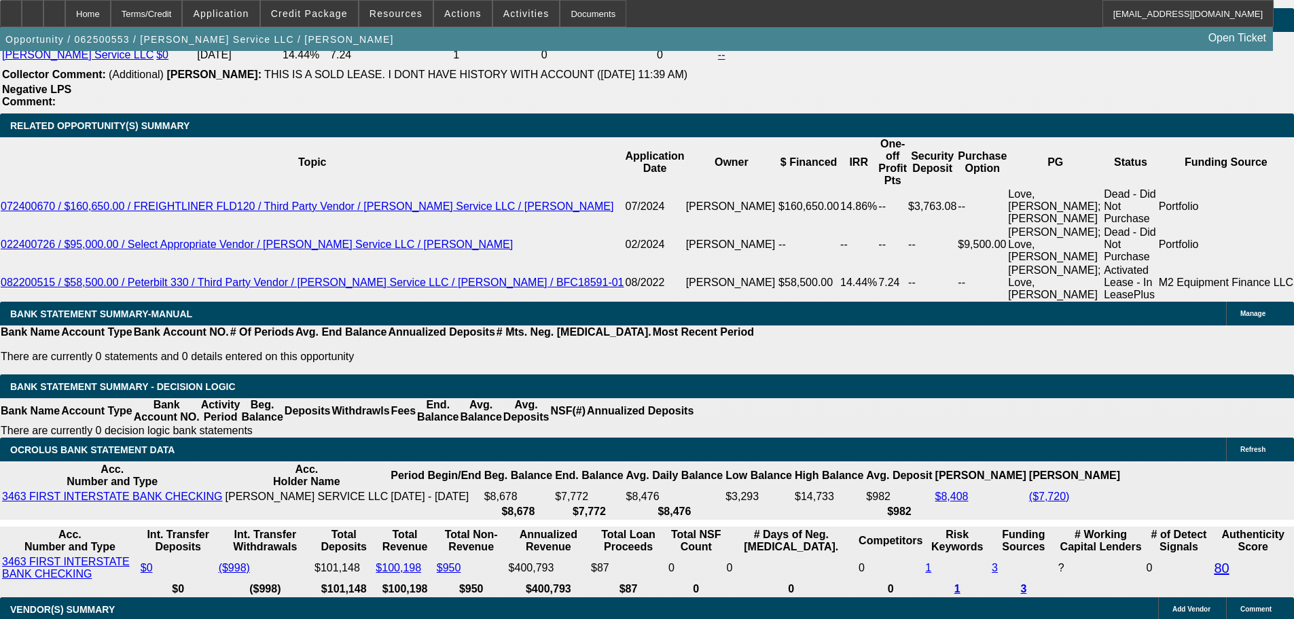
type input "1"
type input "$5,000.00"
type input "UNKNOWN"
type input "$2,142.84"
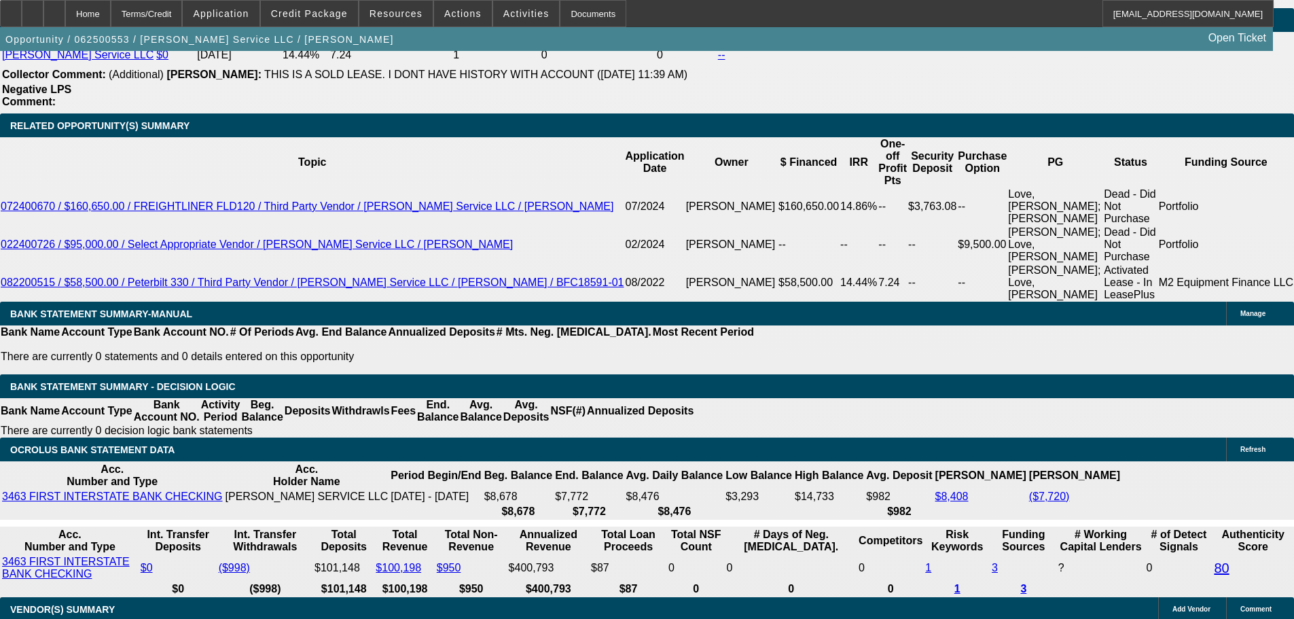
drag, startPoint x: 244, startPoint y: 207, endPoint x: 281, endPoint y: 208, distance: 37.4
type input "$5,000.00"
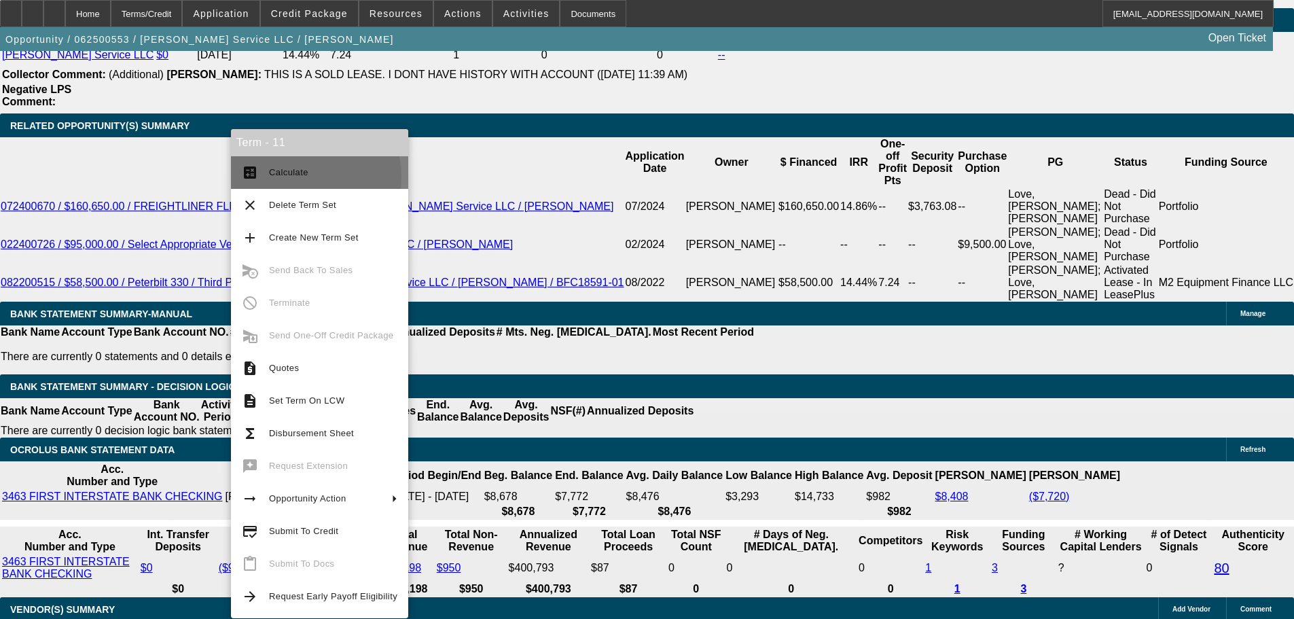
click at [299, 177] on span "Calculate" at bounding box center [288, 172] width 39 height 10
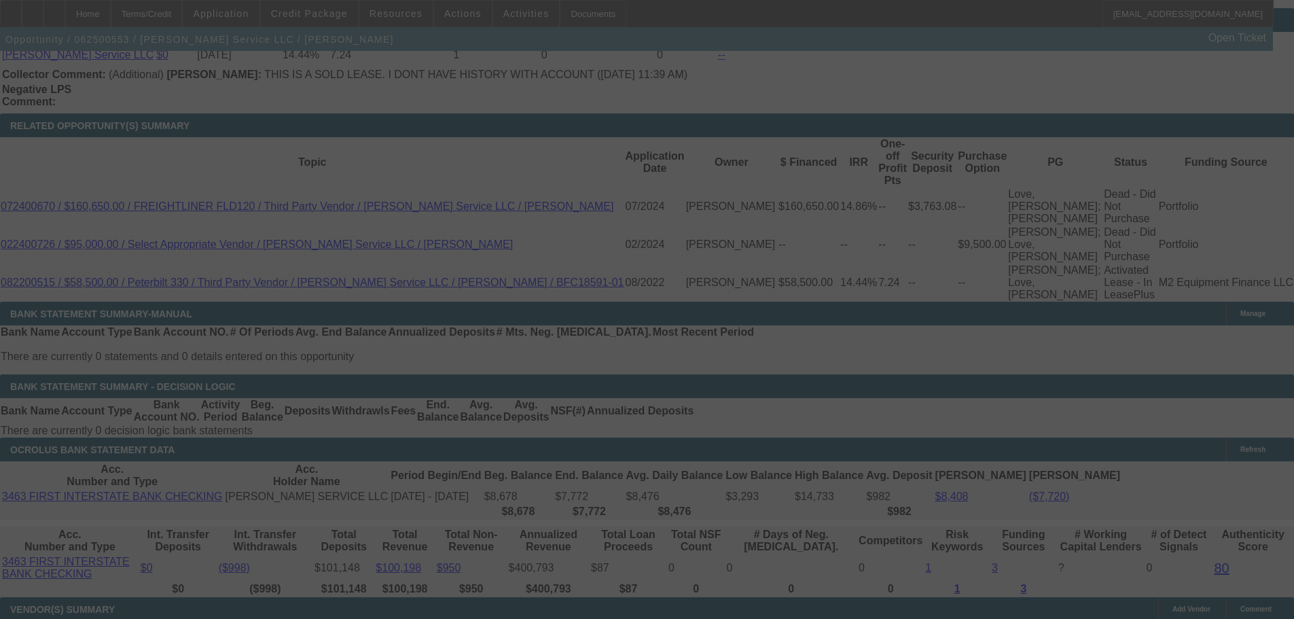
select select "0"
select select "6"
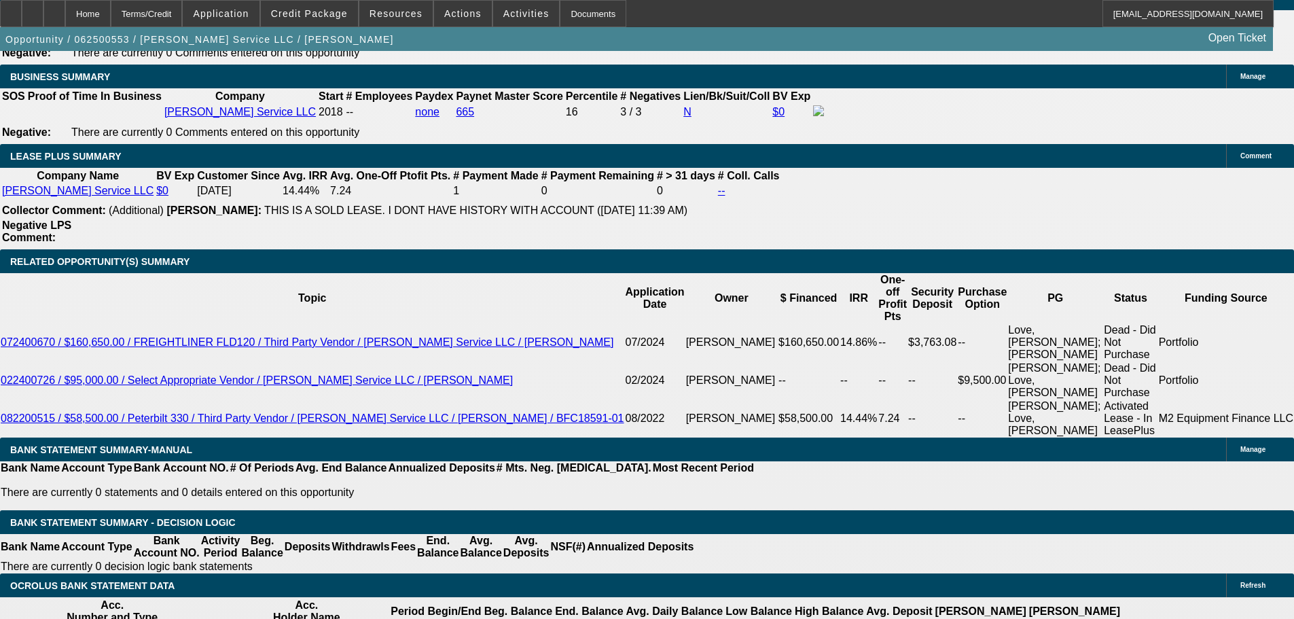
scroll to position [204, 0]
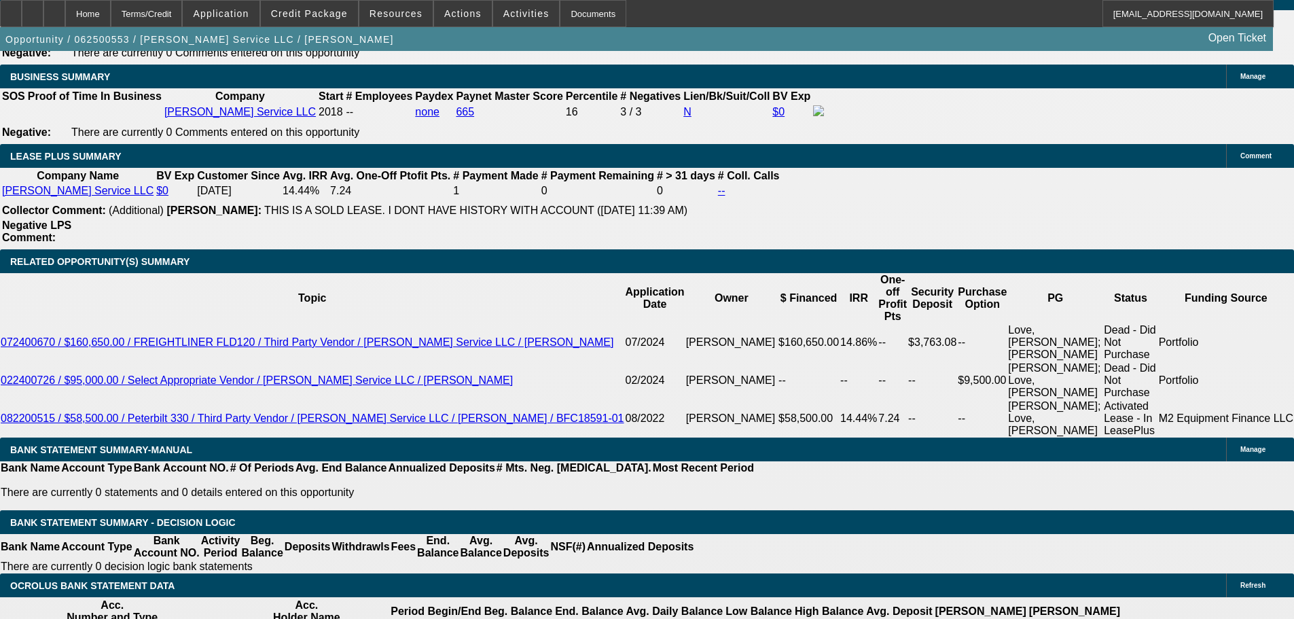
scroll to position [2251, 0]
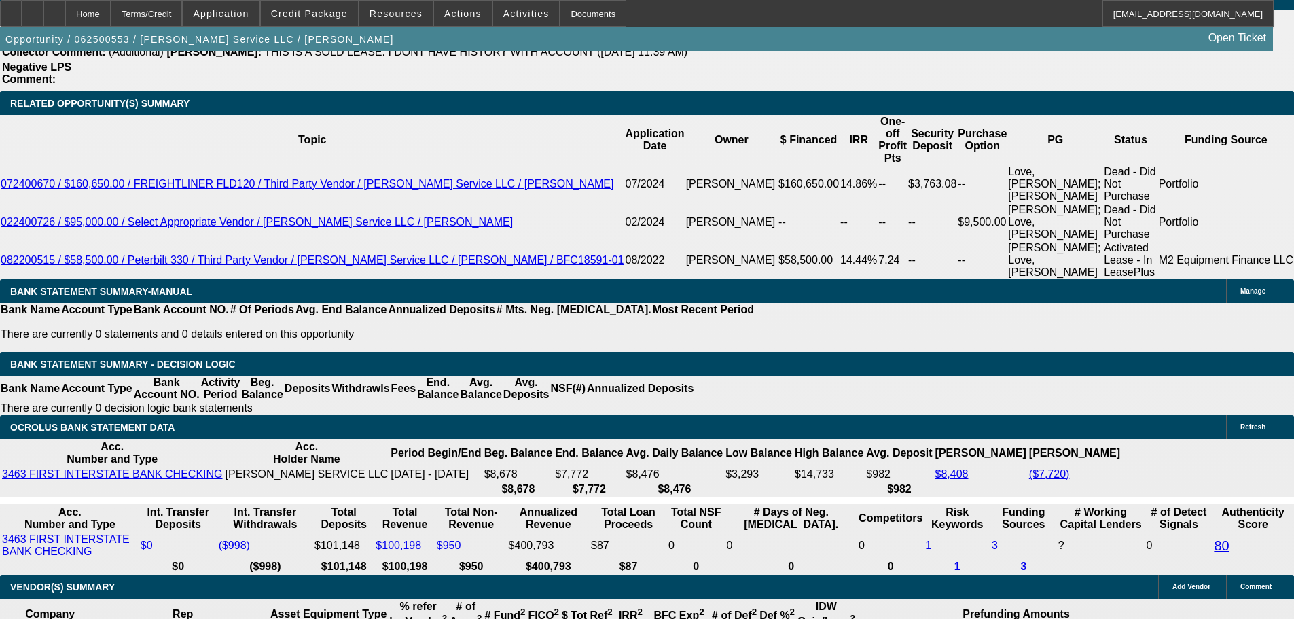
scroll to position [2319, 0]
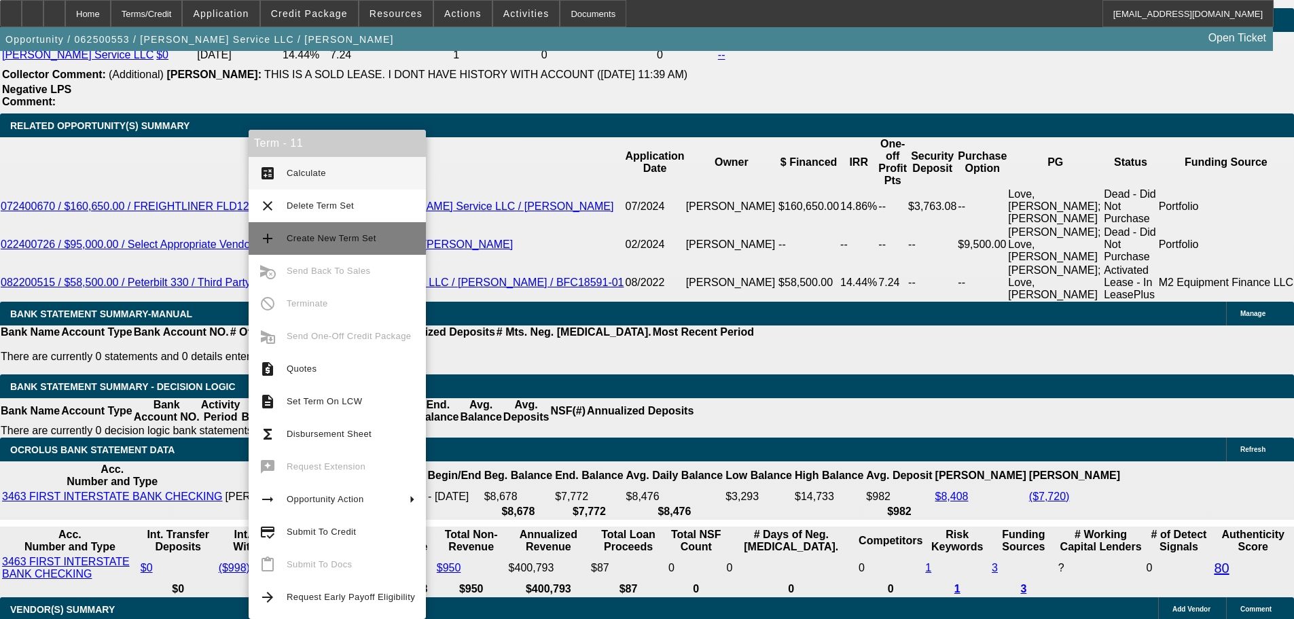
click at [358, 236] on span "Create New Term Set" at bounding box center [332, 238] width 90 height 10
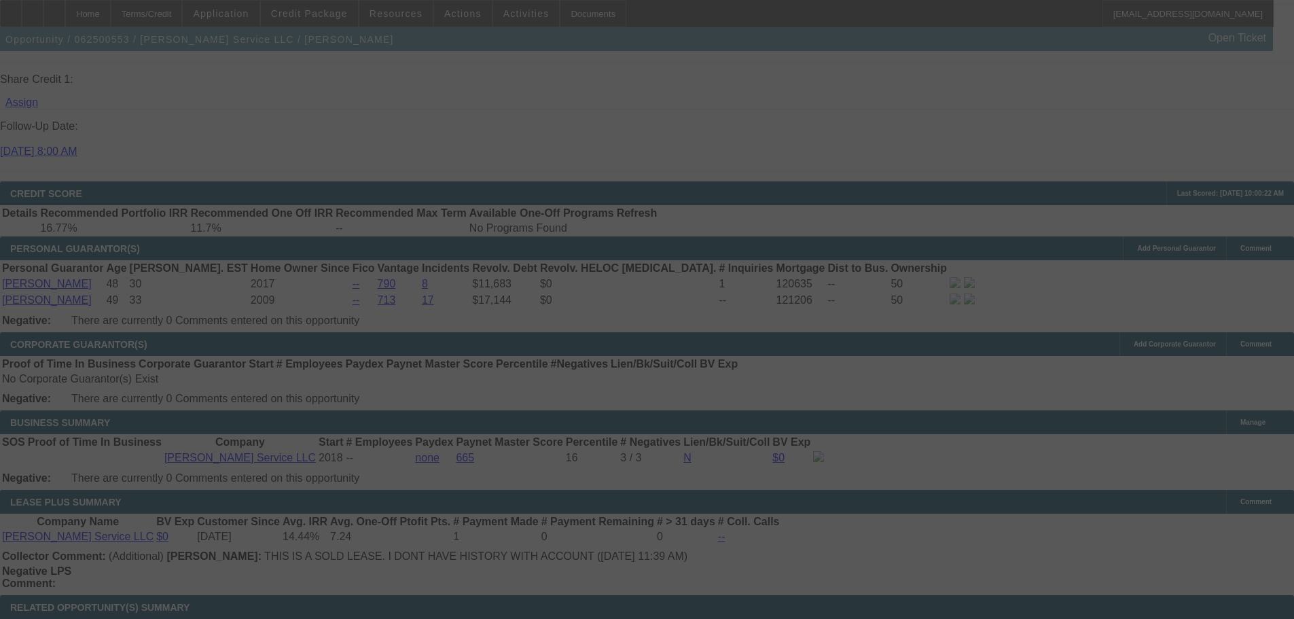
scroll to position [2109, 0]
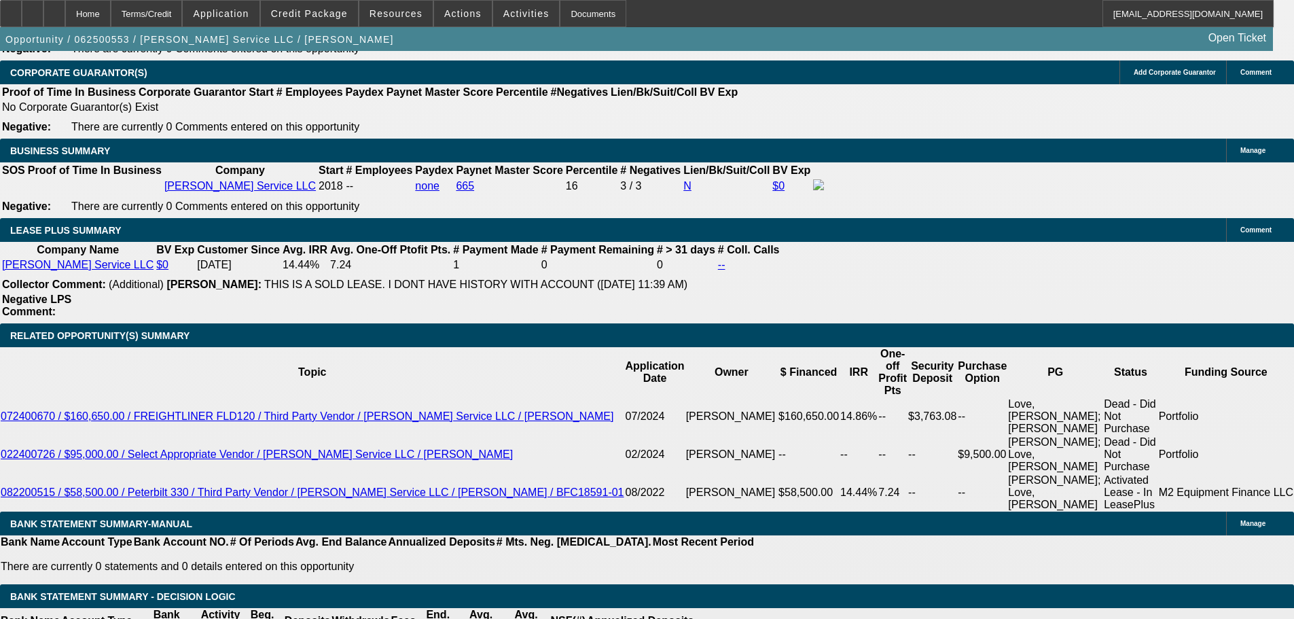
select select "0"
select select "6"
select select "0"
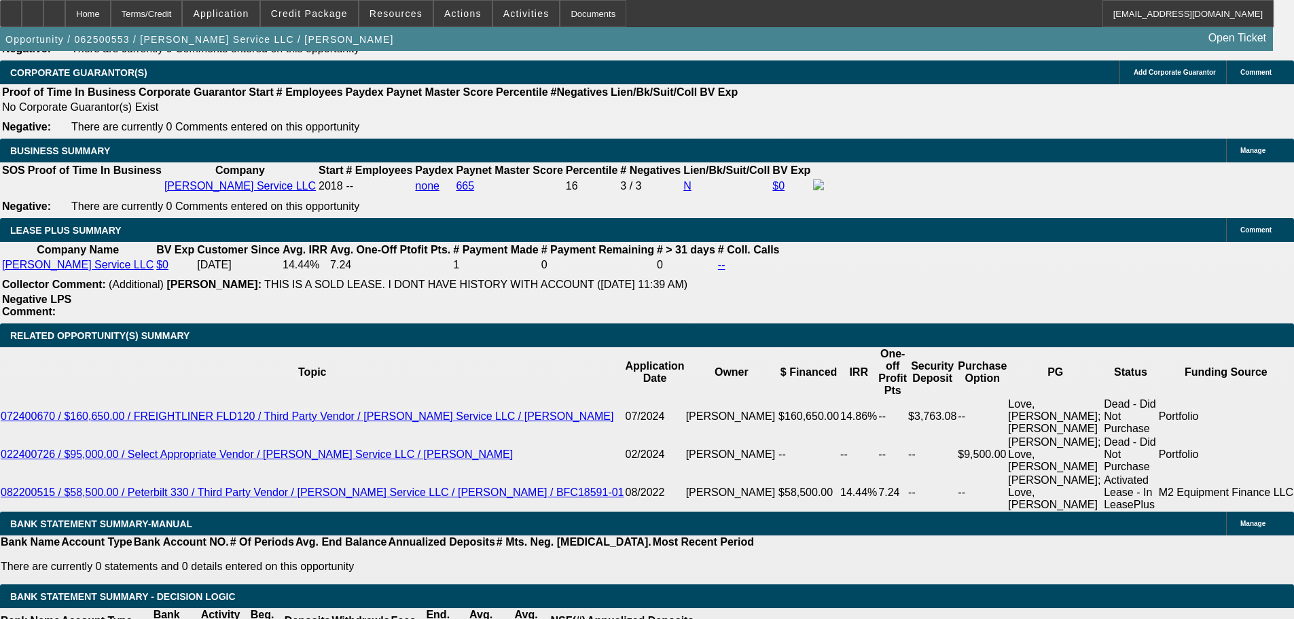
select select "0"
select select "6"
select select "0"
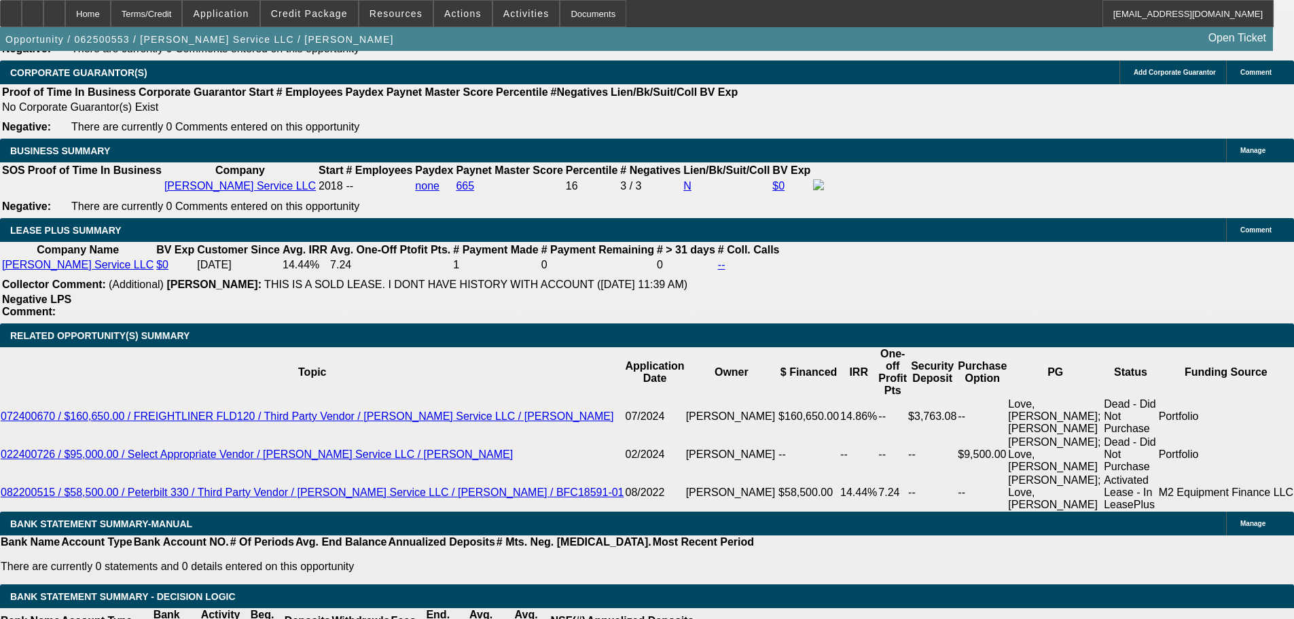
select select "3"
select select "0"
select select "6"
select select "0"
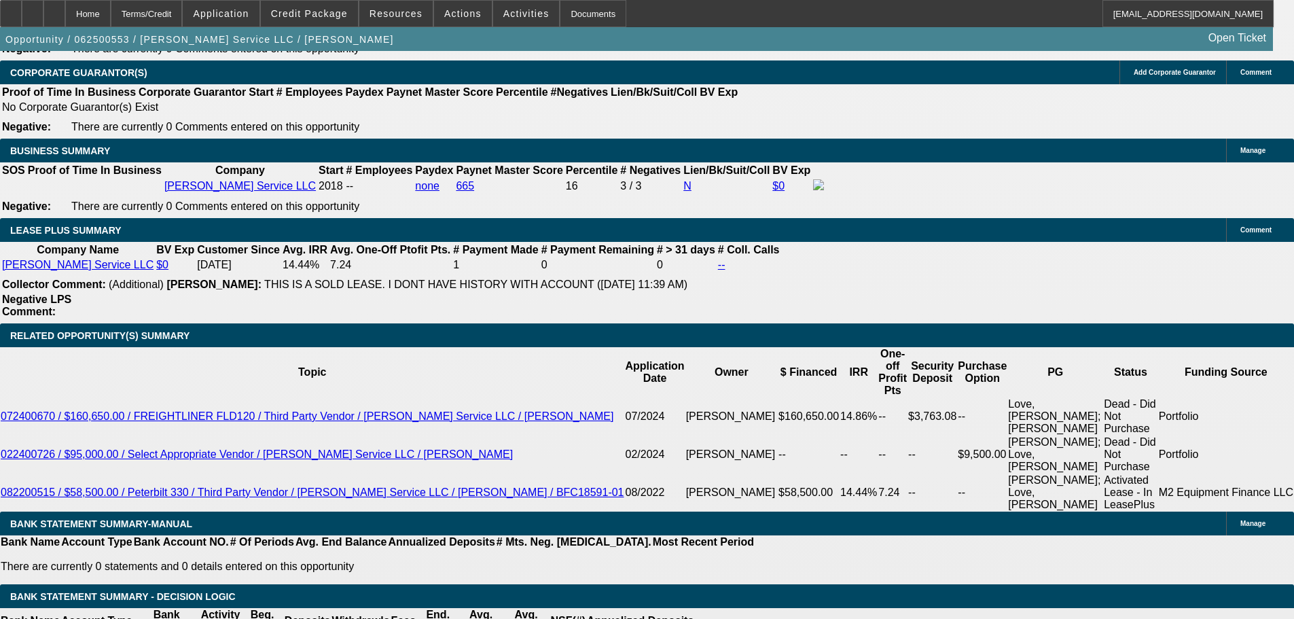
select select "0"
select select "6"
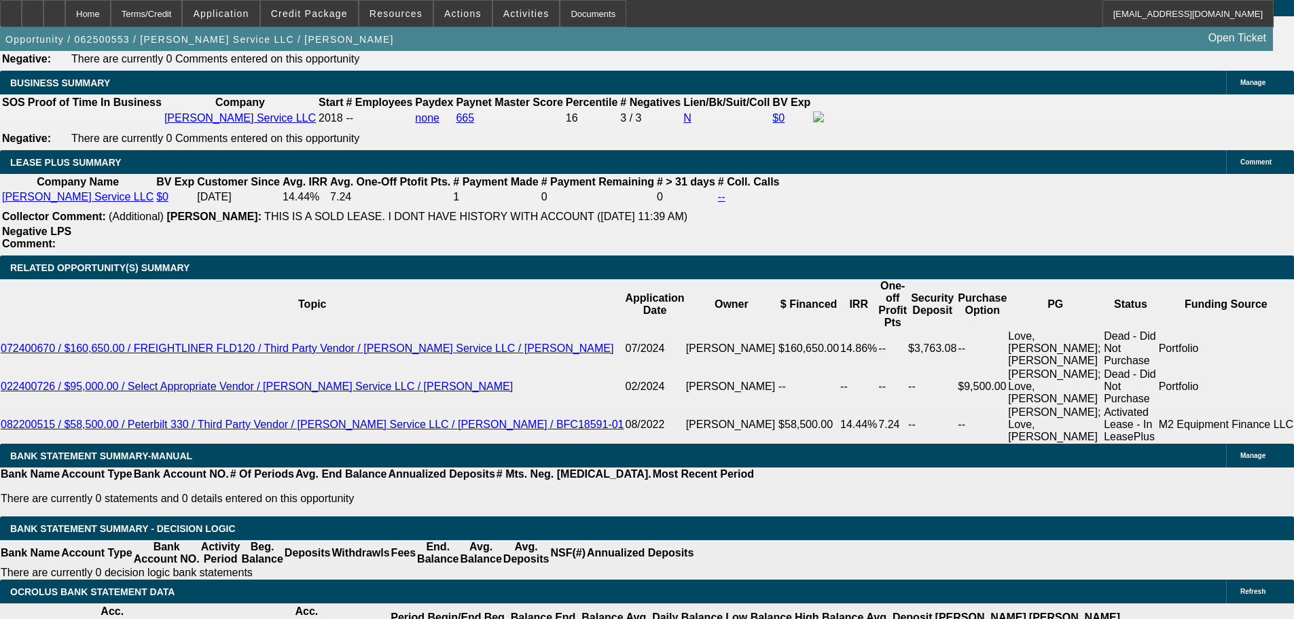
select select "3"
type input "UNKNOWN"
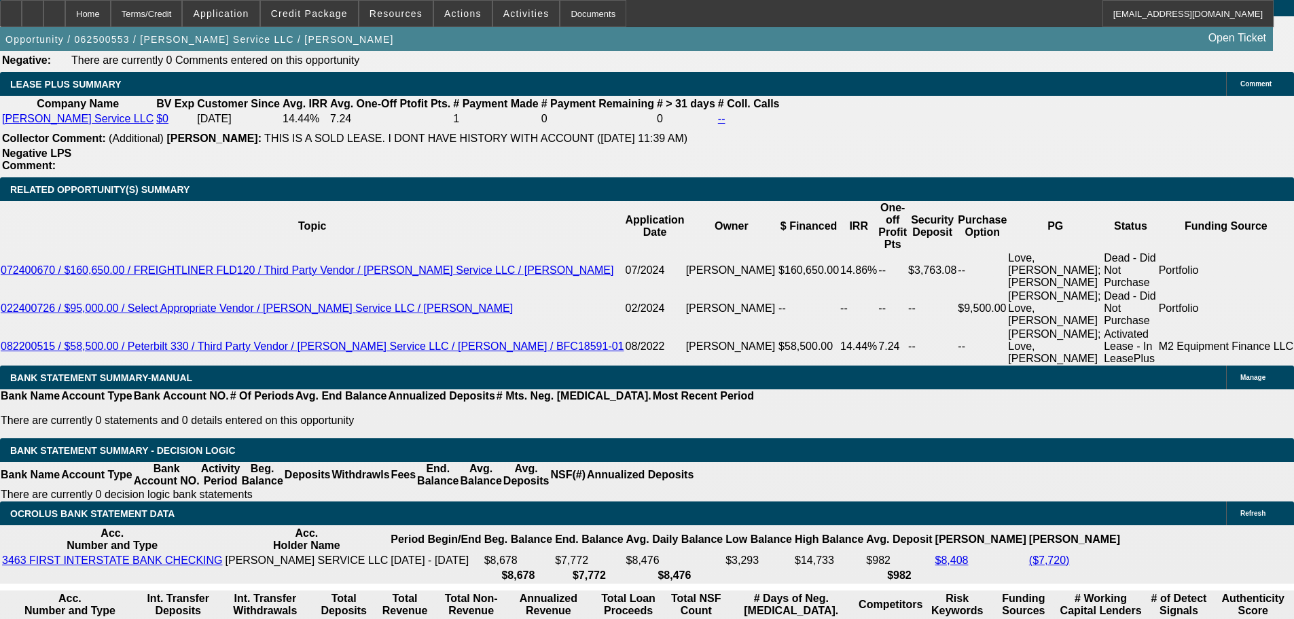
drag, startPoint x: 238, startPoint y: 272, endPoint x: 382, endPoint y: 272, distance: 144.0
type input "$8,000.00"
type input "$2,069.79"
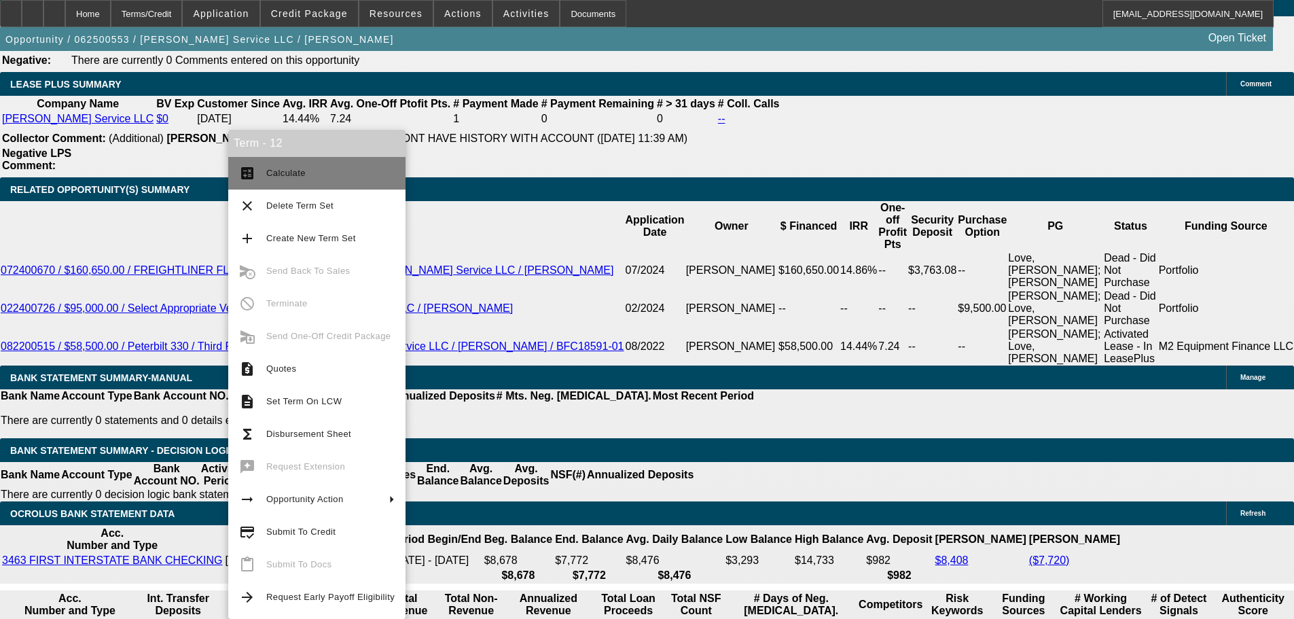
click at [301, 175] on span "Calculate" at bounding box center [285, 173] width 39 height 10
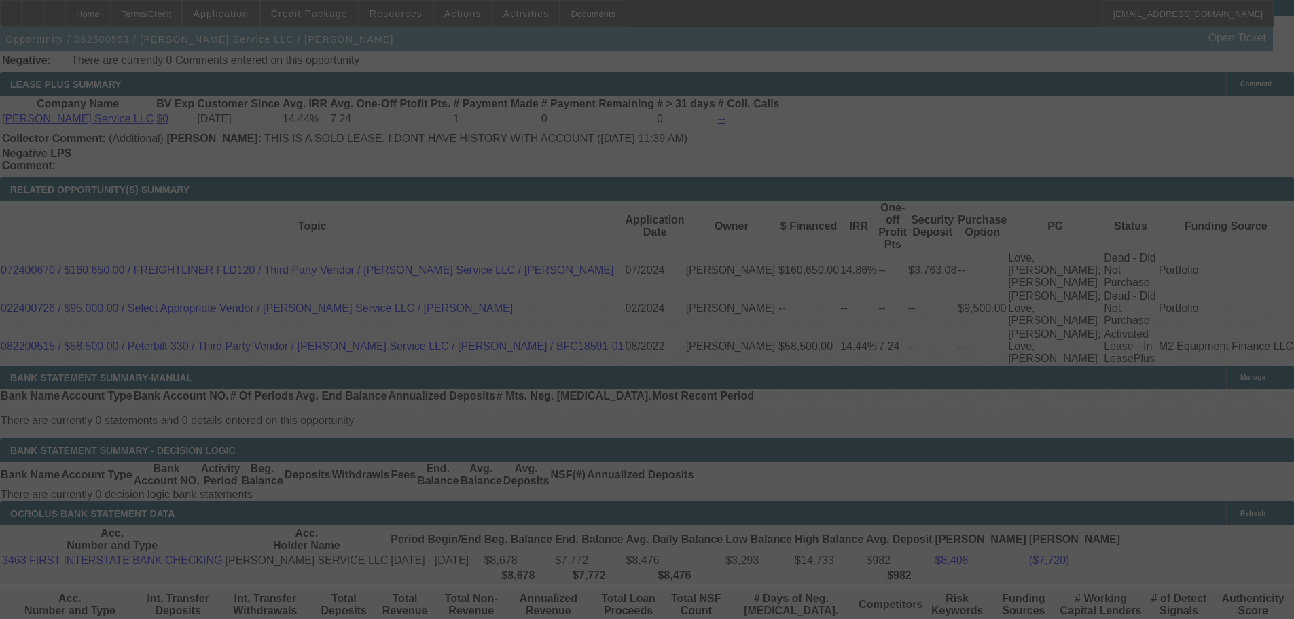
scroll to position [2323, 0]
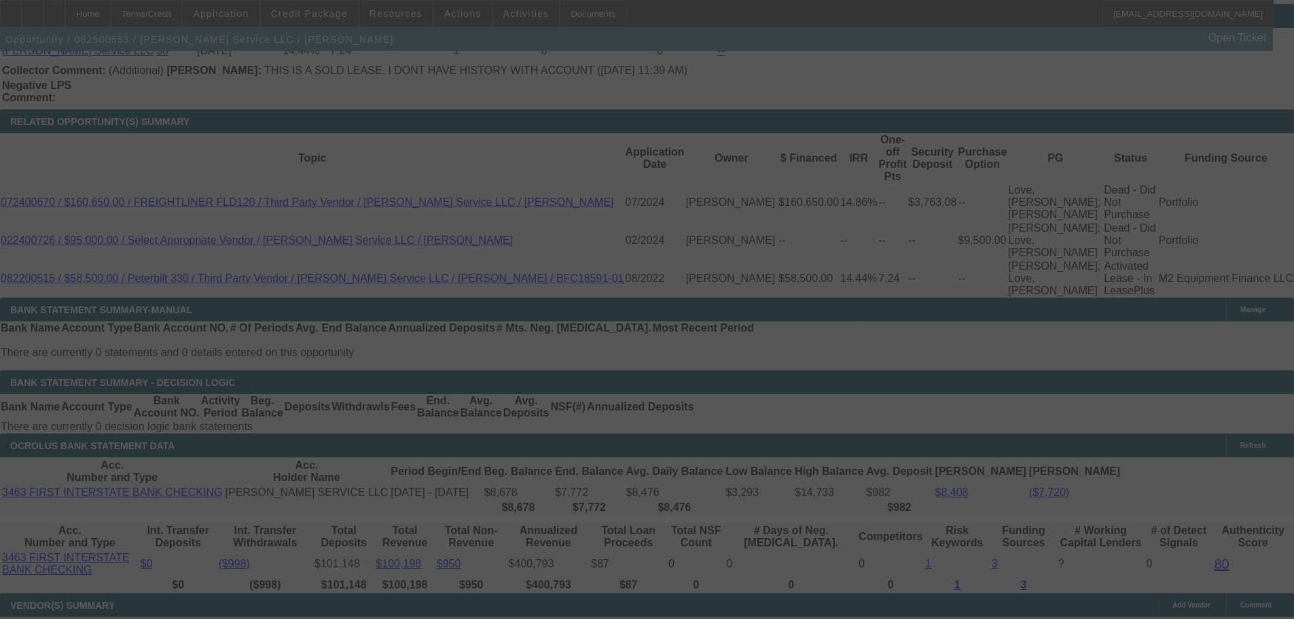
select select "0"
select select "3"
select select "0"
select select "6"
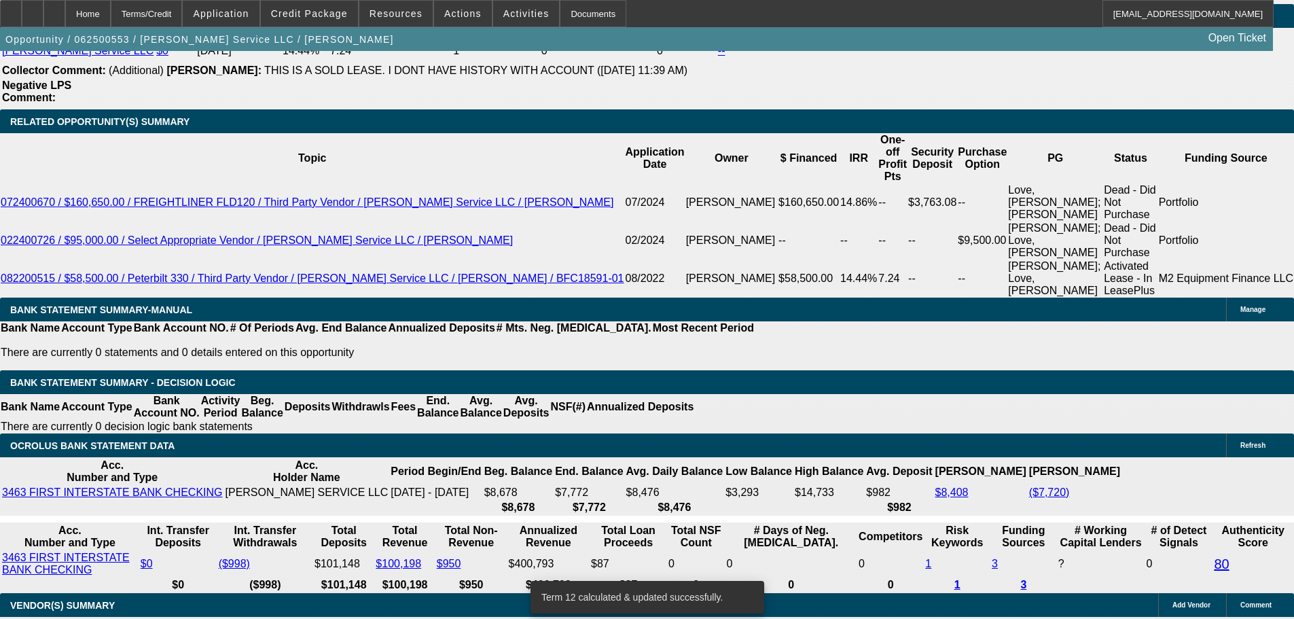
drag, startPoint x: 202, startPoint y: 312, endPoint x: 368, endPoint y: 312, distance: 166.4
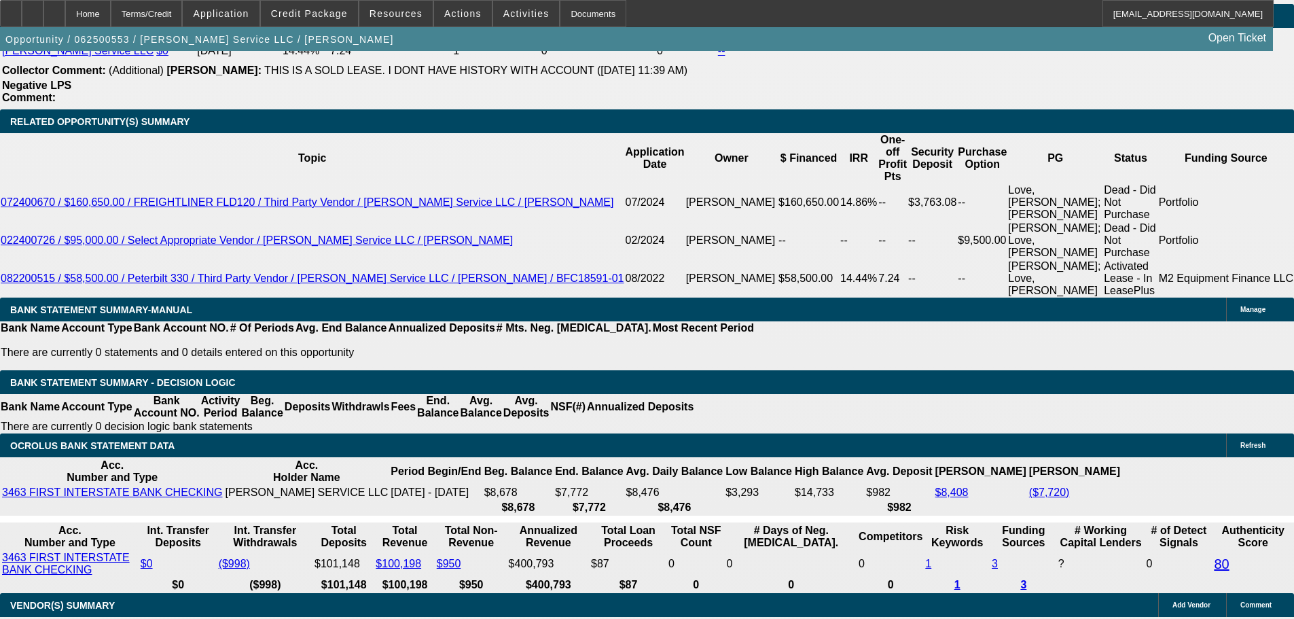
type input "$2,069.79"
drag, startPoint x: 290, startPoint y: 313, endPoint x: 376, endPoint y: 320, distance: 86.5
type input "UNKNOWN"
type input "13"
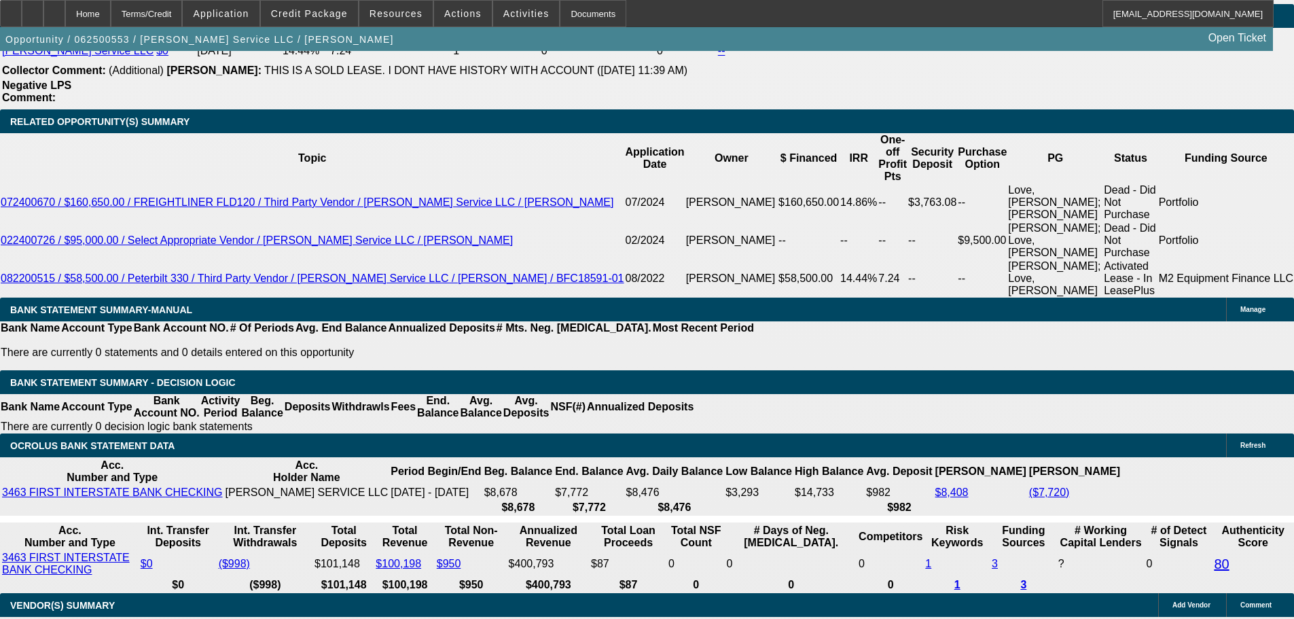
type input "$2,087.40"
type input "13.4"
type input "$2,104.58"
type input "13.4"
drag, startPoint x: 200, startPoint y: 316, endPoint x: 334, endPoint y: 326, distance: 134.8
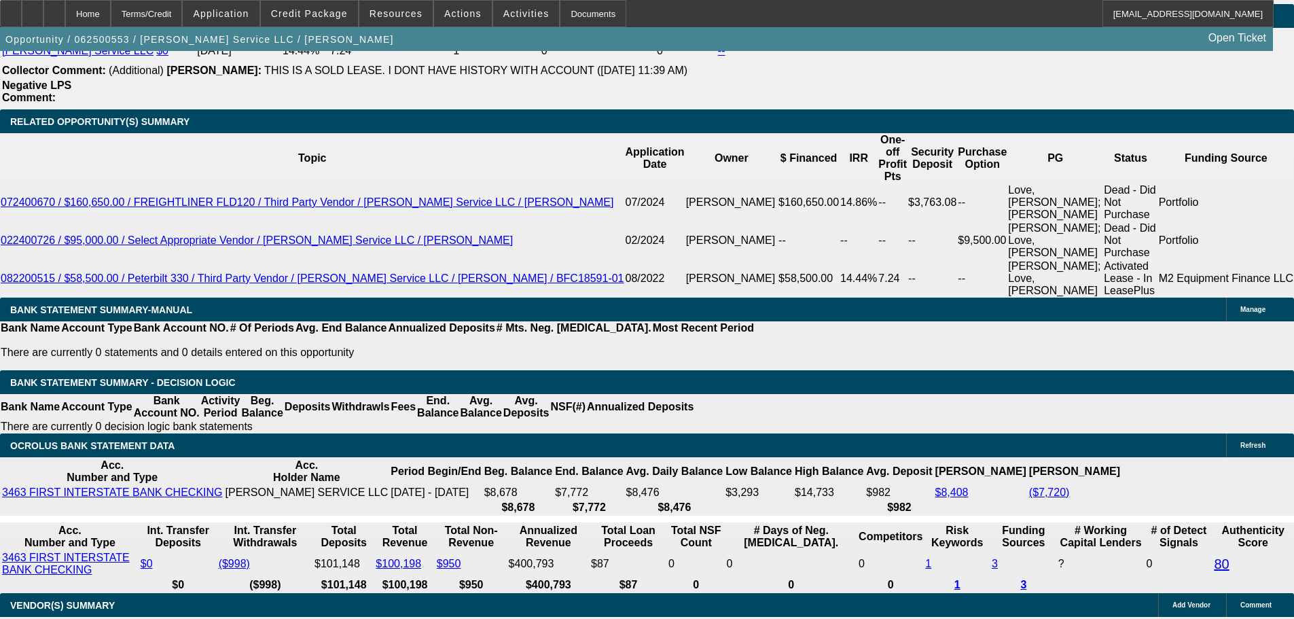
type input "21"
type input "2100"
type input "13.3"
type input "$2,100.00"
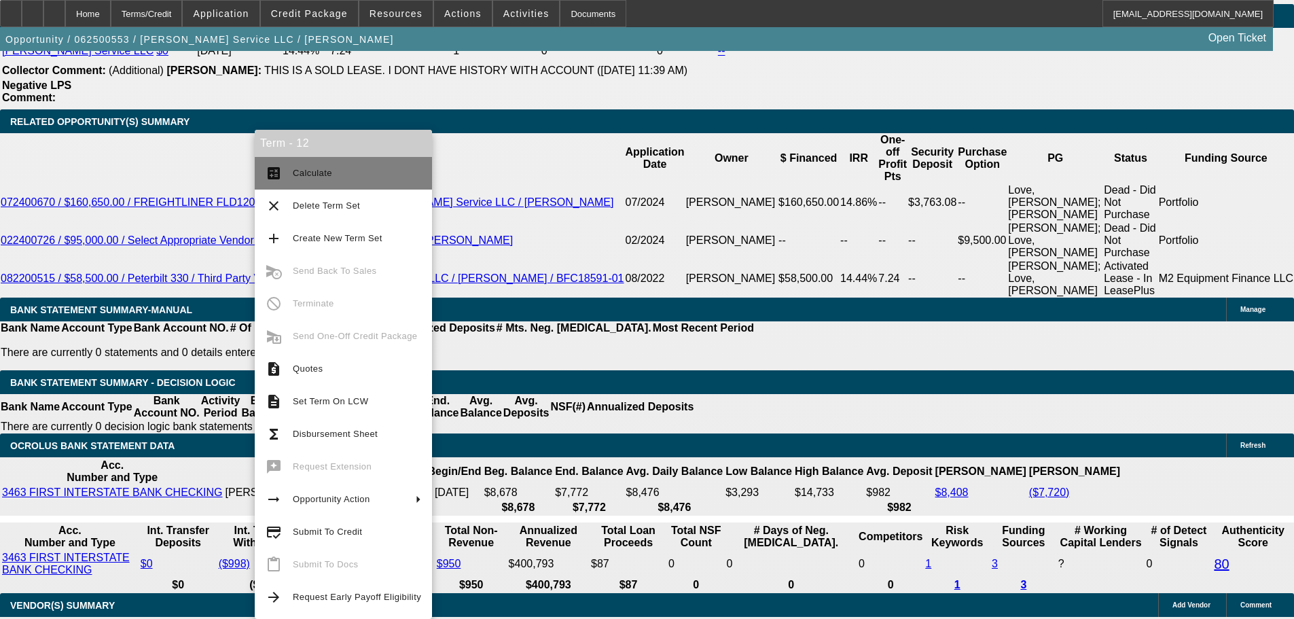
click at [319, 180] on span "Calculate" at bounding box center [357, 173] width 128 height 16
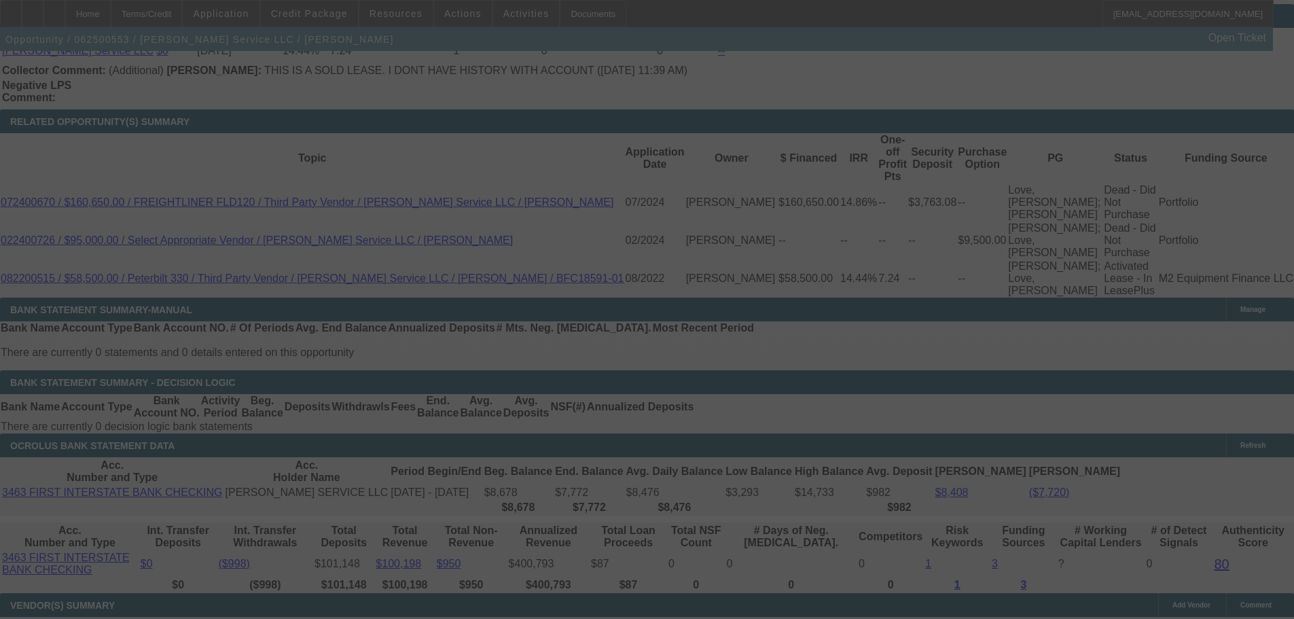
select select "0"
select select "3"
select select "0"
select select "6"
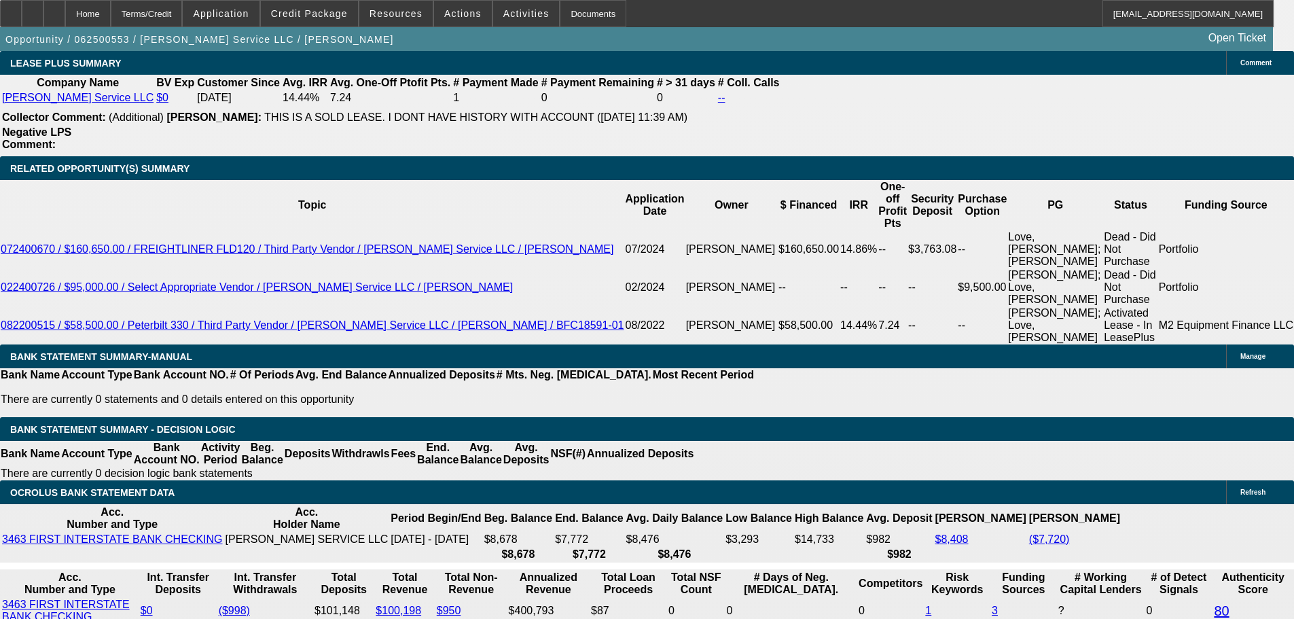
scroll to position [2255, 0]
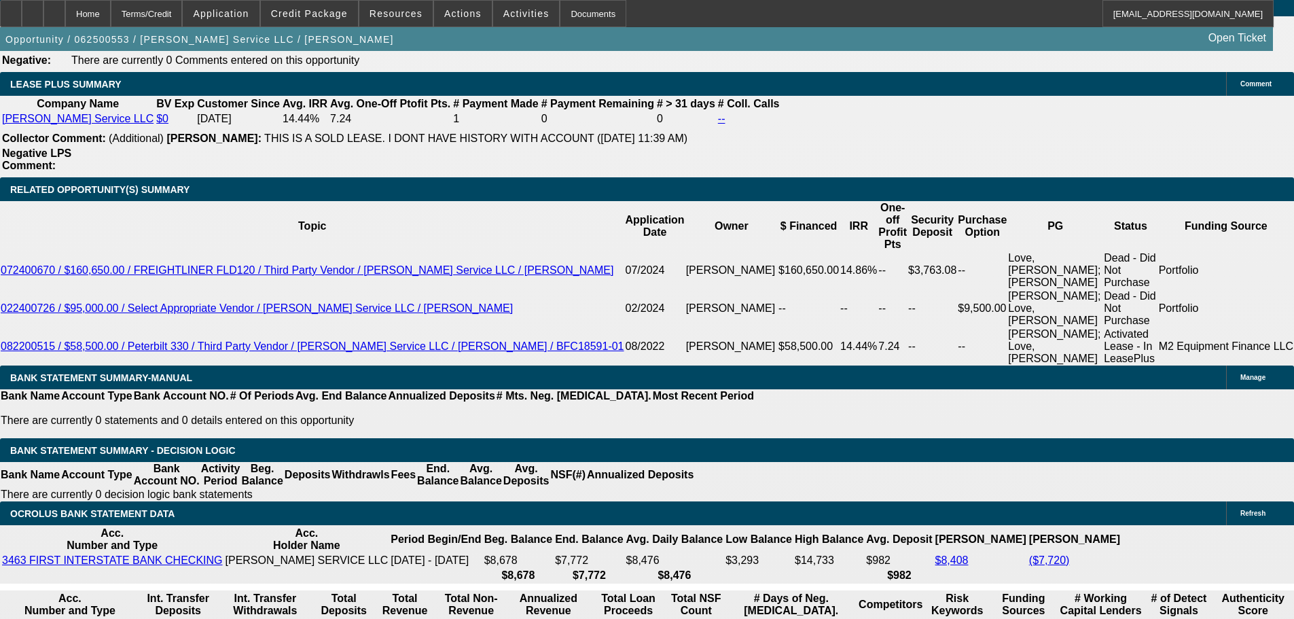
select select "3"
type input "UNKNOWN"
drag, startPoint x: 738, startPoint y: 276, endPoint x: 845, endPoint y: 273, distance: 108.0
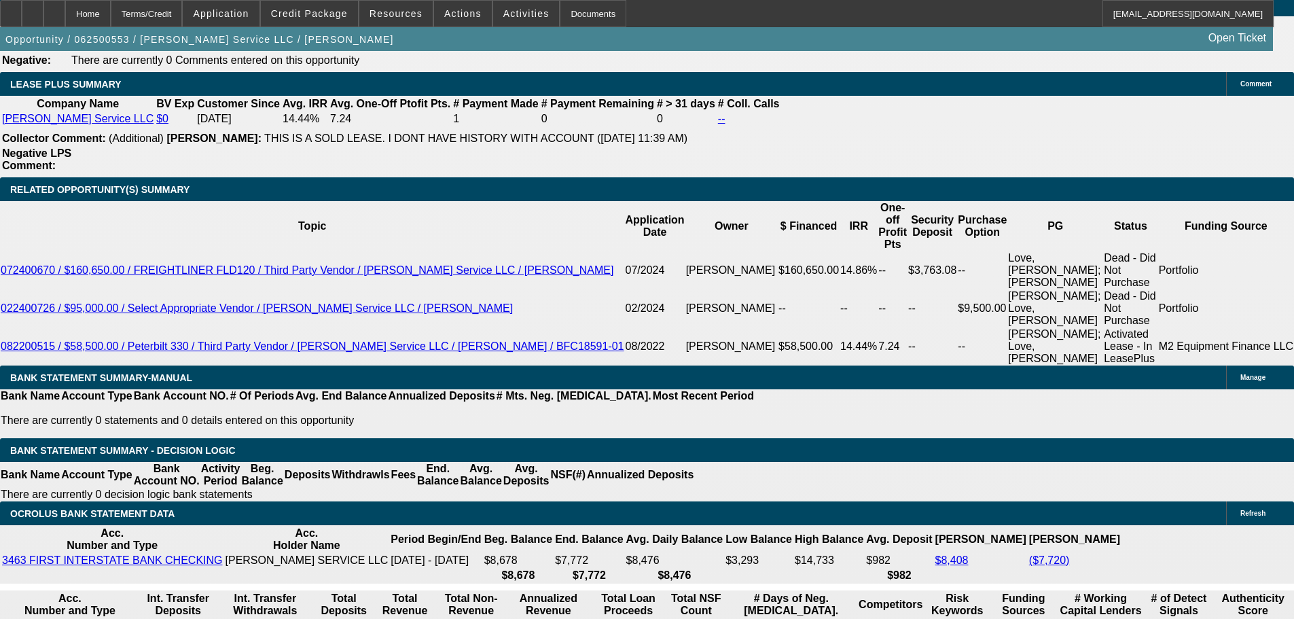
type input "$12,500.00"
drag, startPoint x: 685, startPoint y: 380, endPoint x: 837, endPoint y: 374, distance: 152.9
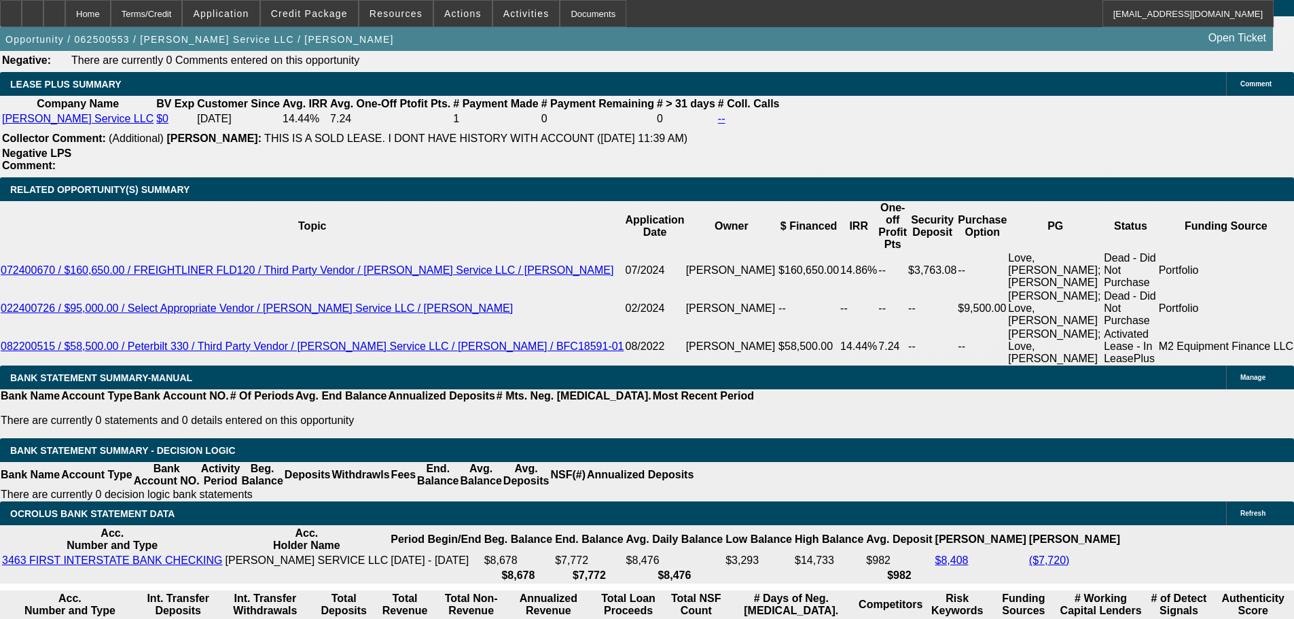
type input "19"
type input "1980"
type input "13.1"
type input "$1,980.00"
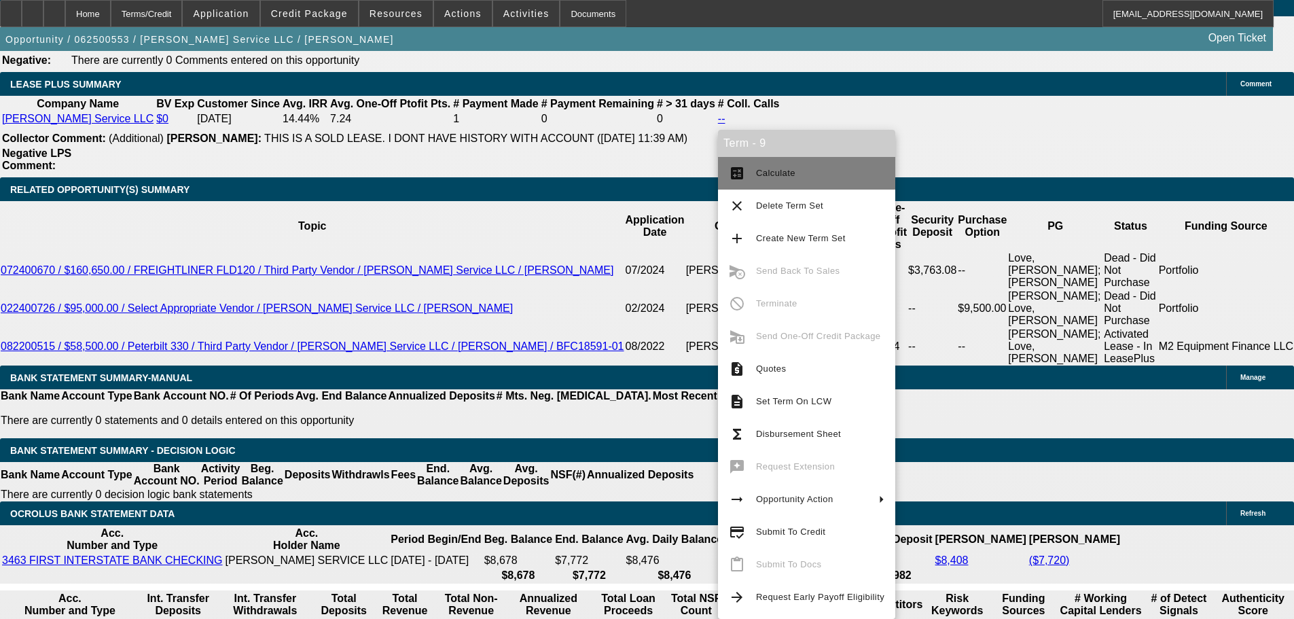
click at [767, 174] on span "Calculate" at bounding box center [775, 173] width 39 height 10
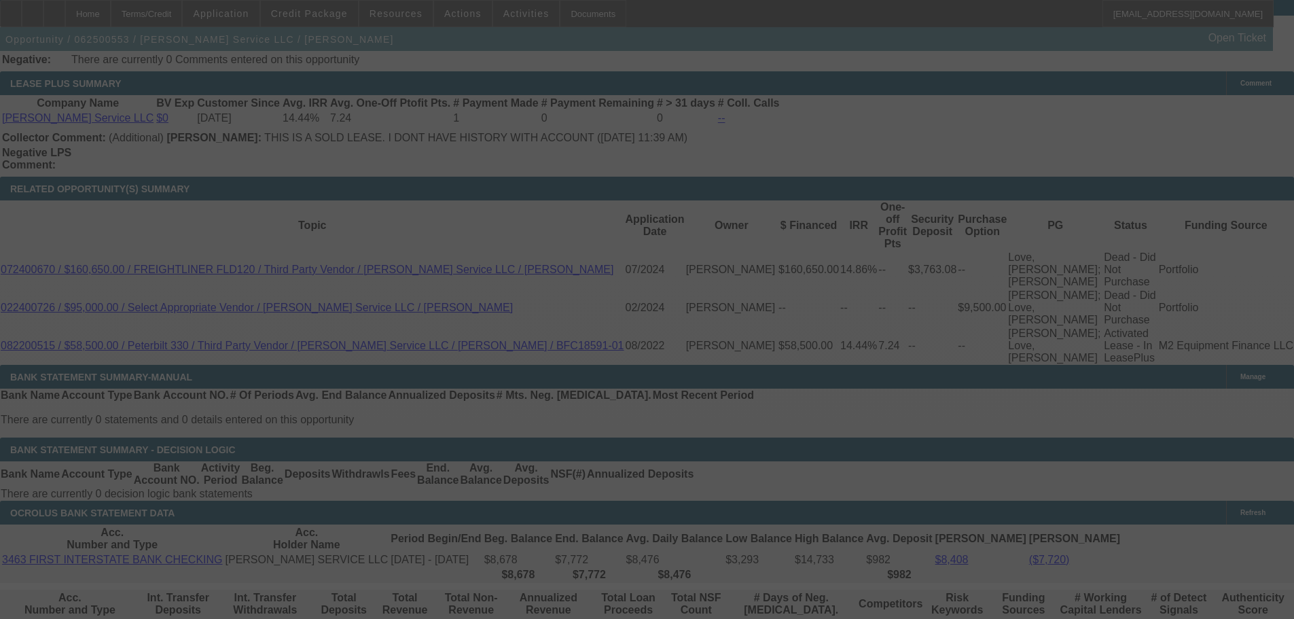
select select "0"
select select "3"
select select "0"
select select "6"
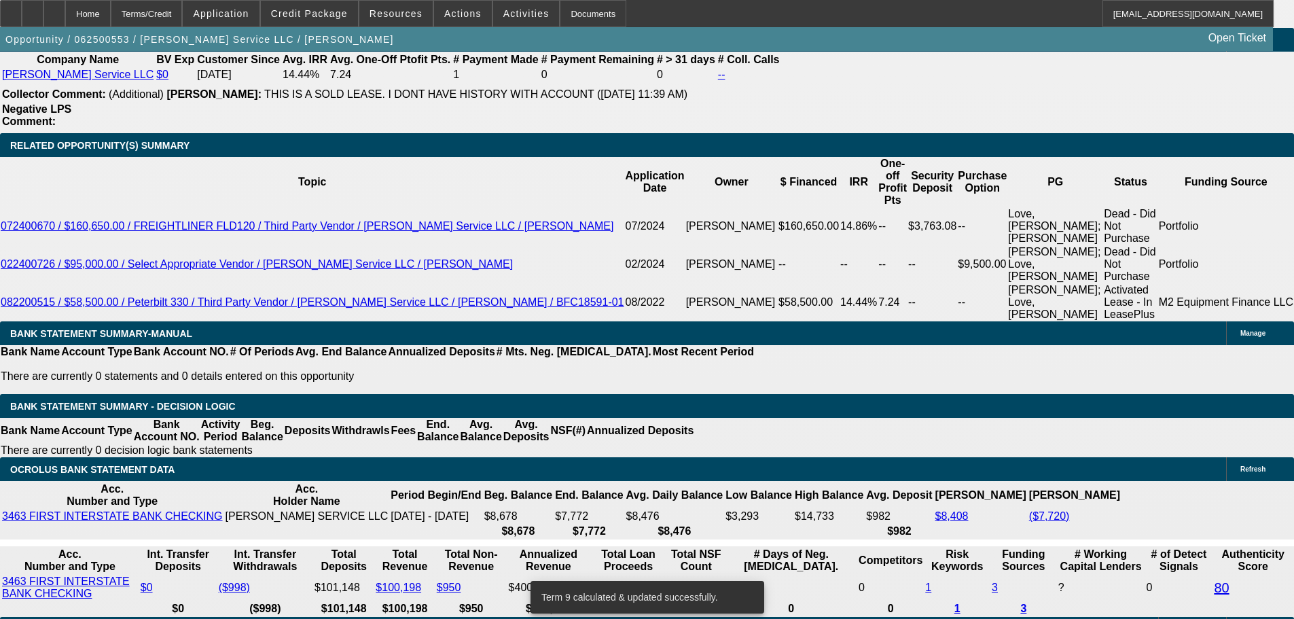
scroll to position [2323, 0]
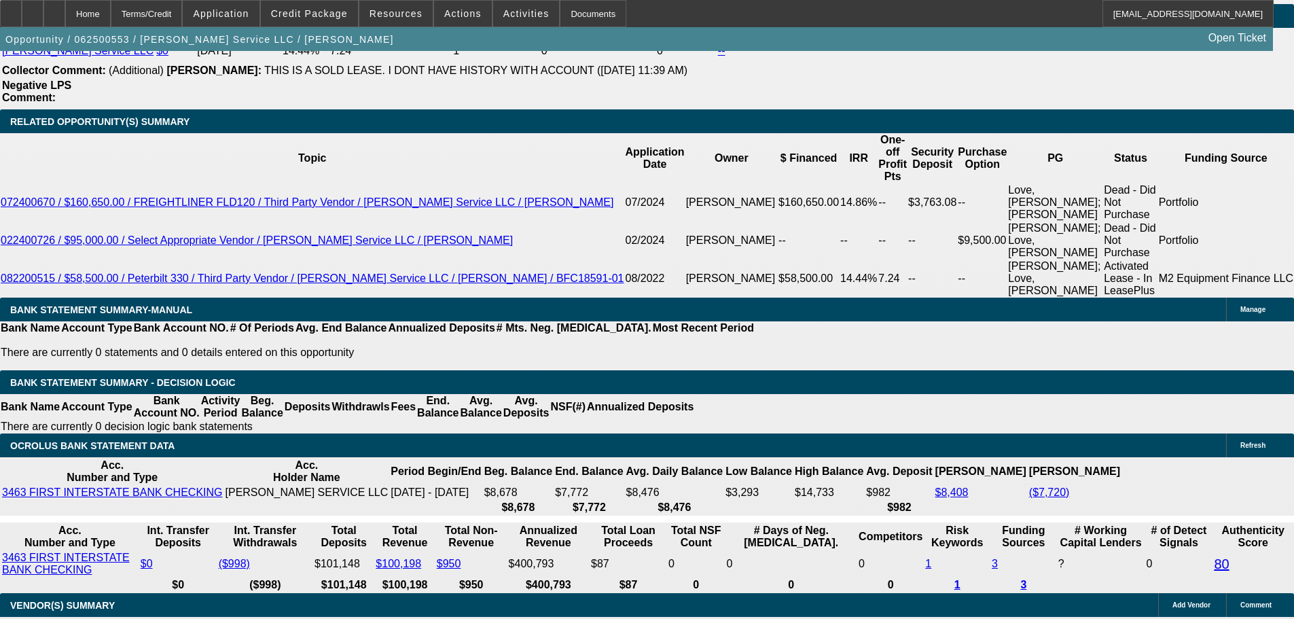
drag, startPoint x: 689, startPoint y: 309, endPoint x: 825, endPoint y: 312, distance: 136.5
type input "198"
type input "UNKNOWN"
type input "1985"
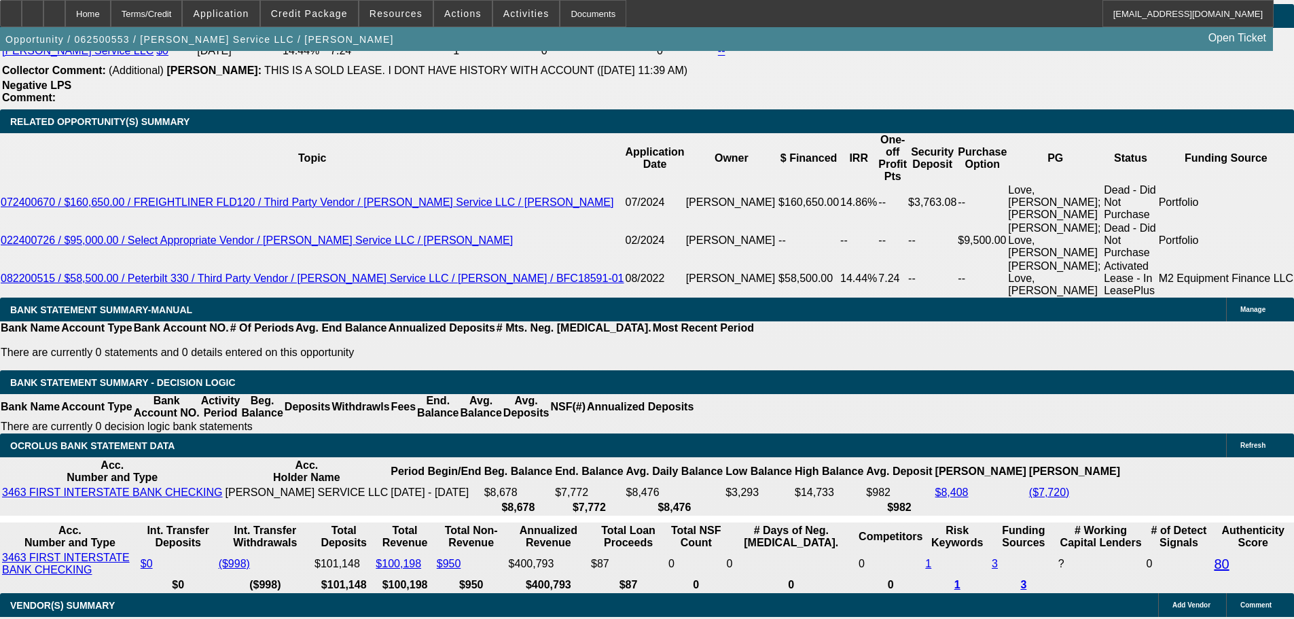
type input "13.2"
type input "$1,985.00"
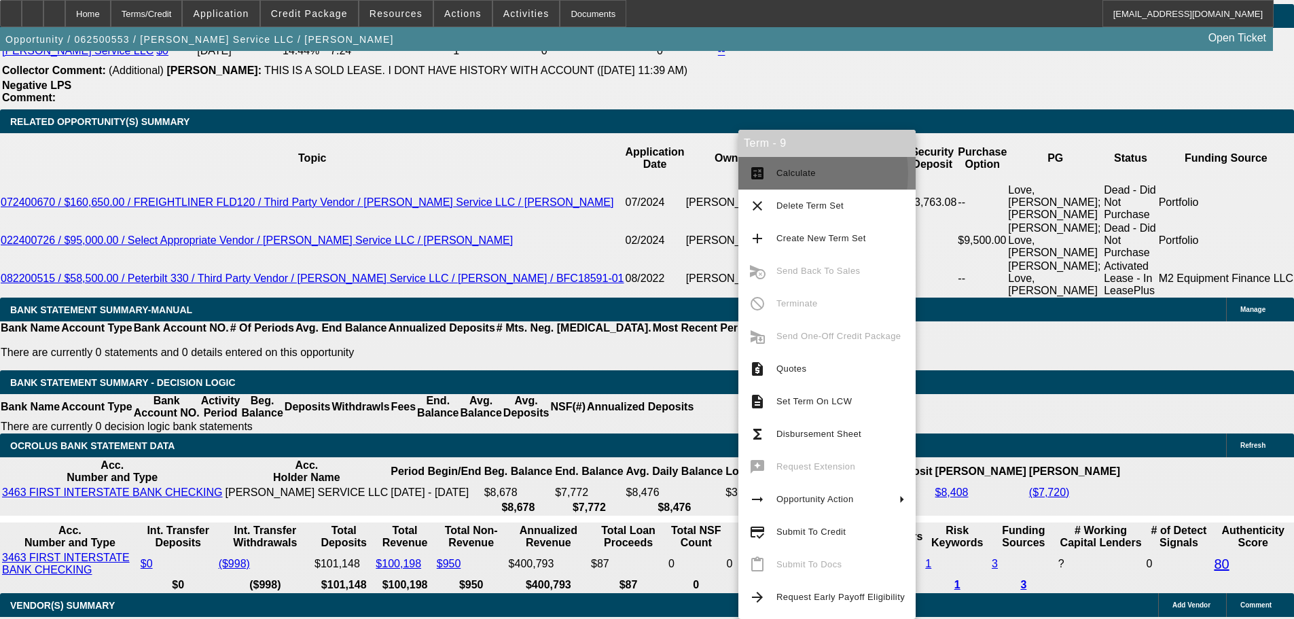
click at [788, 173] on span "Calculate" at bounding box center [795, 173] width 39 height 10
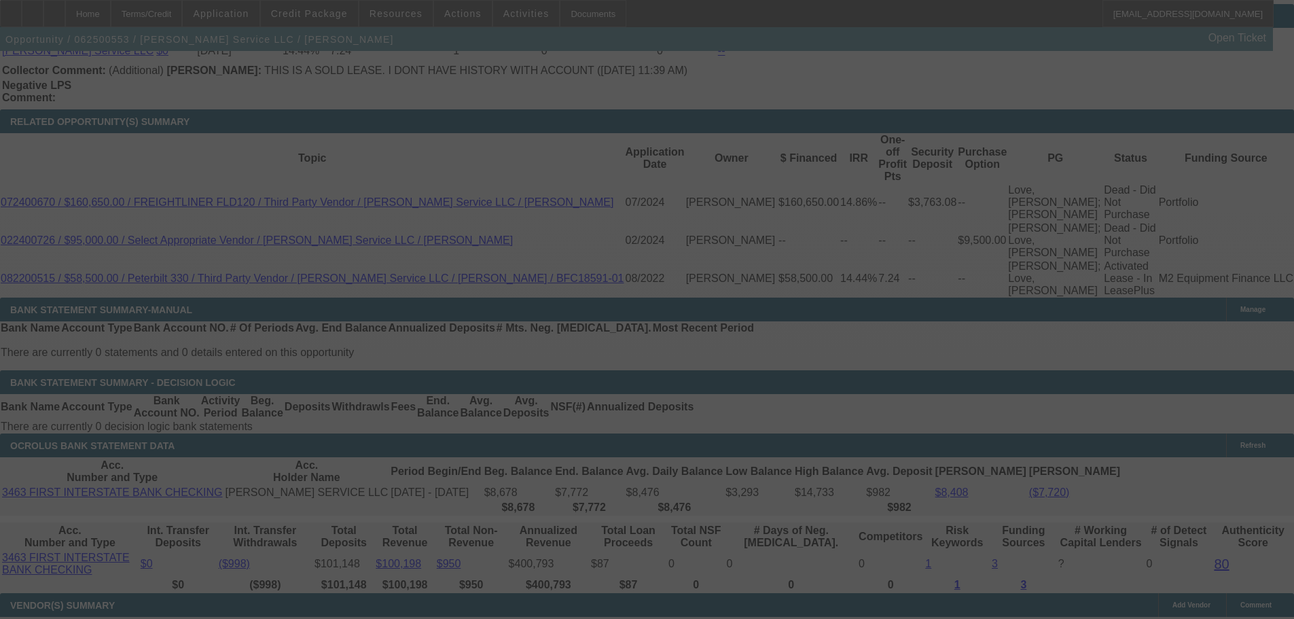
select select "0"
select select "3"
select select "0"
select select "6"
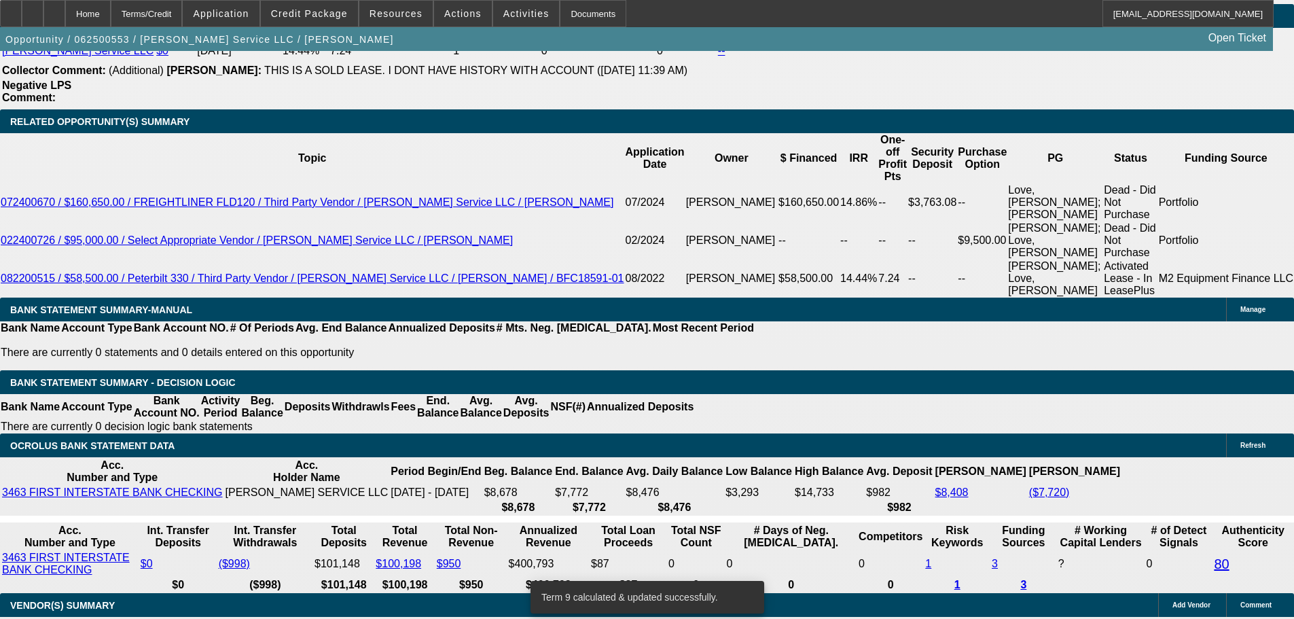
drag, startPoint x: 522, startPoint y: 313, endPoint x: 646, endPoint y: 315, distance: 123.6
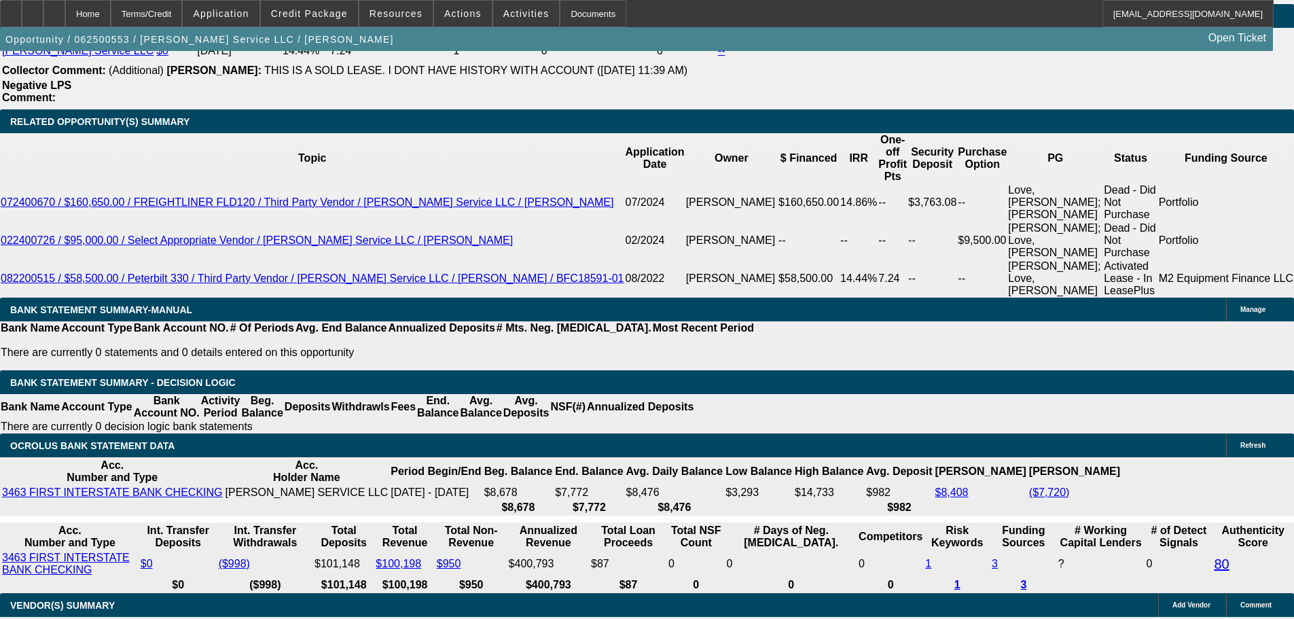
type input "18"
type input "UNKNOWN"
type input "1850"
type input "13.2"
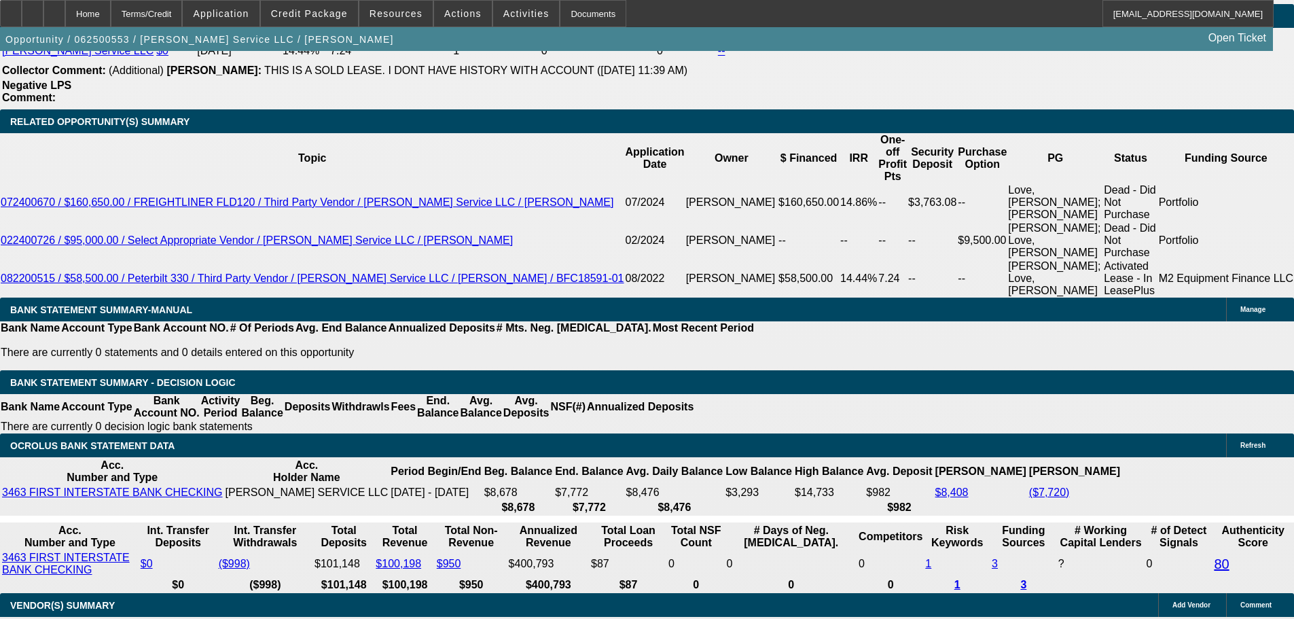
type input "$1,850.00"
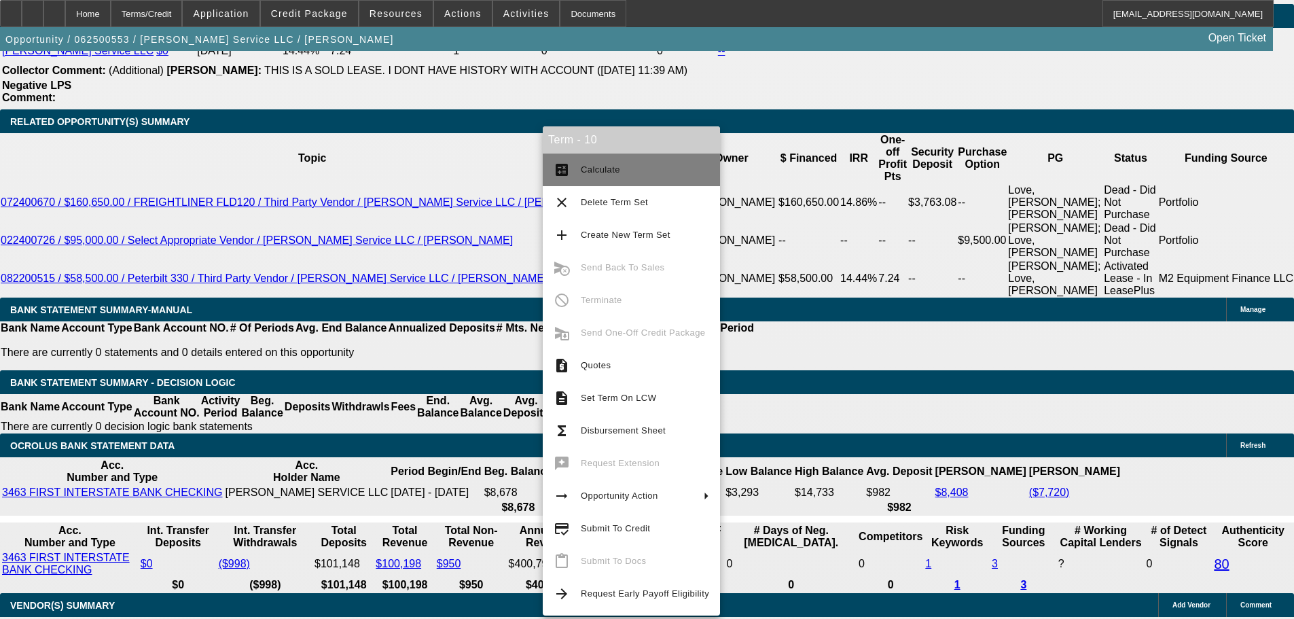
click at [618, 160] on button "calculate Calculate" at bounding box center [631, 169] width 177 height 33
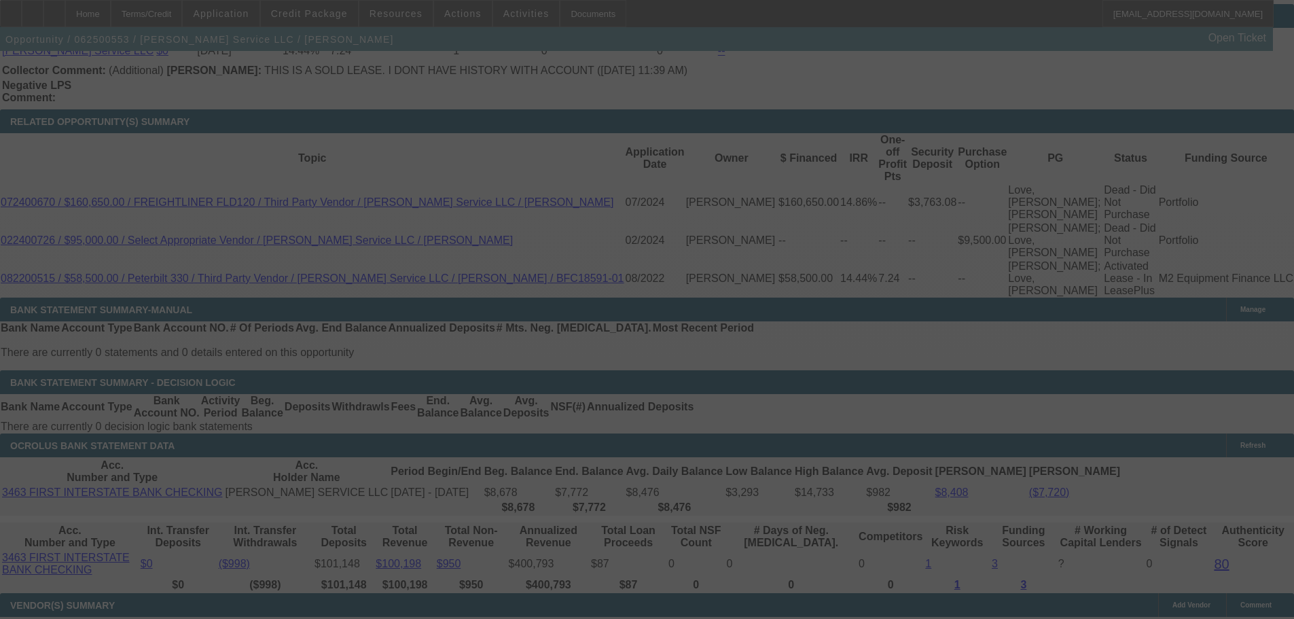
select select "0"
select select "3"
select select "0"
select select "6"
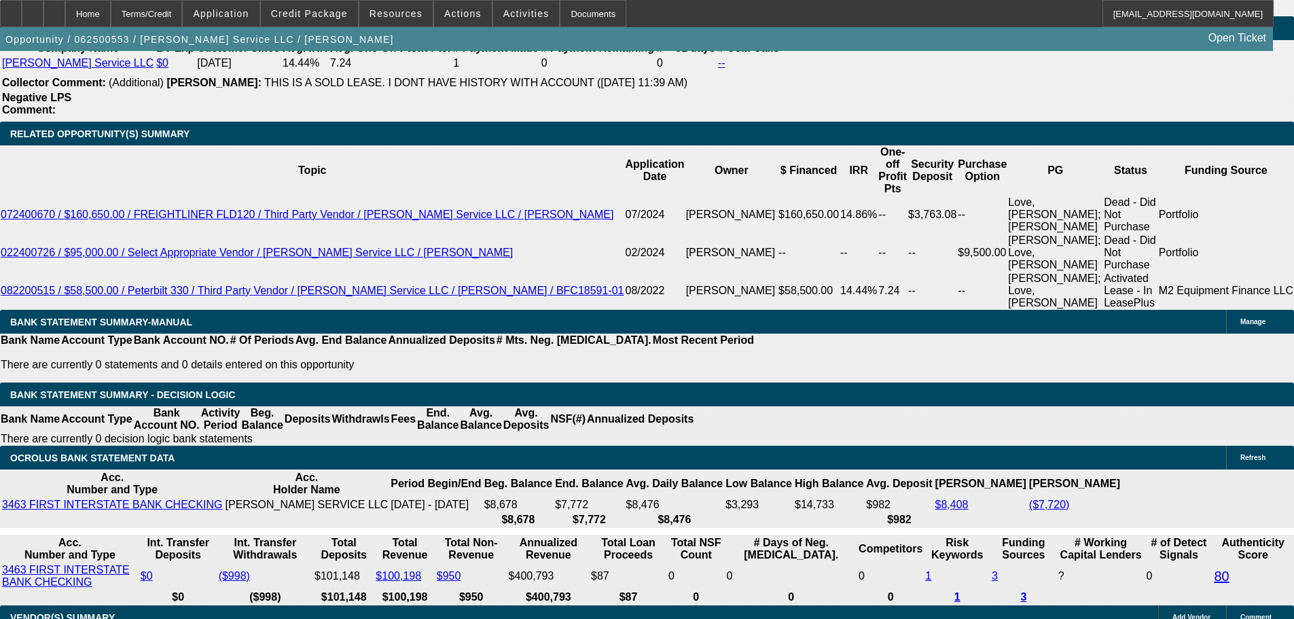
scroll to position [2105, 0]
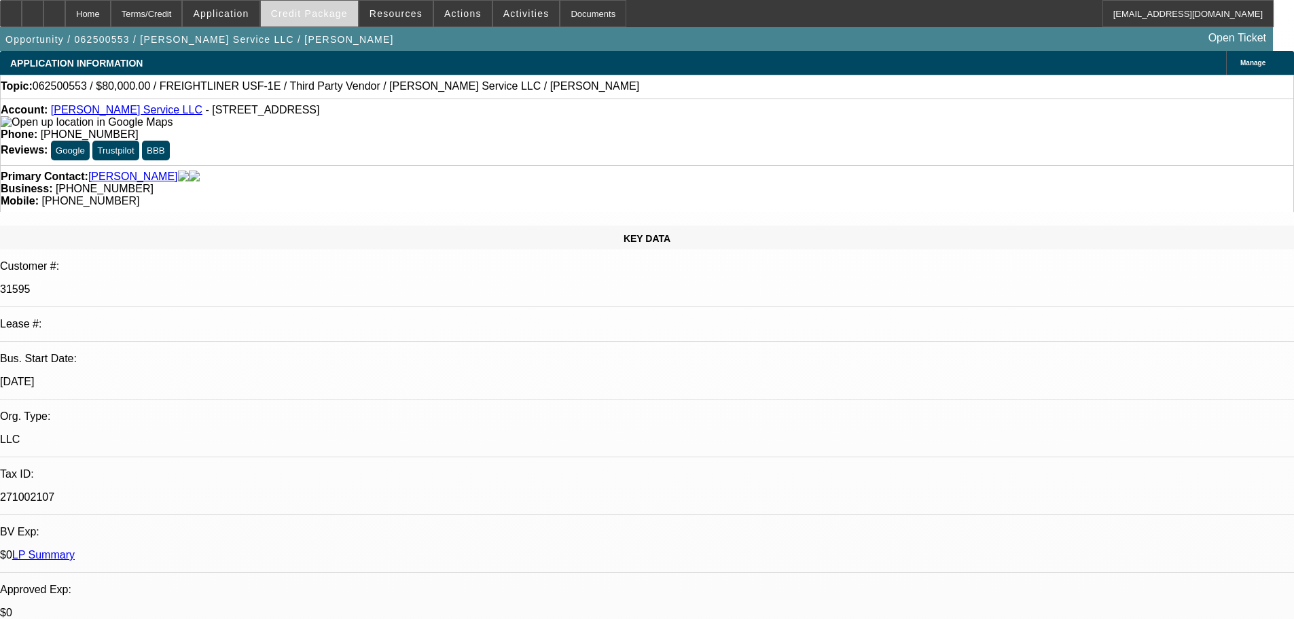
select select "0"
select select "3"
select select "0"
select select "6"
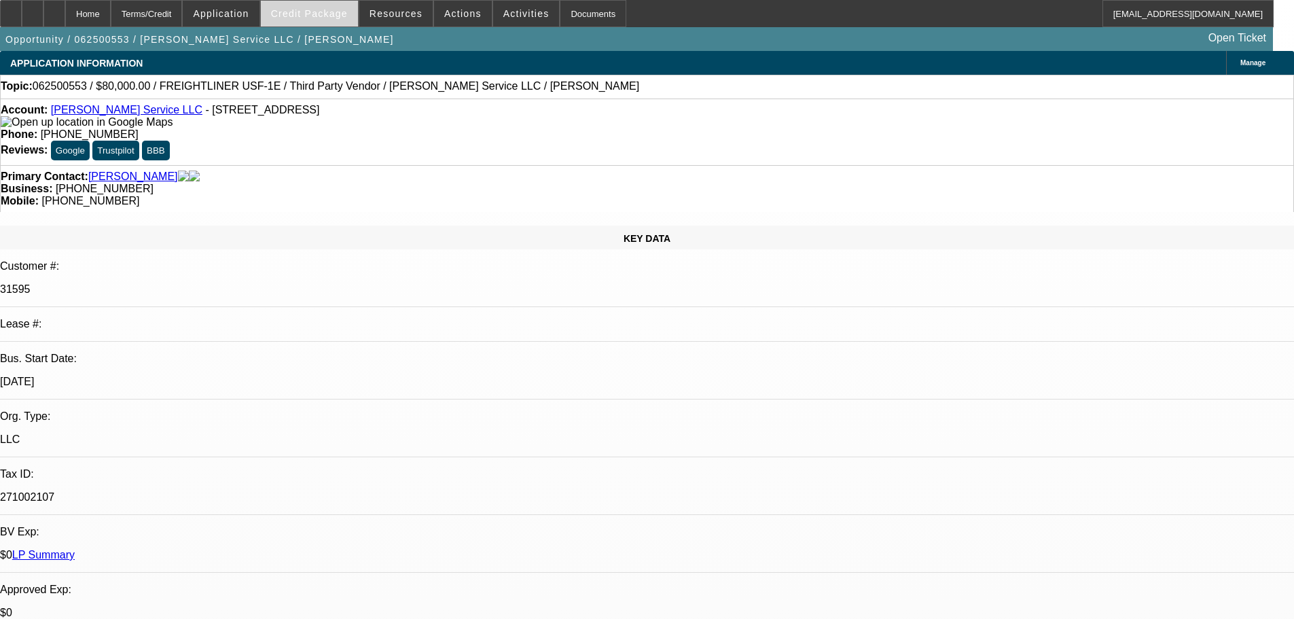
select select "0"
select select "6"
select select "0"
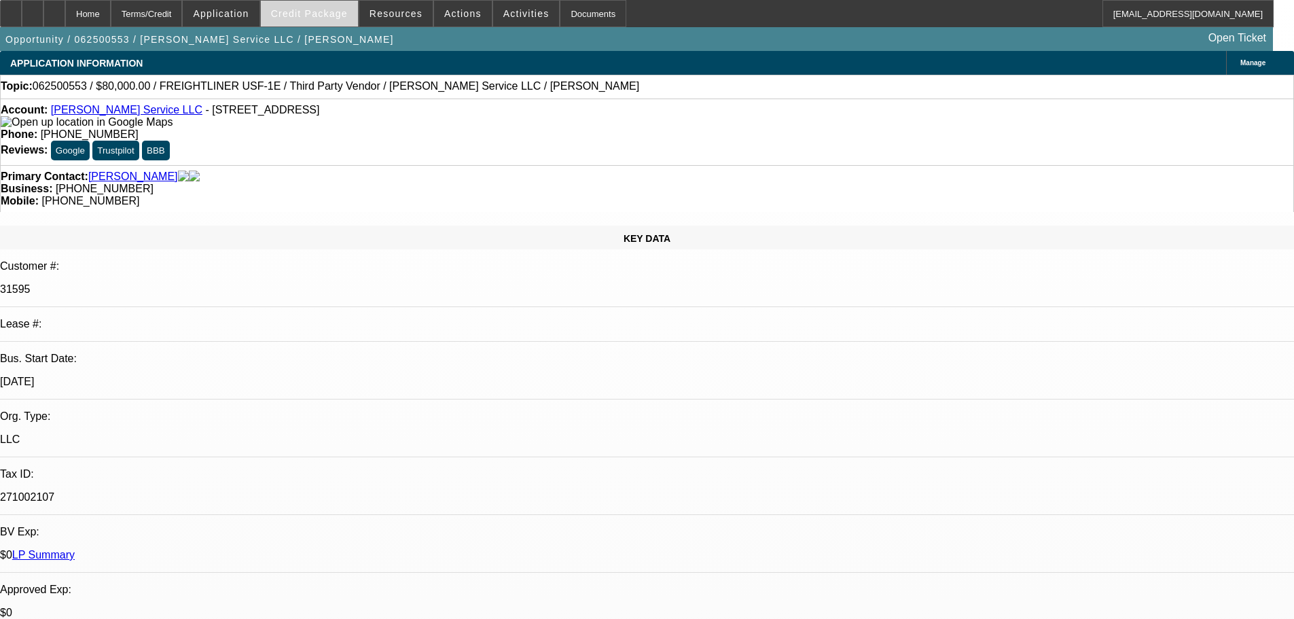
select select "0"
select select "3"
select select "0"
select select "6"
select select "0"
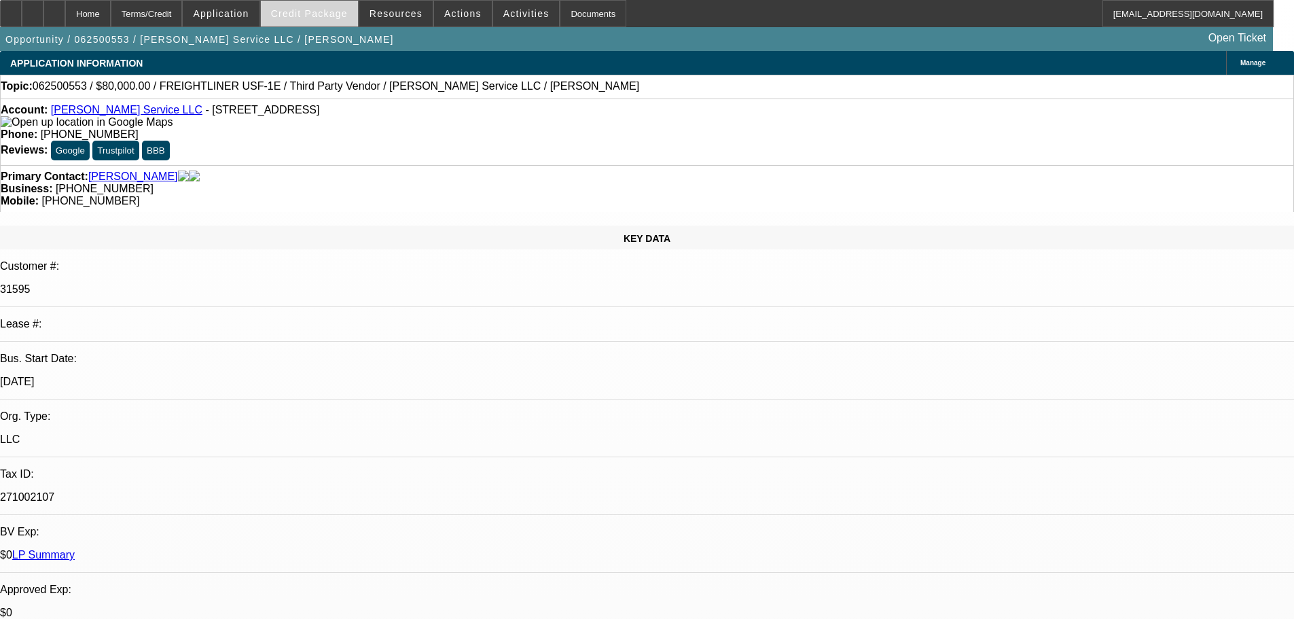
select select "0"
select select "3"
select select "0"
select select "6"
click at [331, 9] on span "Credit Package" at bounding box center [309, 13] width 77 height 11
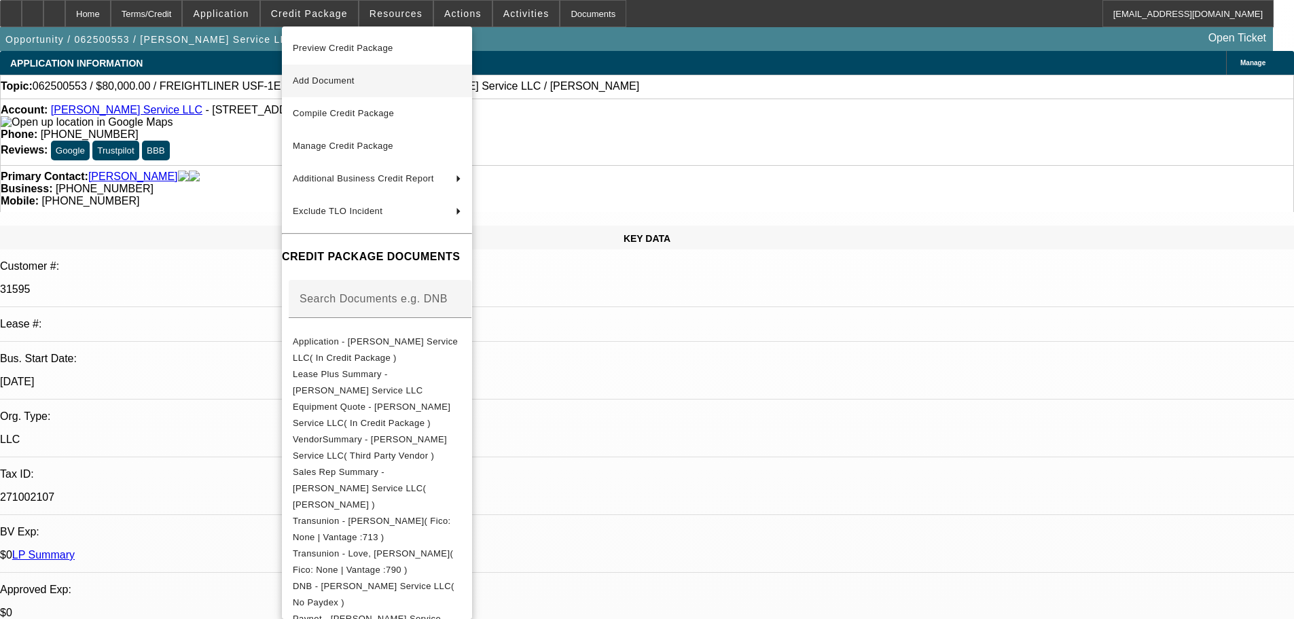
click at [390, 84] on span "Add Document" at bounding box center [377, 81] width 168 height 16
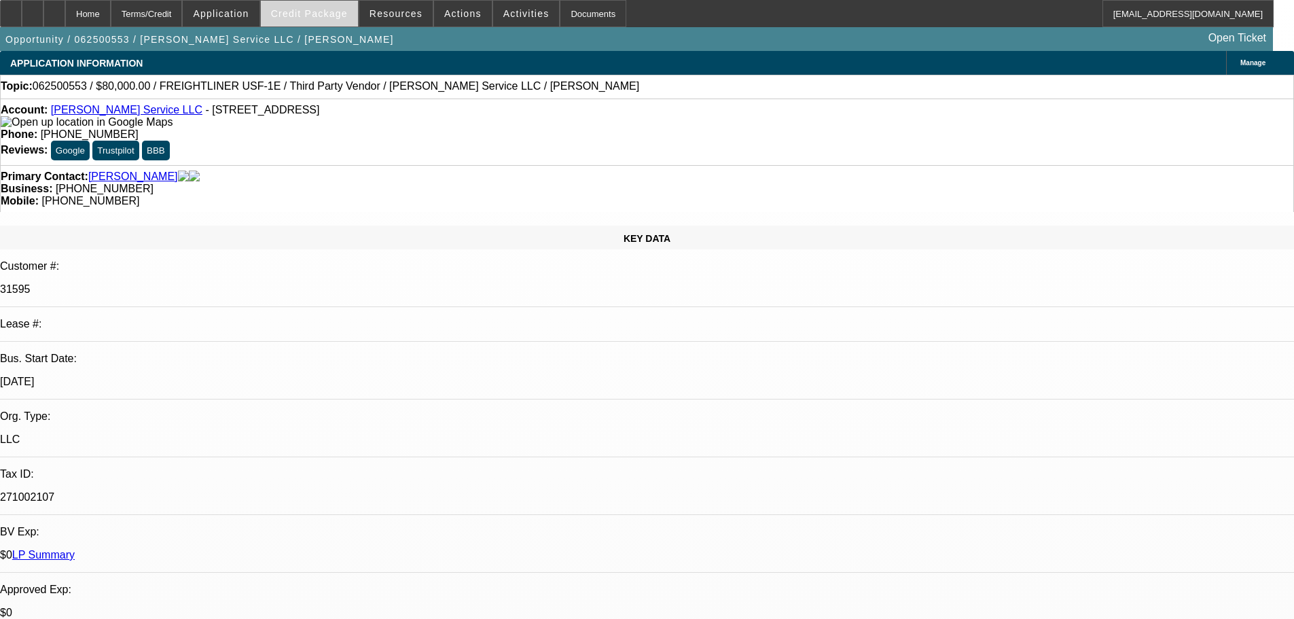
click at [334, 14] on span "Credit Package" at bounding box center [309, 13] width 77 height 11
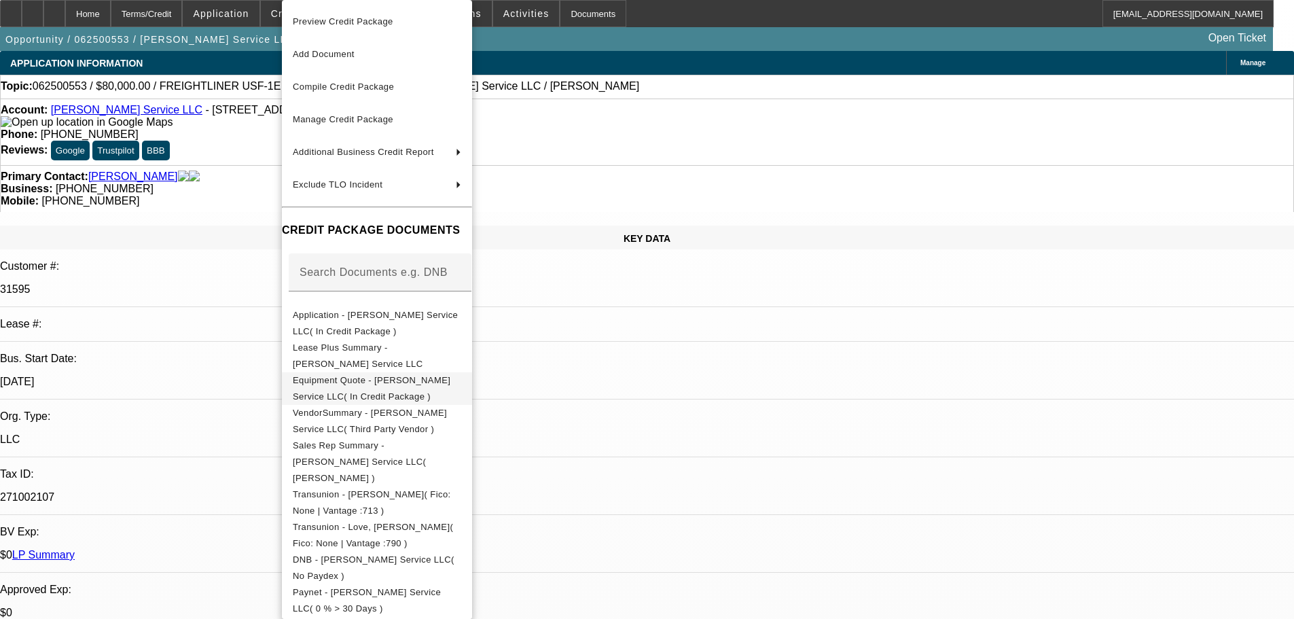
click at [461, 389] on span "Equipment Quote - Atcher Service LLC( In Credit Package )" at bounding box center [377, 388] width 168 height 33
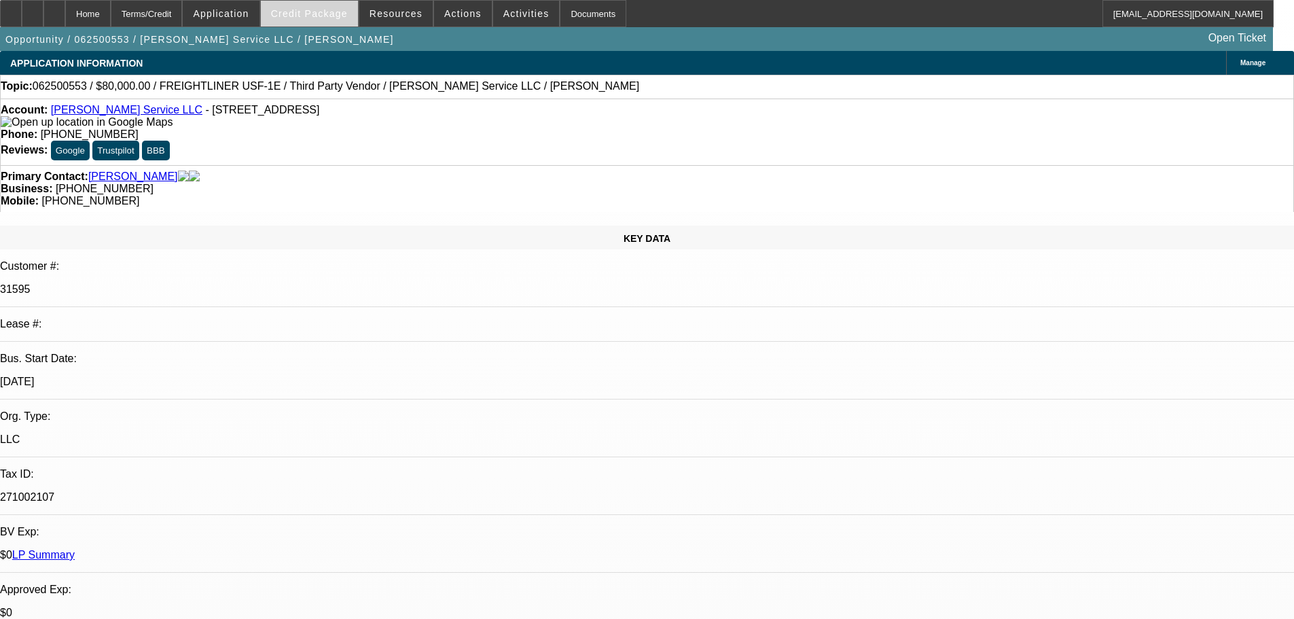
click at [333, 16] on span "Credit Package" at bounding box center [309, 13] width 77 height 11
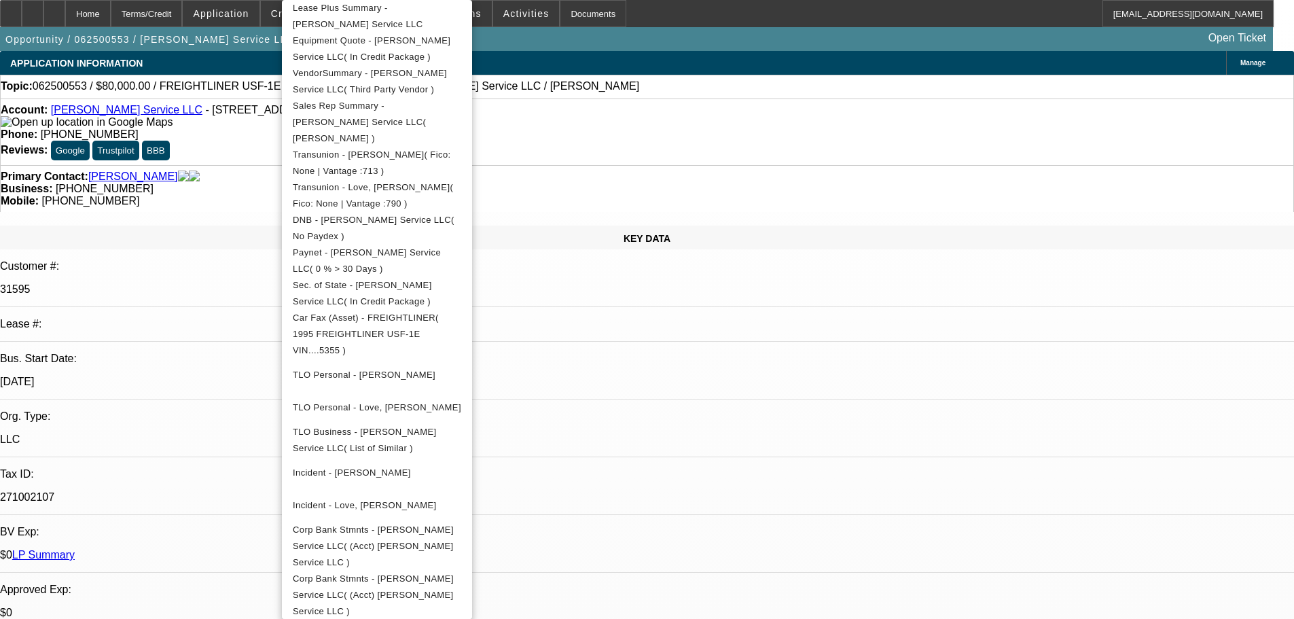
scroll to position [374, 0]
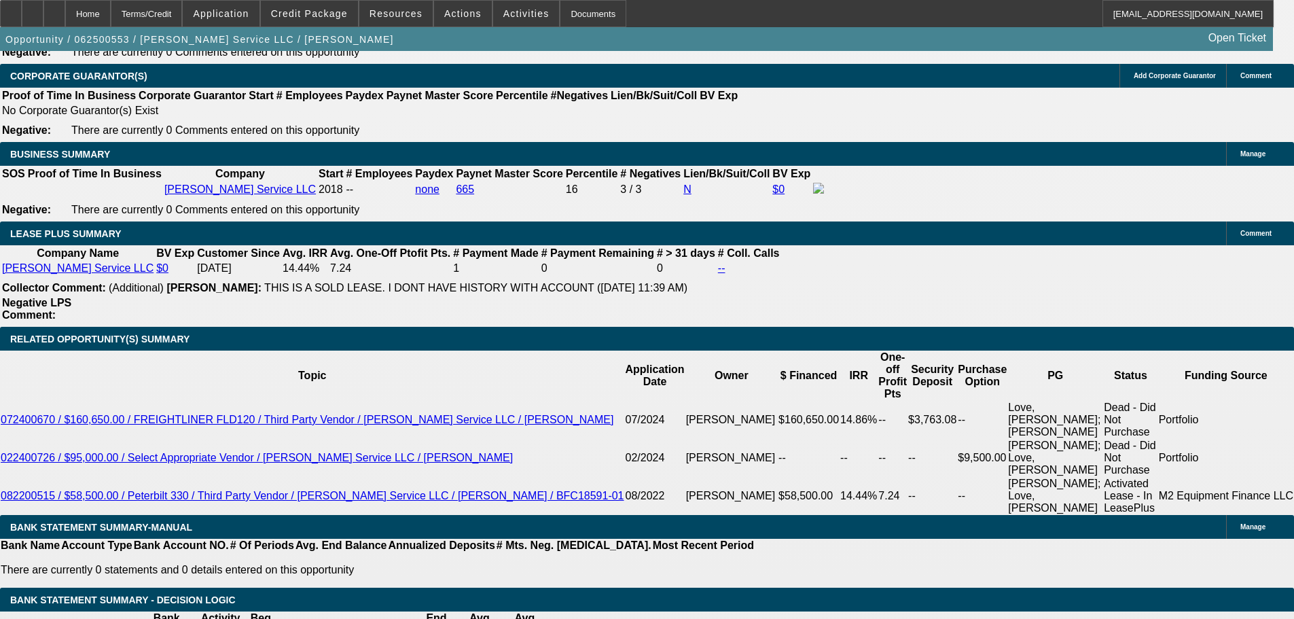
scroll to position [2105, 0]
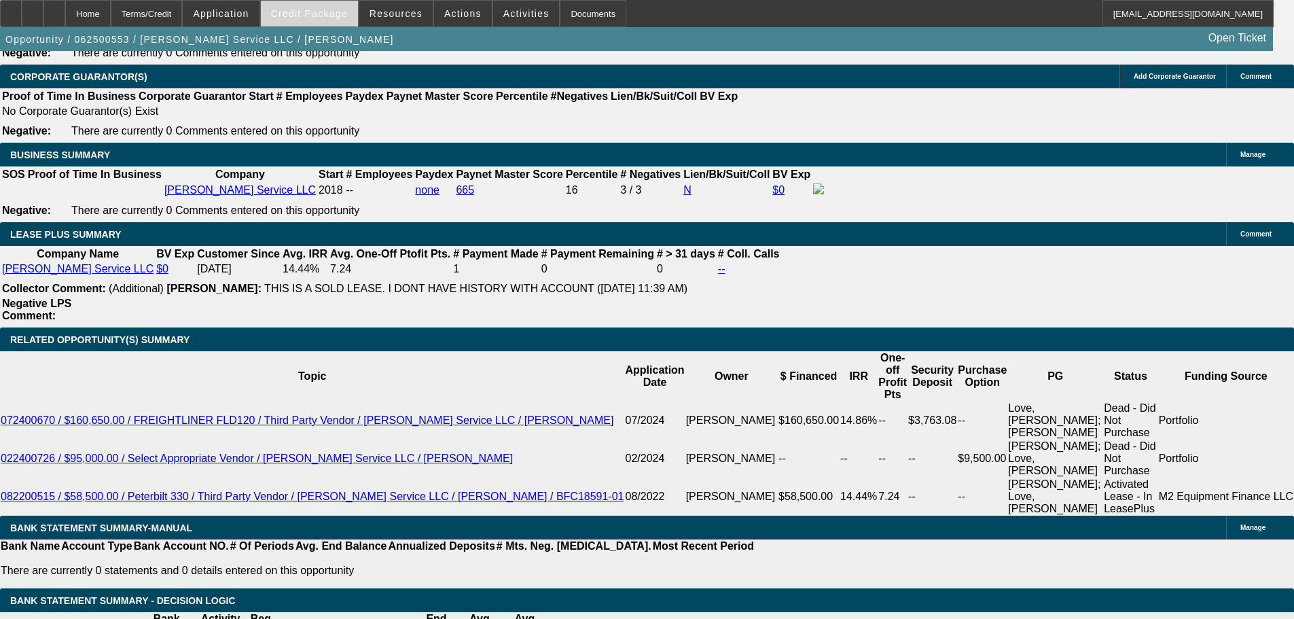
click at [314, 5] on span at bounding box center [309, 13] width 97 height 33
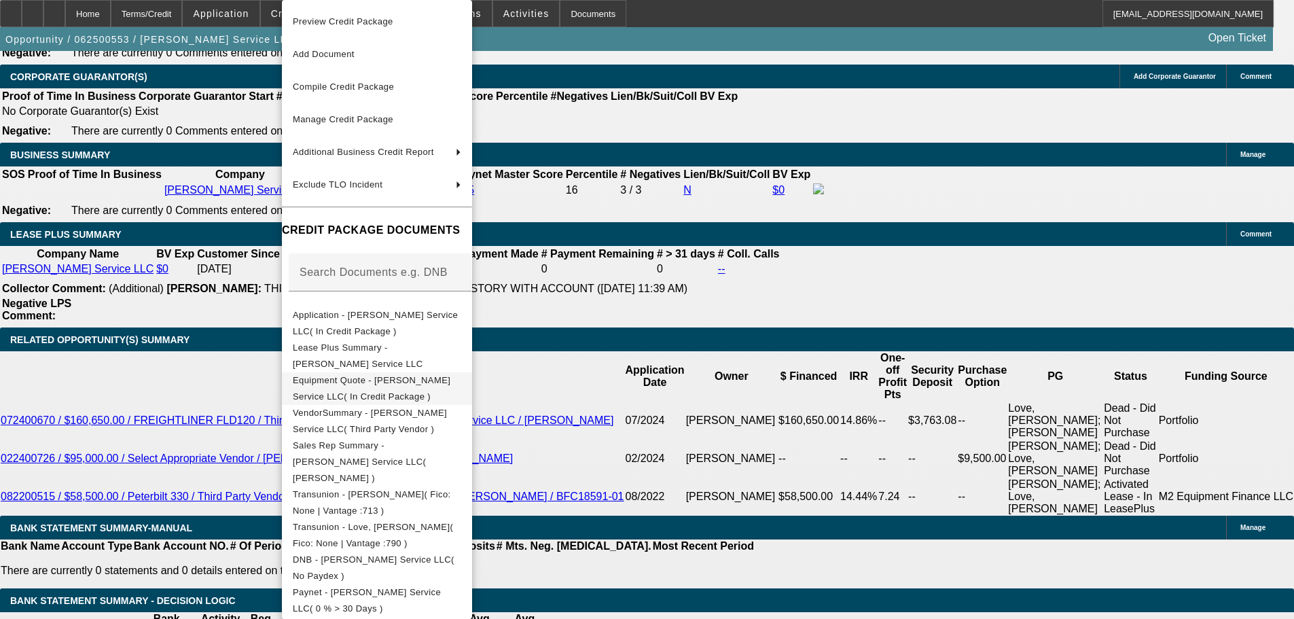
click at [439, 390] on span "Equipment Quote - Atcher Service LLC( In Credit Package )" at bounding box center [377, 388] width 168 height 33
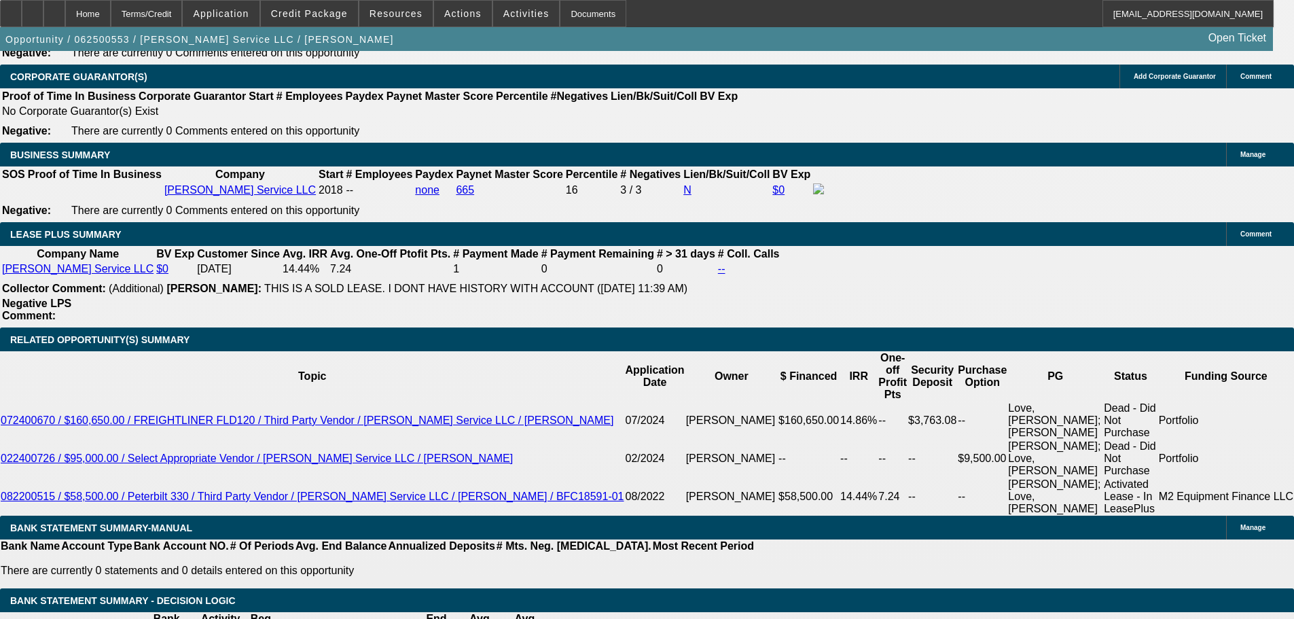
scroll to position [272, 0]
select select "0"
select select "3"
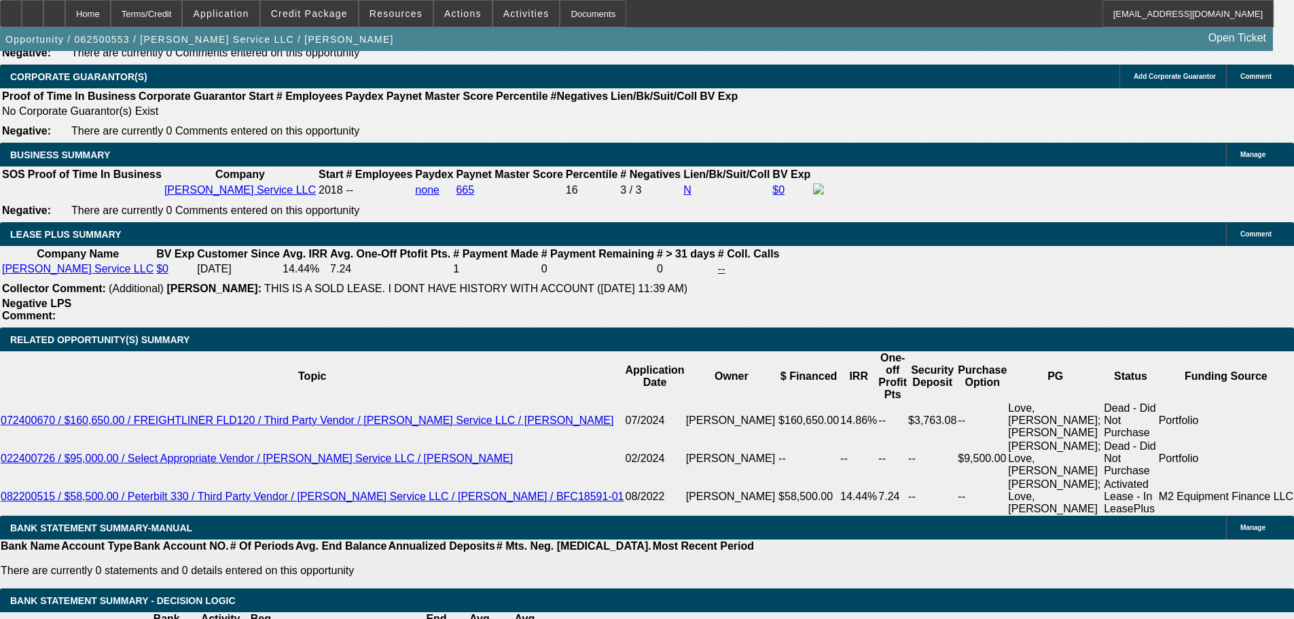
select select "0"
select select "6"
select select "0"
select select "3"
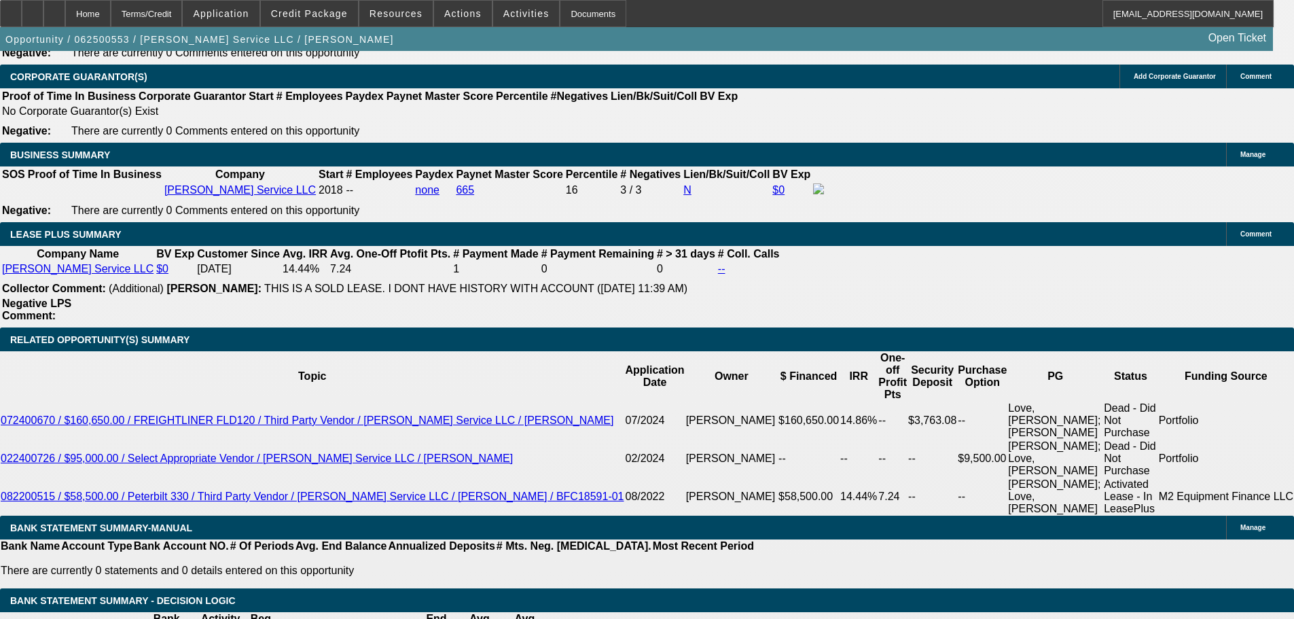
select select "0"
select select "6"
select select "0"
select select "3"
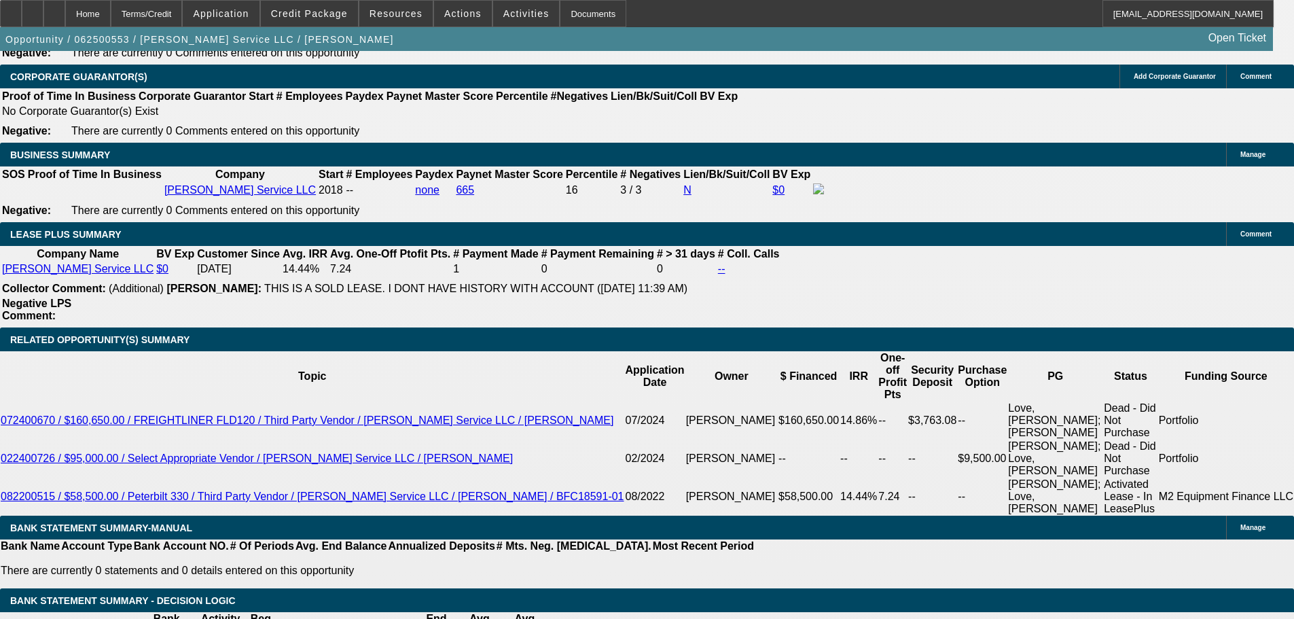
select select "0"
select select "6"
select select "0"
select select "3"
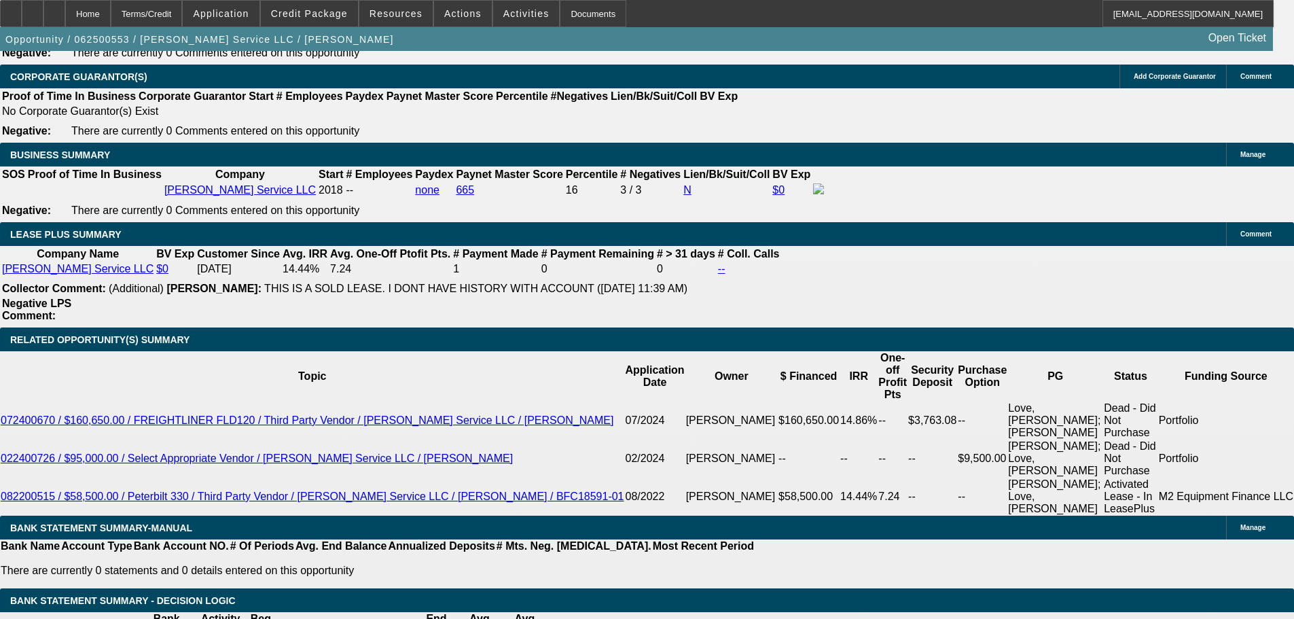
select select "0"
select select "6"
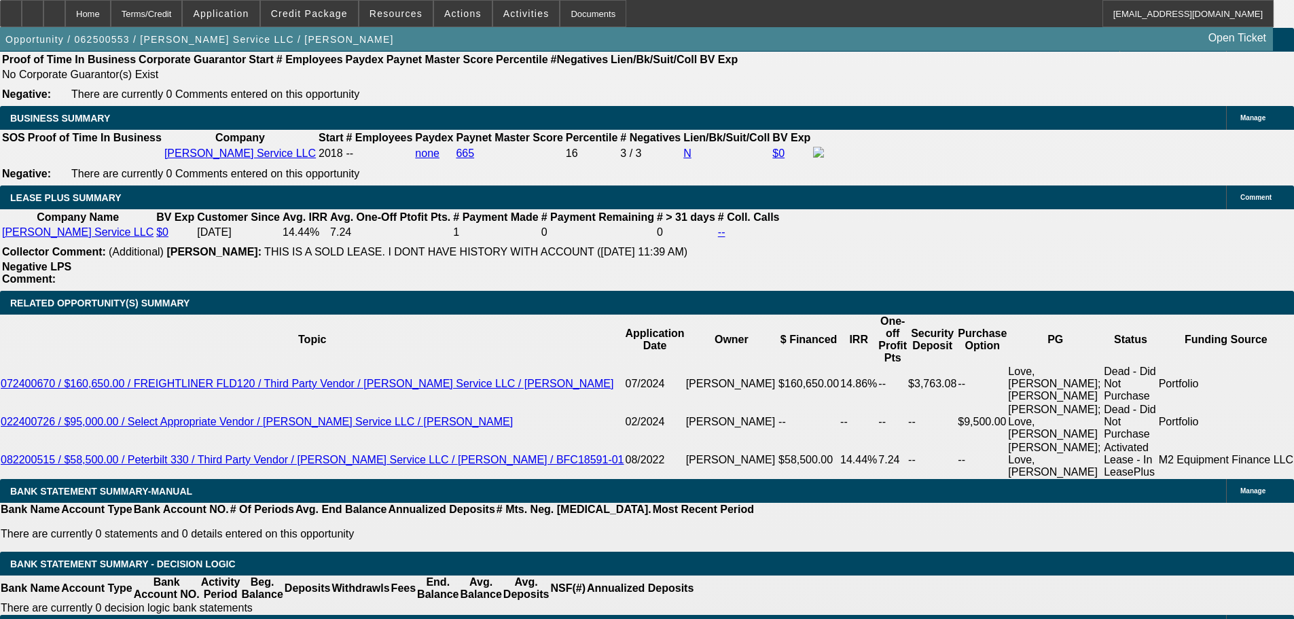
scroll to position [2173, 0]
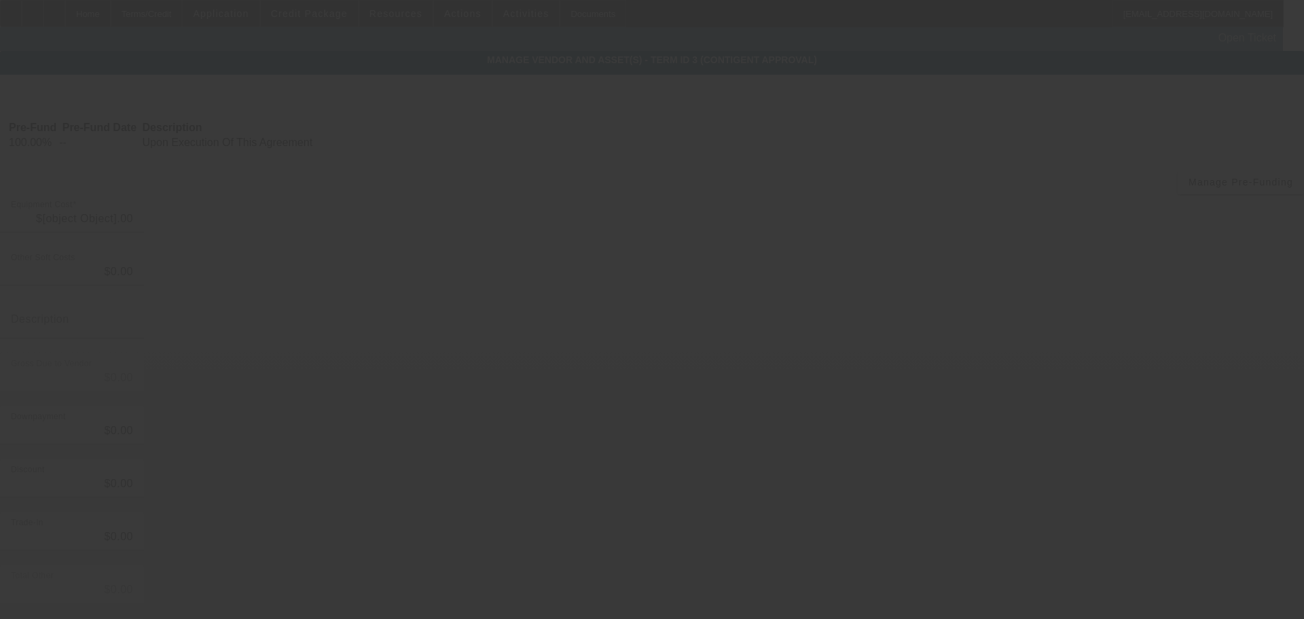
type input "$98,000.00"
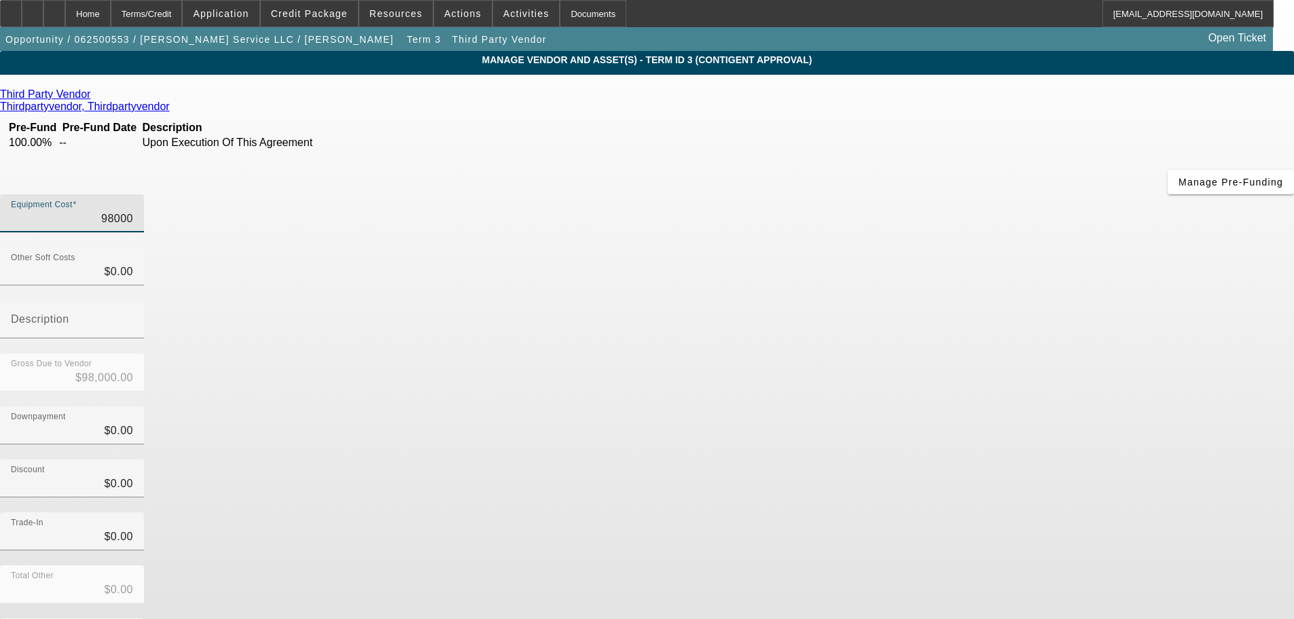
drag, startPoint x: 770, startPoint y: 114, endPoint x: 884, endPoint y: 129, distance: 115.1
click at [884, 194] on div "Equipment Cost 98000" at bounding box center [647, 220] width 1294 height 53
type input "9"
type input "$9.00"
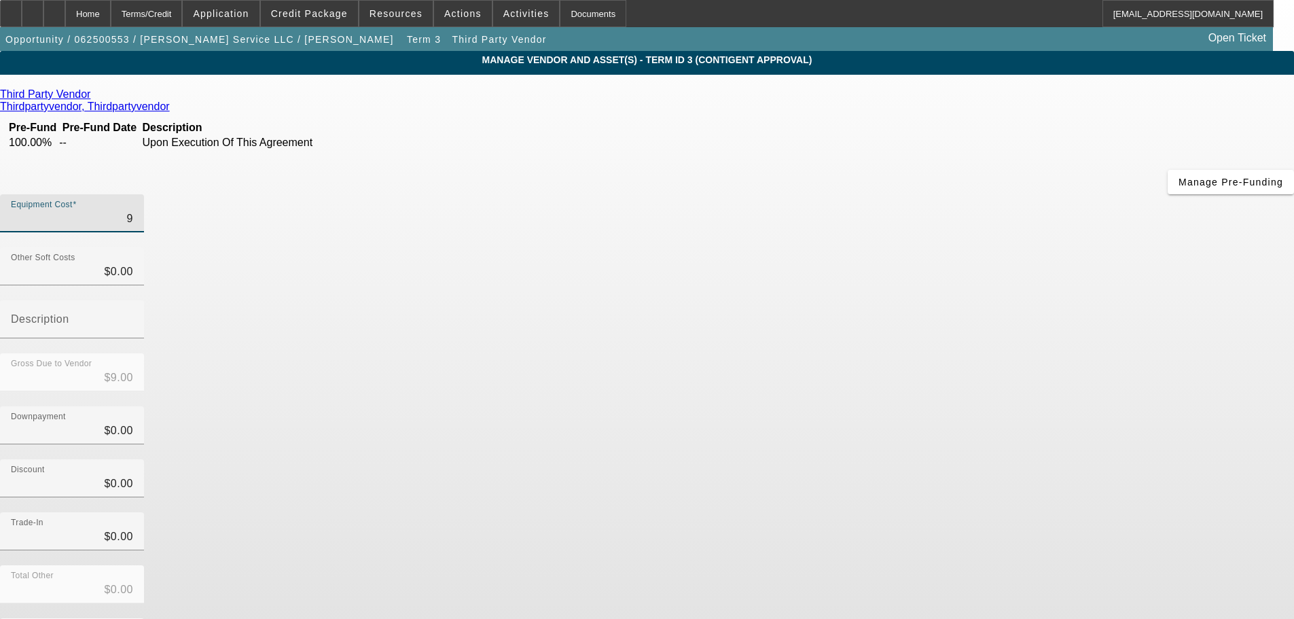
type input "94"
type input "$94.00"
type input "9"
type input "$9.00"
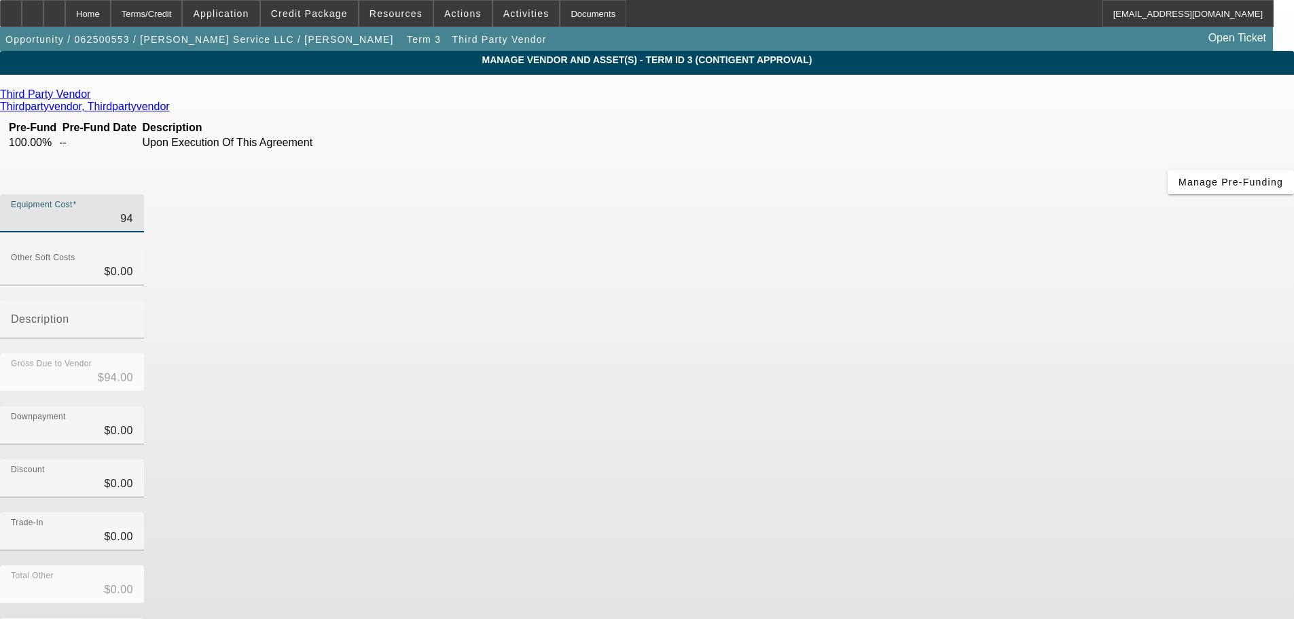
type input "$9.00"
type input "93"
type input "$93.00"
type input "930"
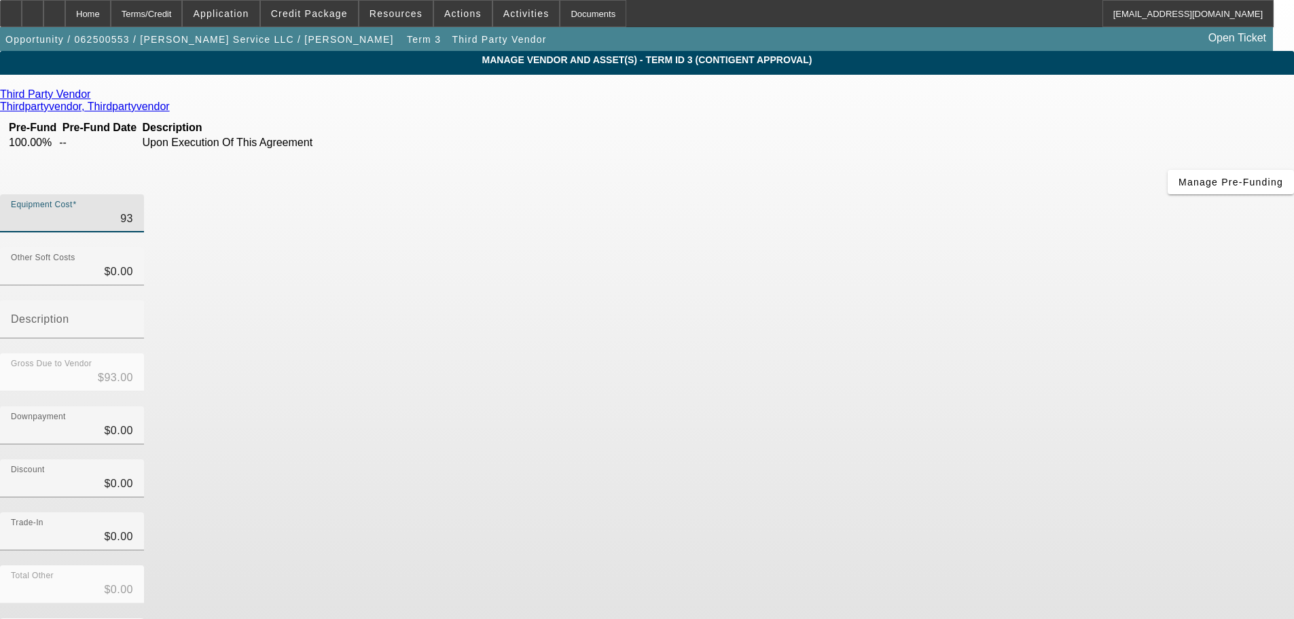
type input "$930.00"
type input "9300"
type input "$9,300.00"
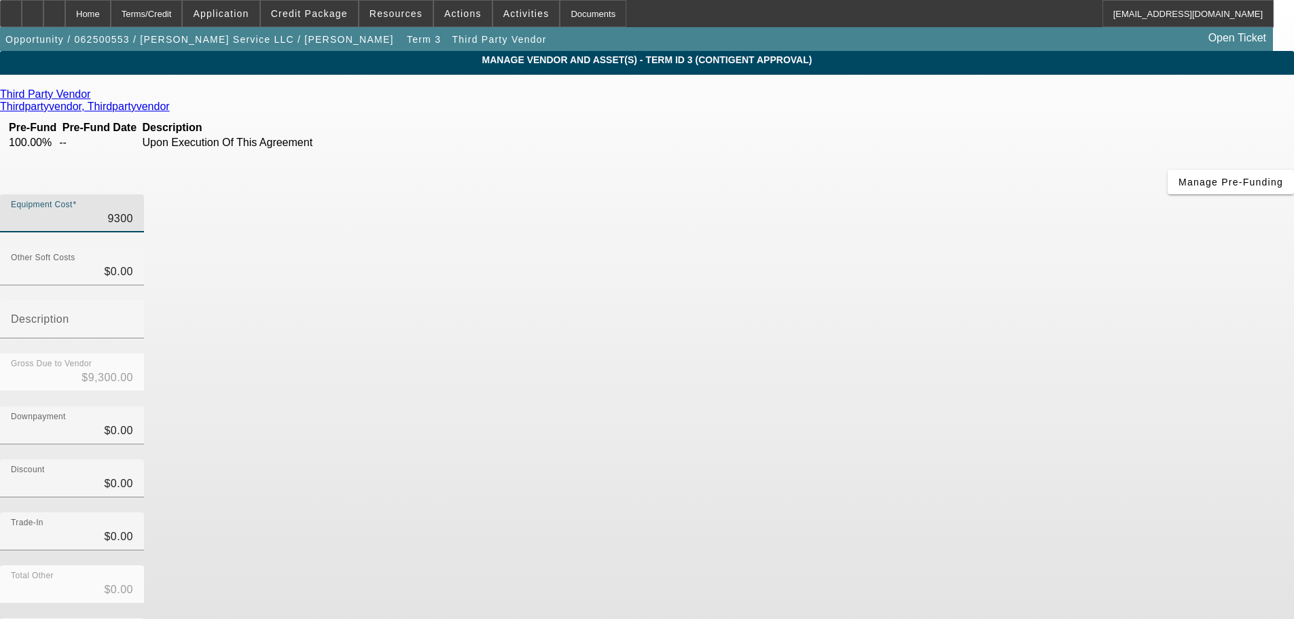
type input "93000"
type input "$93,000.00"
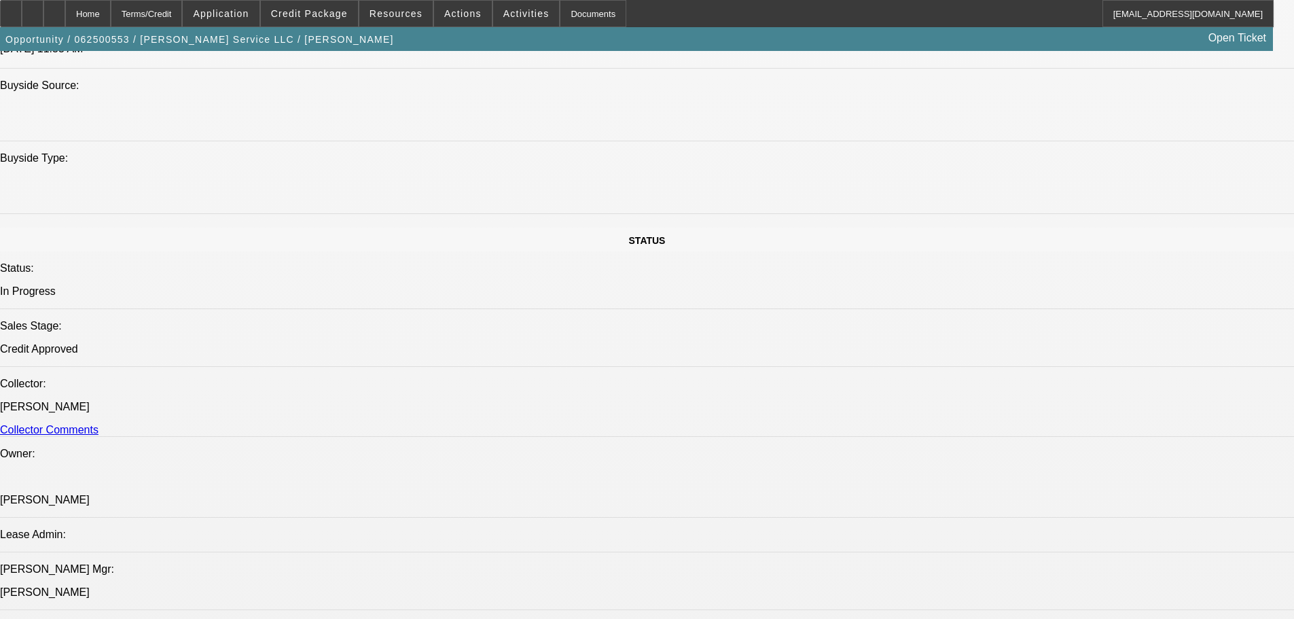
select select "0"
select select "3"
select select "0"
select select "6"
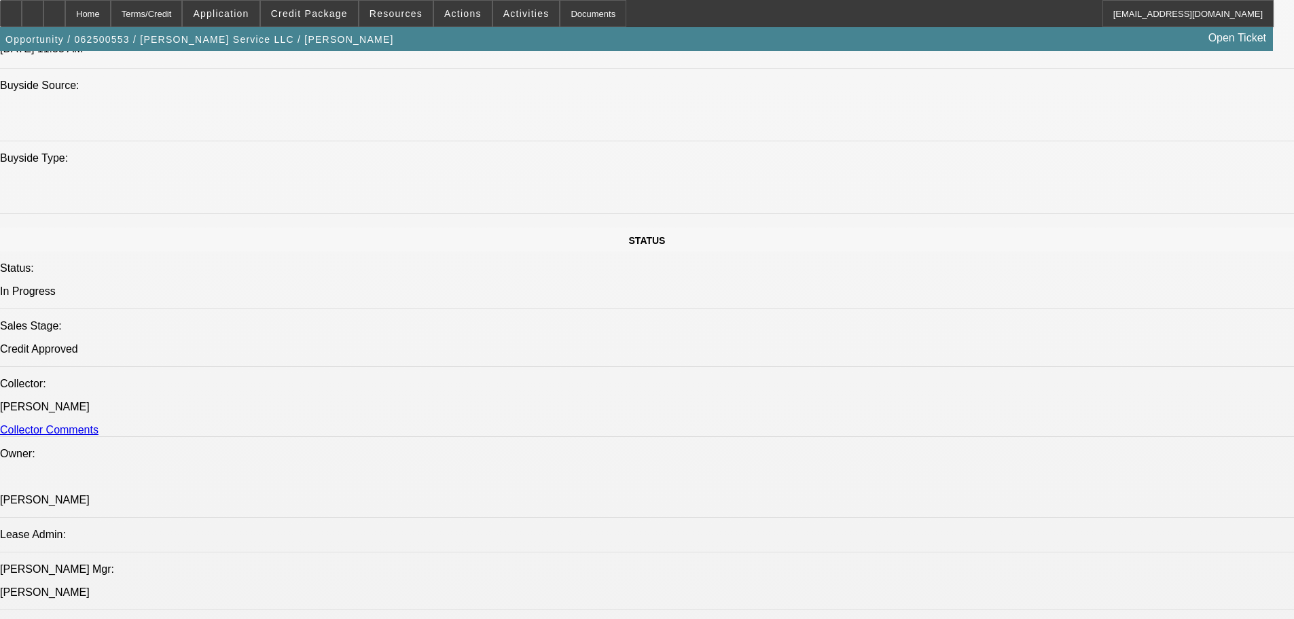
select select "0"
select select "6"
select select "0"
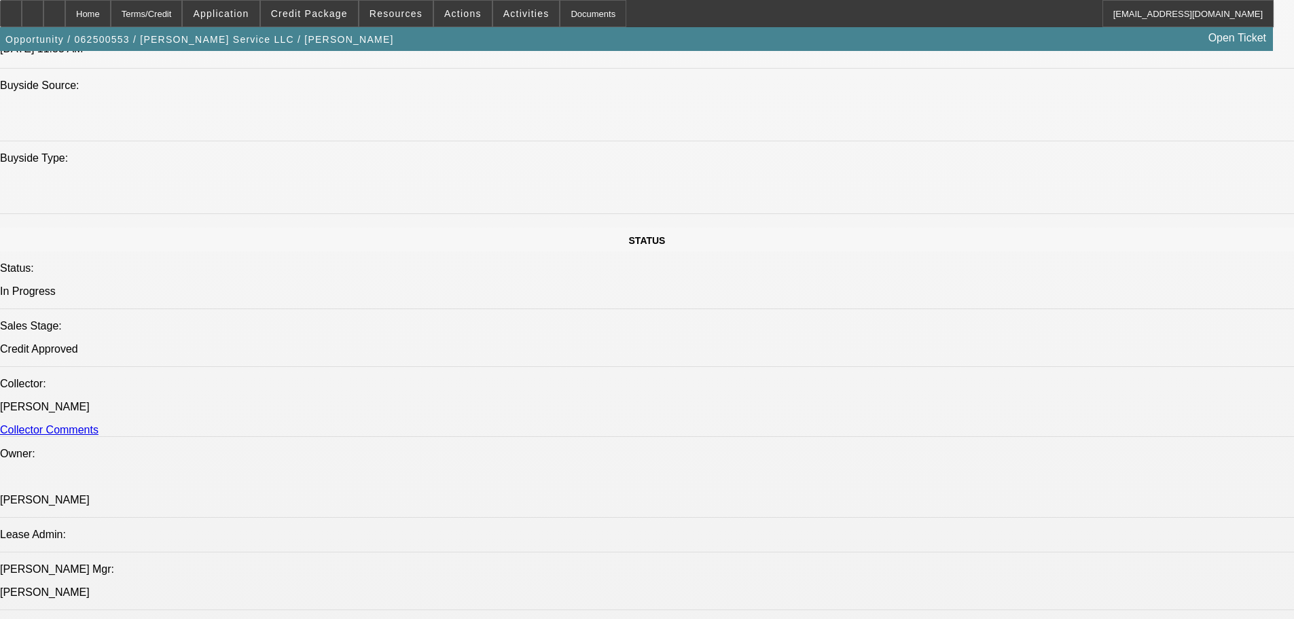
select select "0"
select select "3"
select select "0"
select select "6"
select select "0"
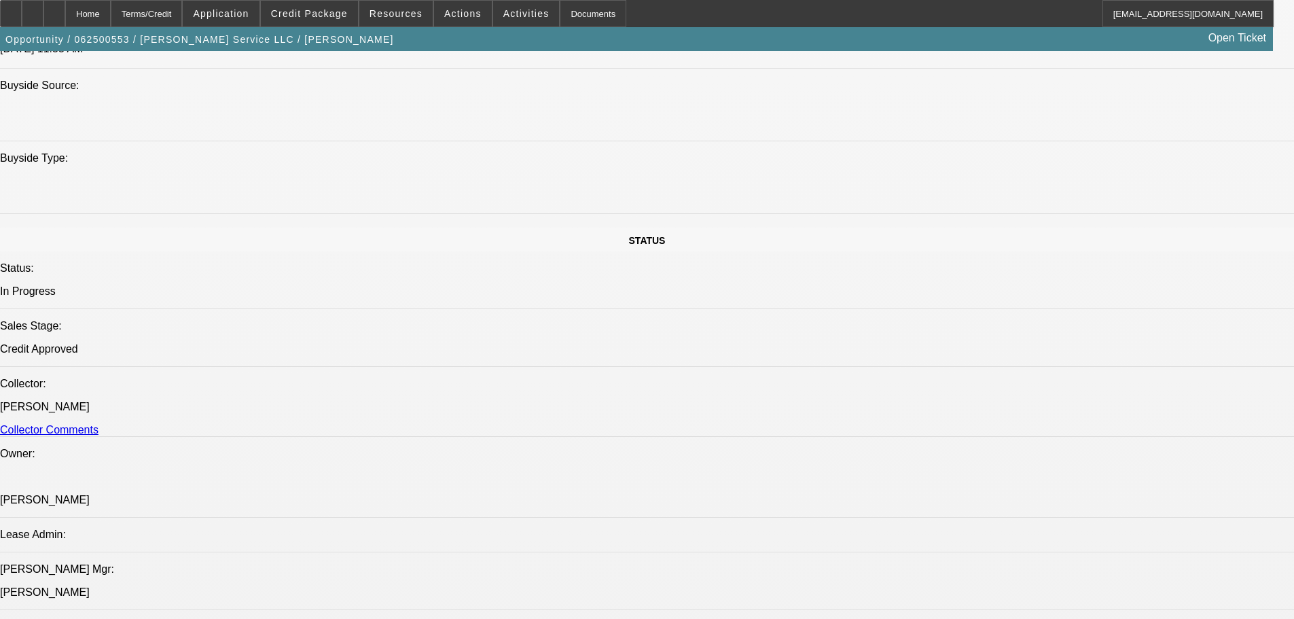
select select "0"
select select "3"
select select "0"
select select "6"
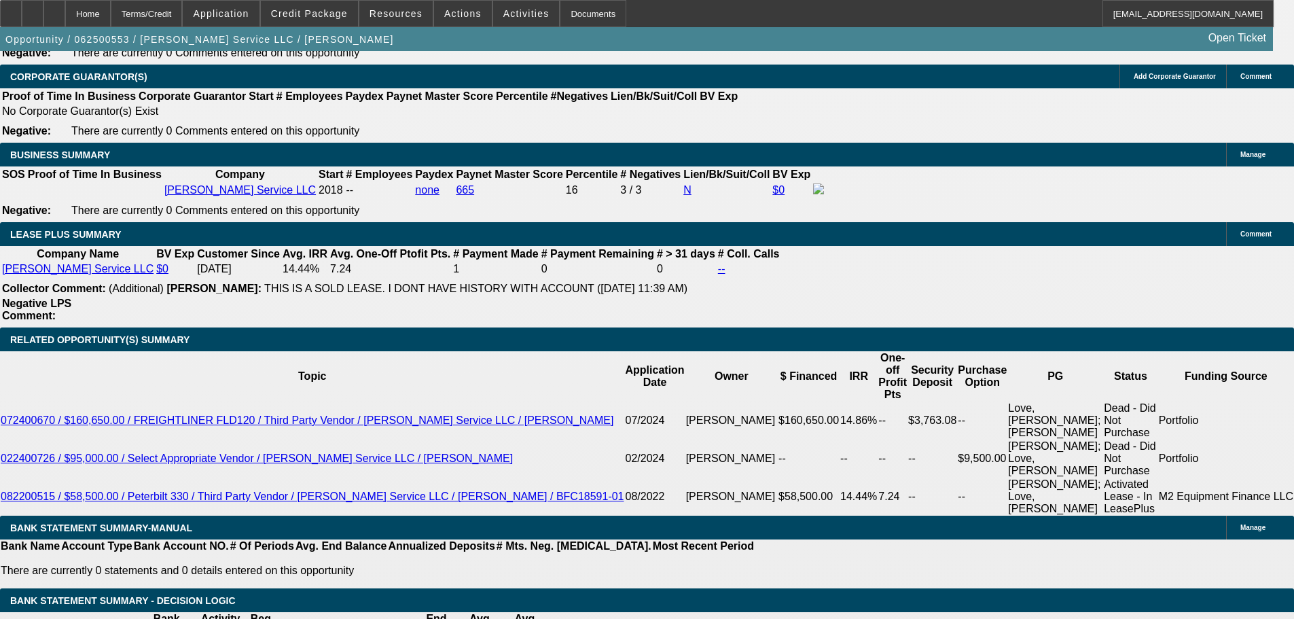
scroll to position [272, 0]
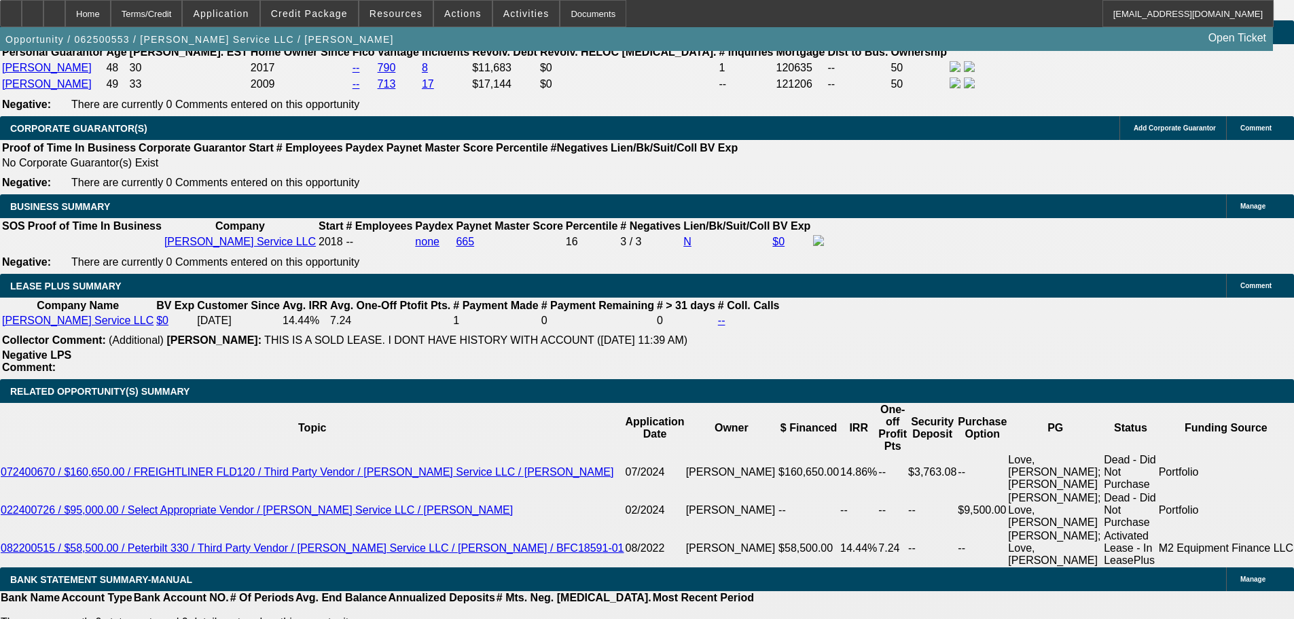
scroll to position [2048, 0]
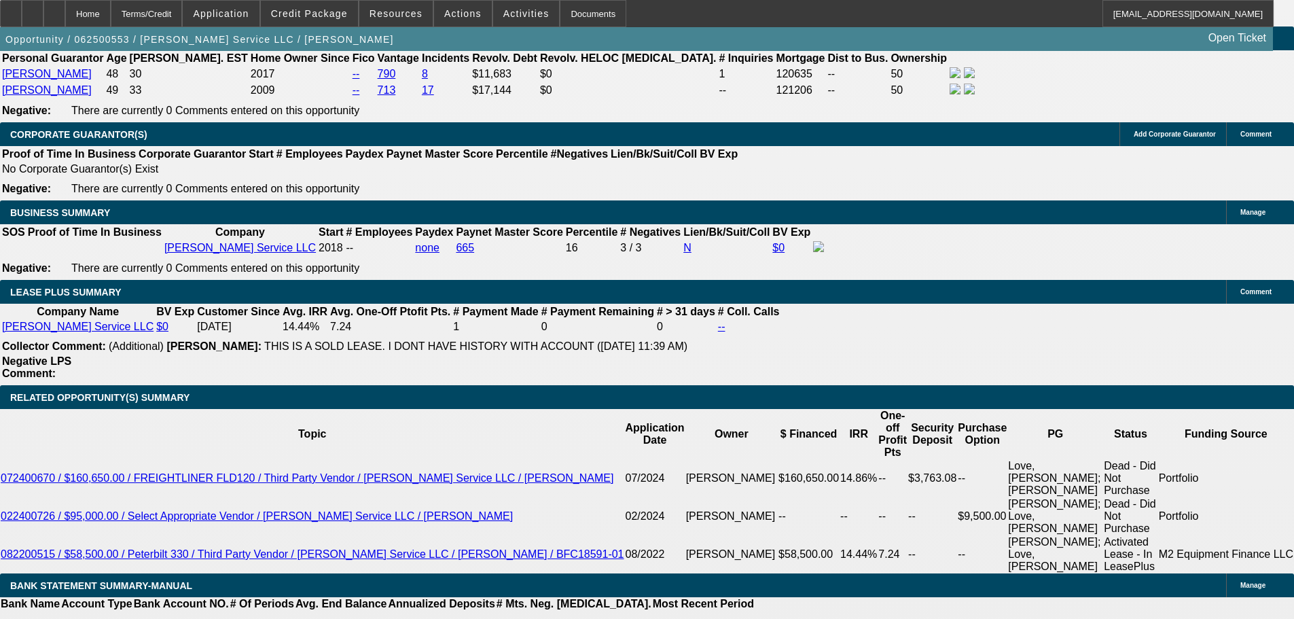
select select "0"
select select "3"
select select "0"
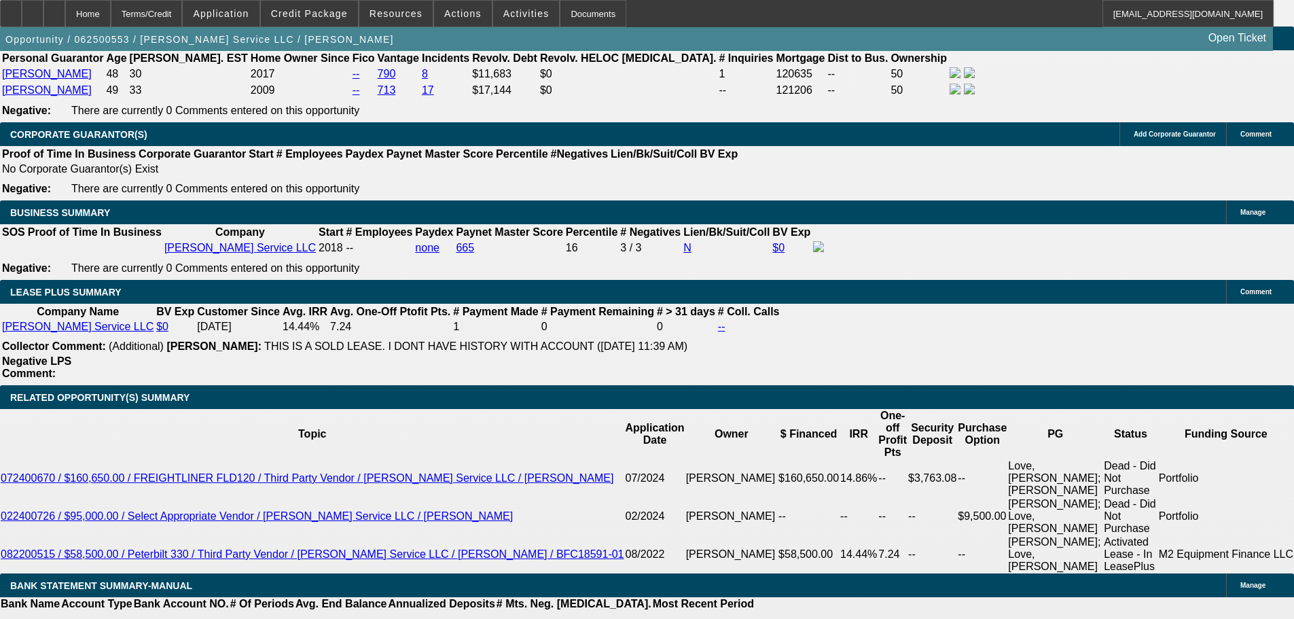
select select "6"
select select "0"
select select "3"
select select "0"
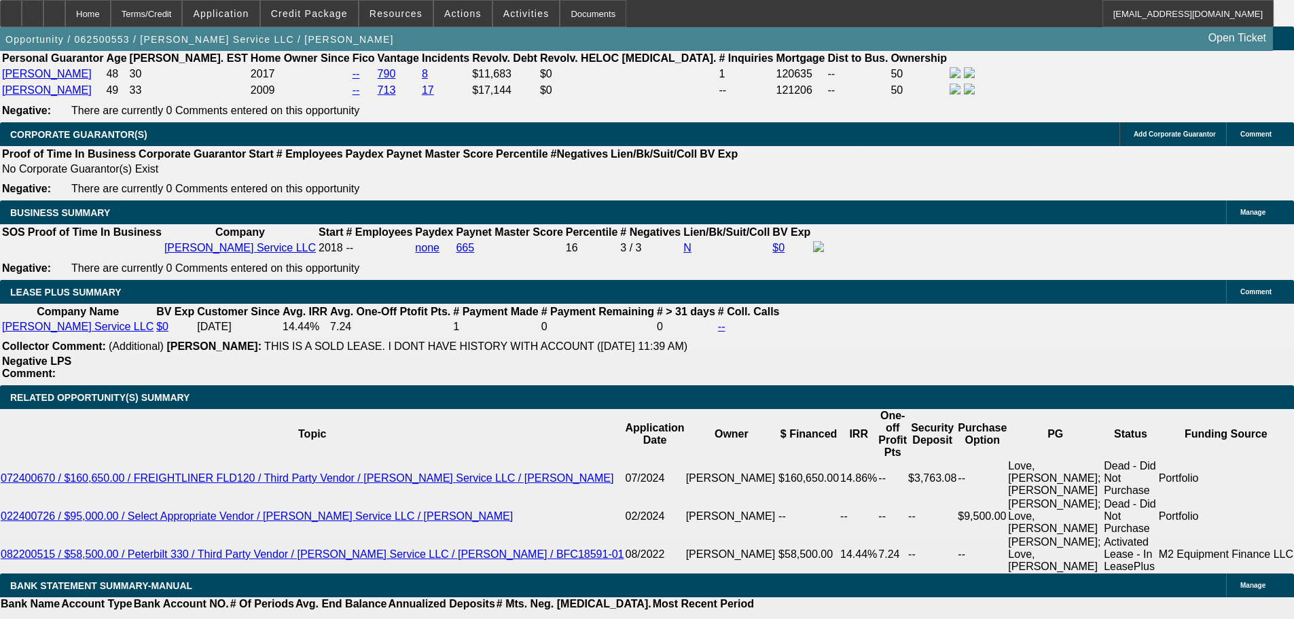
select select "6"
select select "0"
select select "3"
select select "0"
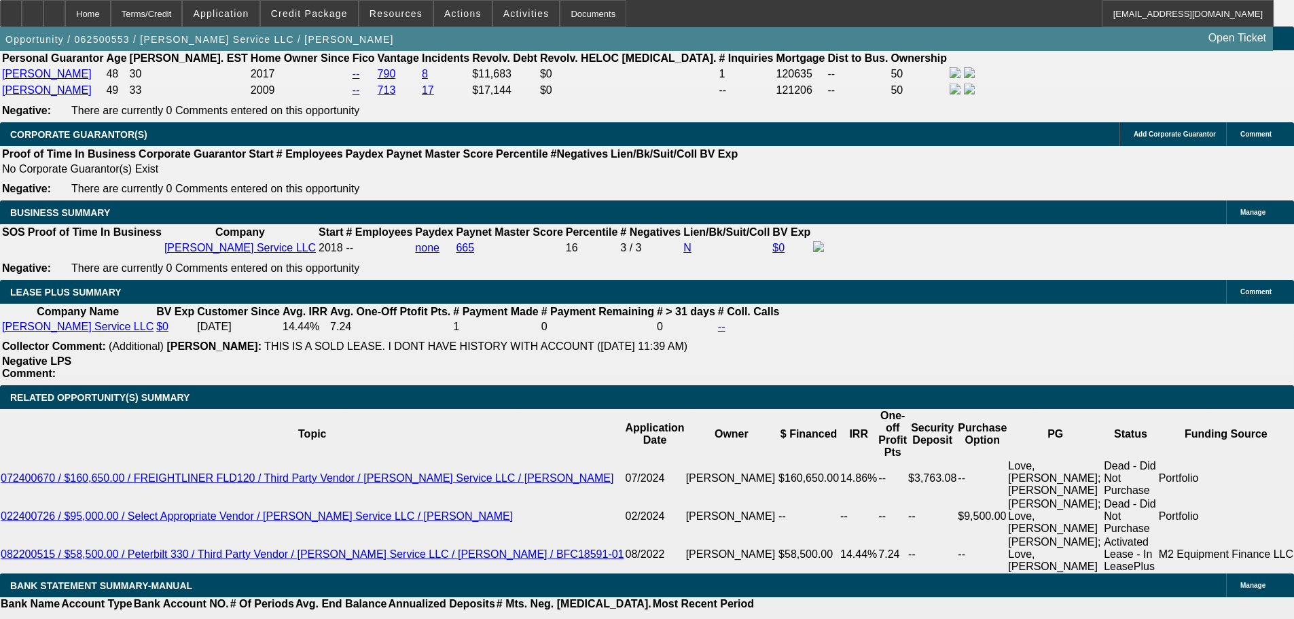
select select "6"
select select "0"
select select "3"
select select "0"
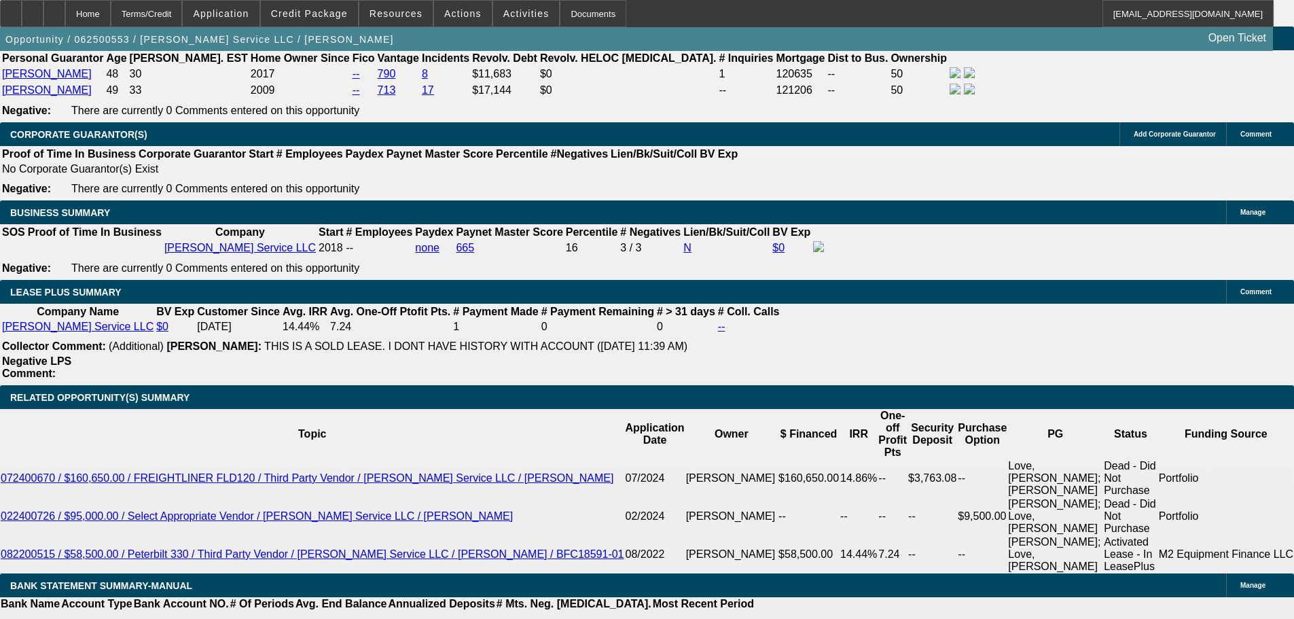
select select "6"
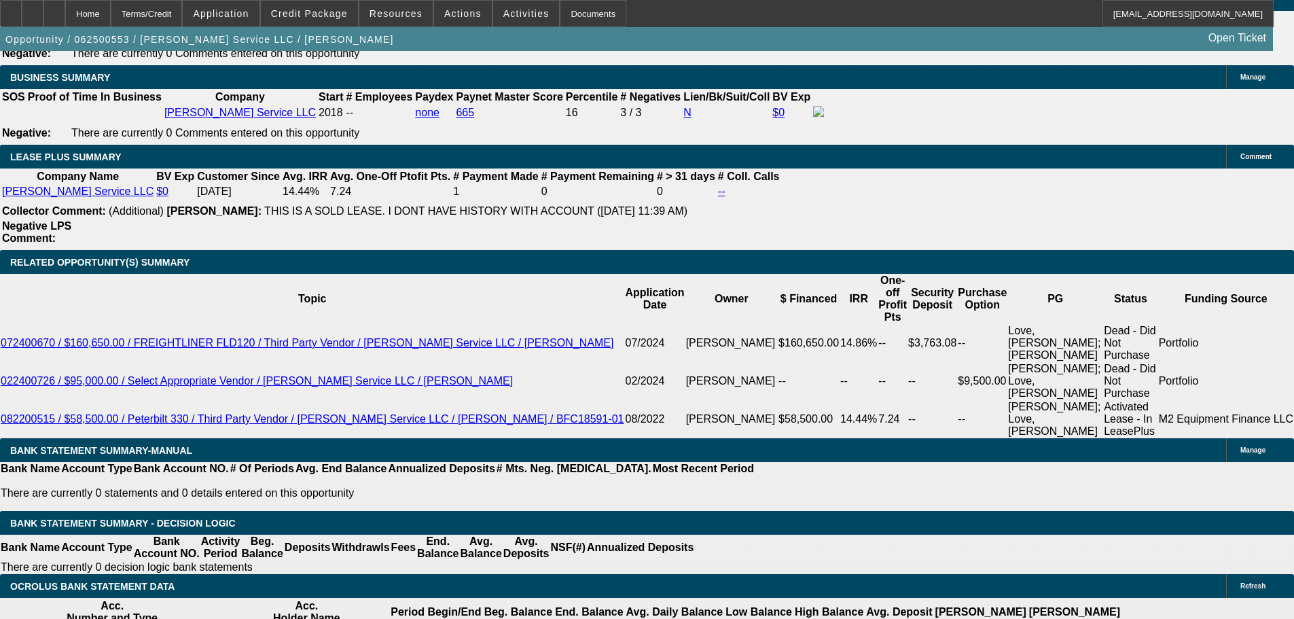
scroll to position [2183, 0]
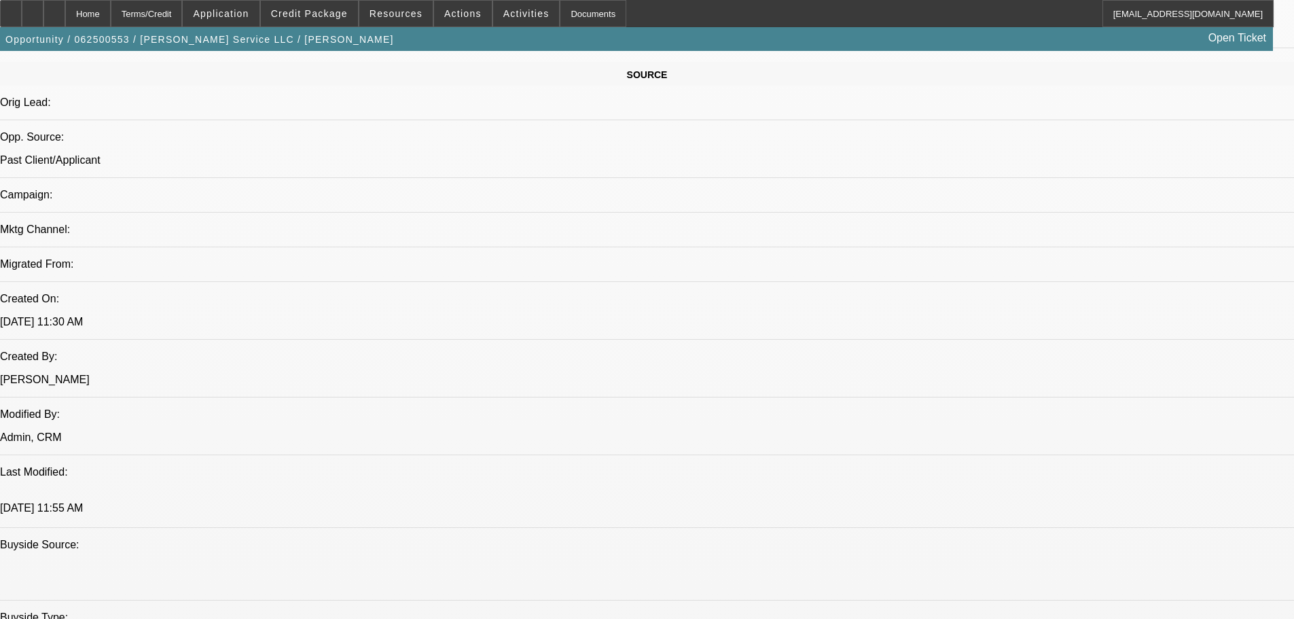
scroll to position [825, 0]
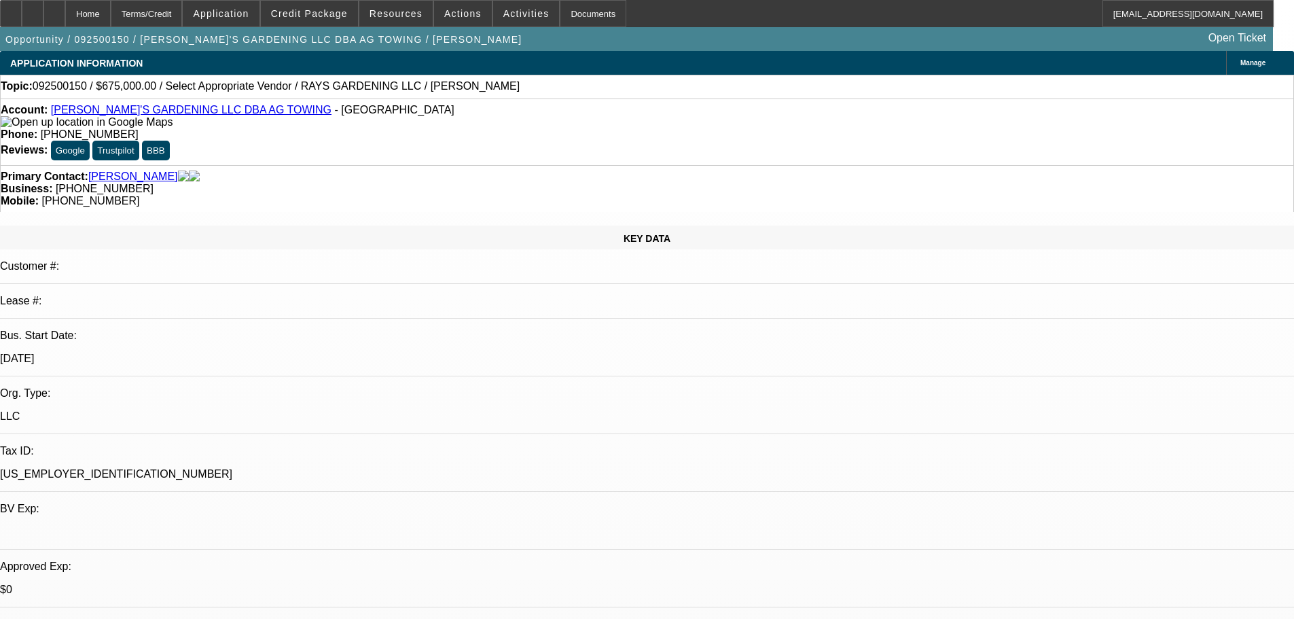
select select "0.1"
select select "2"
select select "0.1"
select select "4"
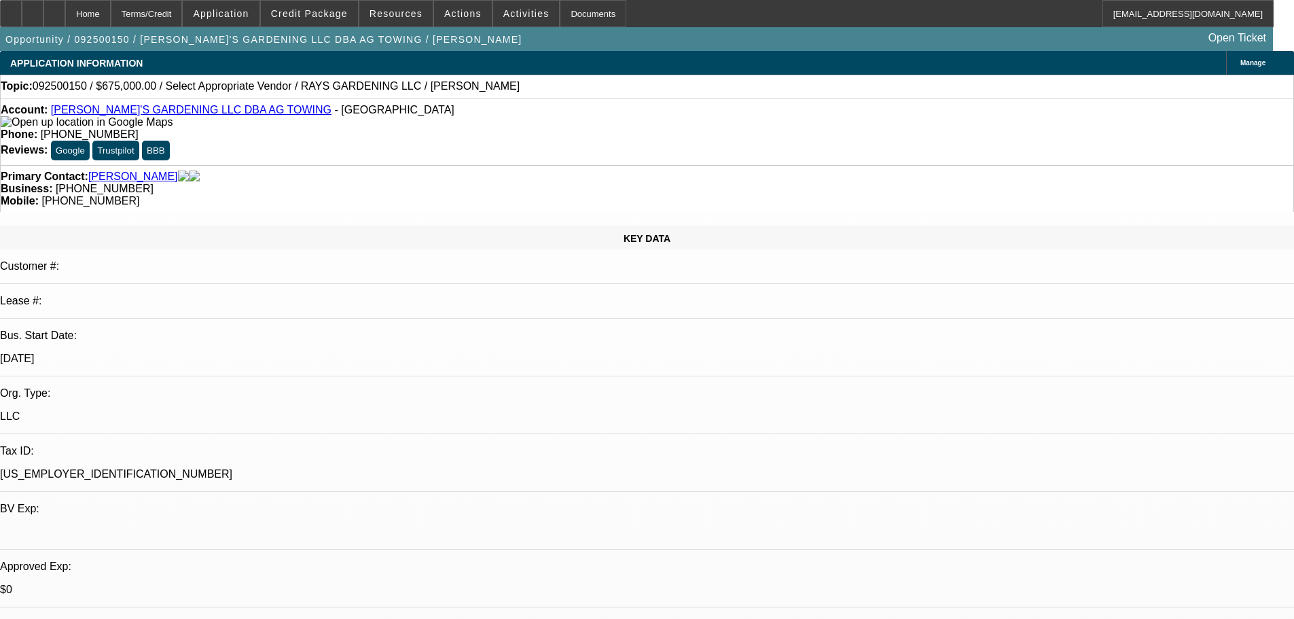
select select "0.1"
select select "2"
select select "0.1"
select select "4"
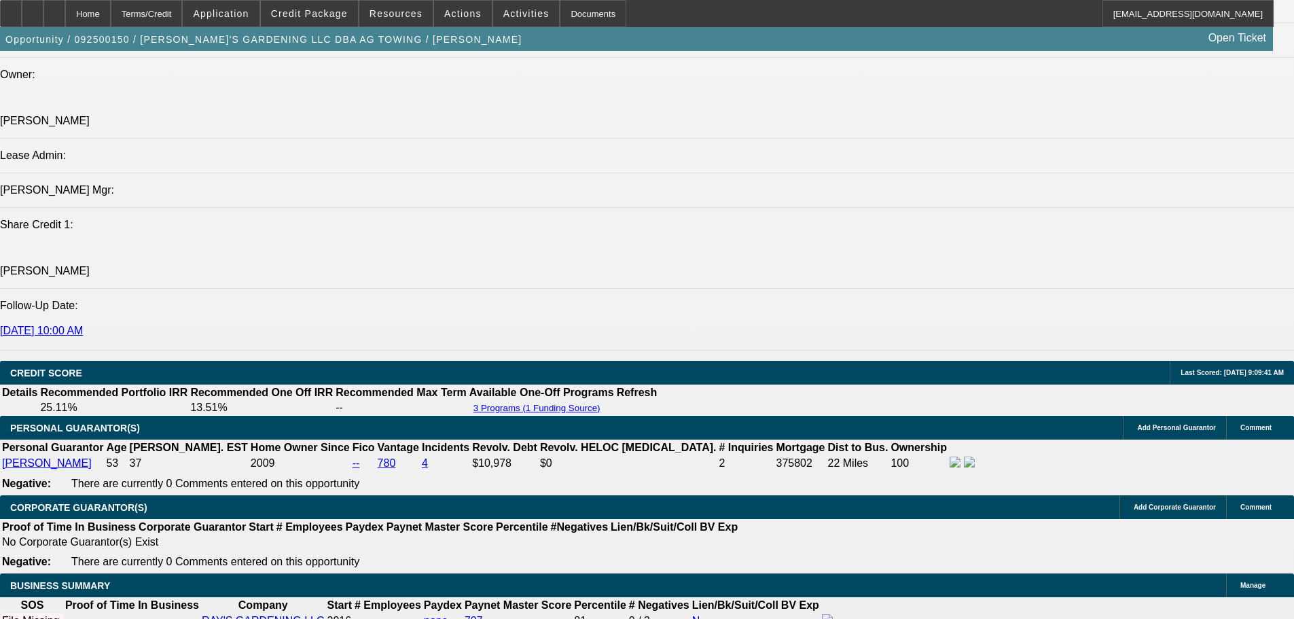
scroll to position [1630, 0]
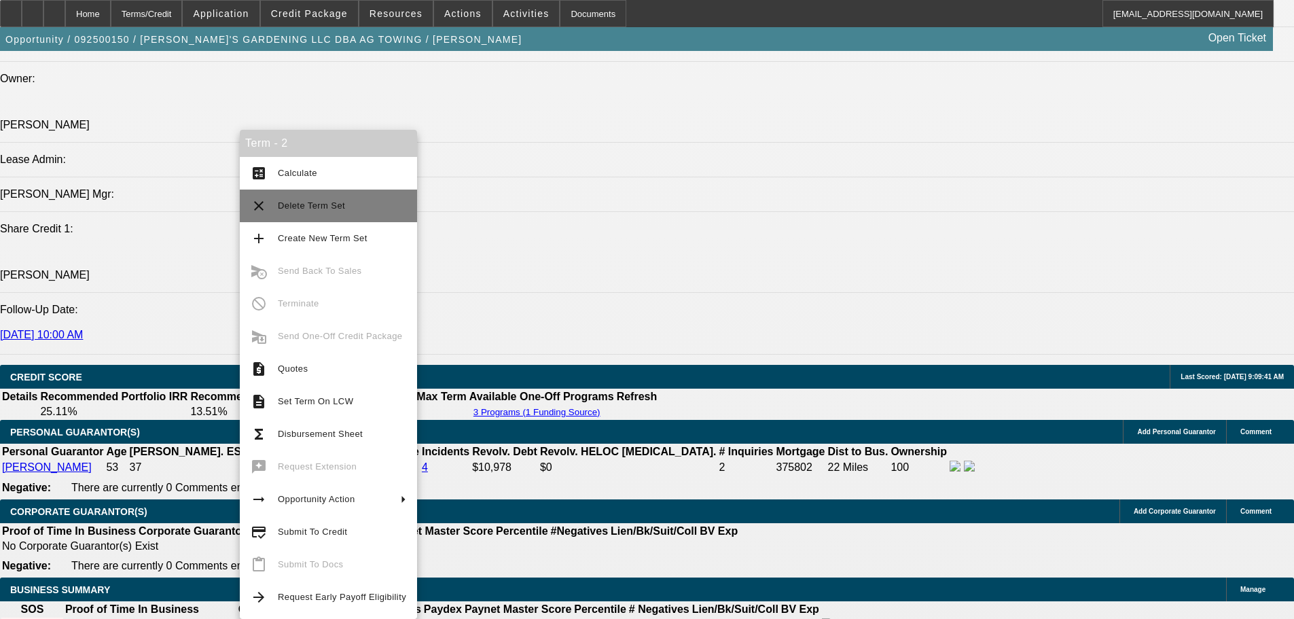
click at [328, 199] on span "Delete Term Set" at bounding box center [342, 206] width 128 height 16
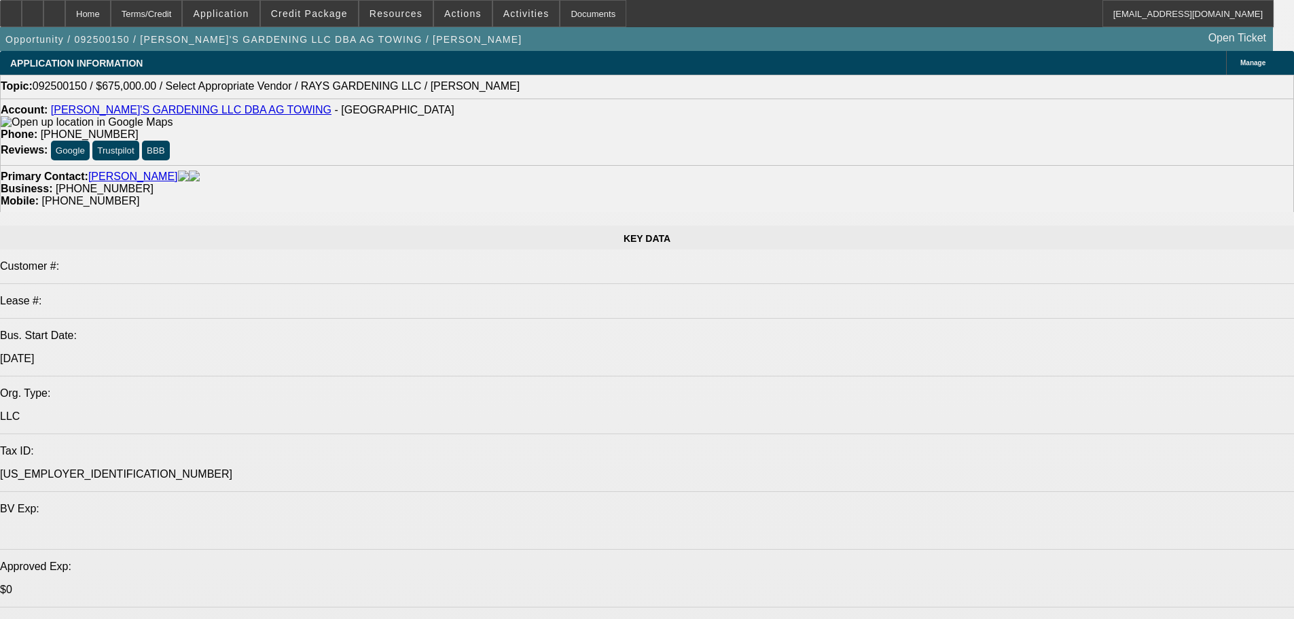
select select "0.1"
select select "2"
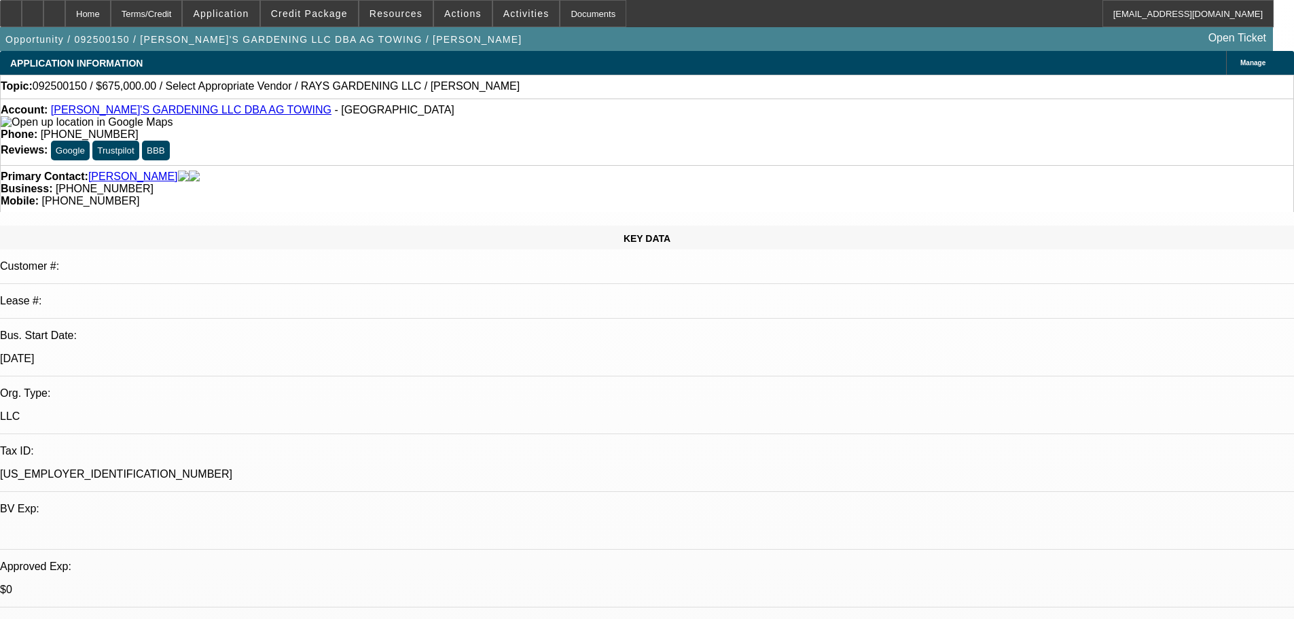
select select "0.1"
select select "2"
select select "4"
click at [175, 107] on div "Account: [PERSON_NAME]'S GARDENING LLC DBA AG TOWING - [GEOGRAPHIC_DATA]" at bounding box center [647, 116] width 1292 height 24
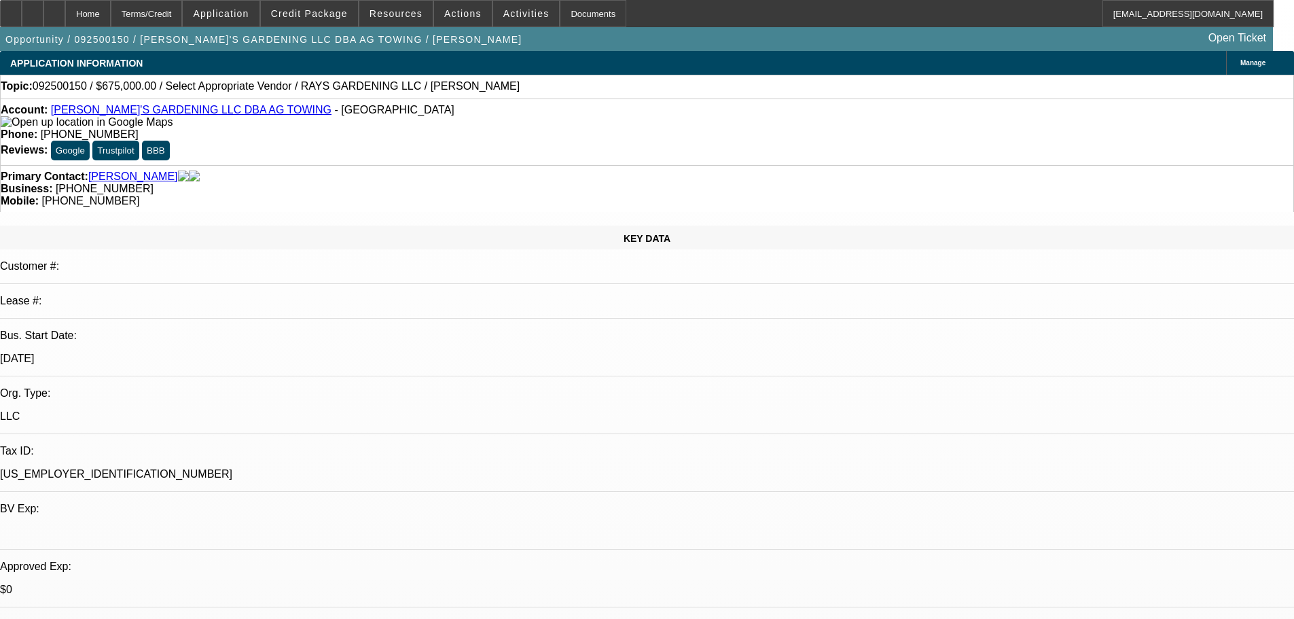
click at [182, 112] on link "[PERSON_NAME]'S GARDENING LLC DBA AG TOWING" at bounding box center [191, 110] width 280 height 12
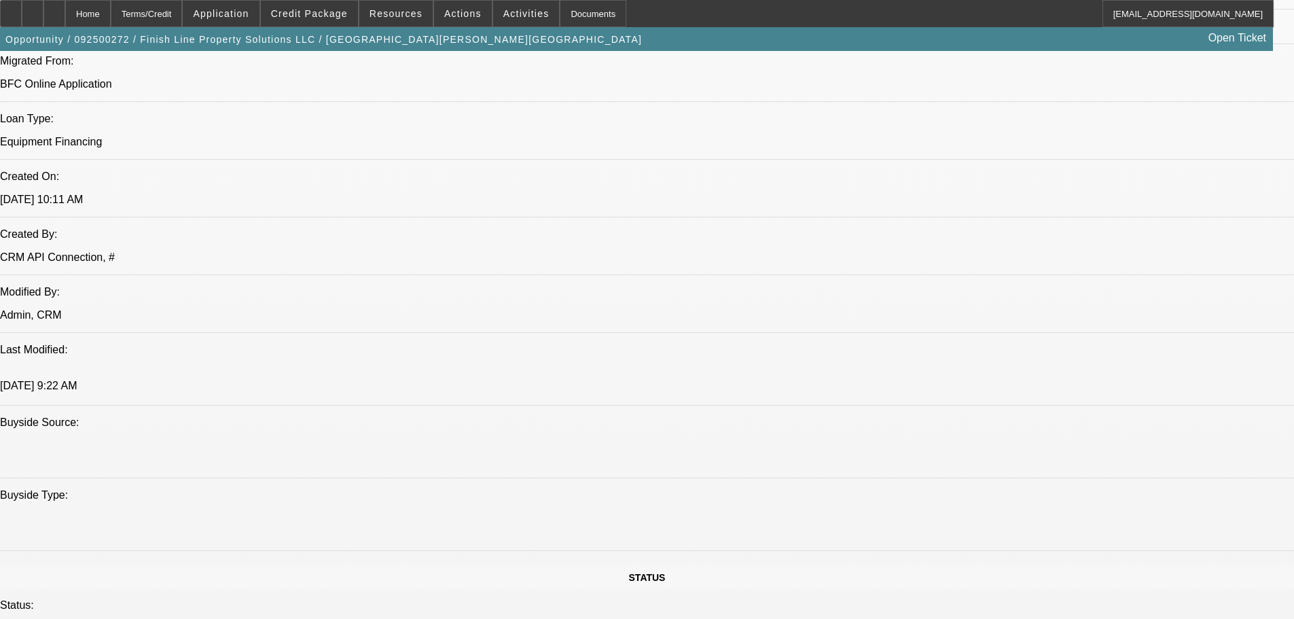
select select "0"
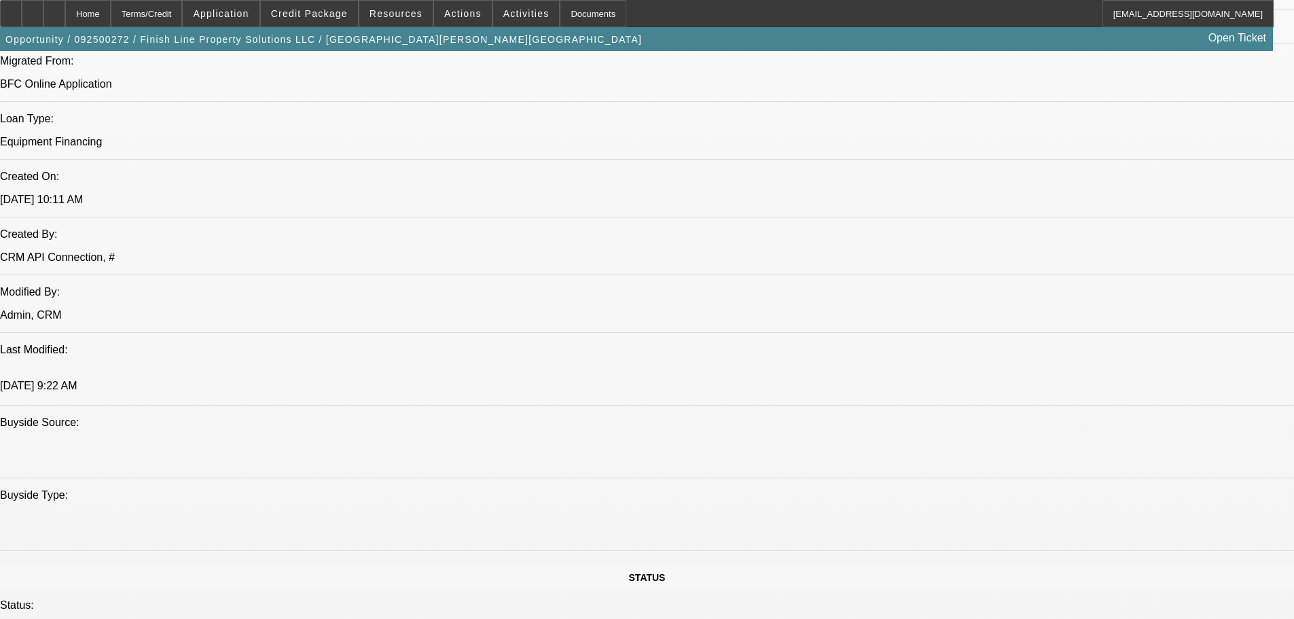
select select "0"
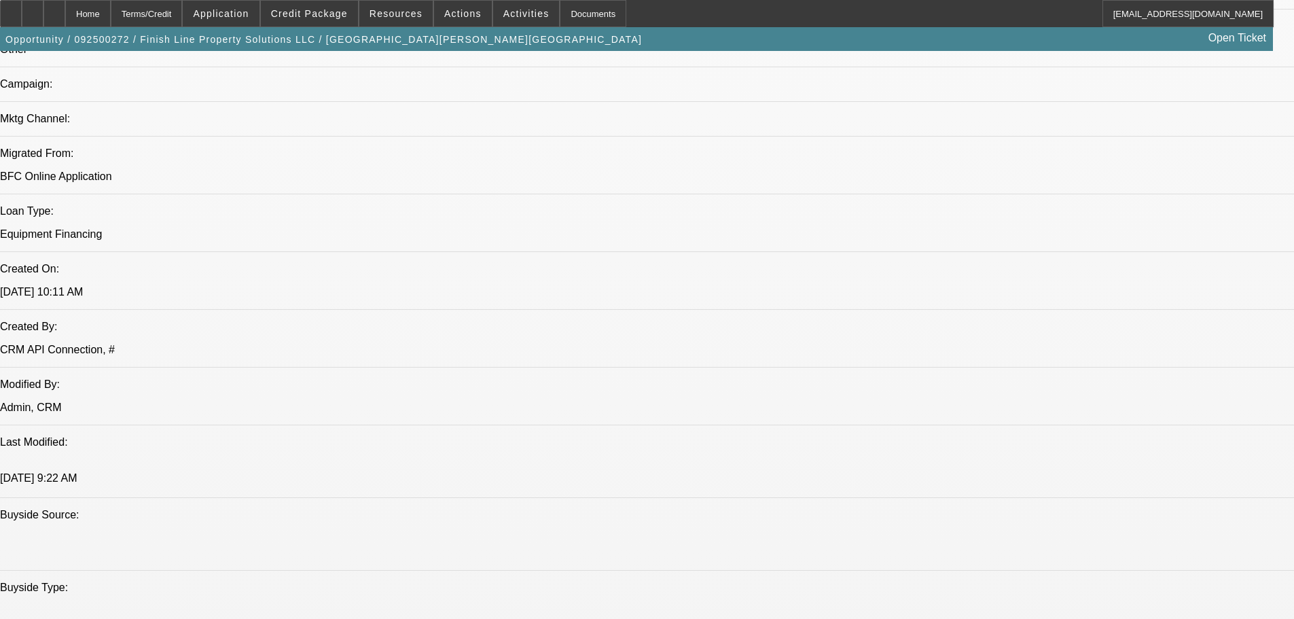
select select "1"
select select "6"
select select "1"
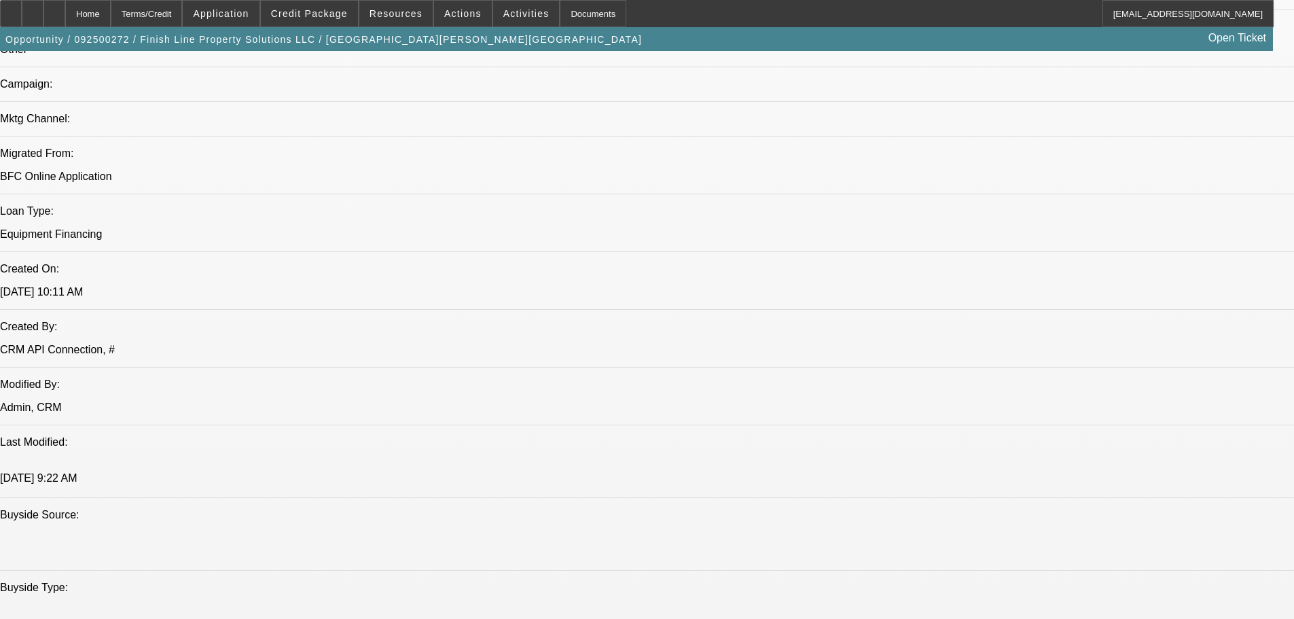
select select "6"
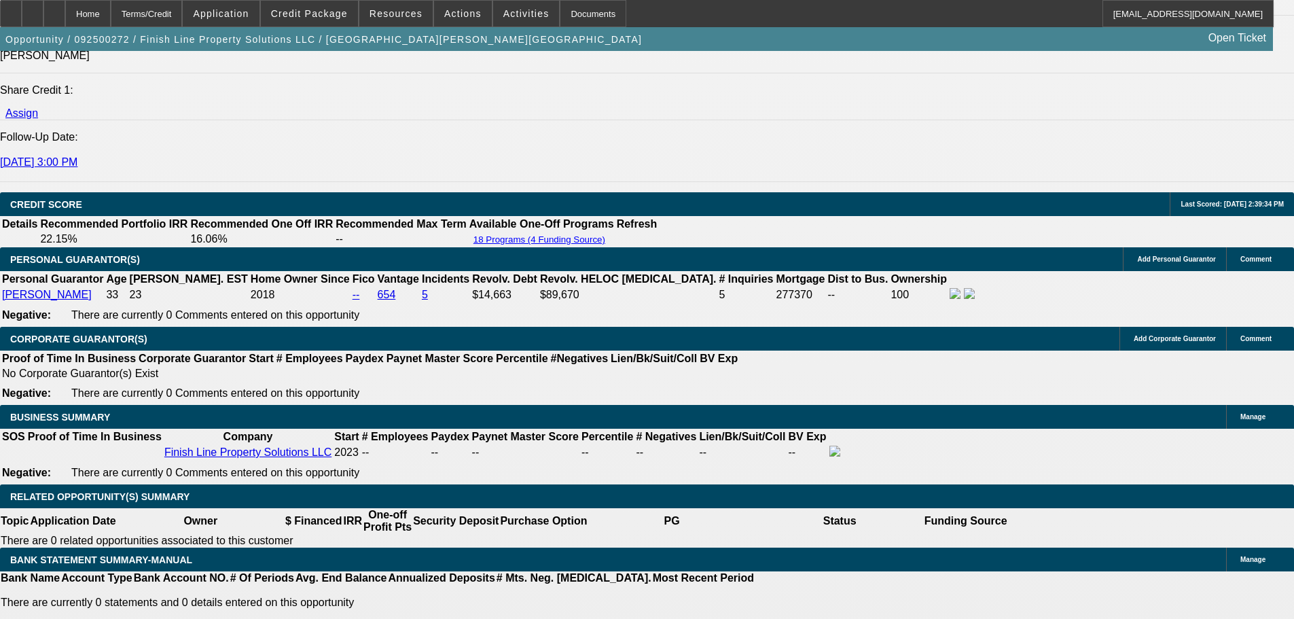
scroll to position [1971, 0]
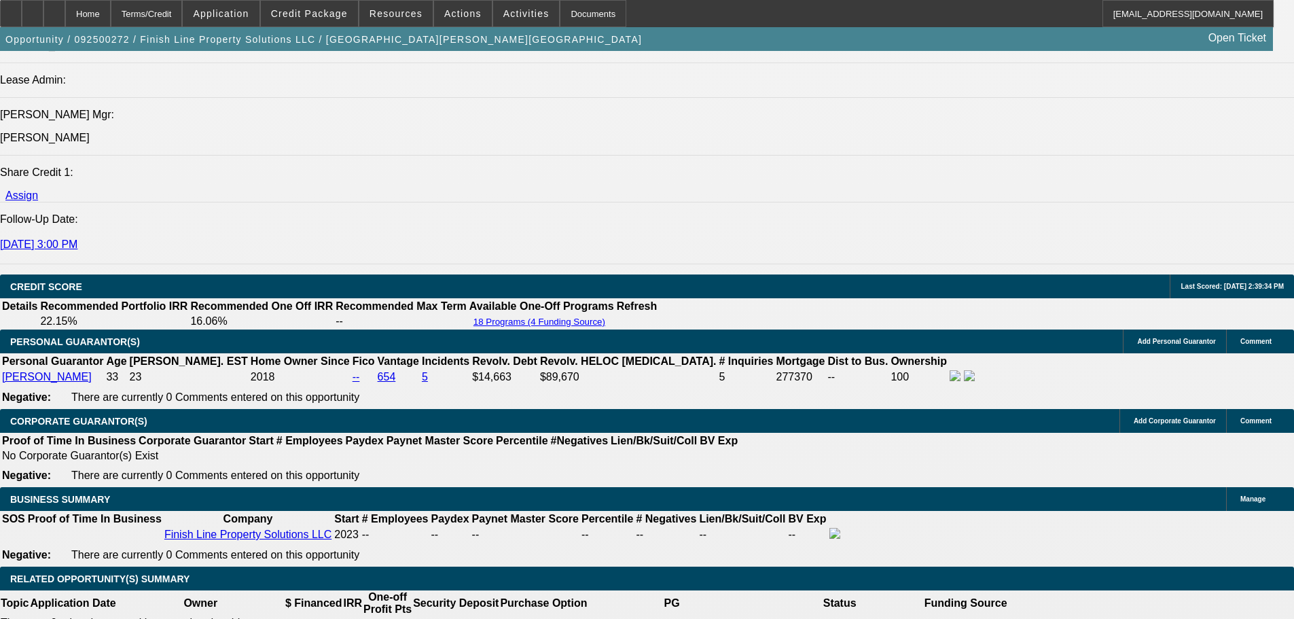
scroll to position [1845, 0]
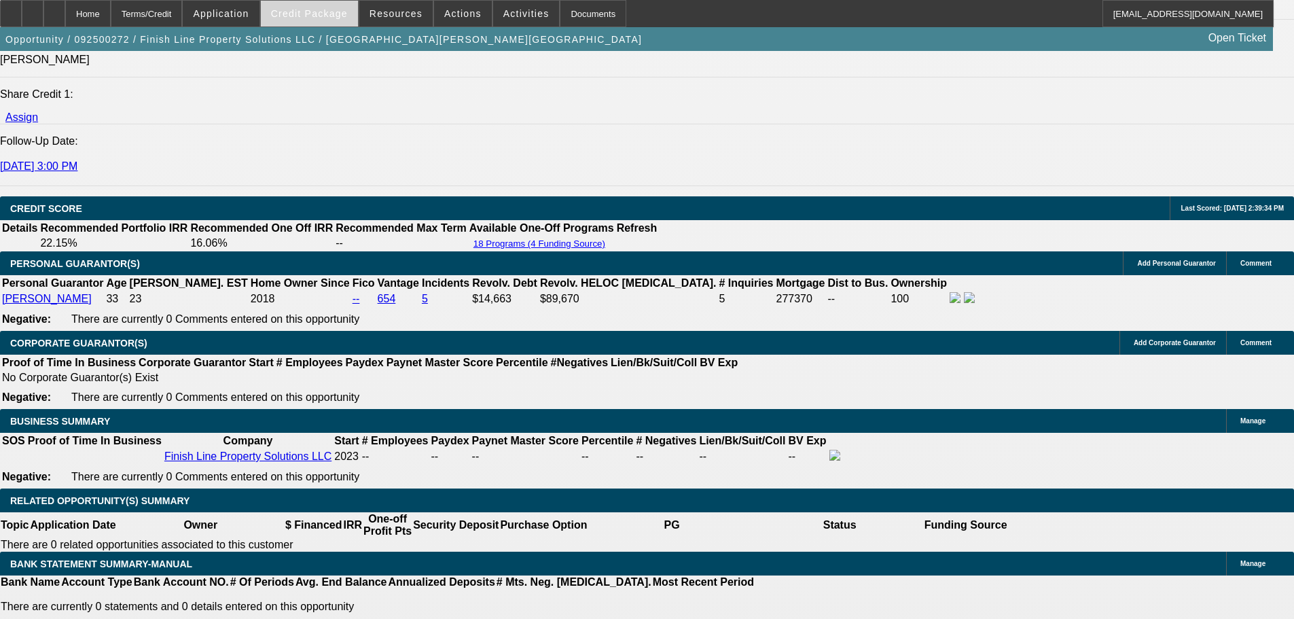
click at [323, 18] on span "Credit Package" at bounding box center [309, 13] width 77 height 11
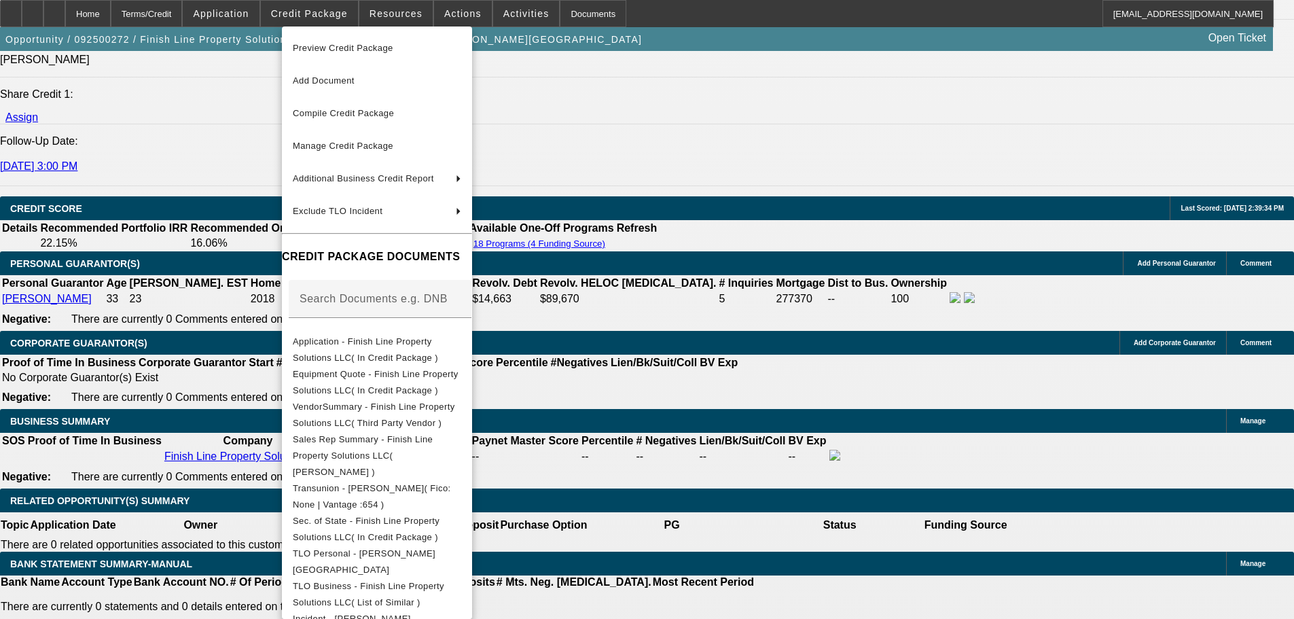
click at [685, 398] on div at bounding box center [647, 309] width 1294 height 619
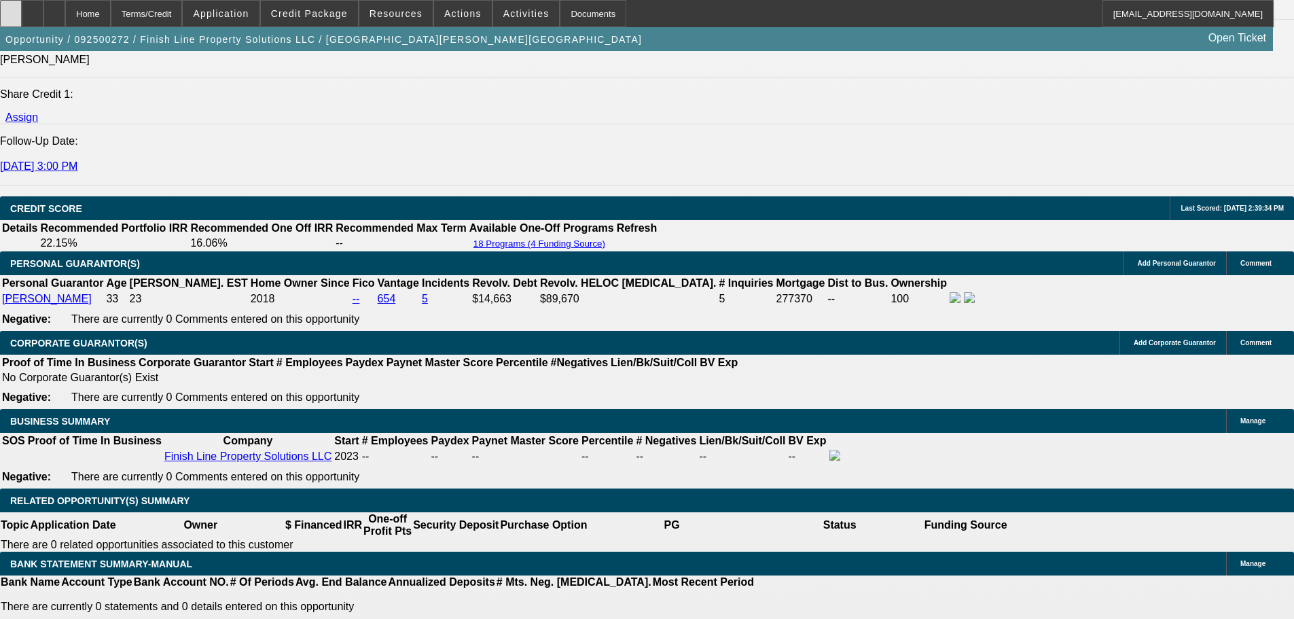
click at [22, 12] on div at bounding box center [11, 13] width 22 height 27
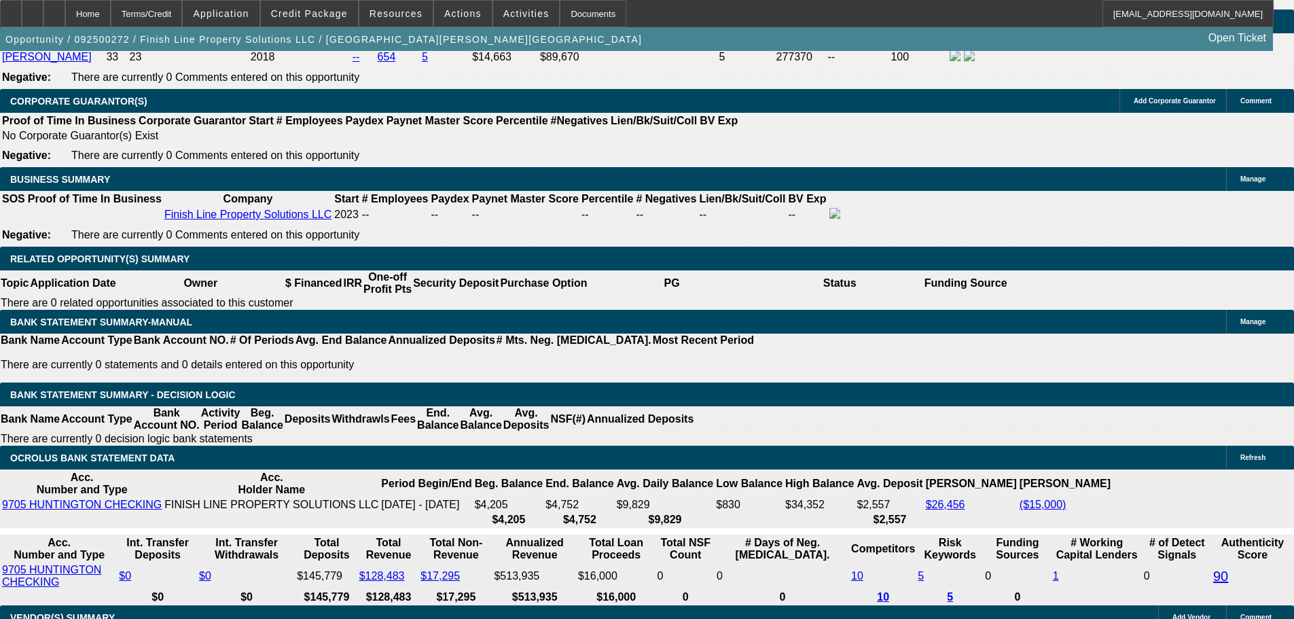
scroll to position [2117, 0]
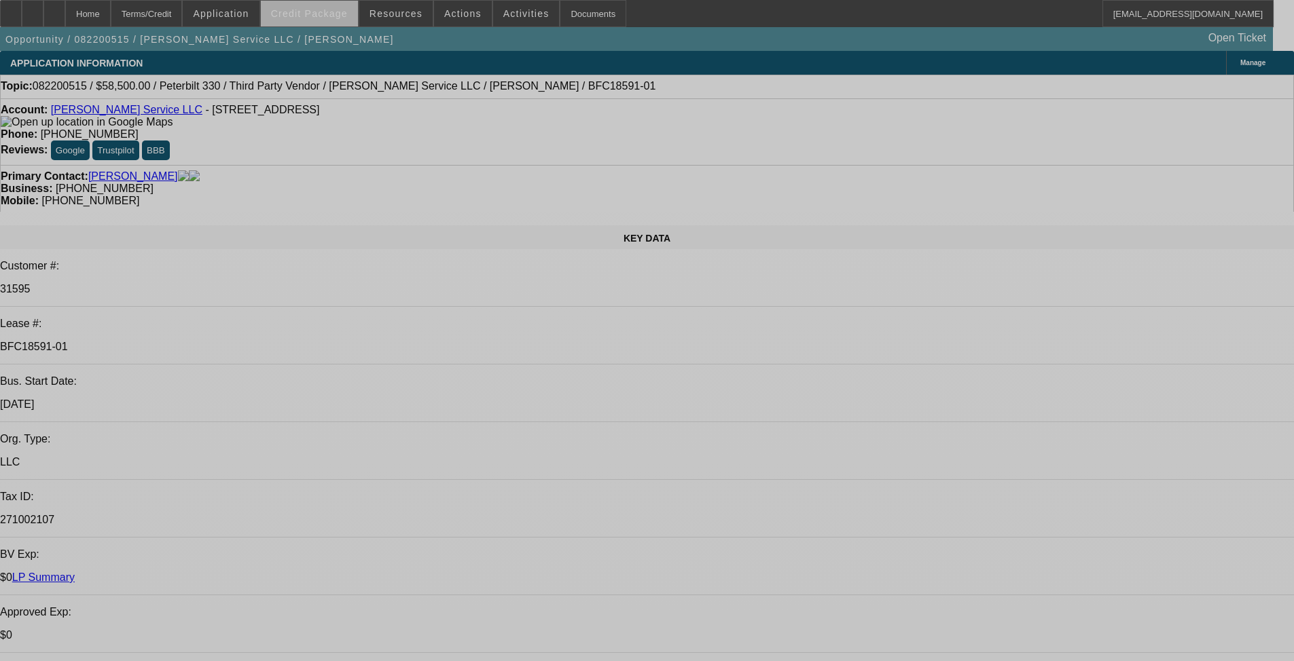
select select "0.1"
select select "0"
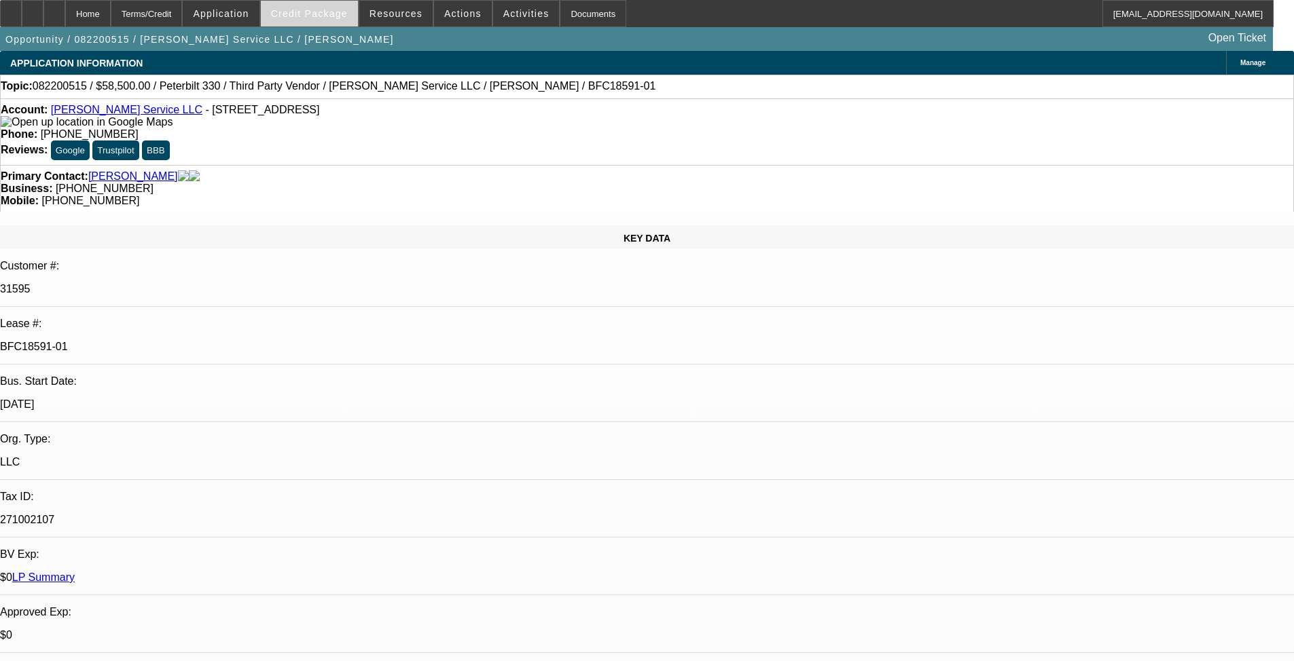
select select "0"
select select "6"
select select "0.1"
select select "0"
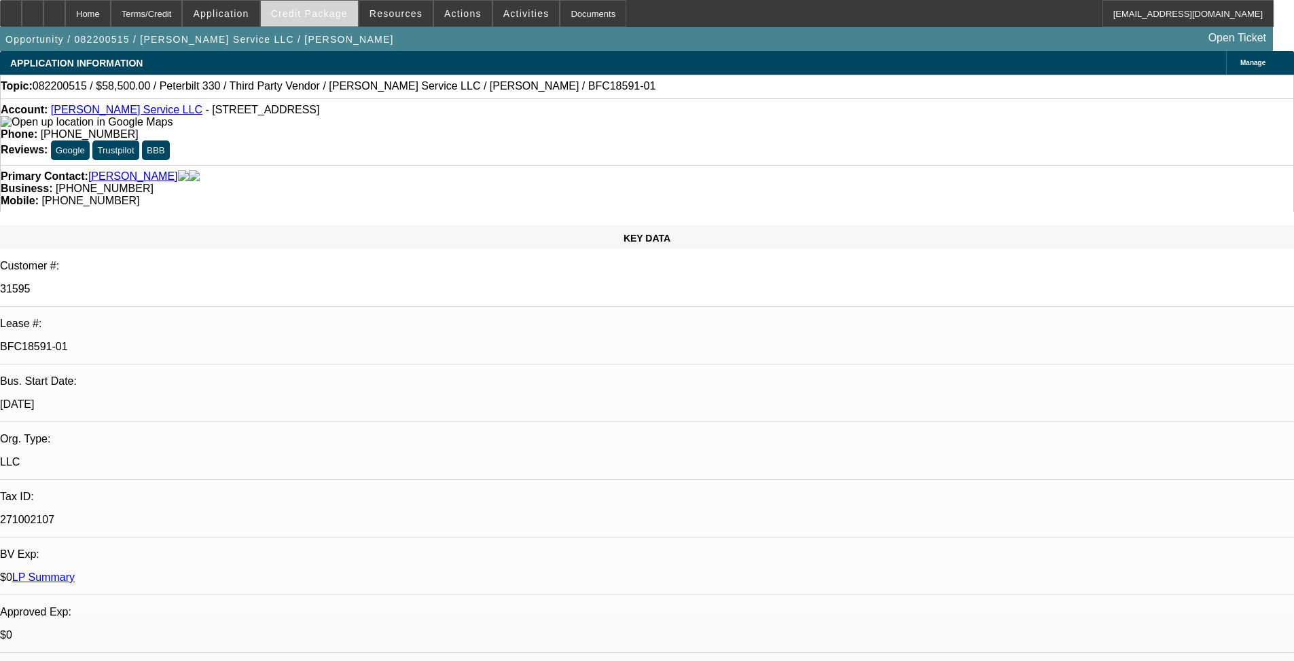
select select "6"
select select "0.1"
select select "0"
select select "6"
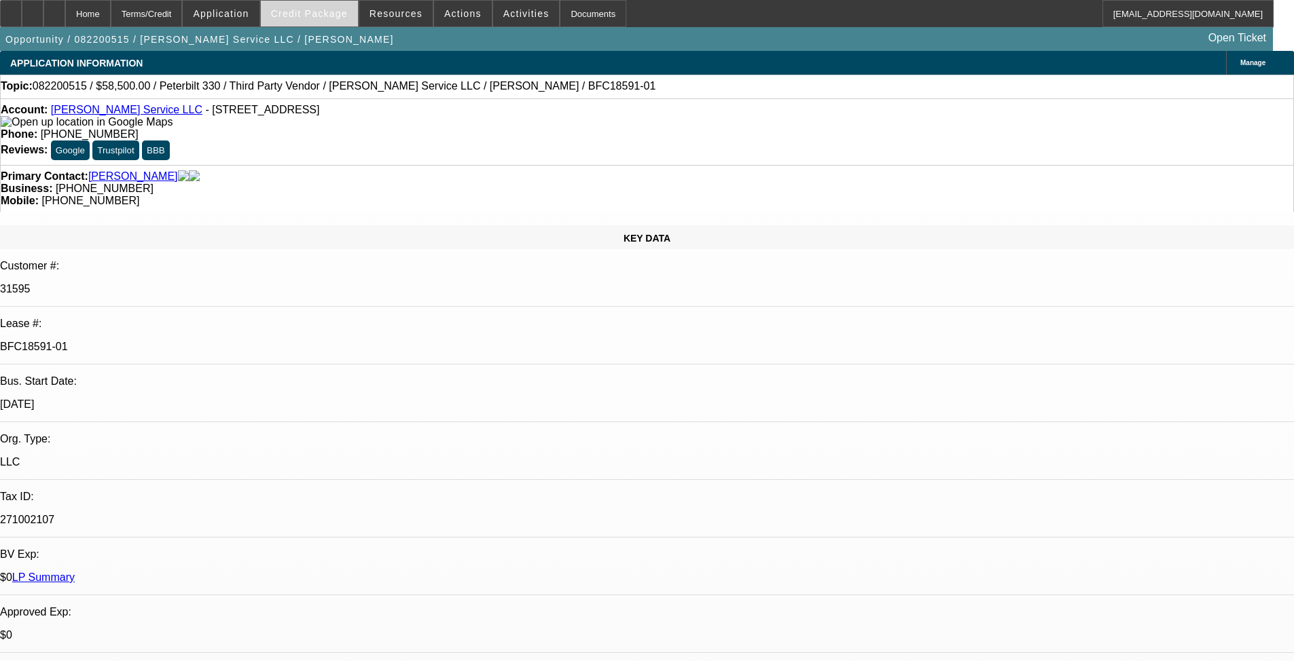
select select "0.1"
select select "0"
select select "6"
click at [329, 16] on span "Credit Package" at bounding box center [309, 13] width 77 height 11
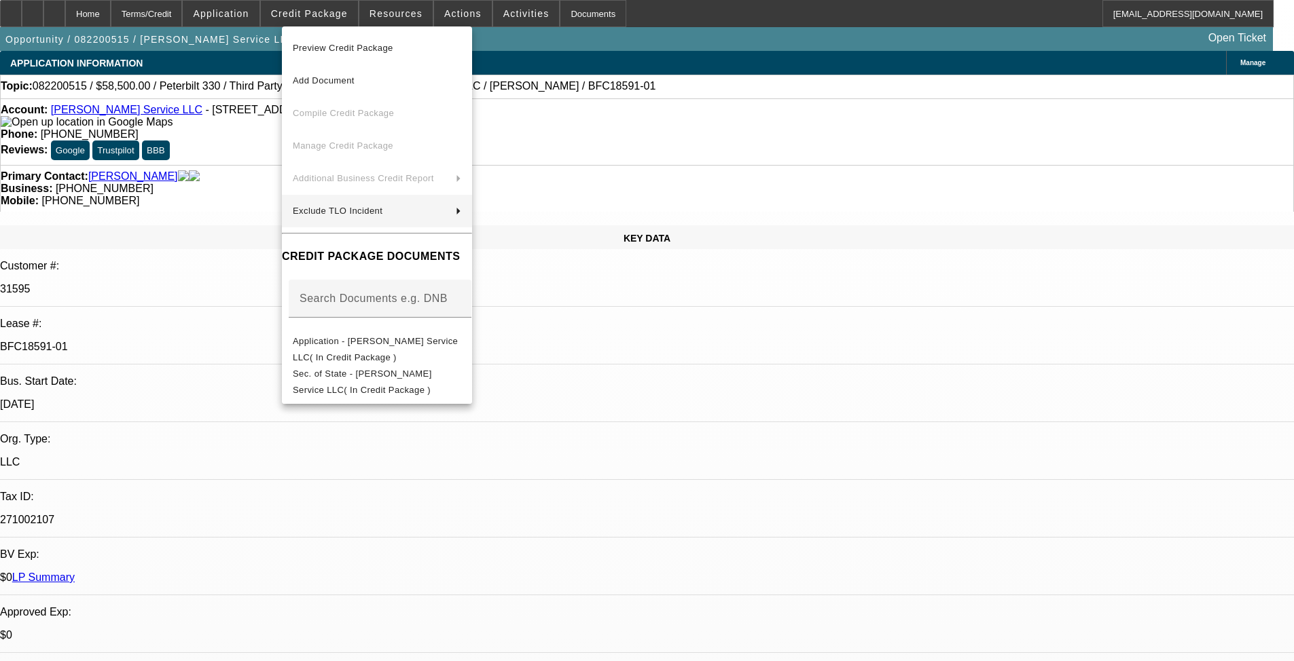
click at [374, 43] on span "Preview Credit Package" at bounding box center [343, 48] width 101 height 10
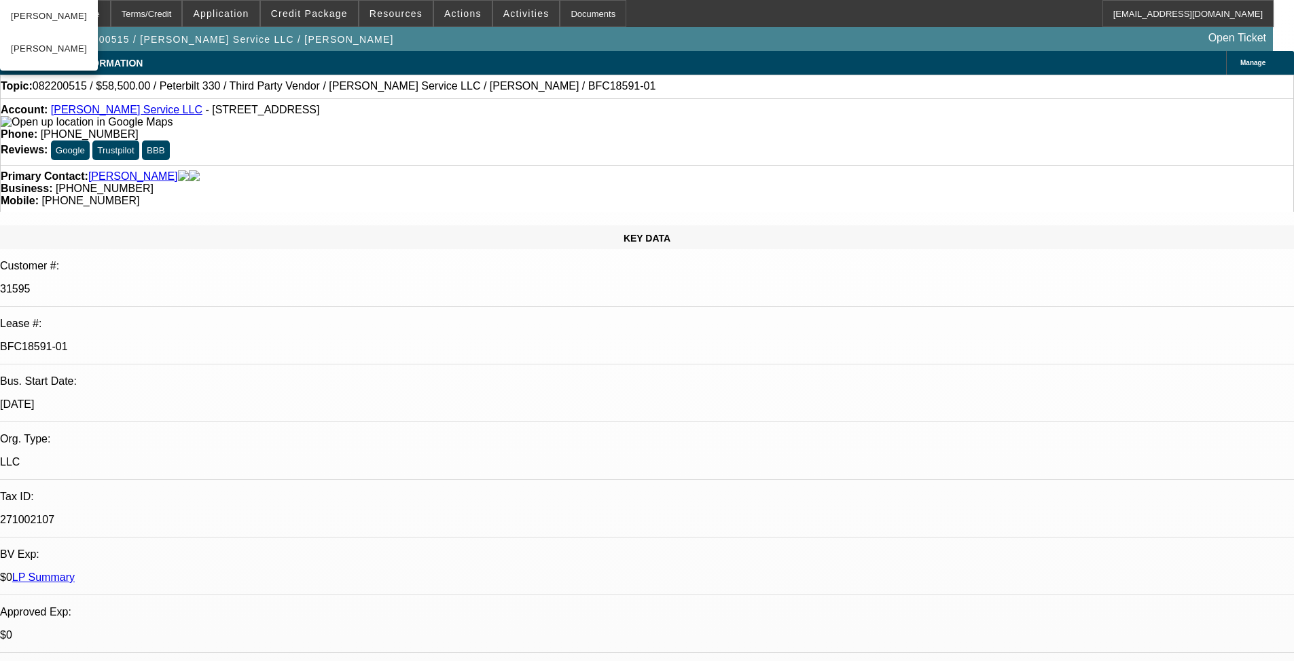
click at [181, 85] on span "082200515 / $58,500.00 / Peterbilt 330 / Third Party Vendor / [PERSON_NAME] Ser…" at bounding box center [344, 86] width 623 height 12
click at [52, 45] on span "[PERSON_NAME]" at bounding box center [49, 49] width 76 height 16
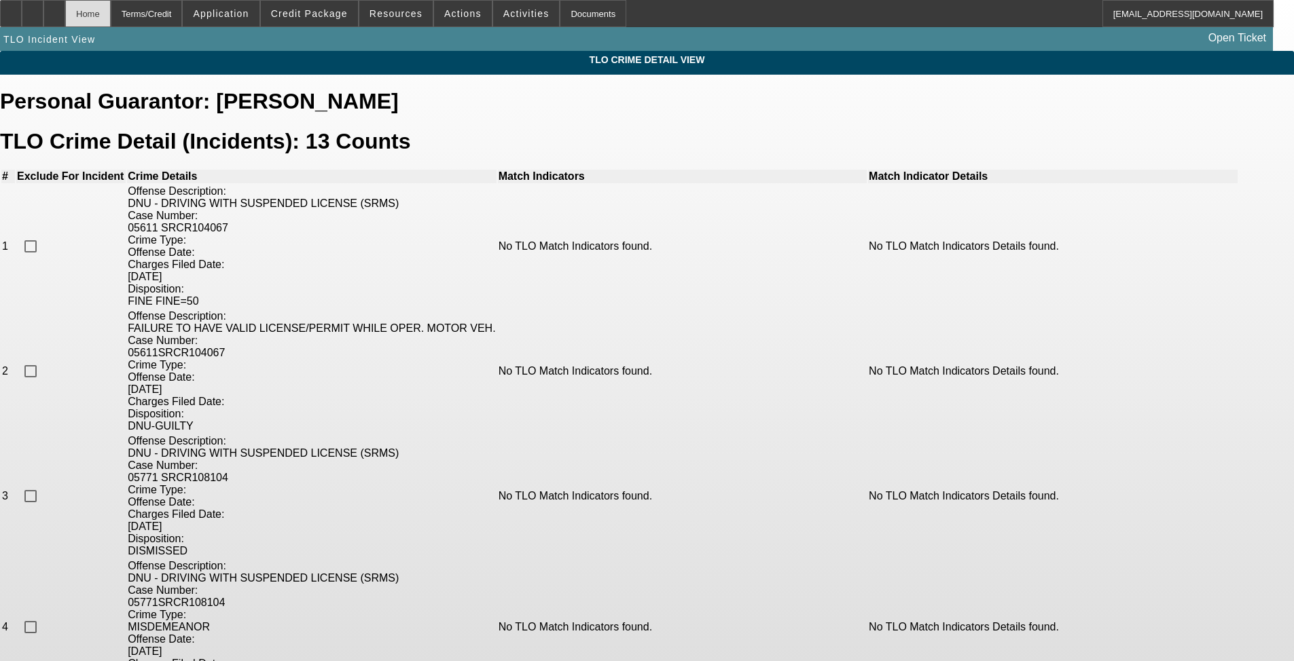
click at [111, 21] on div "Home" at bounding box center [88, 13] width 46 height 27
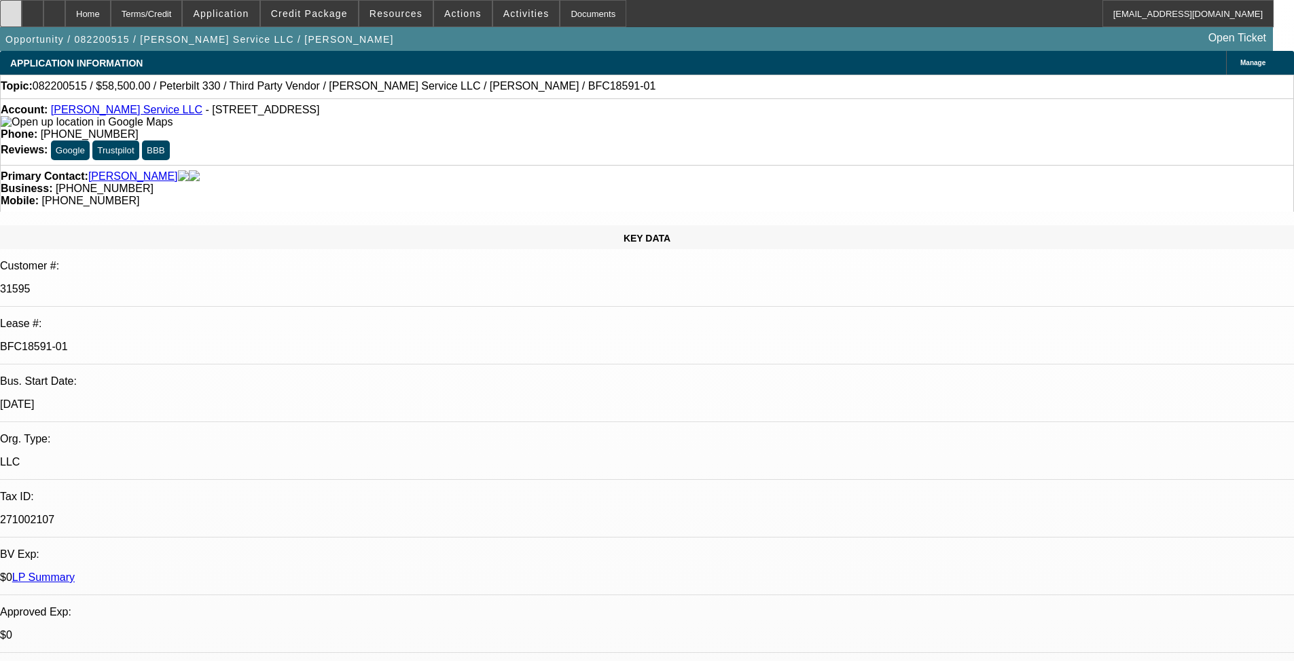
select select "0.1"
select select "0"
select select "6"
select select "0.1"
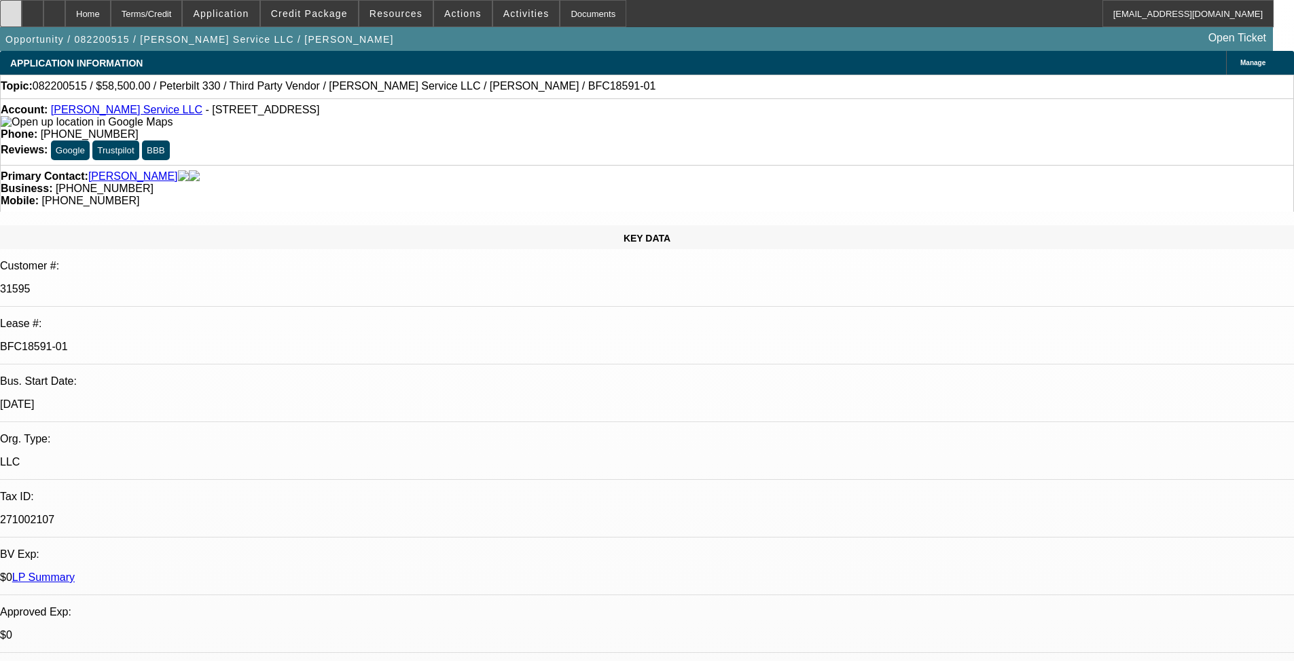
select select "0"
select select "6"
select select "0.1"
select select "0"
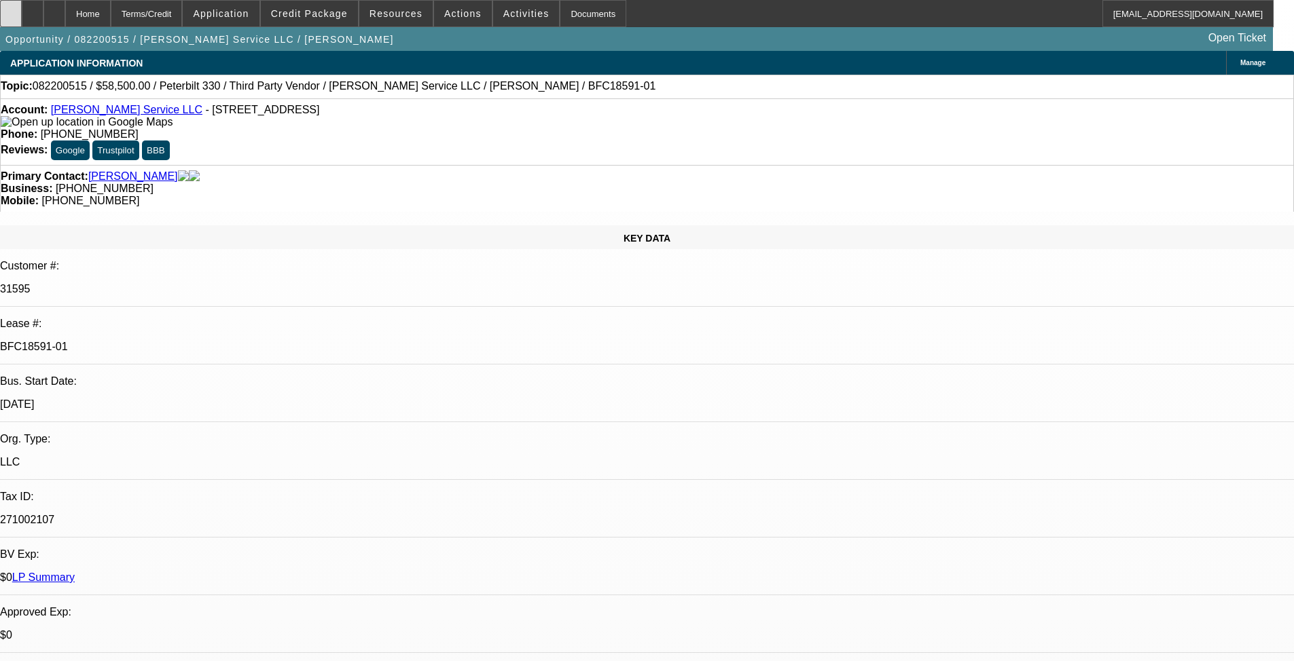
select select "0"
select select "6"
select select "0.1"
select select "0"
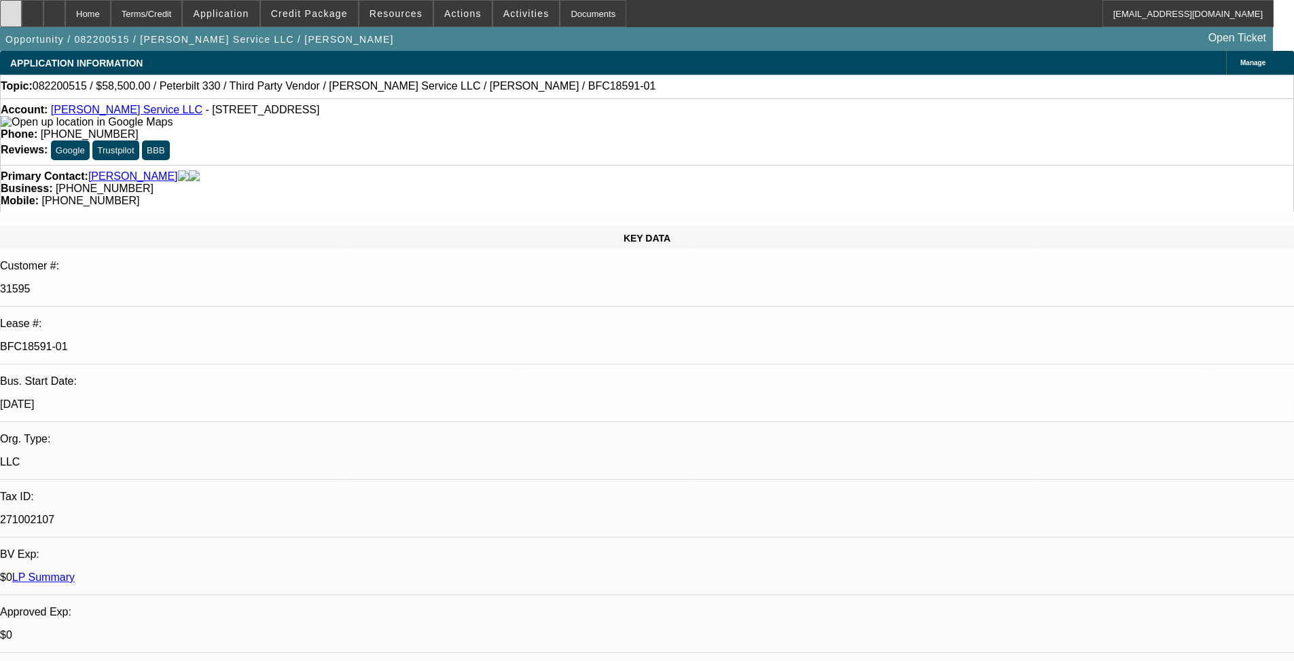
select select "6"
click at [11, 9] on icon at bounding box center [11, 9] width 0 height 0
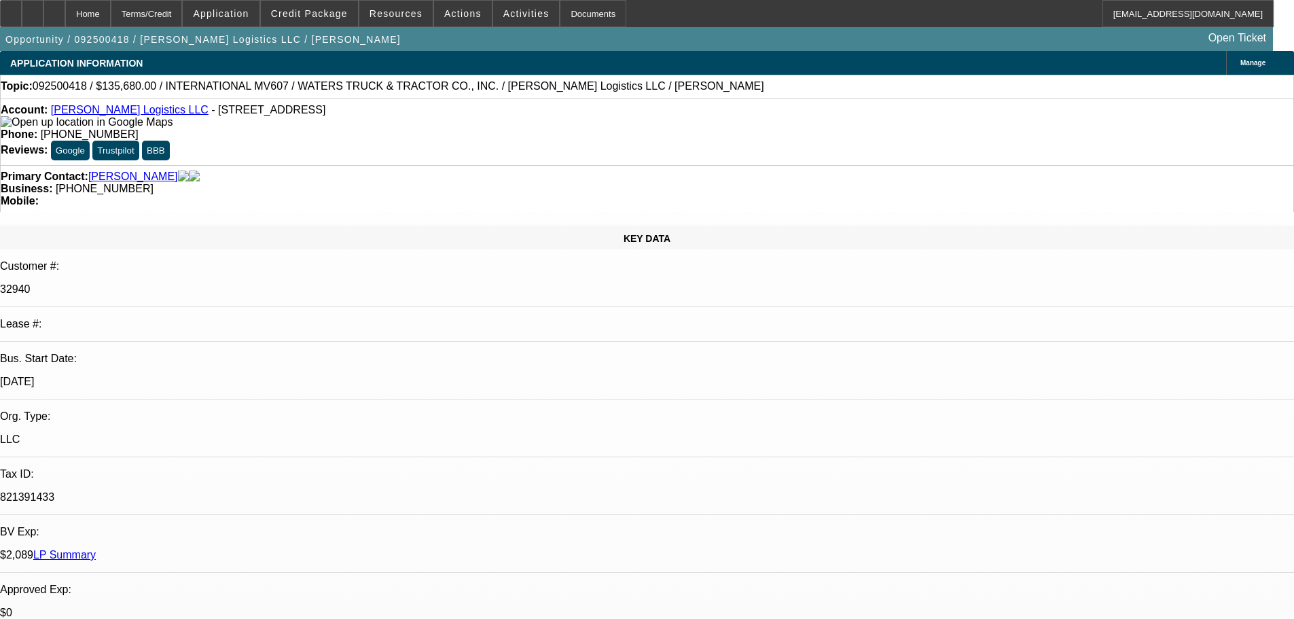
select select "0"
select select "2"
select select "0"
select select "6"
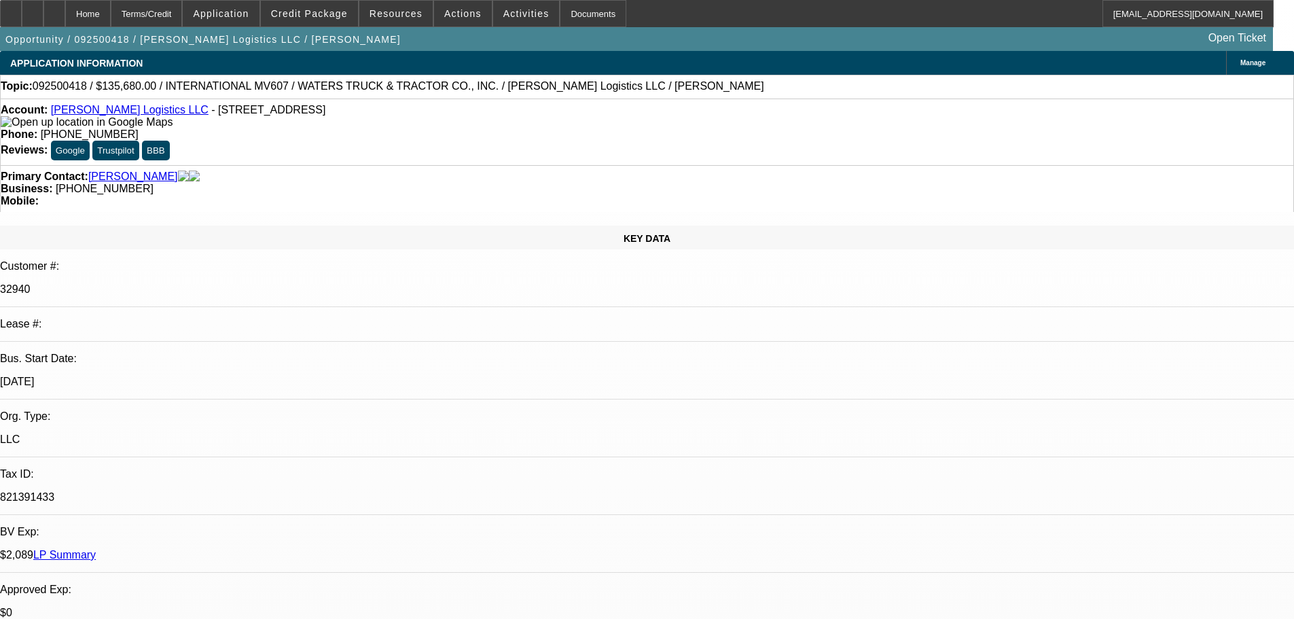
select select "0"
select select "2"
select select "0"
select select "6"
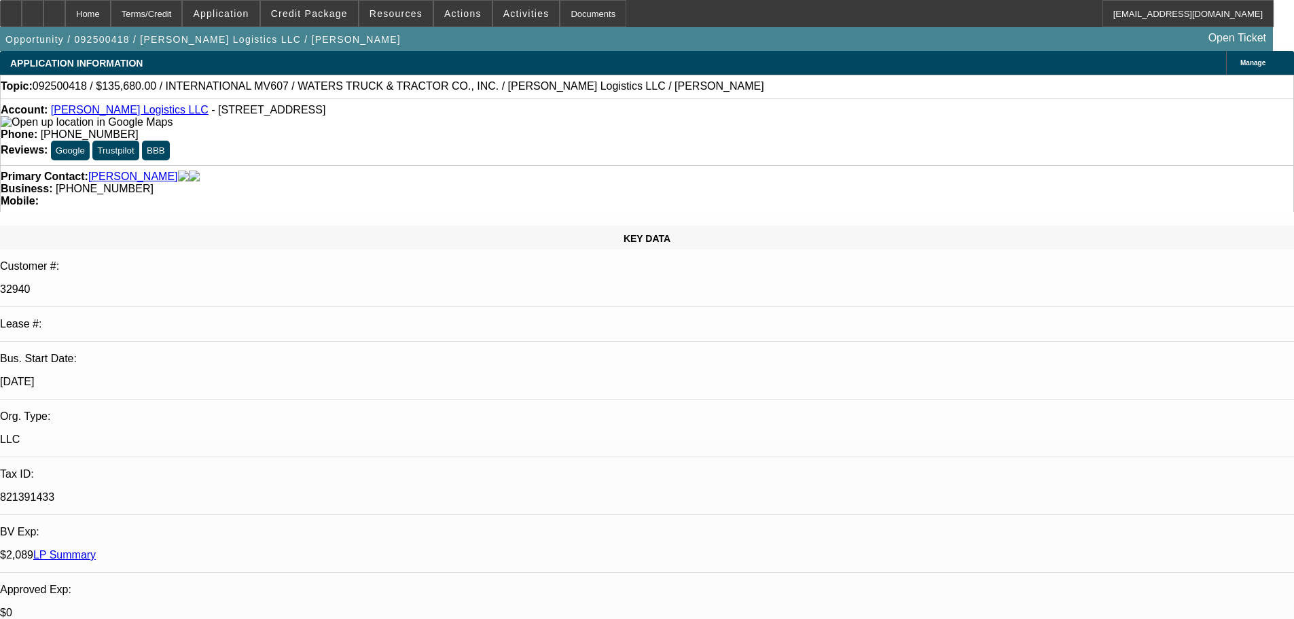
select select "0"
select select "2"
select select "0"
select select "6"
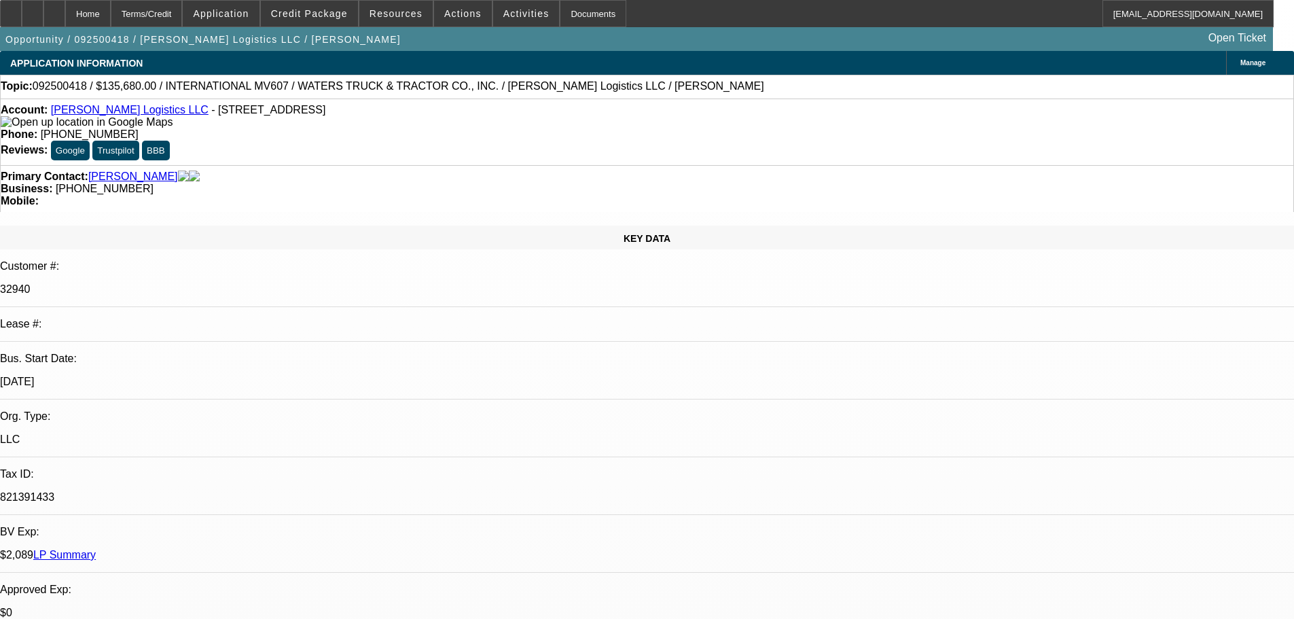
select select "0"
select select "2"
select select "0"
select select "6"
